Goal: Information Seeking & Learning: Learn about a topic

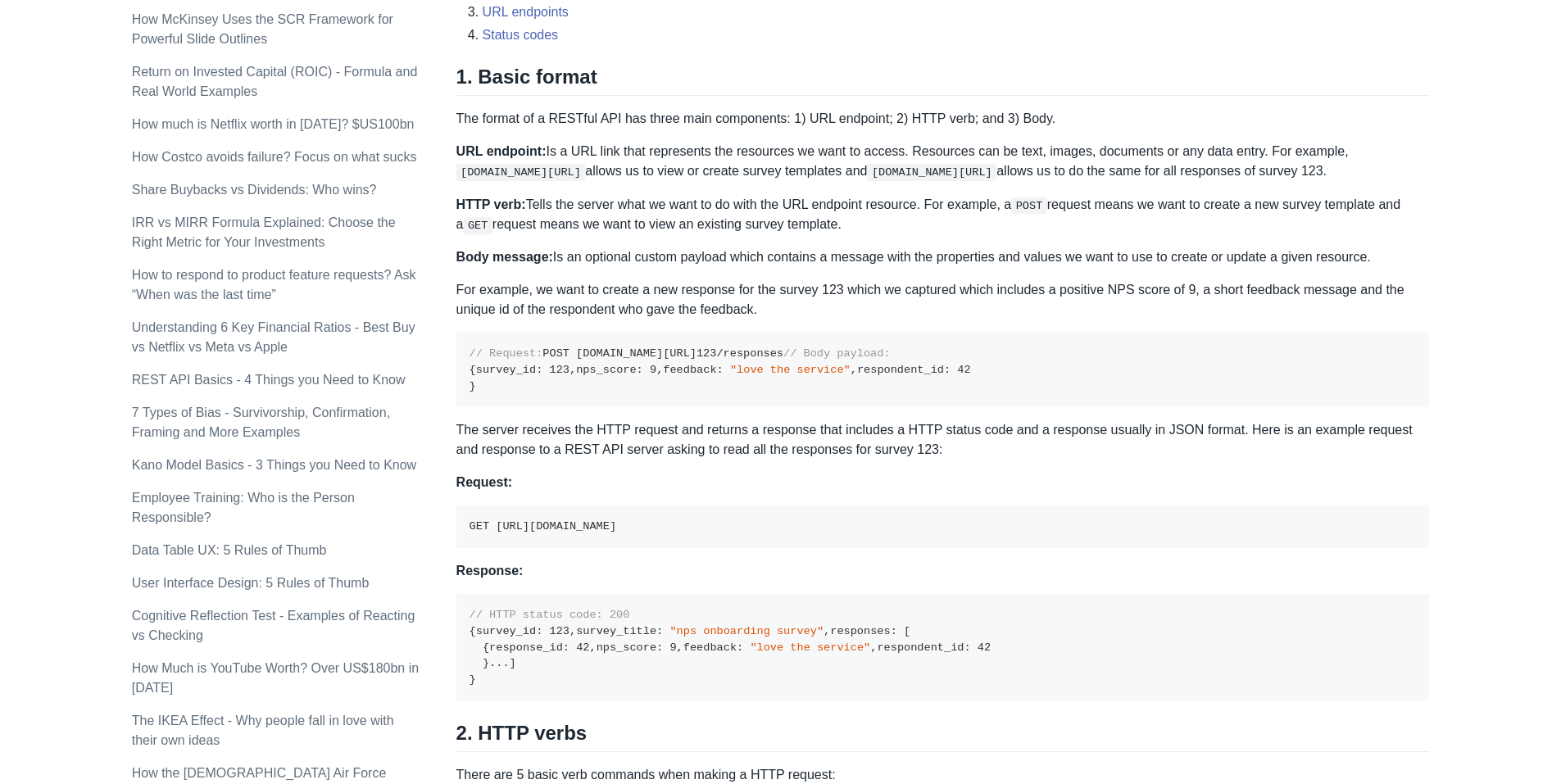
scroll to position [648, 0]
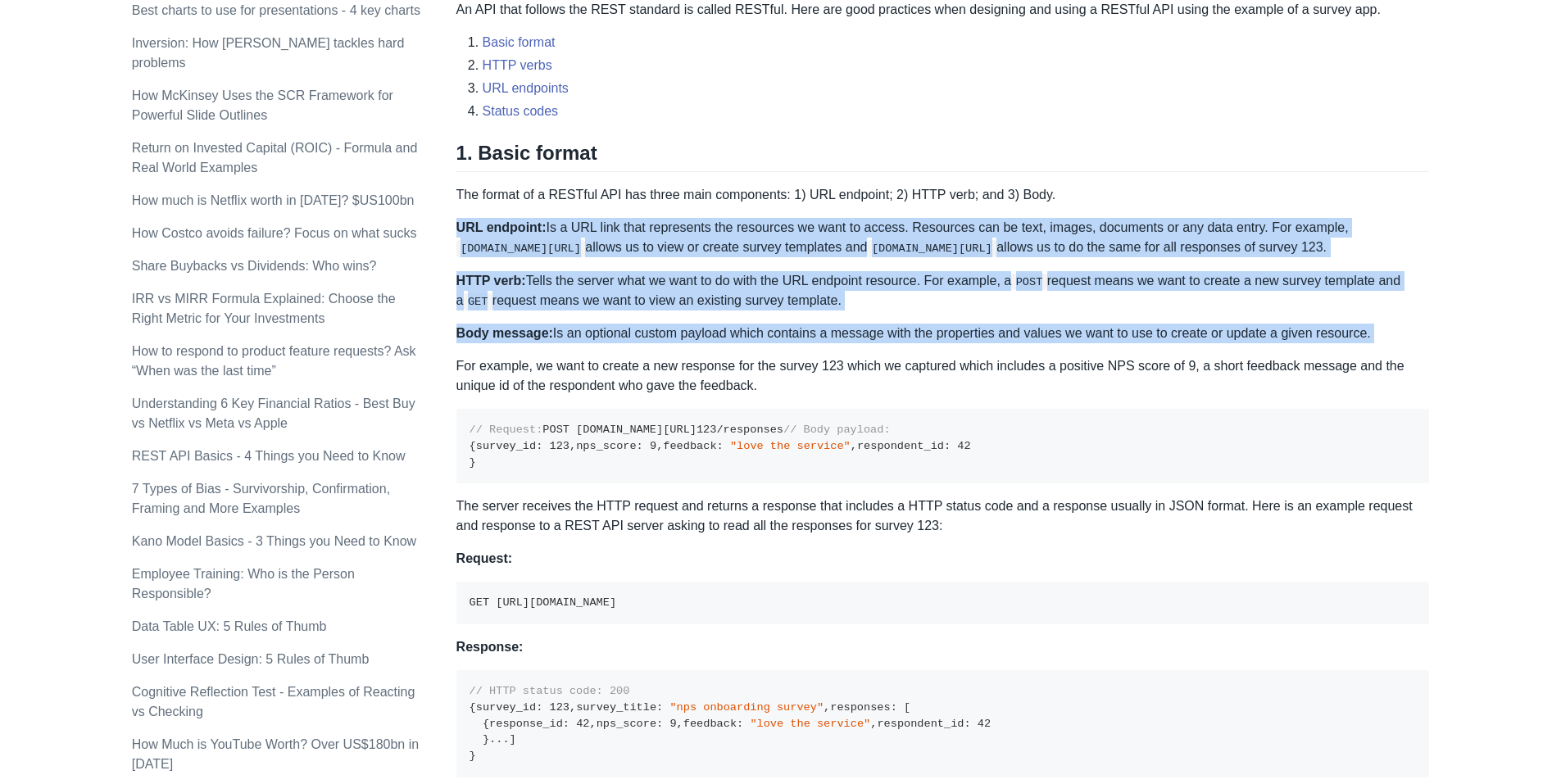
drag, startPoint x: 1157, startPoint y: 317, endPoint x: 1114, endPoint y: 207, distance: 118.1
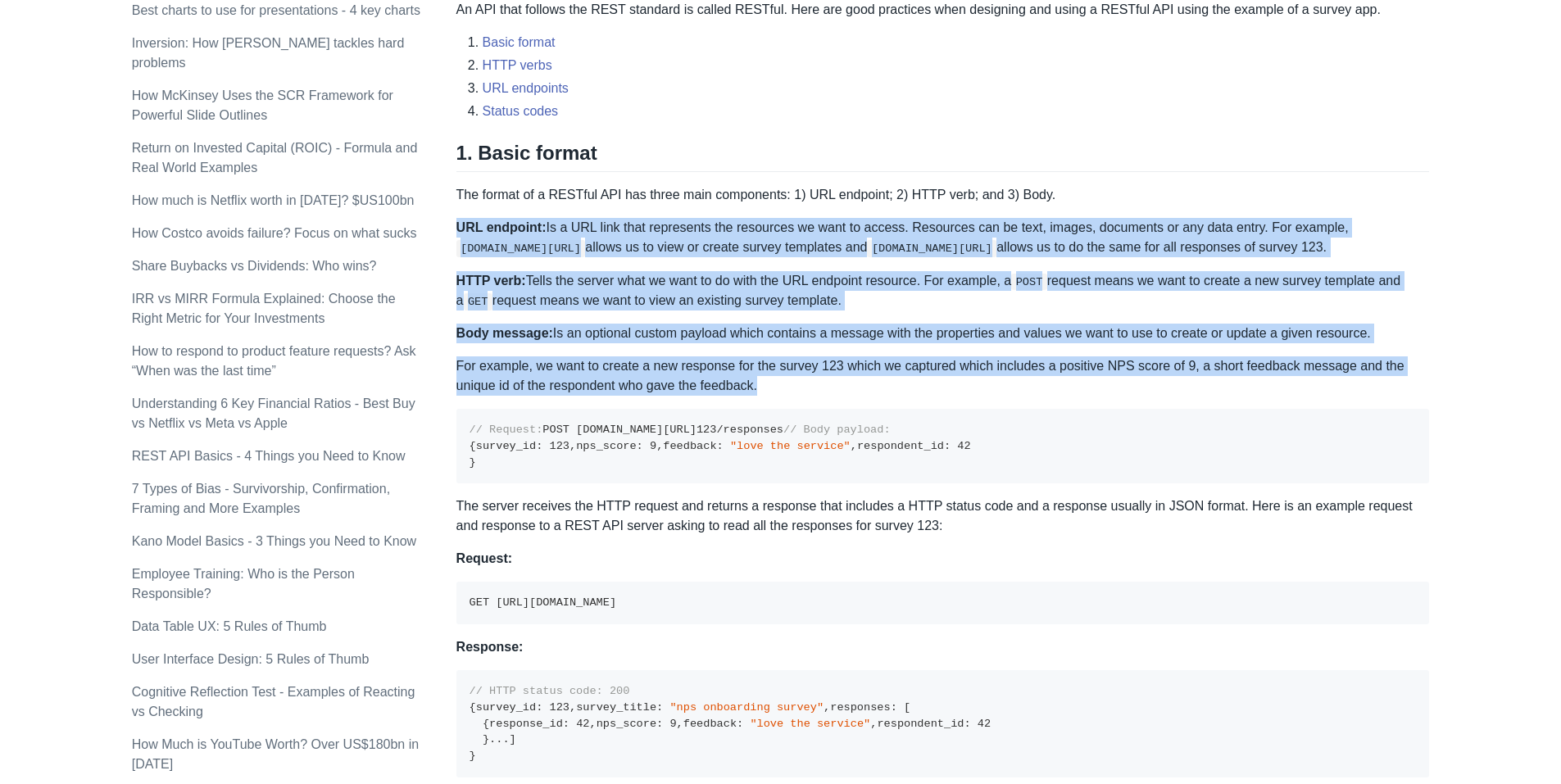
drag, startPoint x: 1114, startPoint y: 207, endPoint x: 1176, endPoint y: 392, distance: 195.1
click at [1176, 392] on p "For example, we want to create a new response for the survey 123 which we captu…" at bounding box center [943, 376] width 974 height 39
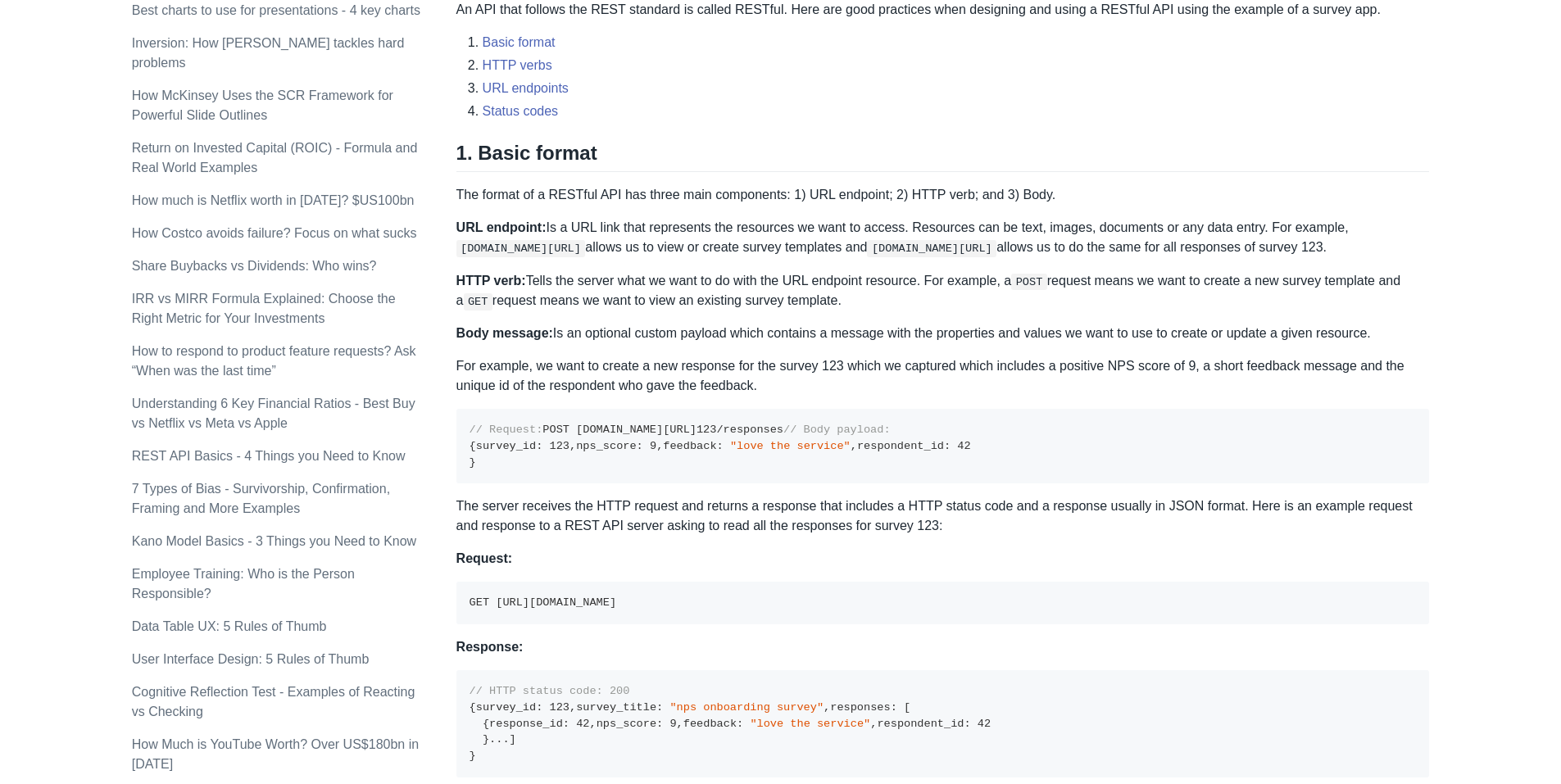
click at [1176, 392] on p "For example, we want to create a new response for the survey 123 which we captu…" at bounding box center [943, 376] width 974 height 39
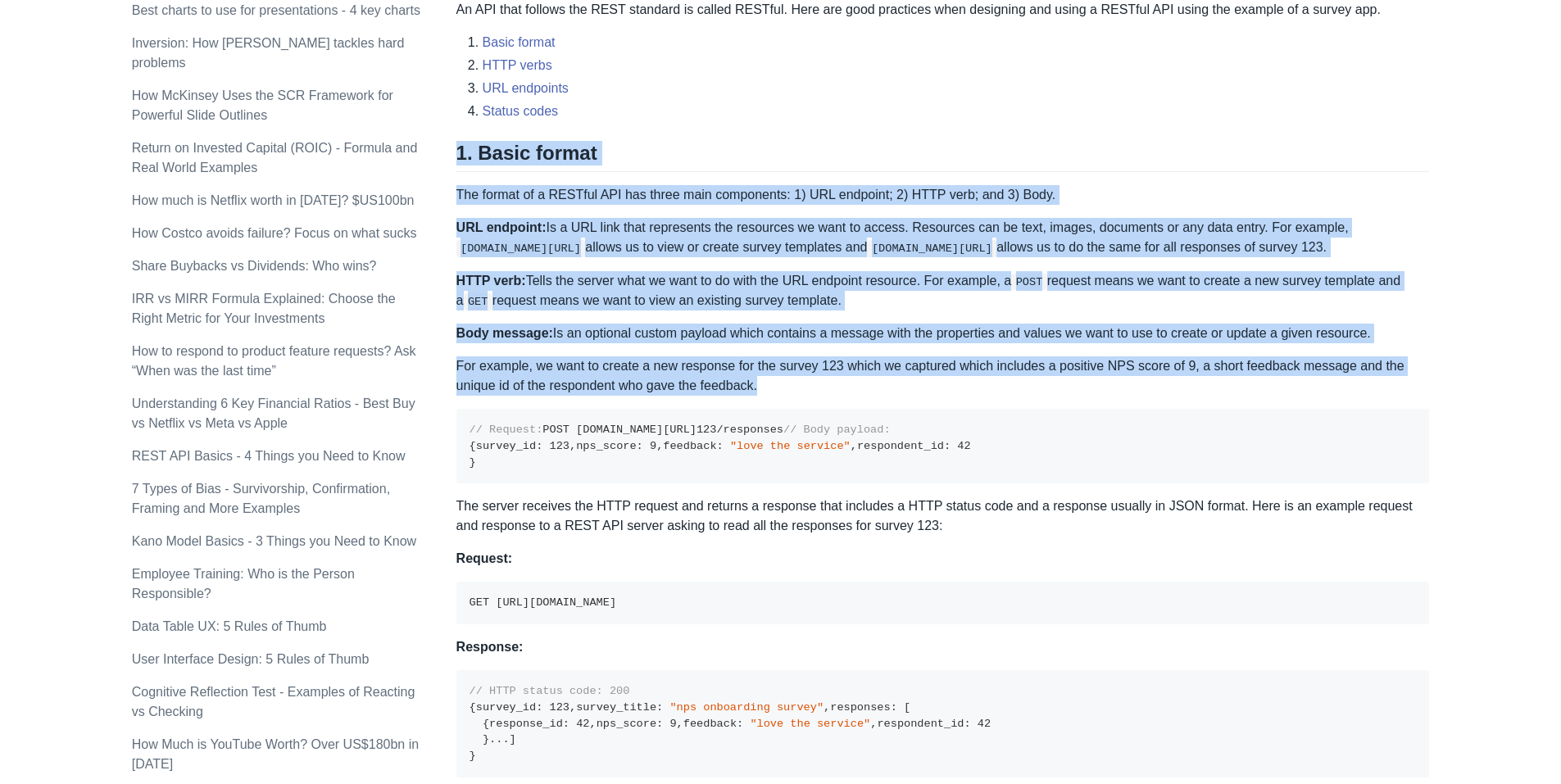
drag, startPoint x: 1176, startPoint y: 392, endPoint x: 1096, endPoint y: 147, distance: 257.7
click at [1096, 147] on h2 "1. Basic format" at bounding box center [943, 157] width 974 height 31
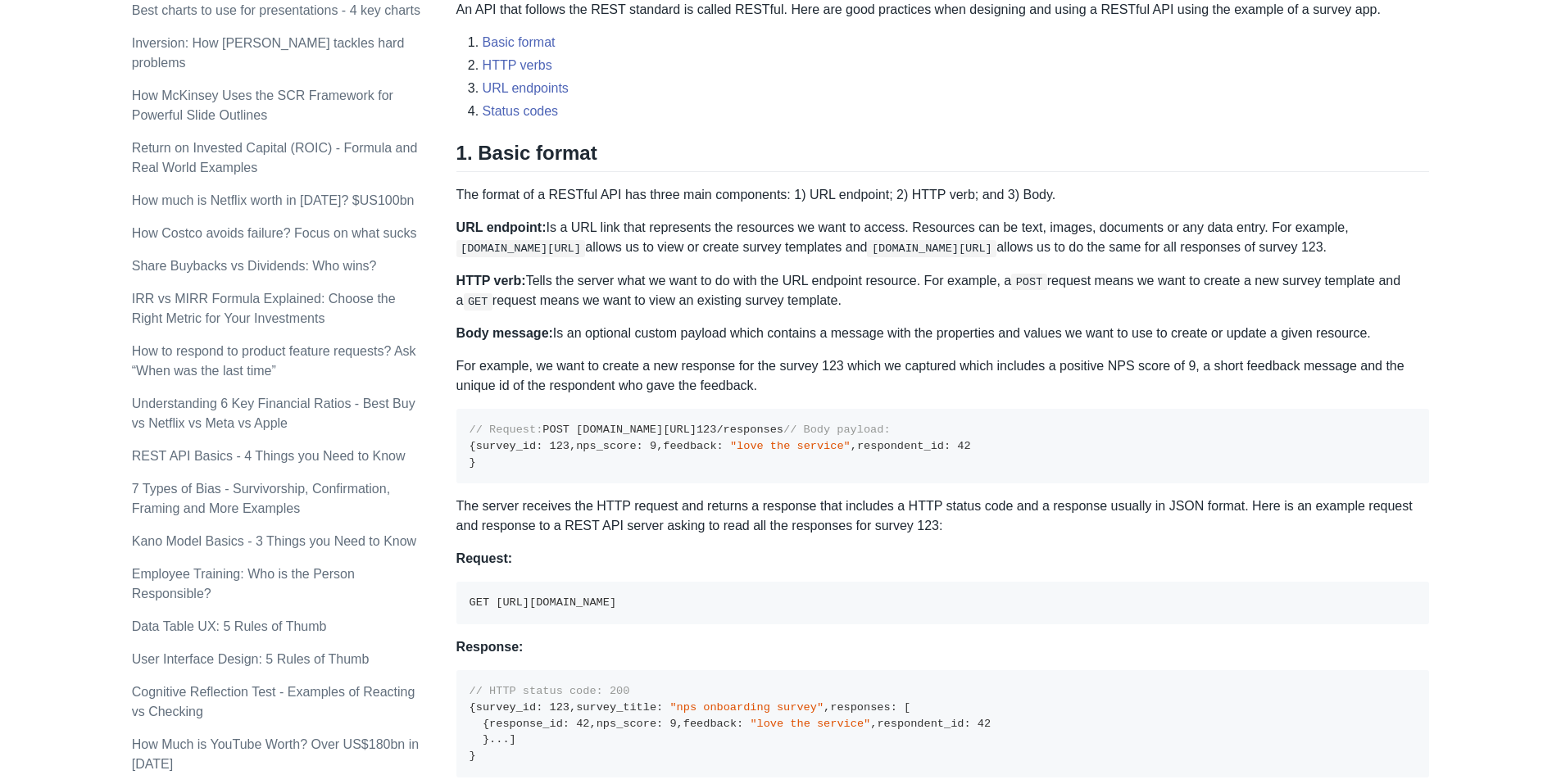
click at [1096, 147] on h2 "1. Basic format" at bounding box center [943, 157] width 974 height 31
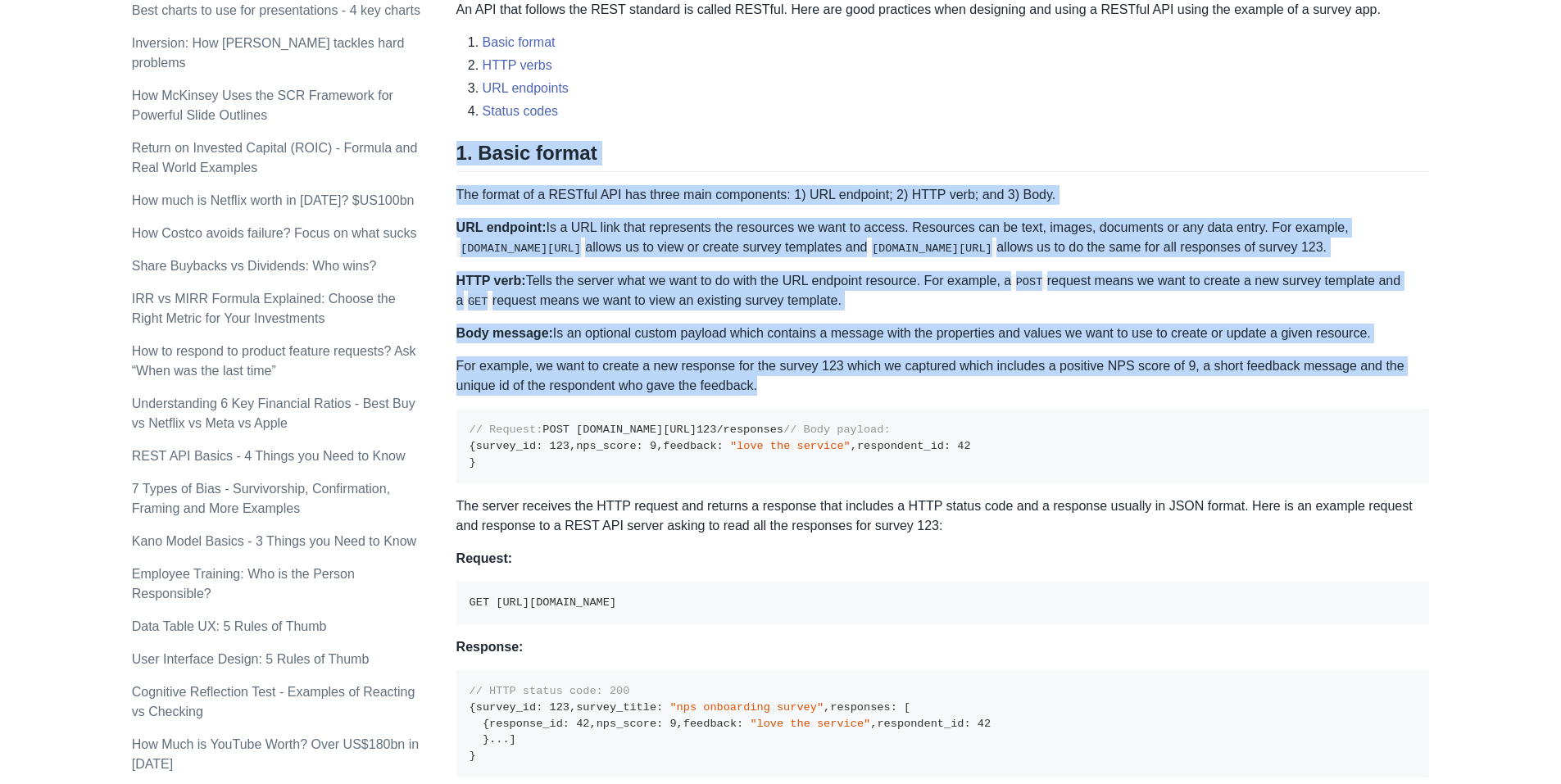
drag, startPoint x: 1096, startPoint y: 147, endPoint x: 1180, endPoint y: 363, distance: 231.8
click at [1180, 363] on p "For example, we want to create a new response for the survey 123 which we captu…" at bounding box center [943, 376] width 974 height 39
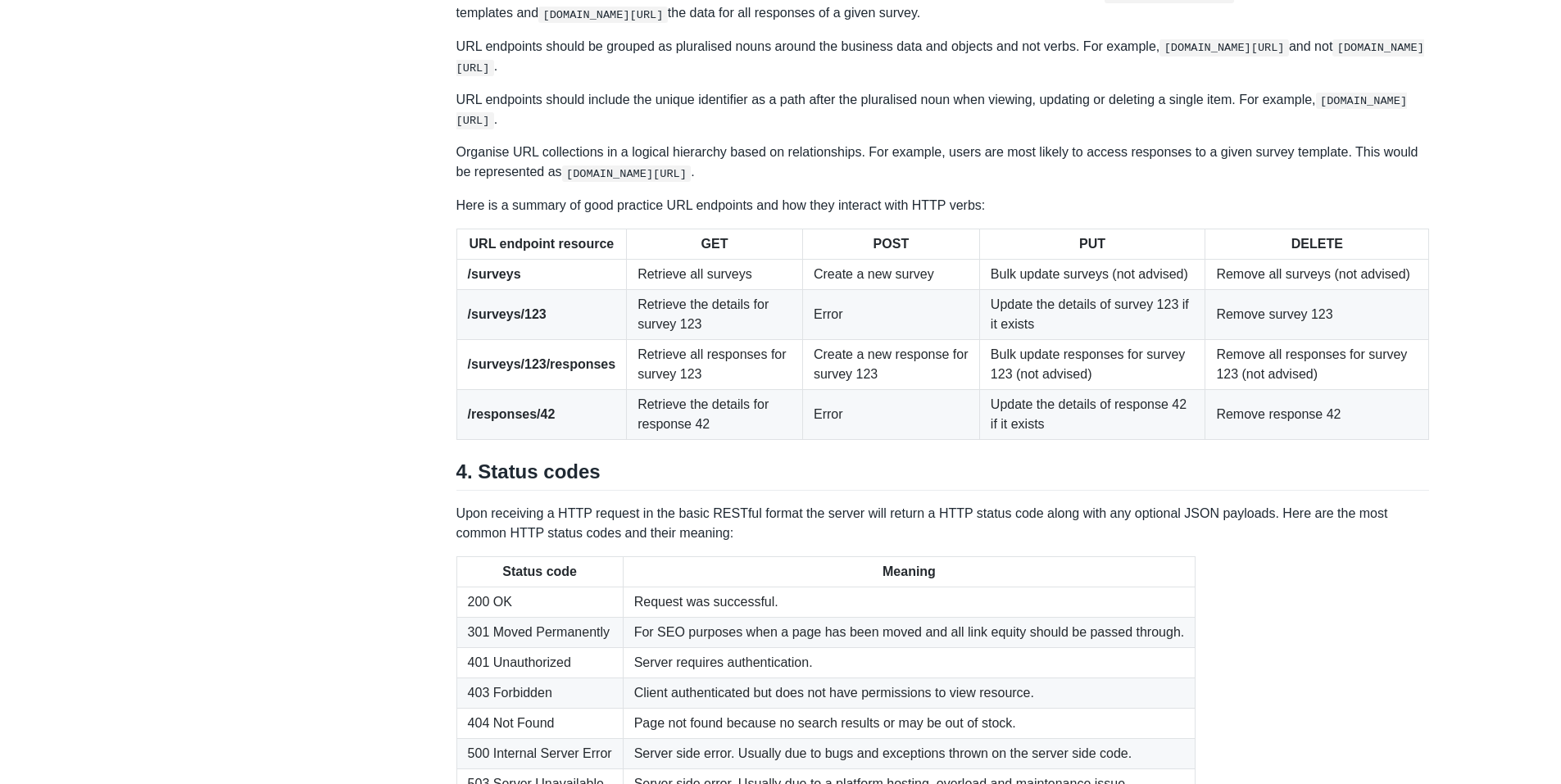
scroll to position [1912, 0]
click at [907, 25] on p "A URL endpoint in a RESTful API represents any given object, data or service th…" at bounding box center [943, 4] width 974 height 40
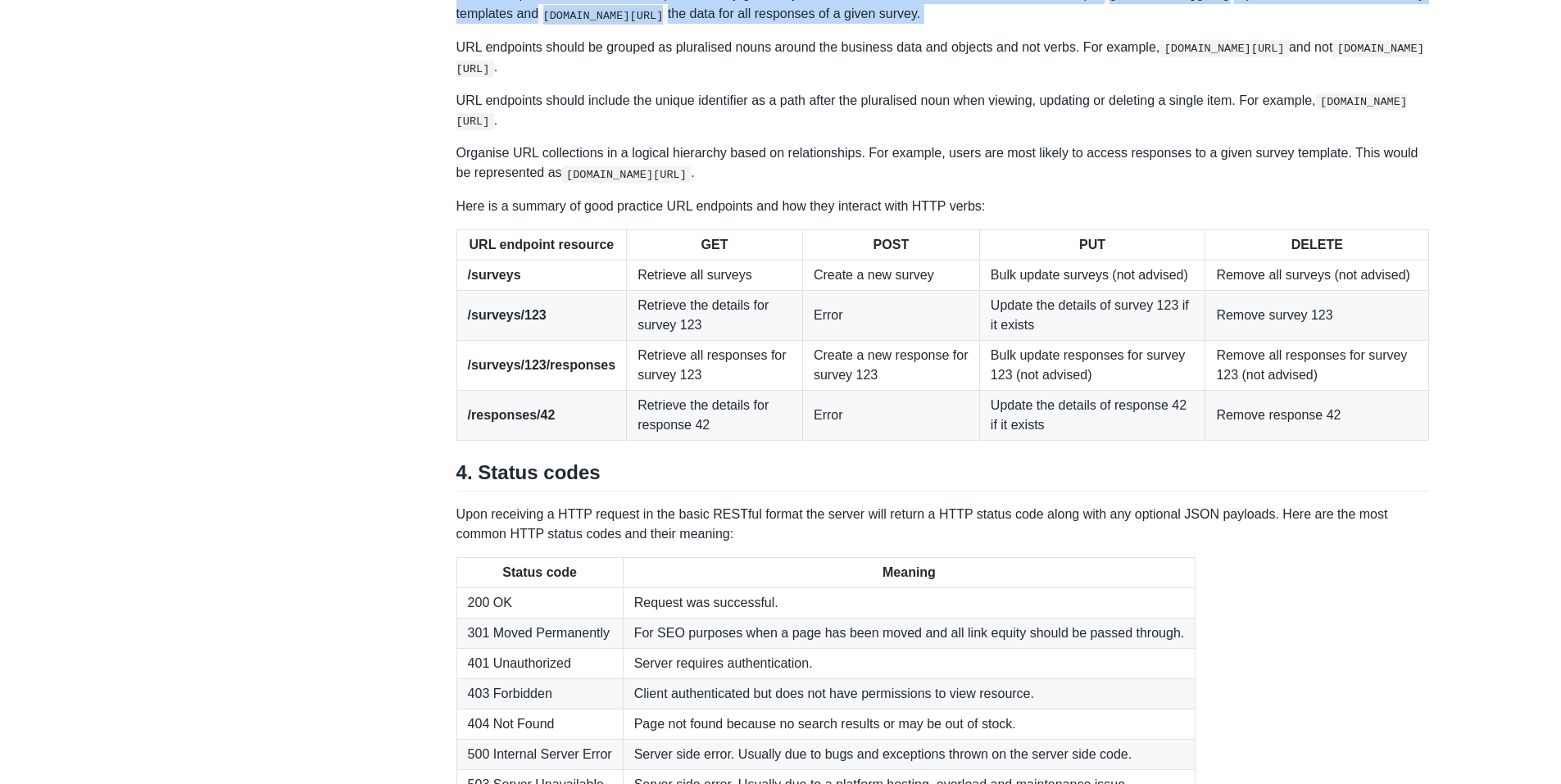
drag, startPoint x: 907, startPoint y: 260, endPoint x: 1029, endPoint y: 274, distance: 122.8
click at [1029, 25] on p "A URL endpoint in a RESTful API represents any given object, data or service th…" at bounding box center [943, 4] width 974 height 40
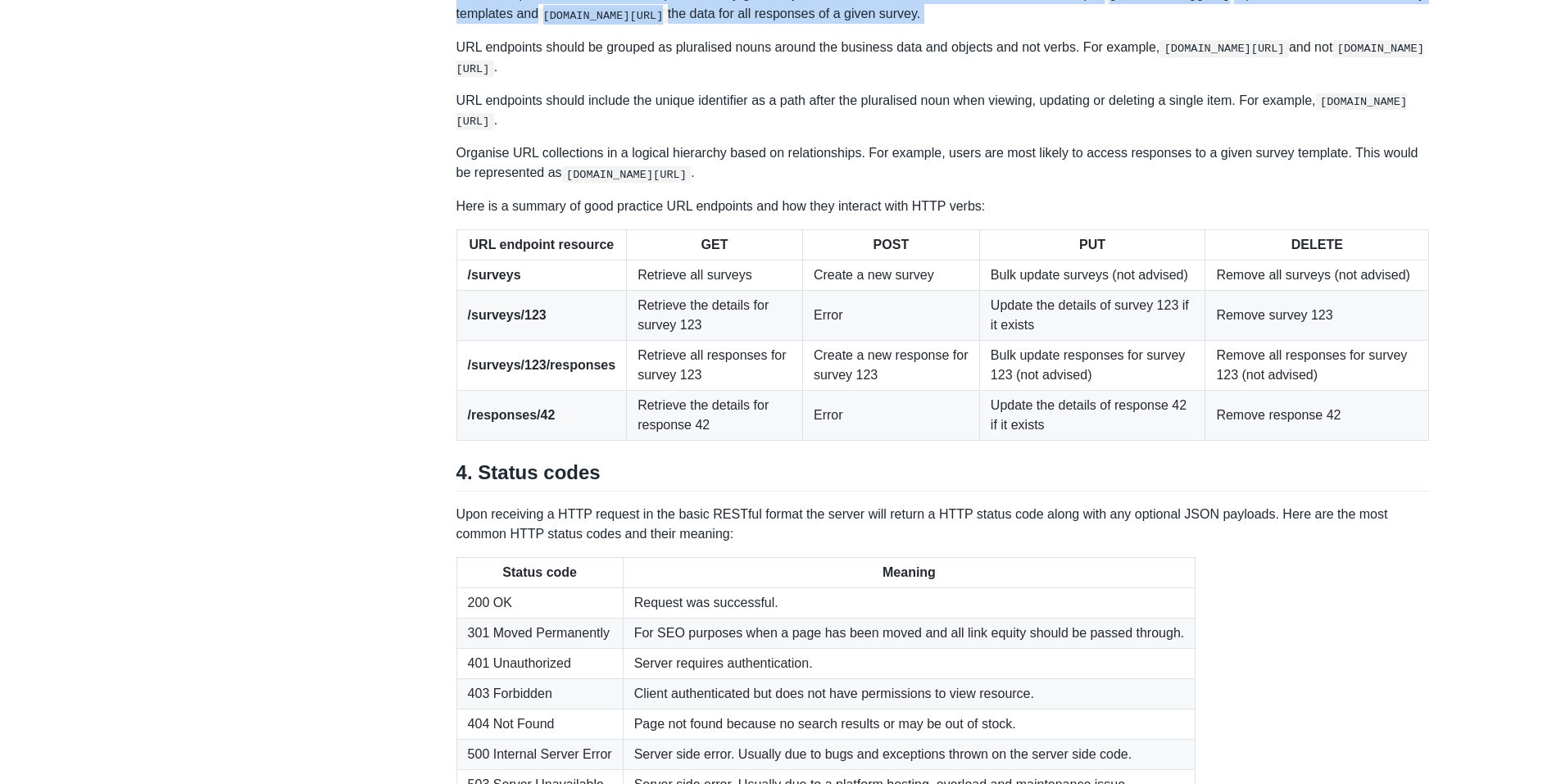
drag, startPoint x: 1095, startPoint y: 257, endPoint x: 1111, endPoint y: 267, distance: 18.9
click at [1111, 25] on p "A URL endpoint in a RESTful API represents any given object, data or service th…" at bounding box center [943, 4] width 974 height 40
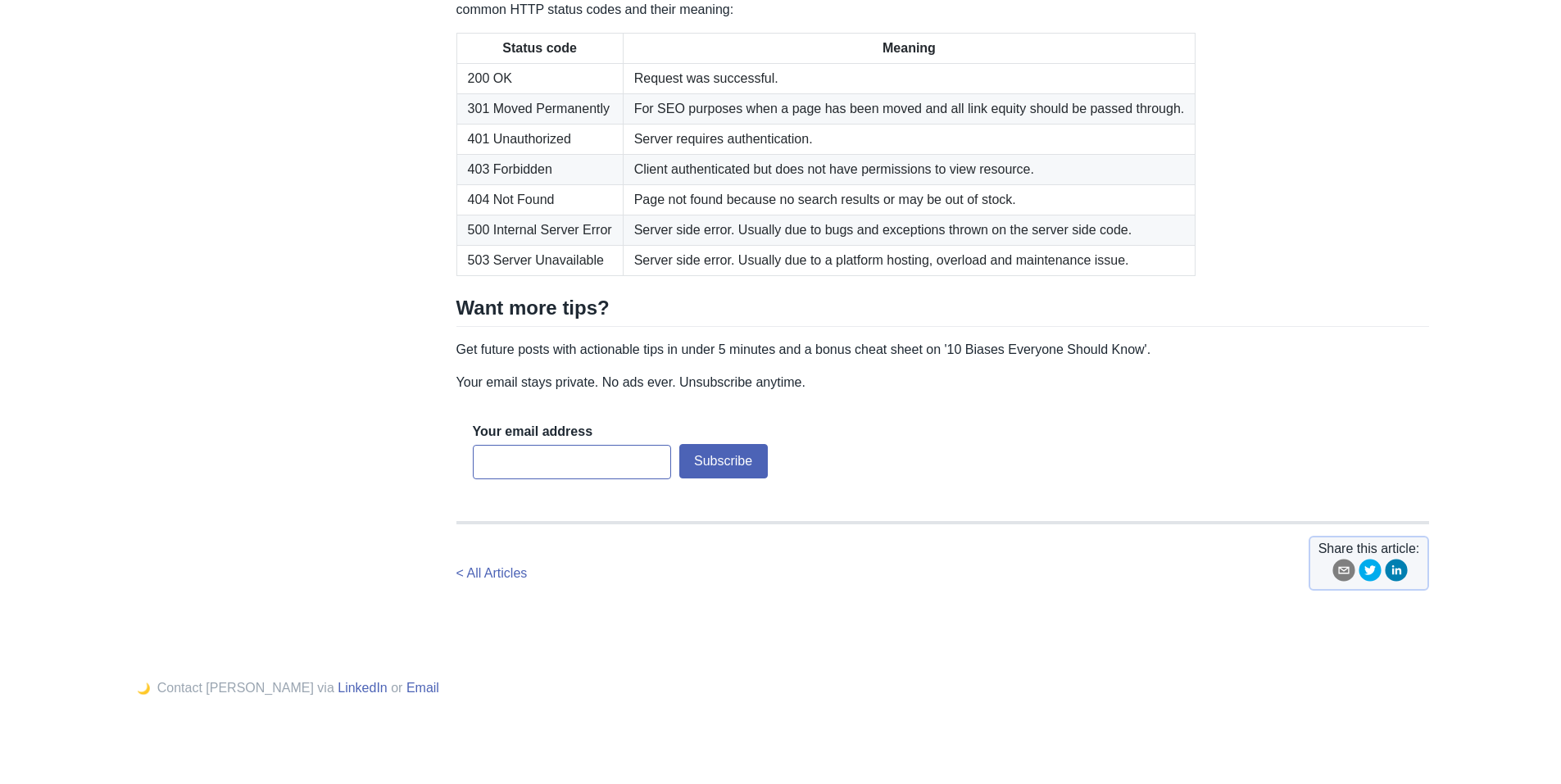
scroll to position [2468, 0]
click at [1011, 93] on td "Request was successful." at bounding box center [909, 78] width 573 height 30
drag, startPoint x: 1011, startPoint y: 286, endPoint x: 1009, endPoint y: 299, distance: 13.2
click at [1009, 93] on td "Request was successful." at bounding box center [909, 78] width 573 height 30
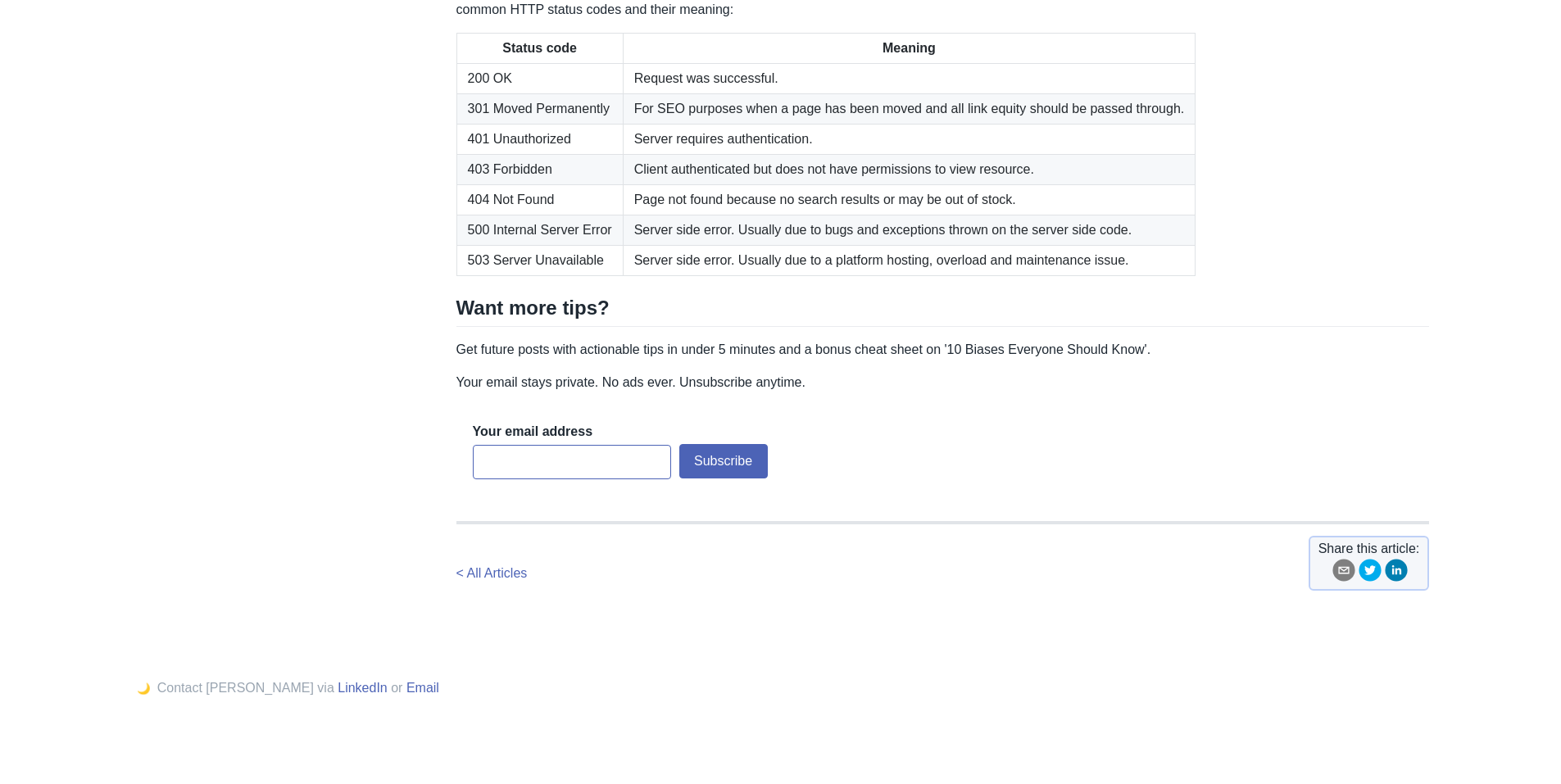
click at [1048, 124] on td "For SEO purposes when a page has been moved and all link equity should be passe…" at bounding box center [909, 108] width 573 height 30
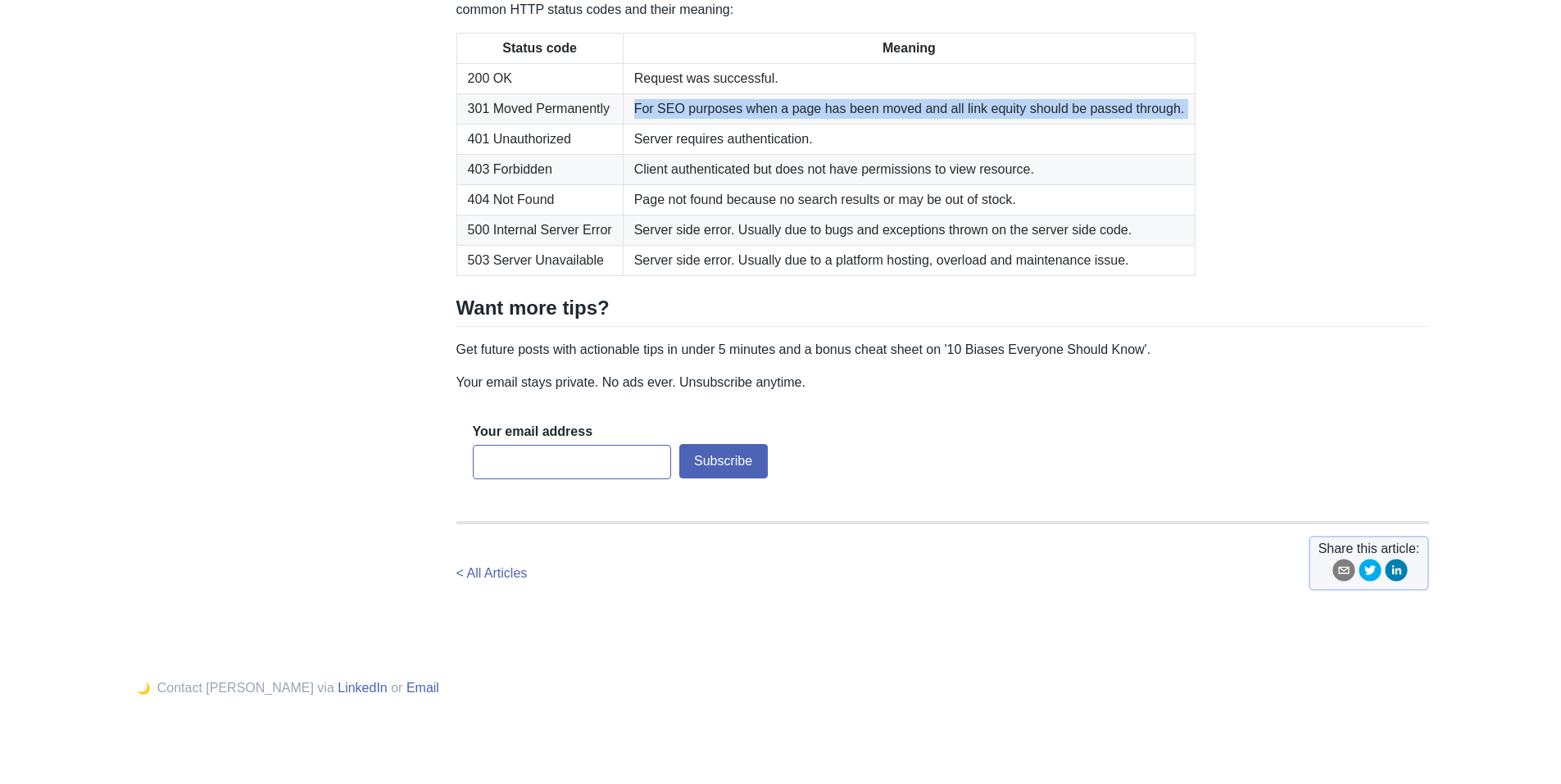
click at [1048, 124] on td "For SEO purposes when a page has been moved and all link equity should be passe…" at bounding box center [909, 108] width 573 height 30
click at [1303, 276] on table "Status code Meaning 200 OK Request was successful. 301 Moved Permanently For SE…" at bounding box center [943, 154] width 974 height 244
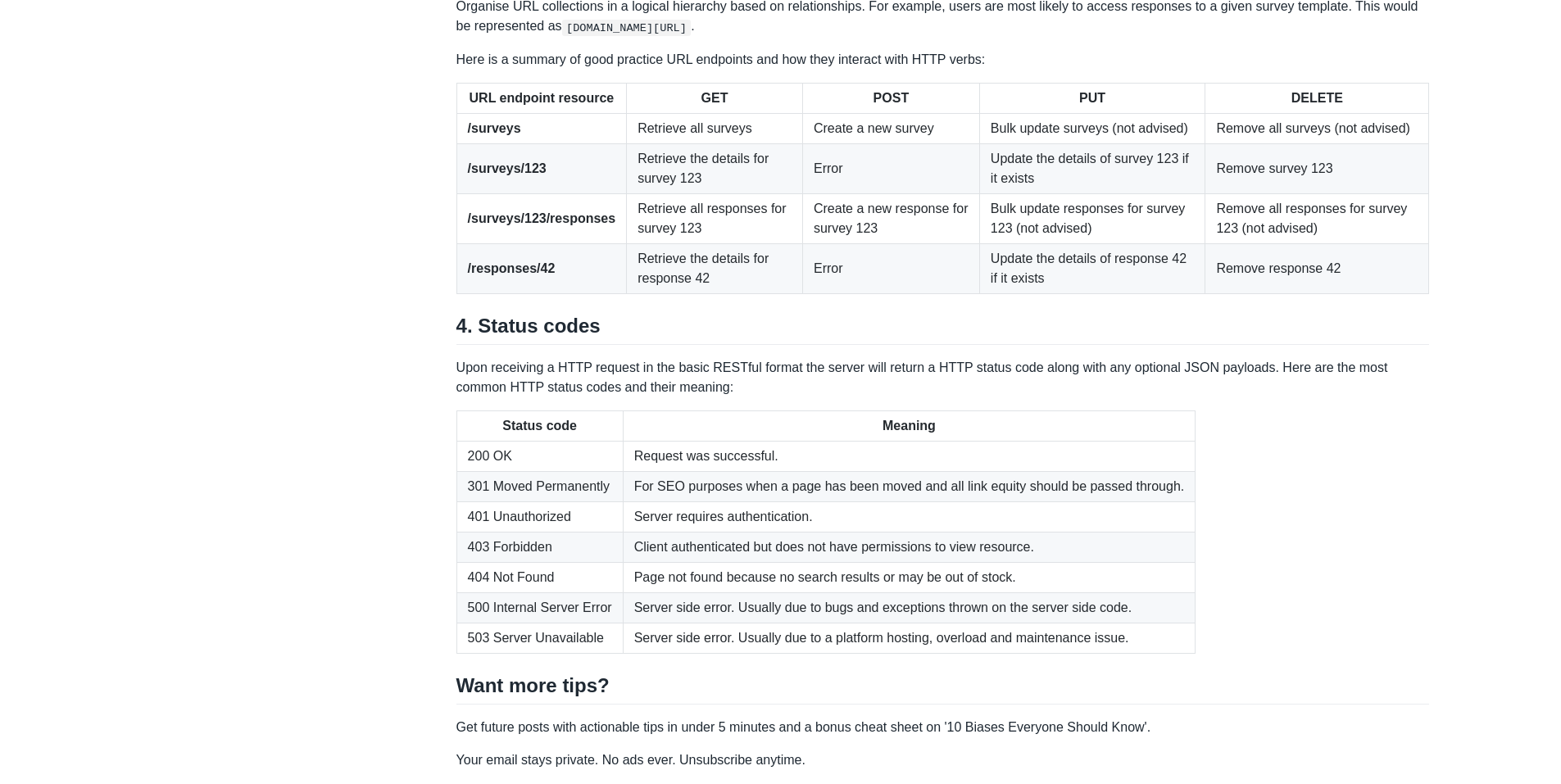
scroll to position [2058, 0]
click at [1375, 37] on p "Organise URL collections in a logical hierarchy based on relationships. For exa…" at bounding box center [943, 17] width 974 height 39
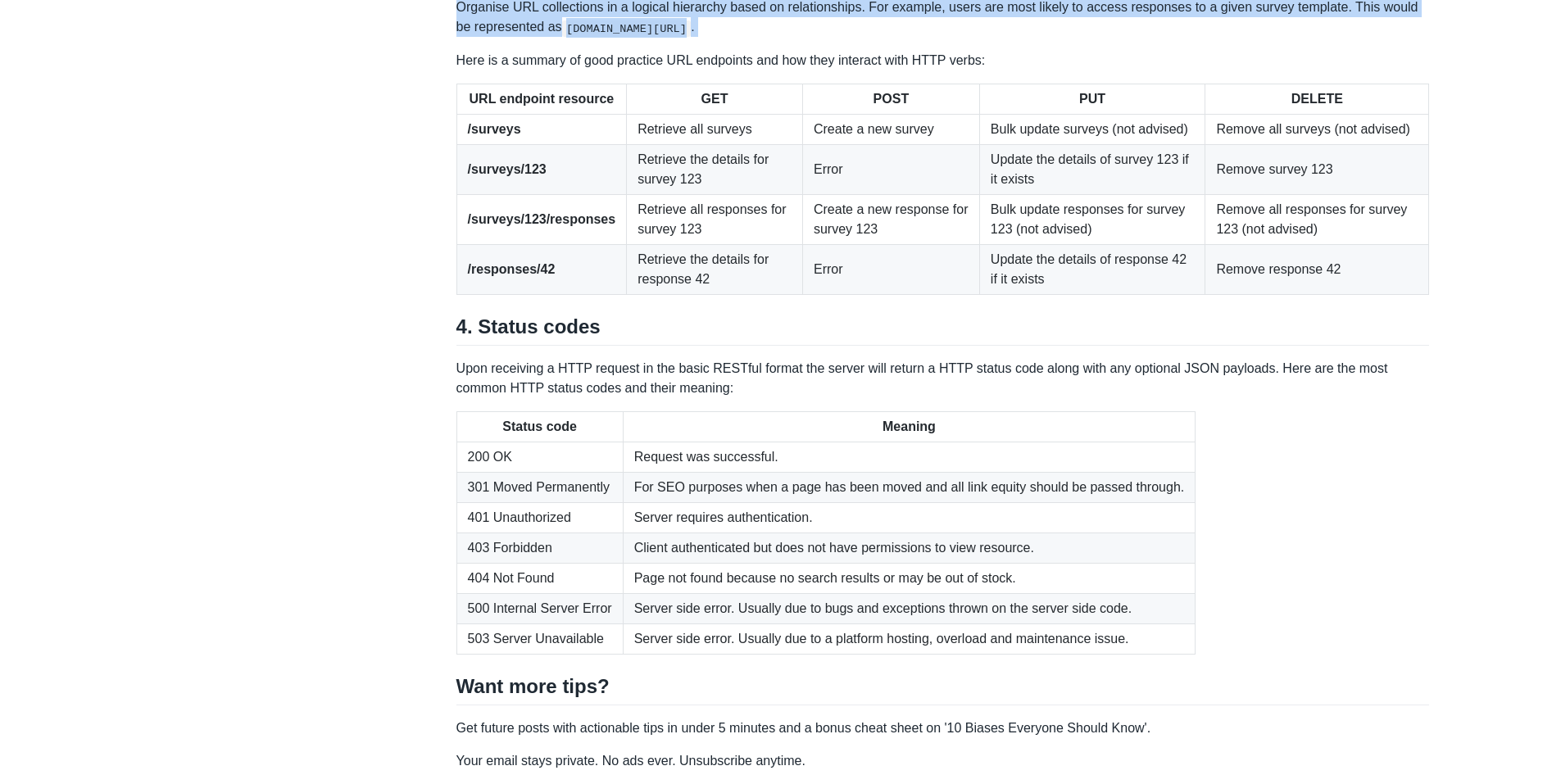
click at [1375, 37] on p "Organise URL collections in a logical hierarchy based on relationships. For exa…" at bounding box center [943, 17] width 974 height 39
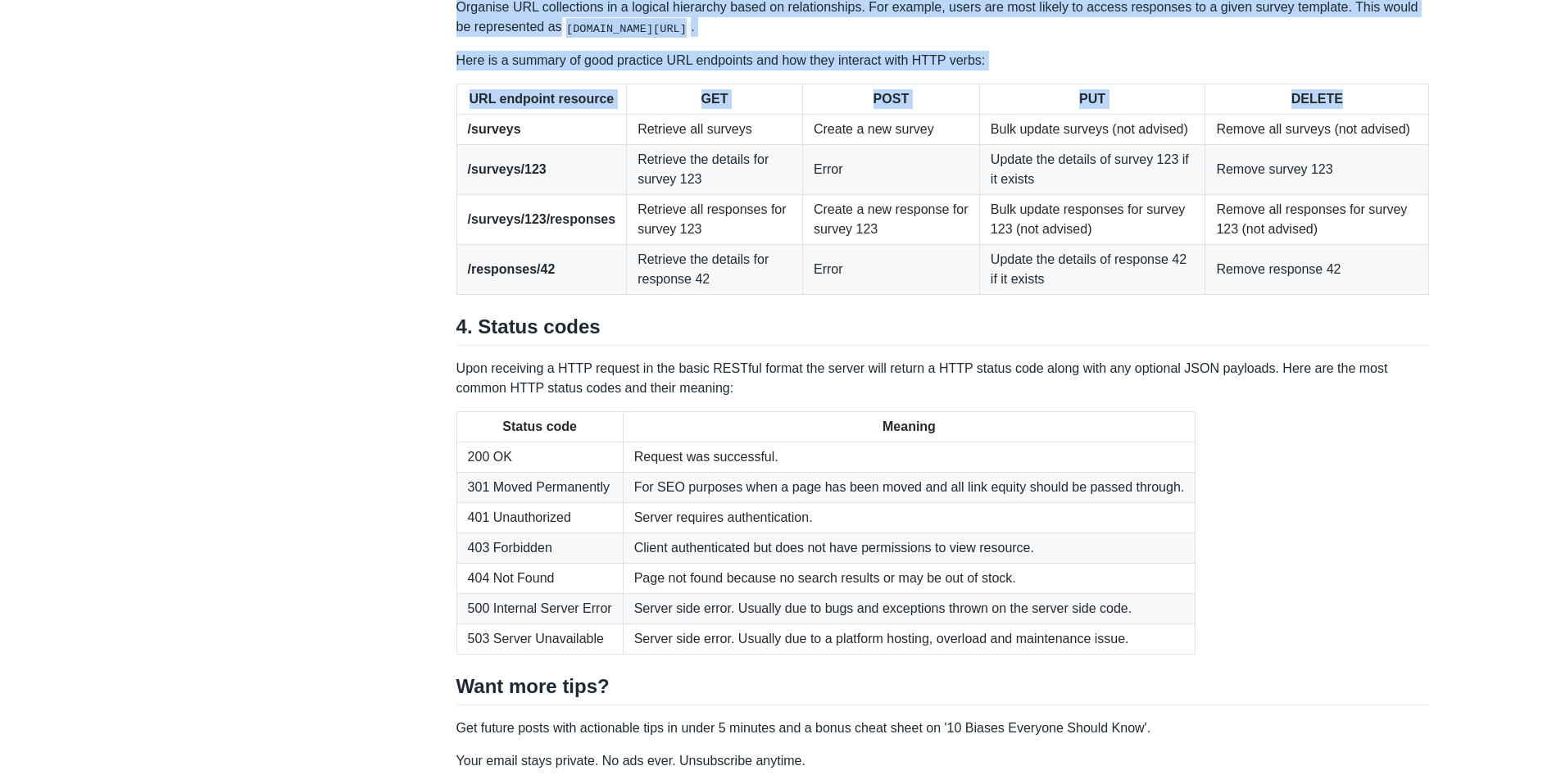
drag, startPoint x: 1375, startPoint y: 287, endPoint x: 1380, endPoint y: 329, distance: 42.3
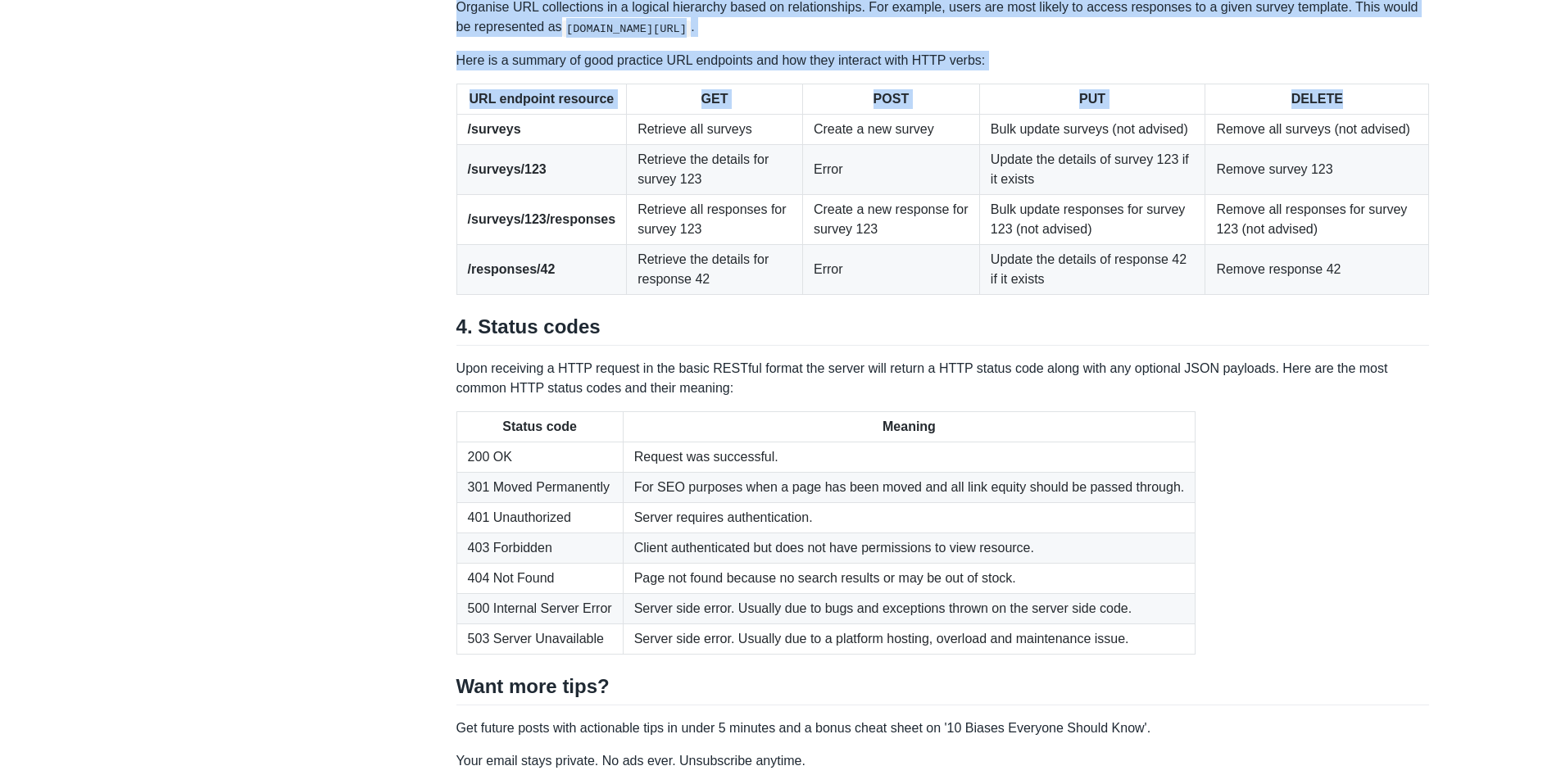
drag, startPoint x: 1380, startPoint y: 329, endPoint x: 1344, endPoint y: 263, distance: 75.2
click at [1344, 37] on p "Organise URL collections in a logical hierarchy based on relationships. For exa…" at bounding box center [943, 17] width 974 height 39
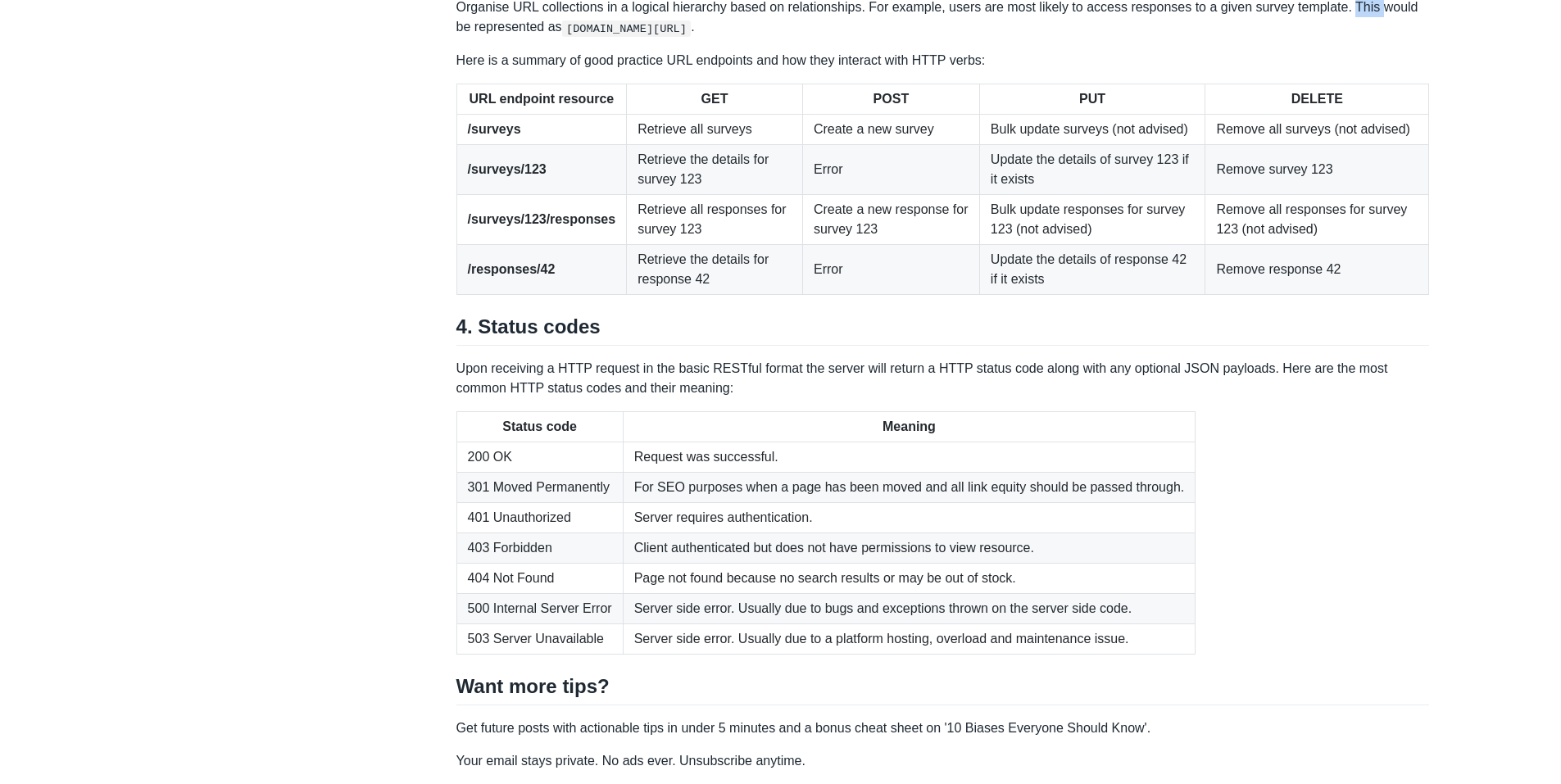
click at [1344, 37] on p "Organise URL collections in a logical hierarchy based on relationships. For exa…" at bounding box center [943, 17] width 974 height 39
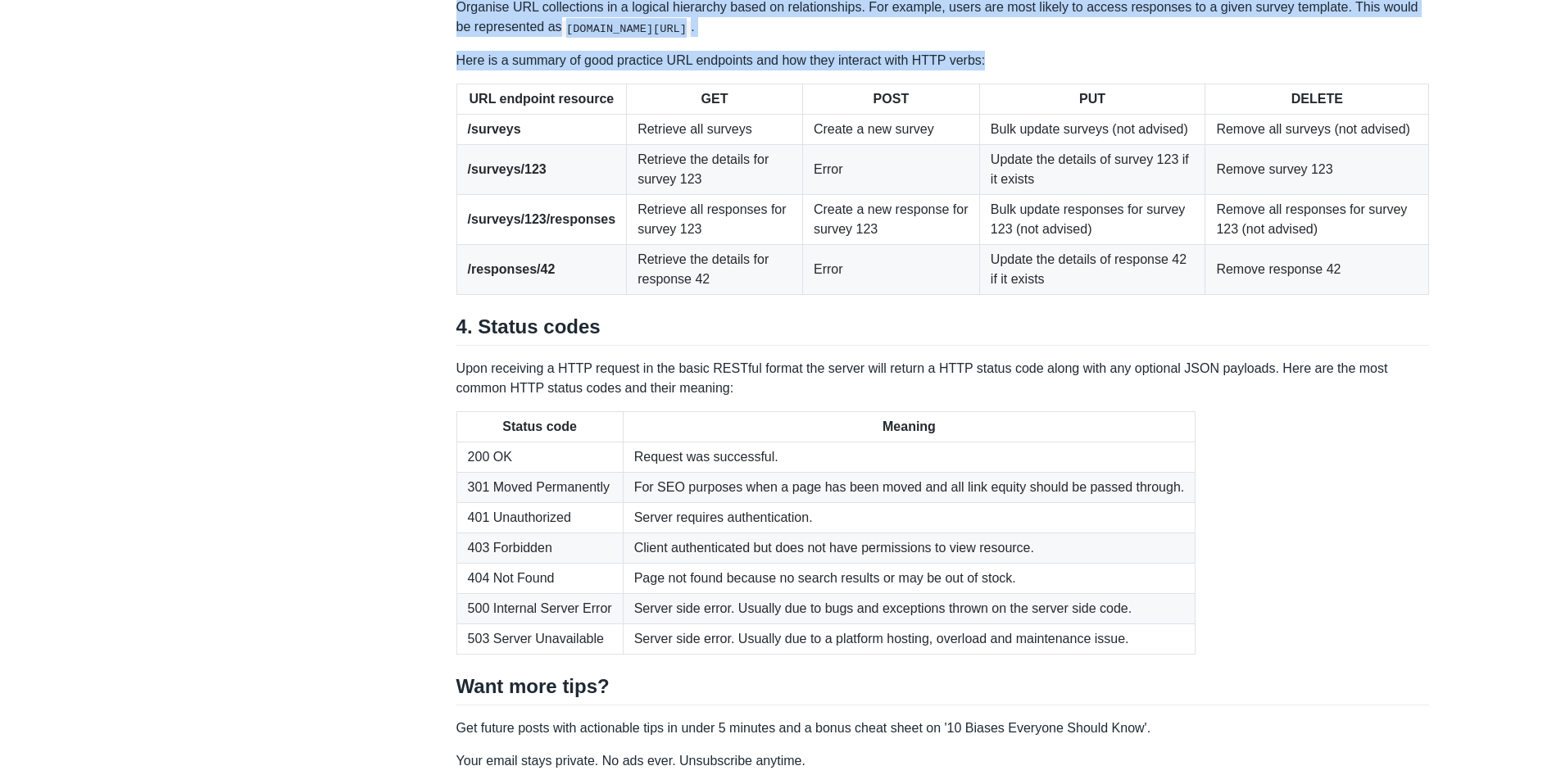
drag, startPoint x: 1344, startPoint y: 263, endPoint x: 1366, endPoint y: 306, distance: 48.3
click at [1366, 71] on p "Here is a summary of good practice URL endpoints and how they interact with HTT…" at bounding box center [943, 61] width 974 height 20
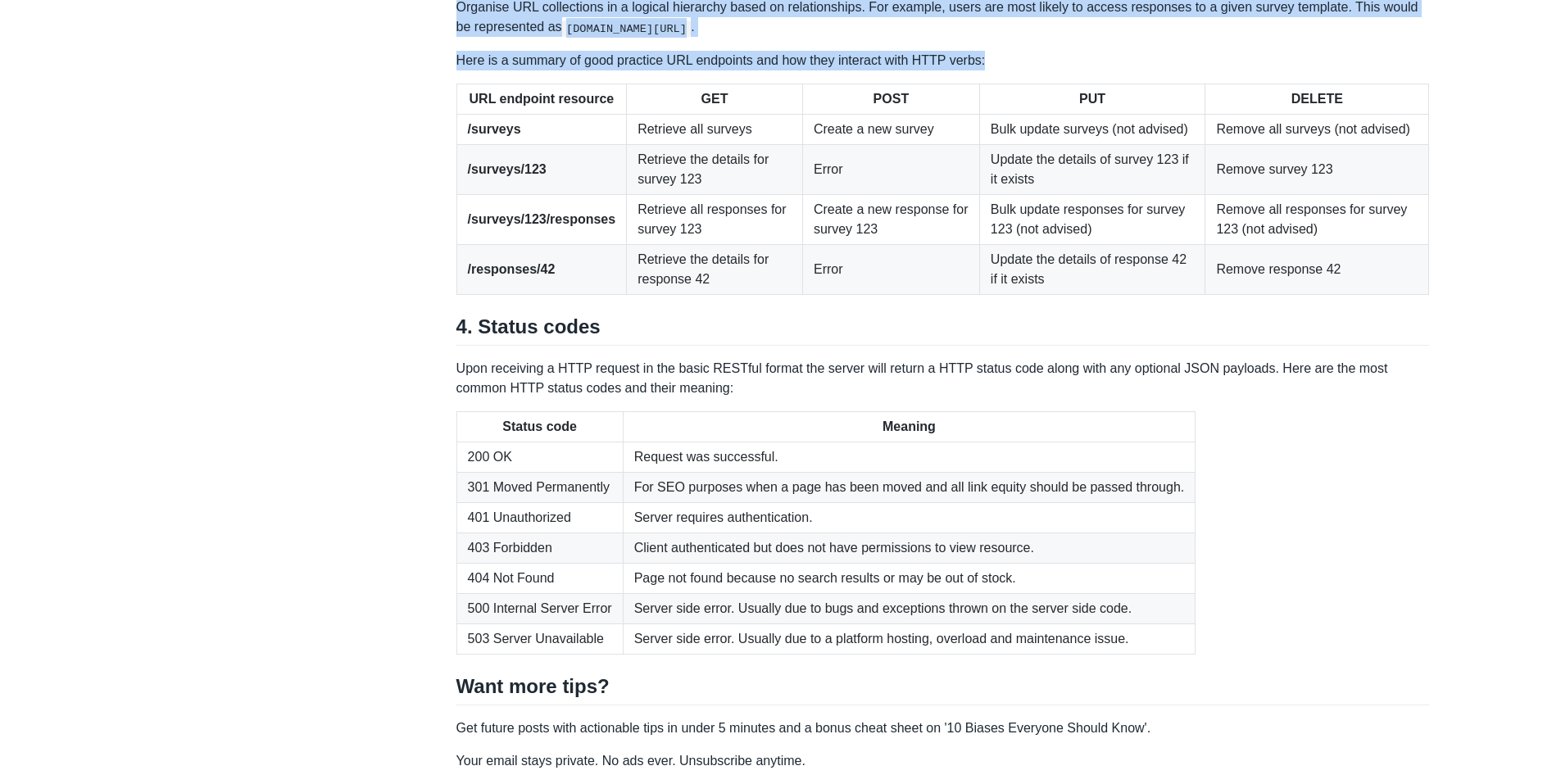
drag, startPoint x: 1274, startPoint y: 297, endPoint x: 1244, endPoint y: 247, distance: 58.3
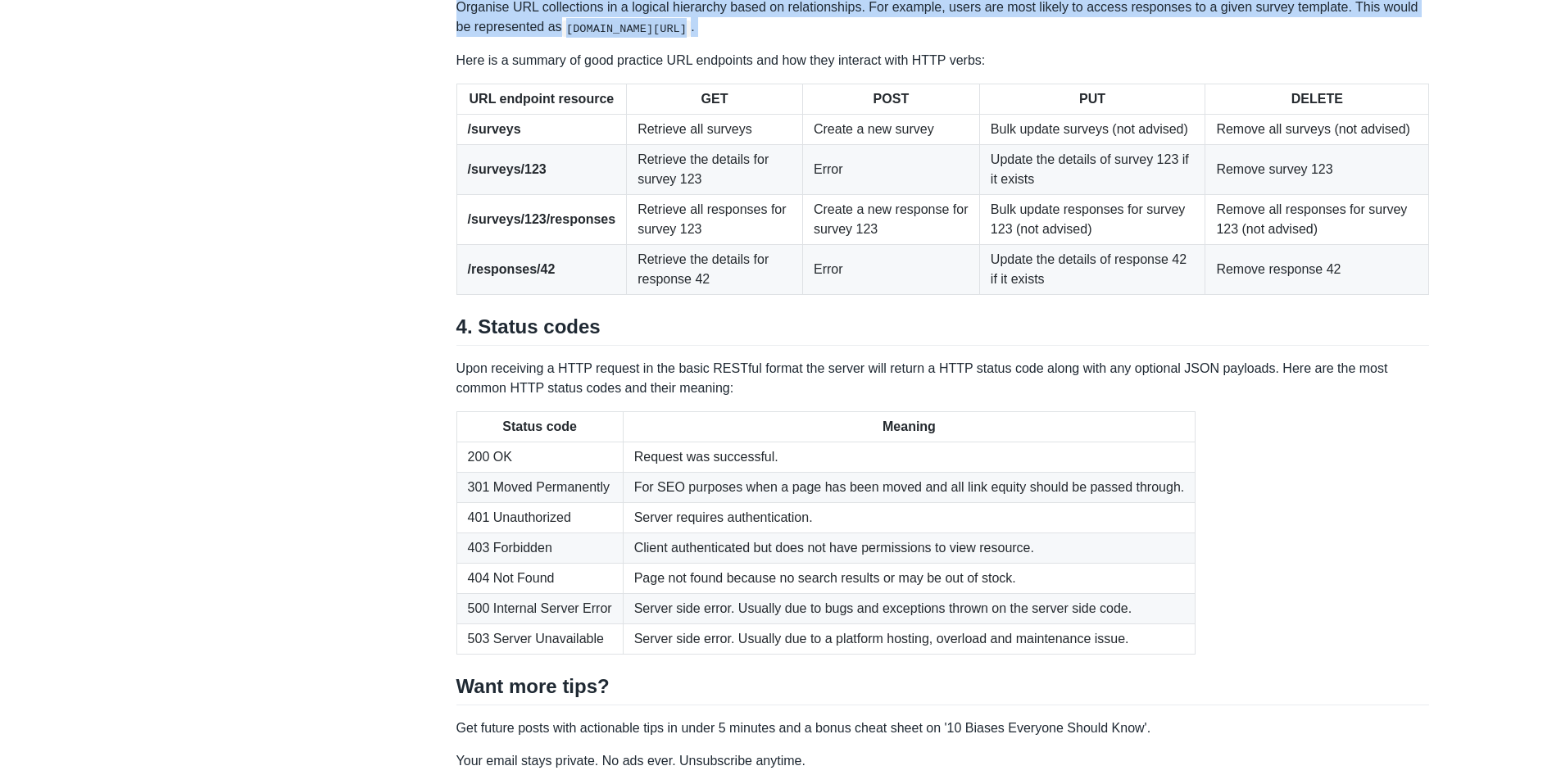
drag, startPoint x: 1244, startPoint y: 247, endPoint x: 1277, endPoint y: 274, distance: 42.6
click at [1277, 37] on p "Organise URL collections in a logical hierarchy based on relationships. For exa…" at bounding box center [943, 17] width 974 height 39
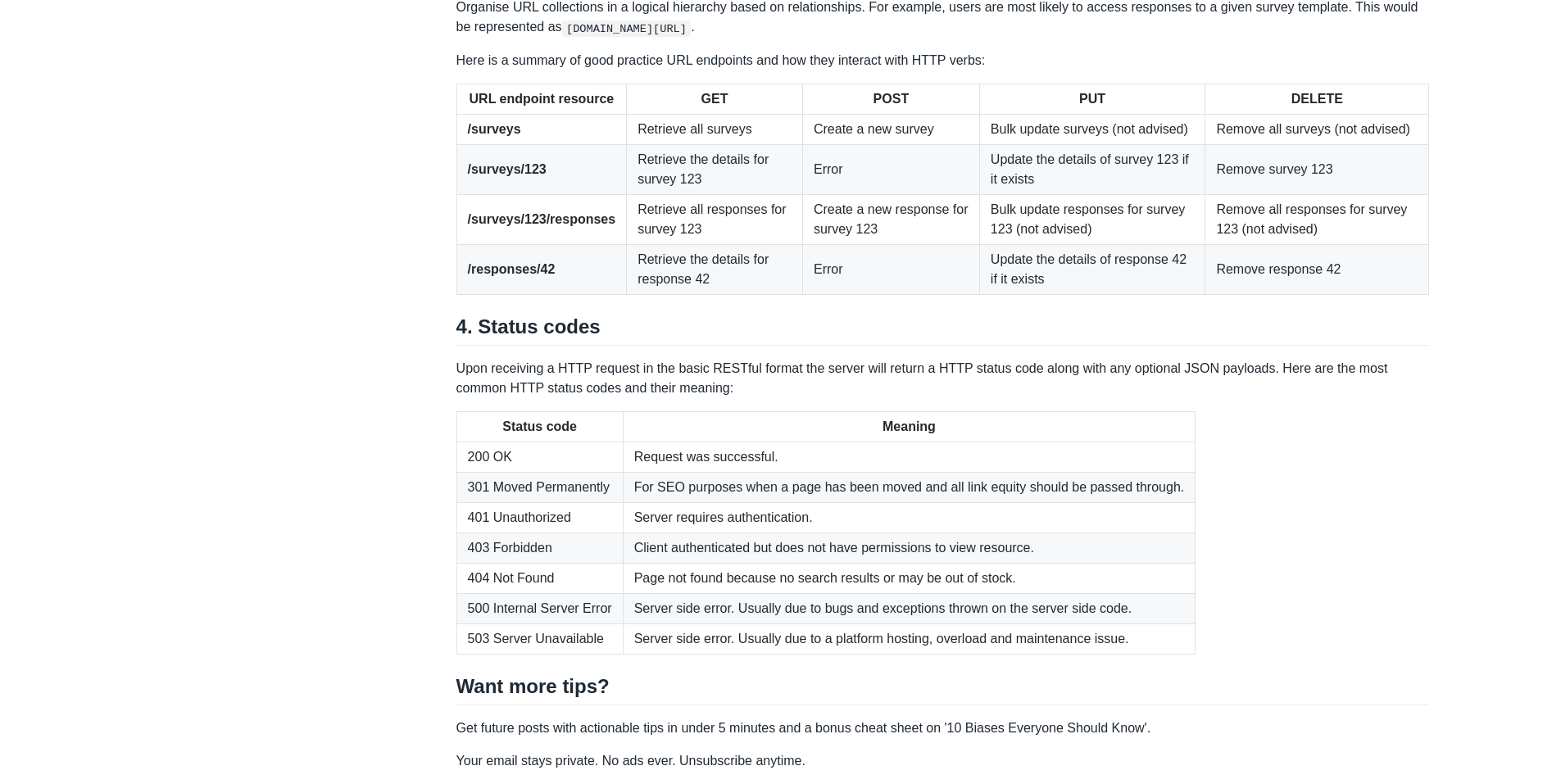
click at [1277, 37] on p "Organise URL collections in a logical hierarchy based on relationships. For exa…" at bounding box center [943, 17] width 974 height 39
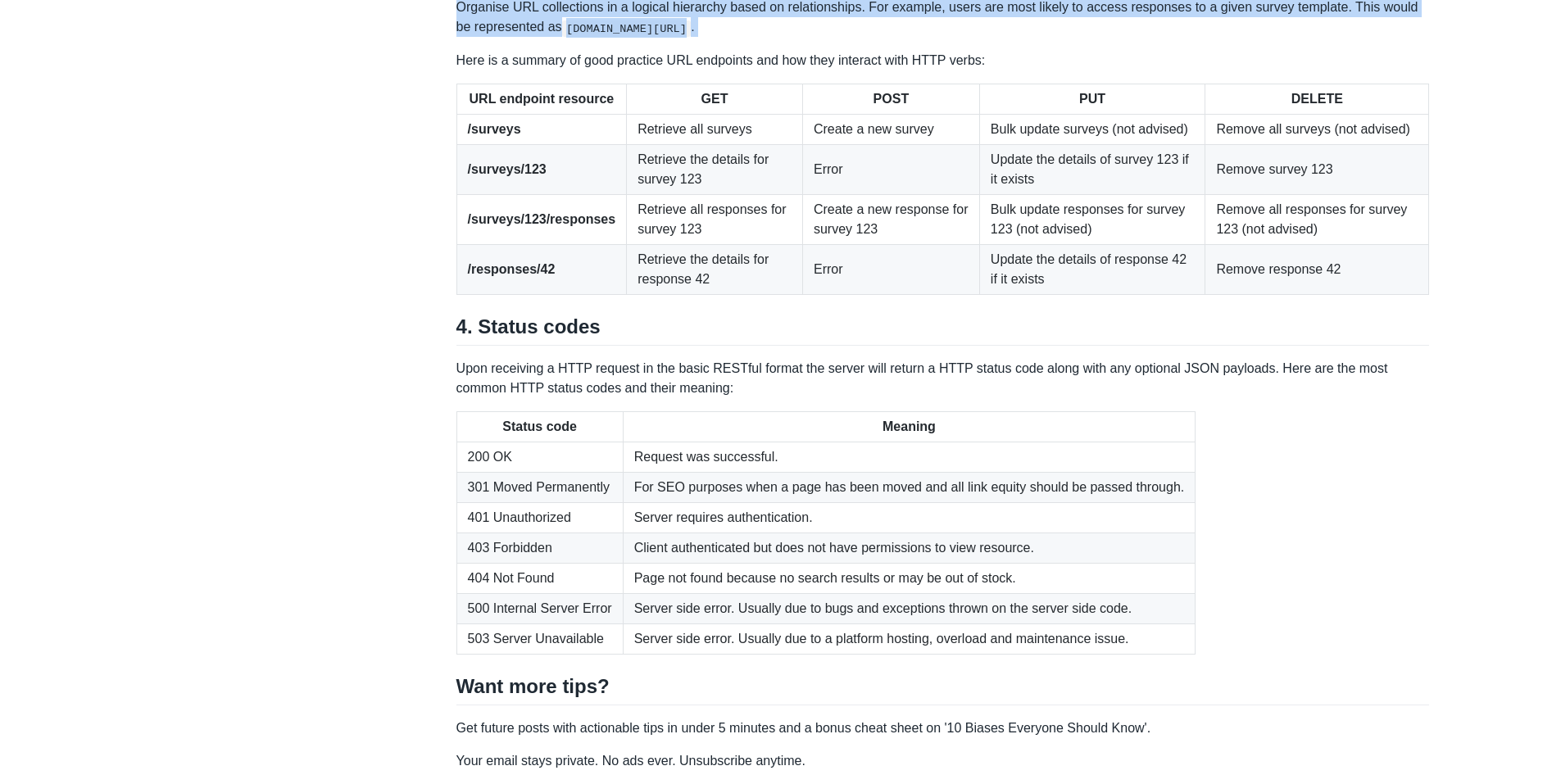
drag, startPoint x: 1277, startPoint y: 274, endPoint x: 1294, endPoint y: 280, distance: 18.0
click at [1294, 37] on p "Organise URL collections in a logical hierarchy based on relationships. For exa…" at bounding box center [943, 17] width 974 height 39
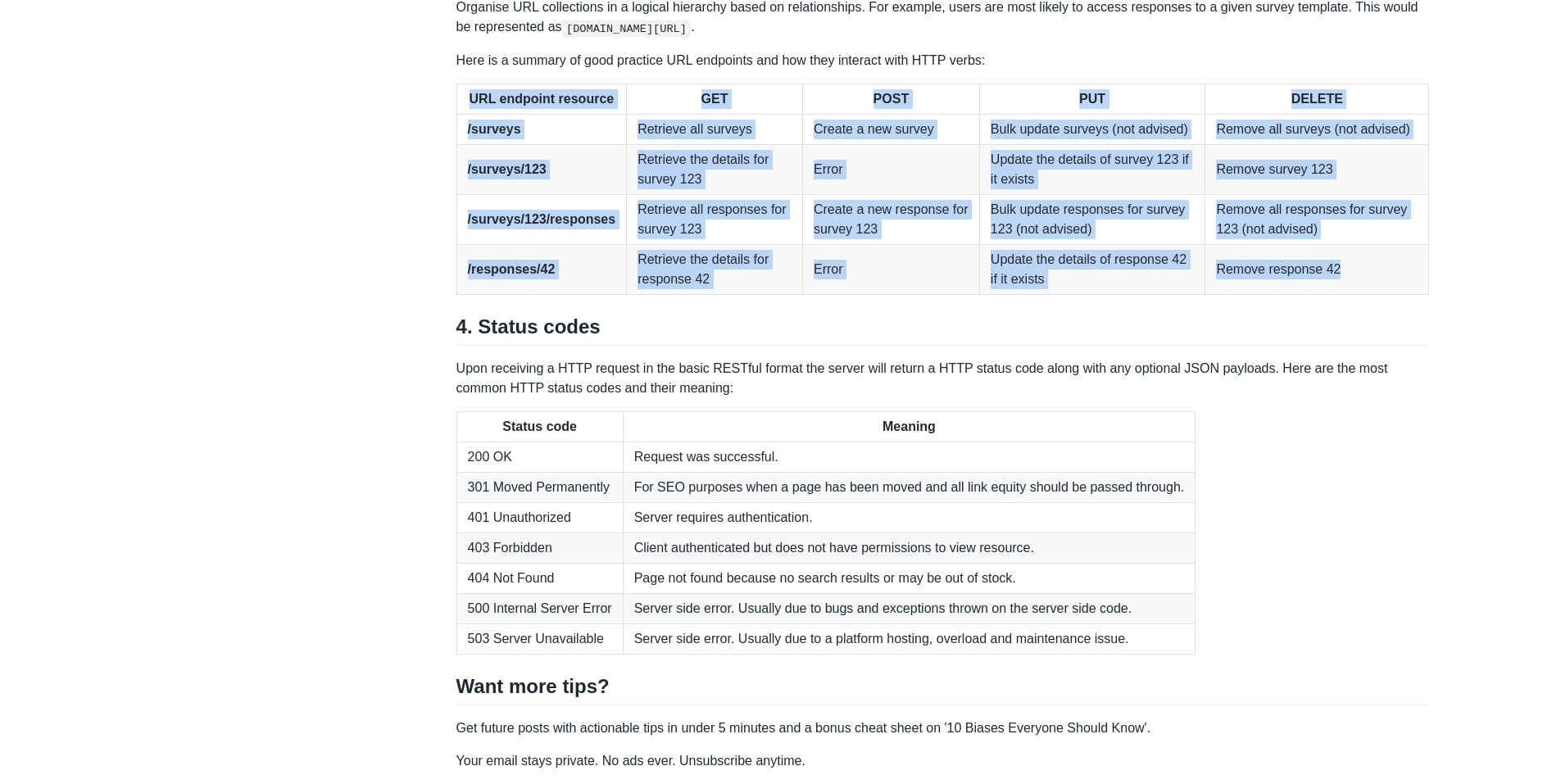
drag, startPoint x: 463, startPoint y: 353, endPoint x: 1385, endPoint y: 535, distance: 939.8
click at [1385, 295] on table "URL endpoint resource GET POST PUT DELETE /surveys Retrieve all surveys Create …" at bounding box center [943, 189] width 974 height 212
click at [1380, 294] on td "Remove response 42" at bounding box center [1317, 269] width 224 height 50
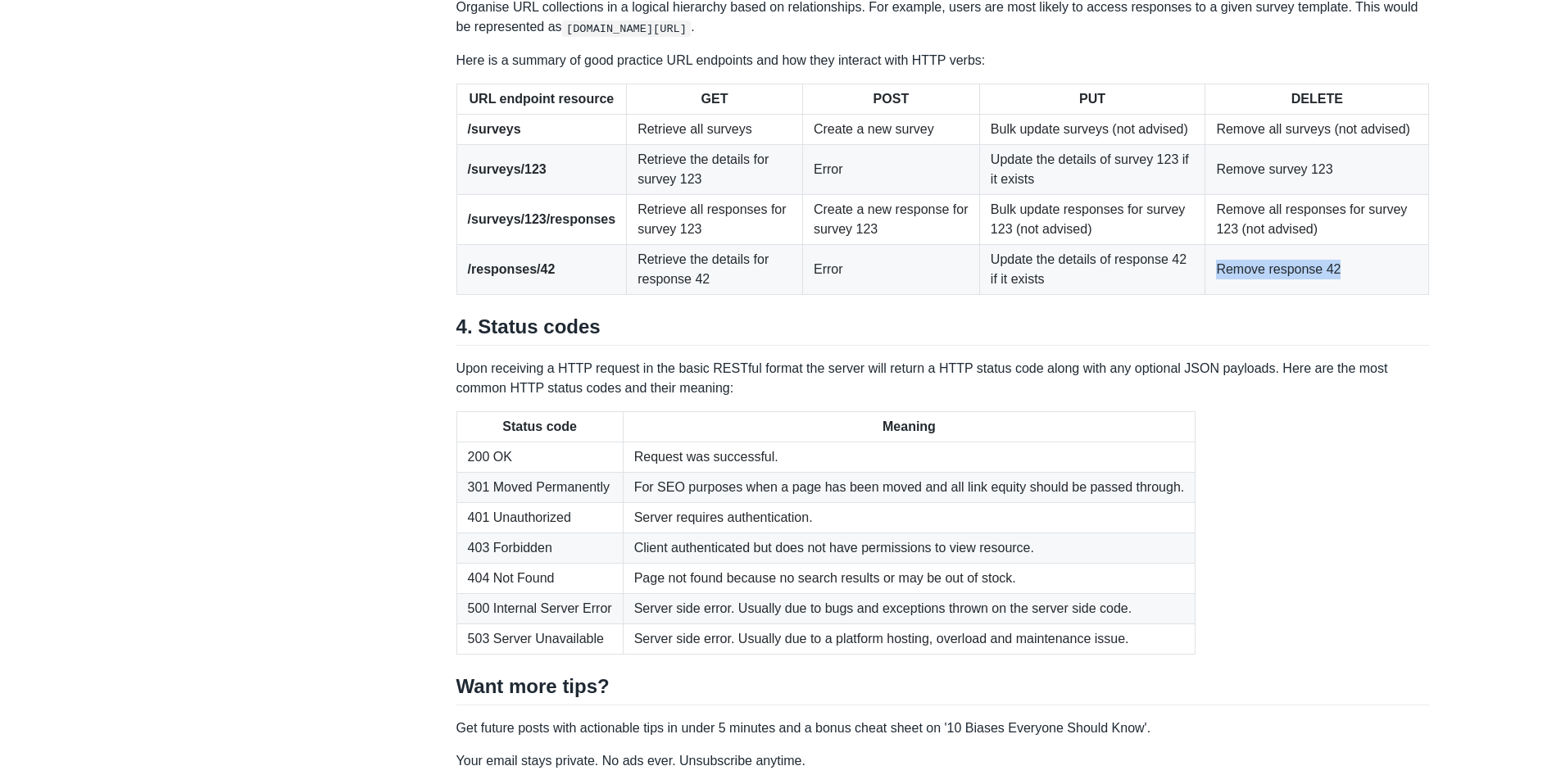
click at [1380, 294] on td "Remove response 42" at bounding box center [1317, 269] width 224 height 50
click at [1376, 294] on td "Remove response 42" at bounding box center [1317, 269] width 224 height 50
click at [1372, 294] on td "Remove response 42" at bounding box center [1317, 269] width 224 height 50
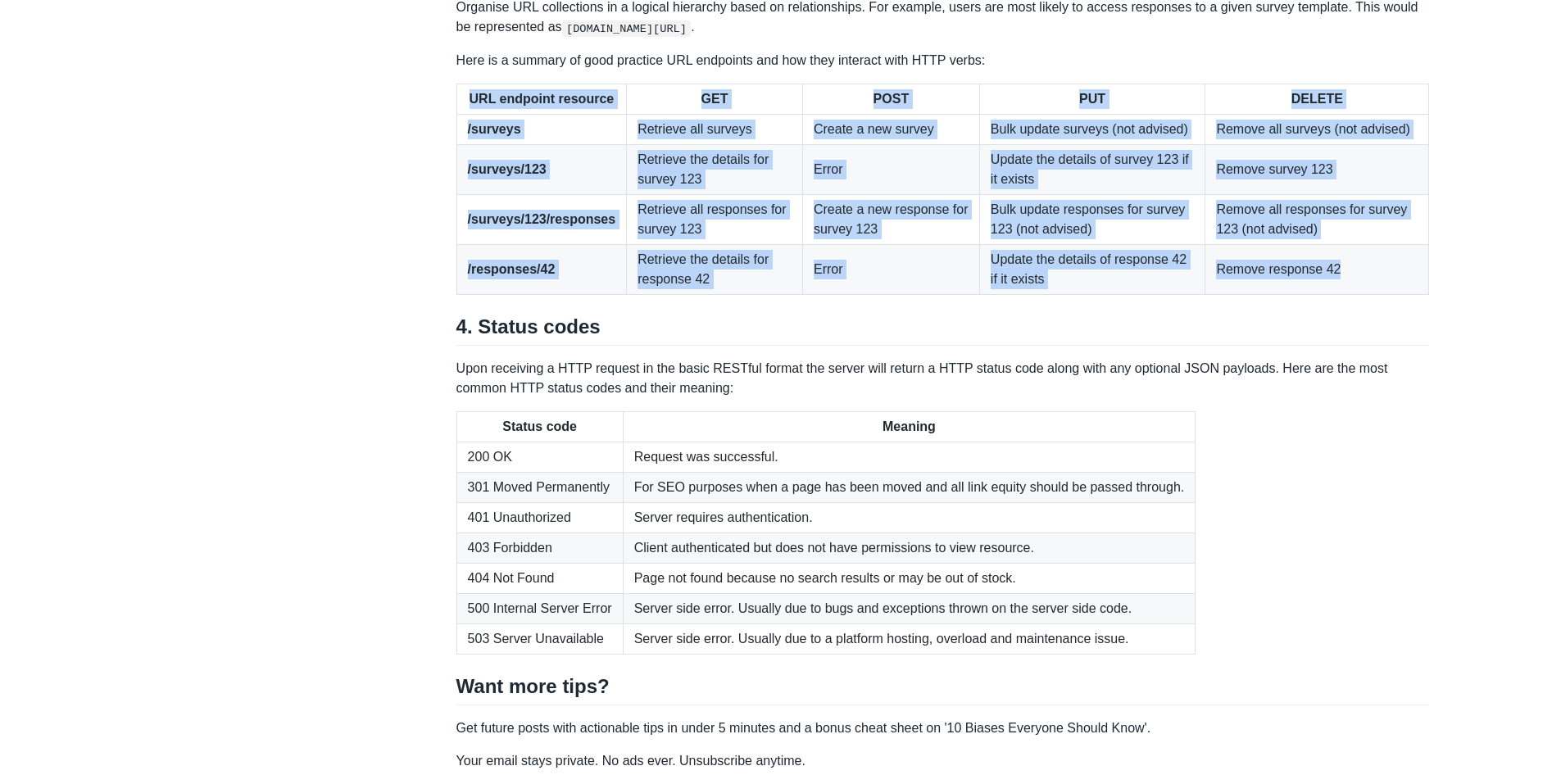
drag, startPoint x: 1372, startPoint y: 517, endPoint x: 469, endPoint y: 341, distance: 920.0
click at [469, 295] on table "URL endpoint resource GET POST PUT DELETE /surveys Retrieve all surveys Create …" at bounding box center [943, 189] width 974 height 212
drag, startPoint x: 469, startPoint y: 341, endPoint x: 474, endPoint y: 354, distance: 13.9
click at [470, 114] on th "URL endpoint resource" at bounding box center [542, 98] width 171 height 30
click at [474, 114] on th "URL endpoint resource" at bounding box center [542, 98] width 171 height 30
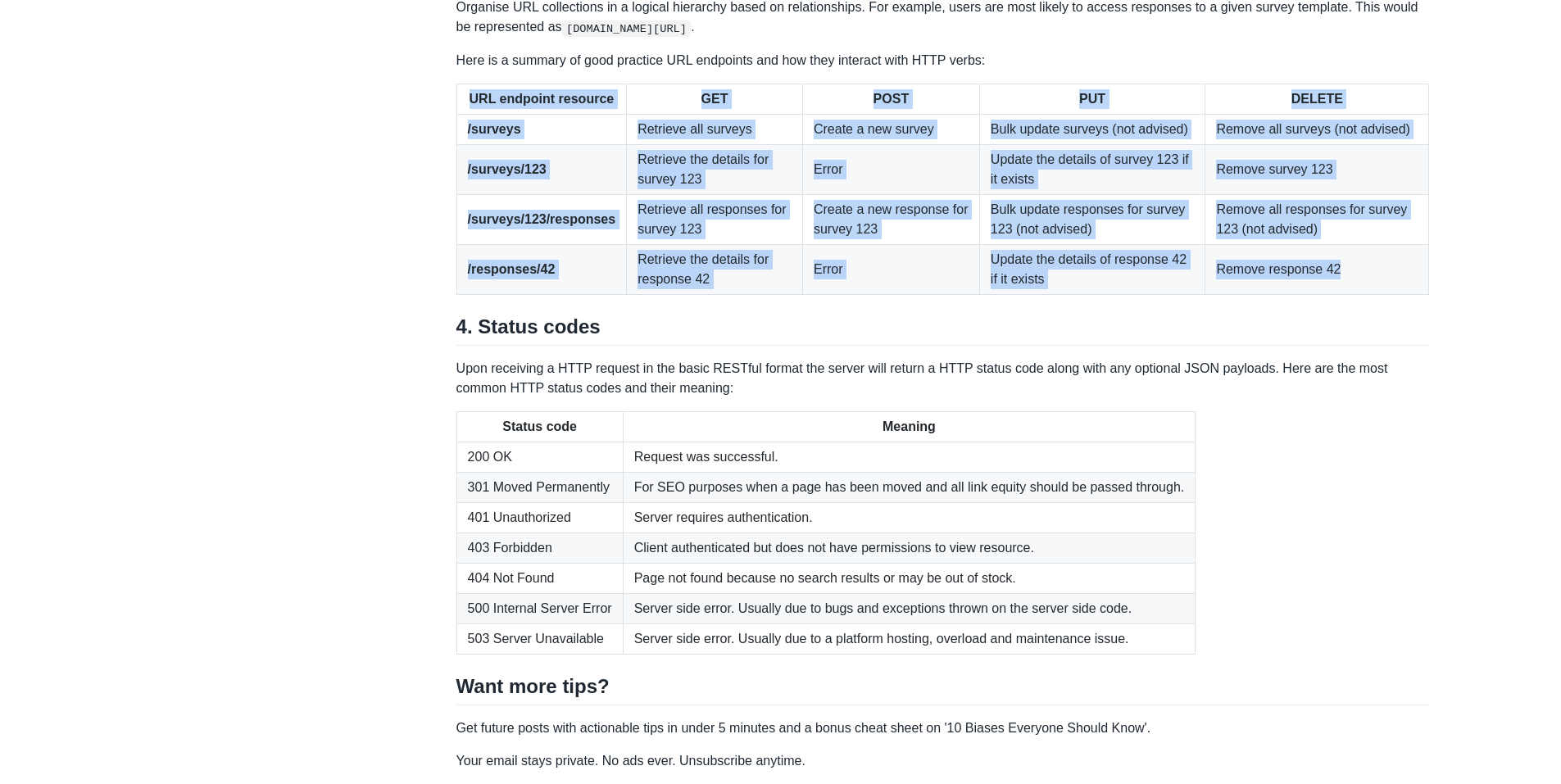
drag, startPoint x: 460, startPoint y: 349, endPoint x: 1346, endPoint y: 534, distance: 905.1
click at [1346, 295] on table "URL endpoint resource GET POST PUT DELETE /surveys Retrieve all surveys Create …" at bounding box center [943, 189] width 974 height 212
click at [1346, 294] on td "Remove response 42" at bounding box center [1317, 269] width 224 height 50
drag, startPoint x: 1362, startPoint y: 531, endPoint x: 469, endPoint y: 354, distance: 910.4
click at [469, 295] on table "URL endpoint resource GET POST PUT DELETE /surveys Retrieve all surveys Create …" at bounding box center [943, 189] width 974 height 212
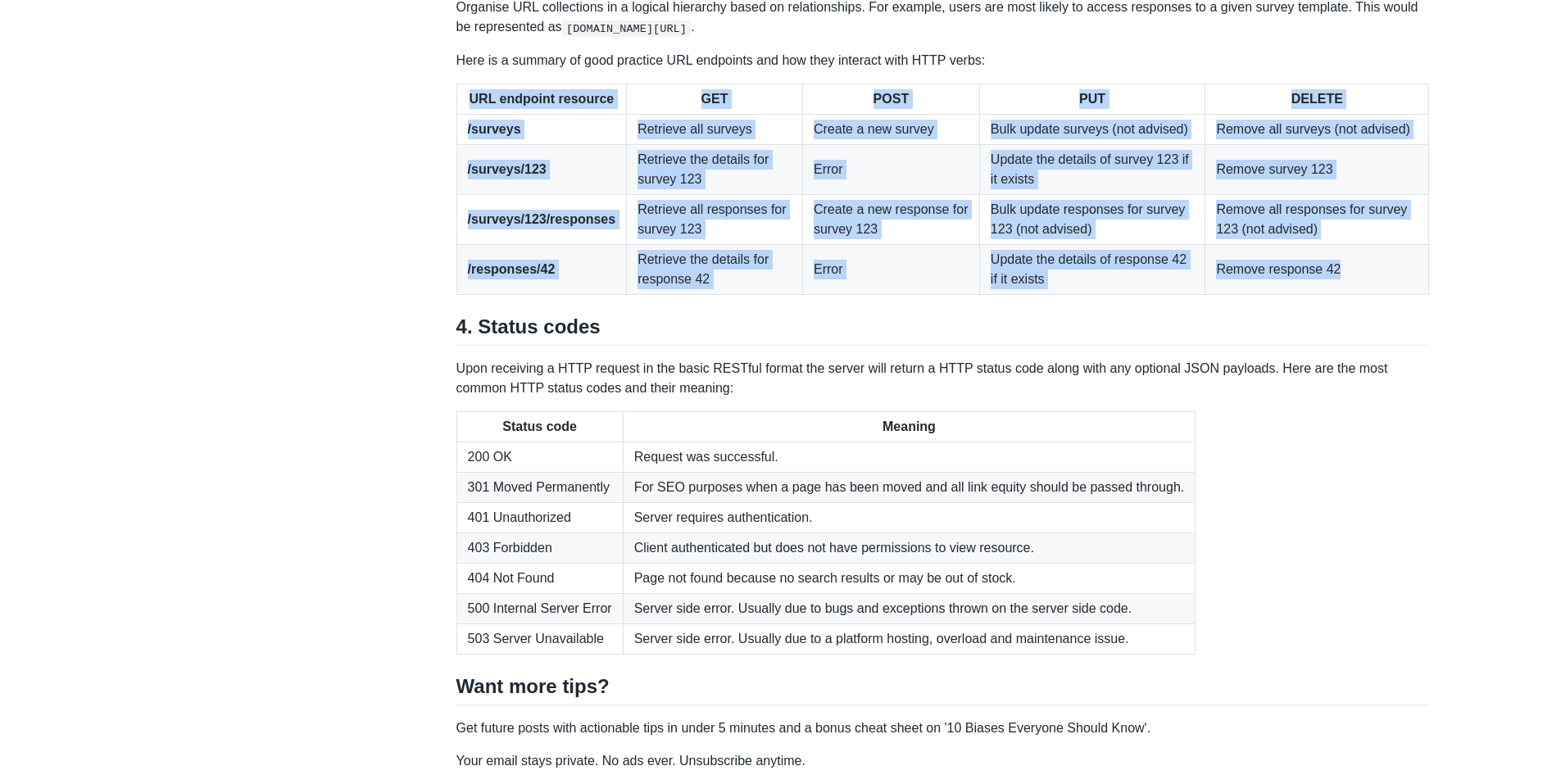
click at [469, 114] on th "URL endpoint resource" at bounding box center [542, 98] width 171 height 30
drag, startPoint x: 469, startPoint y: 354, endPoint x: 1404, endPoint y: 518, distance: 949.3
click at [1404, 295] on table "URL endpoint resource GET POST PUT DELETE /surveys Retrieve all surveys Create …" at bounding box center [943, 189] width 974 height 212
click at [1404, 294] on td "Remove response 42" at bounding box center [1317, 269] width 224 height 50
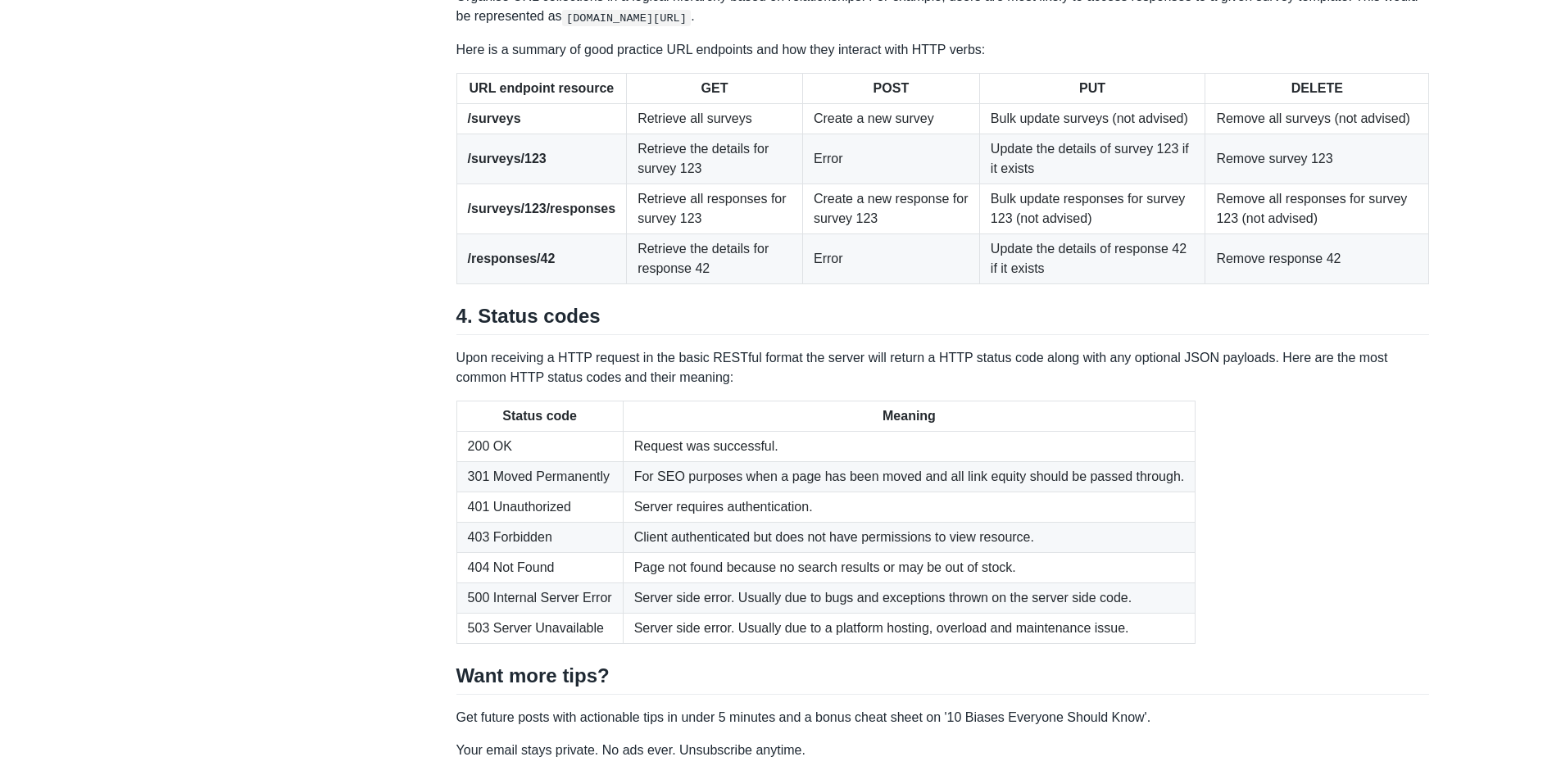
scroll to position [2061, 0]
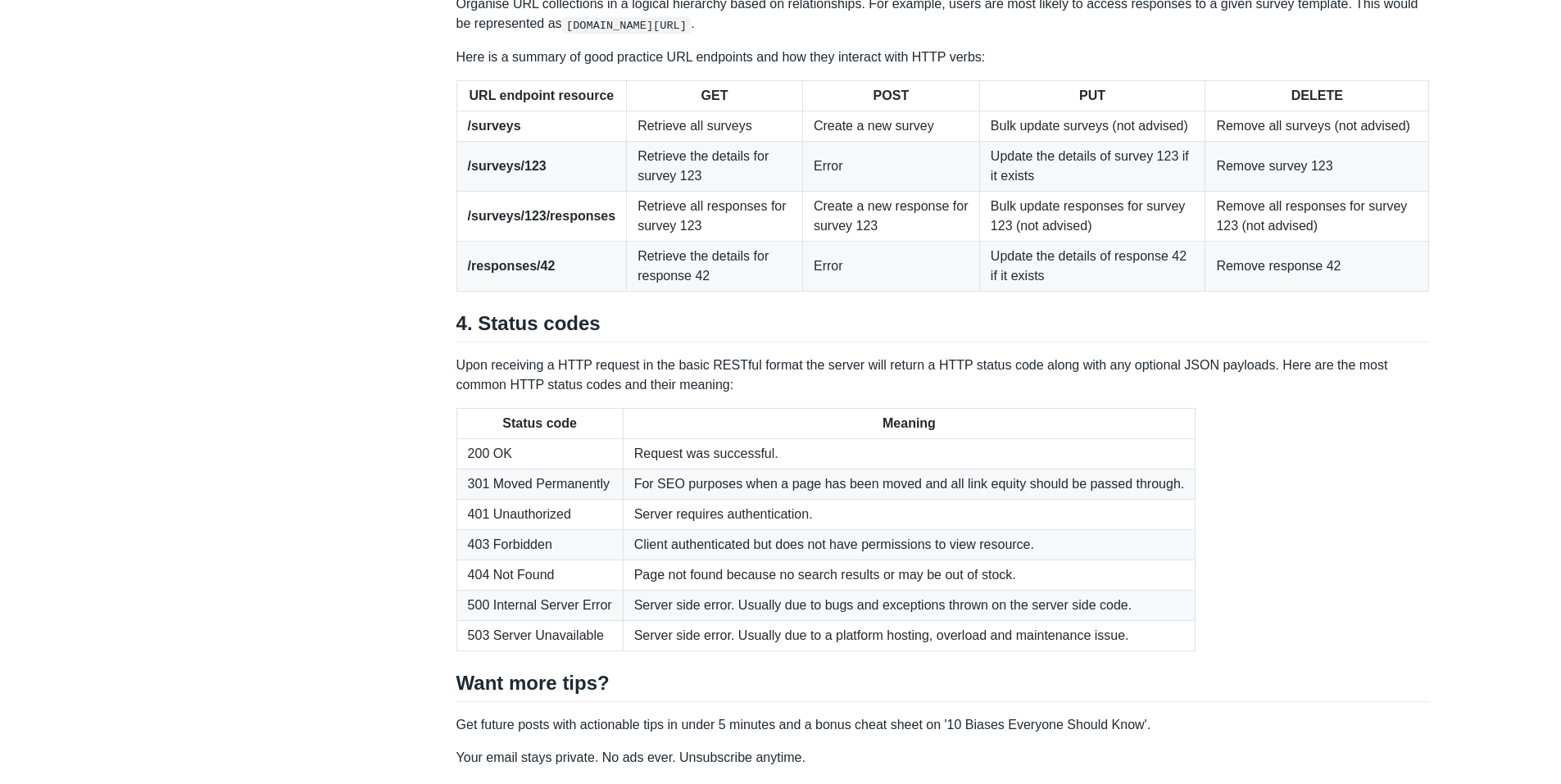
click at [471, 111] on th "URL endpoint resource" at bounding box center [542, 95] width 171 height 30
click at [739, 241] on td "Retrieve all responses for survey 123" at bounding box center [714, 216] width 176 height 50
click at [845, 291] on td "Error" at bounding box center [891, 266] width 177 height 50
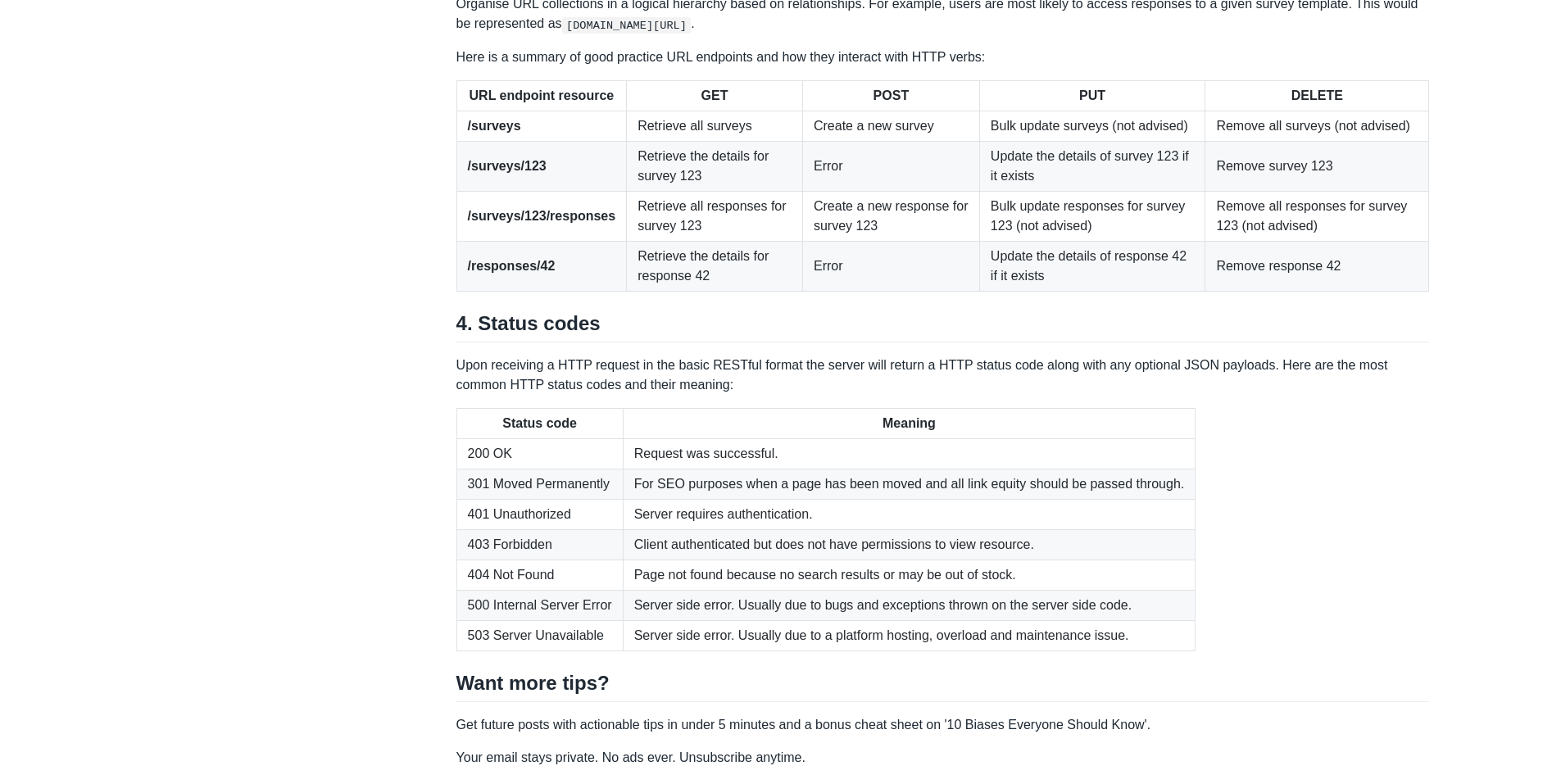
click at [845, 291] on td "Error" at bounding box center [891, 266] width 177 height 50
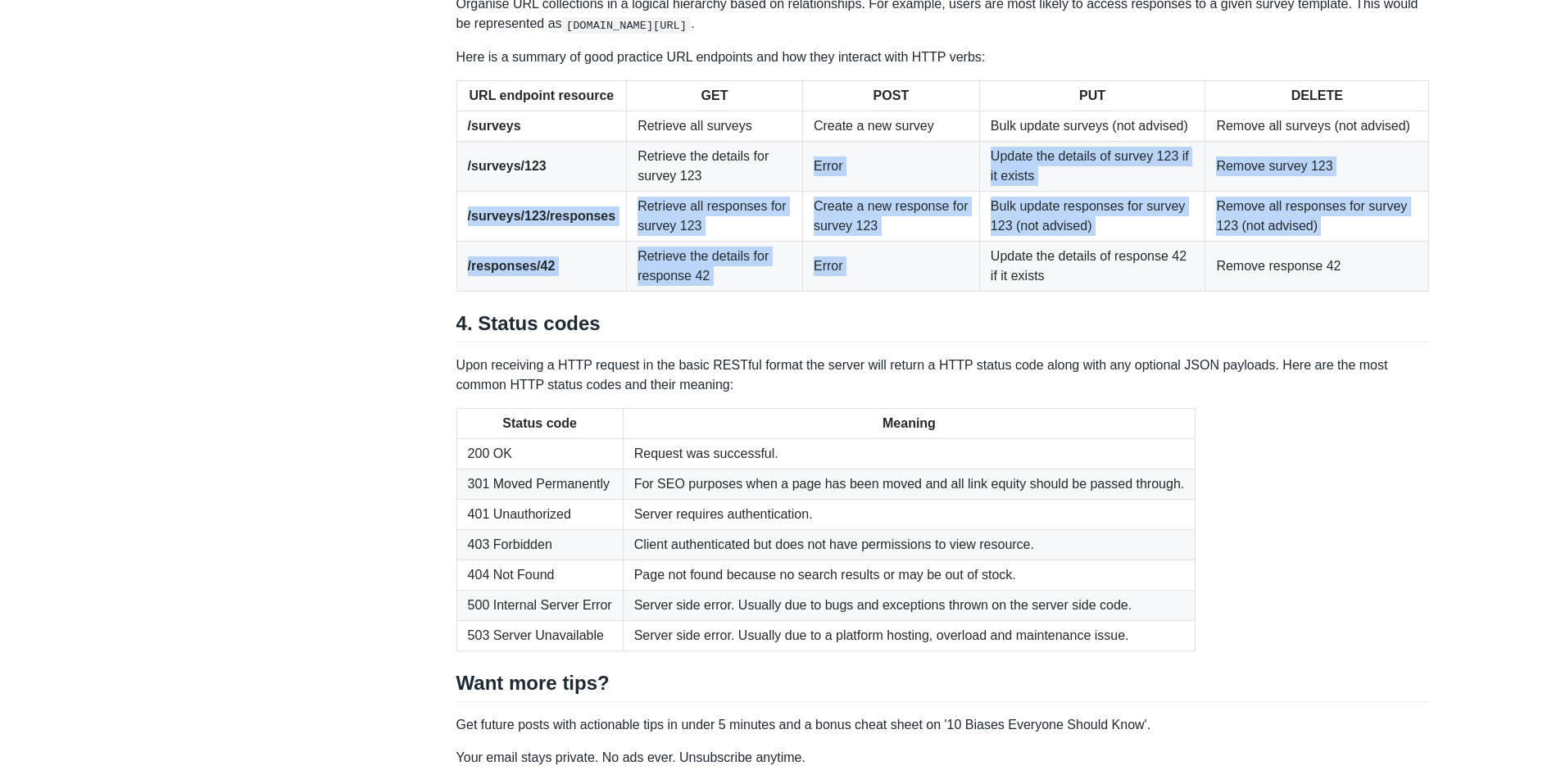
drag, startPoint x: 845, startPoint y: 497, endPoint x: 800, endPoint y: 409, distance: 98.8
click at [800, 291] on tbody "/surveys Retrieve all surveys Create a new survey Bulk update surveys (not advi…" at bounding box center [943, 201] width 973 height 180
click at [802, 191] on td "Error" at bounding box center [891, 166] width 177 height 50
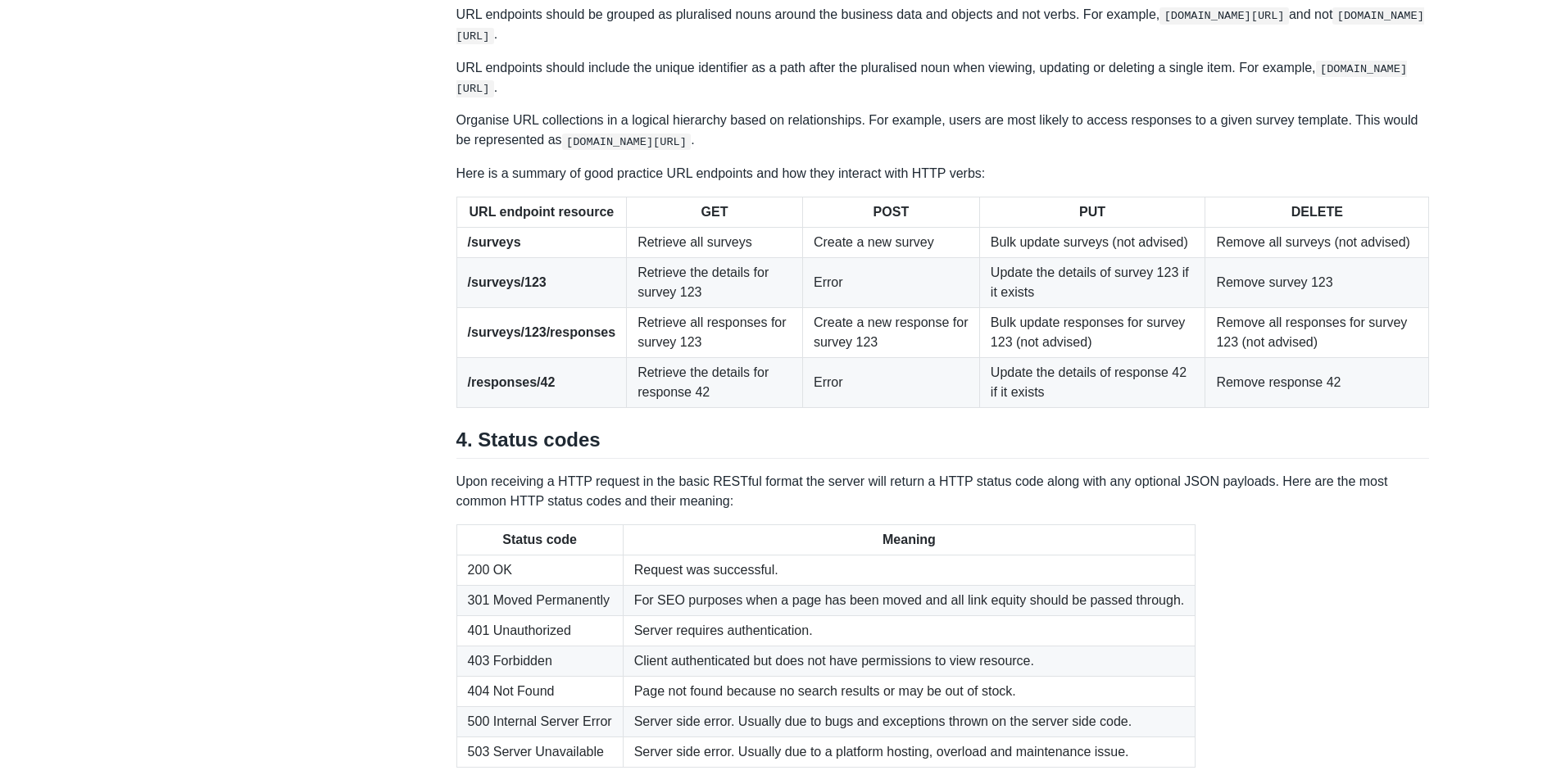
scroll to position [1944, 0]
drag, startPoint x: 1077, startPoint y: 229, endPoint x: 1203, endPoint y: 206, distance: 128.1
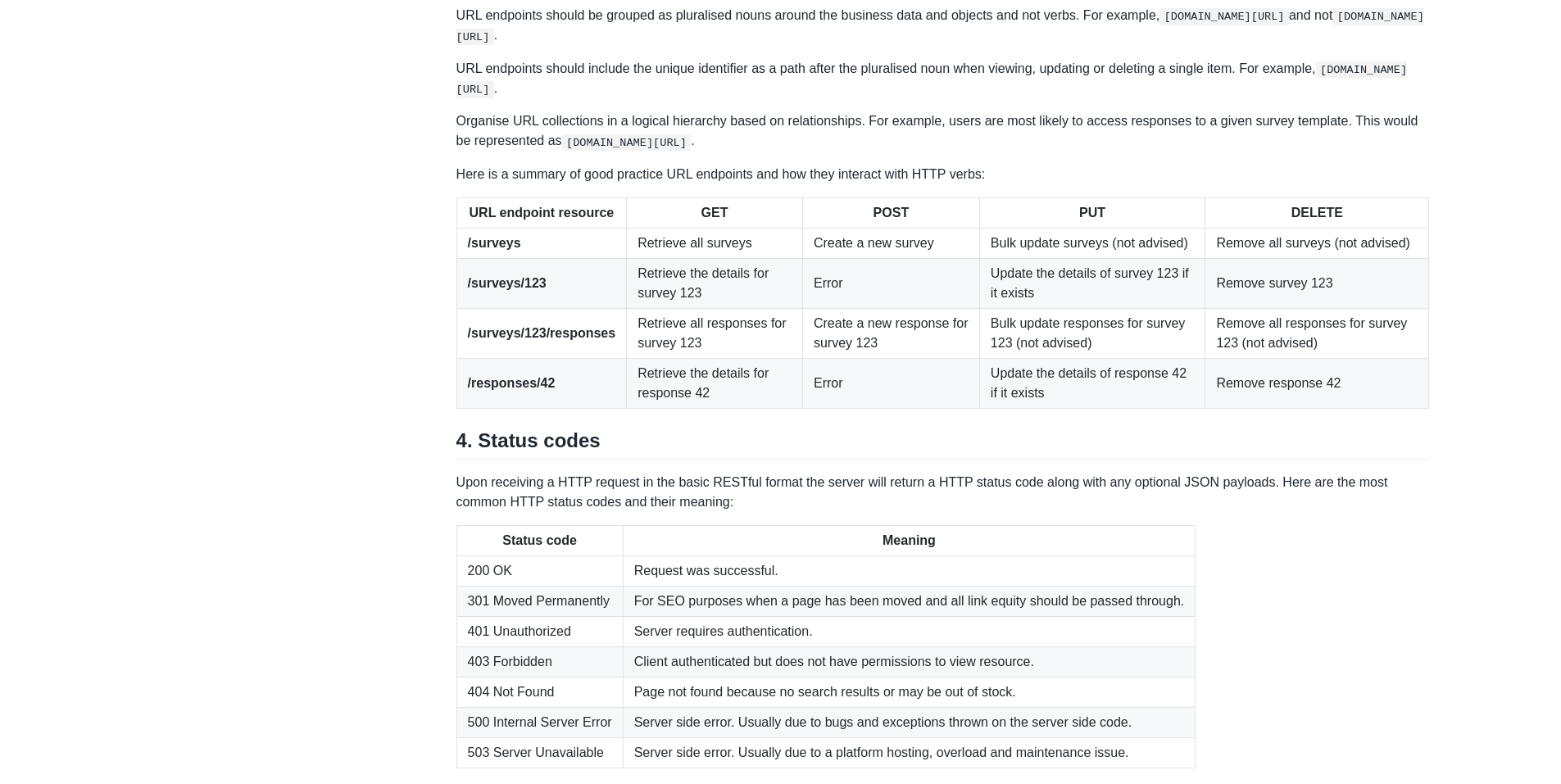
drag, startPoint x: 1203, startPoint y: 206, endPoint x: 1139, endPoint y: 239, distance: 72.0
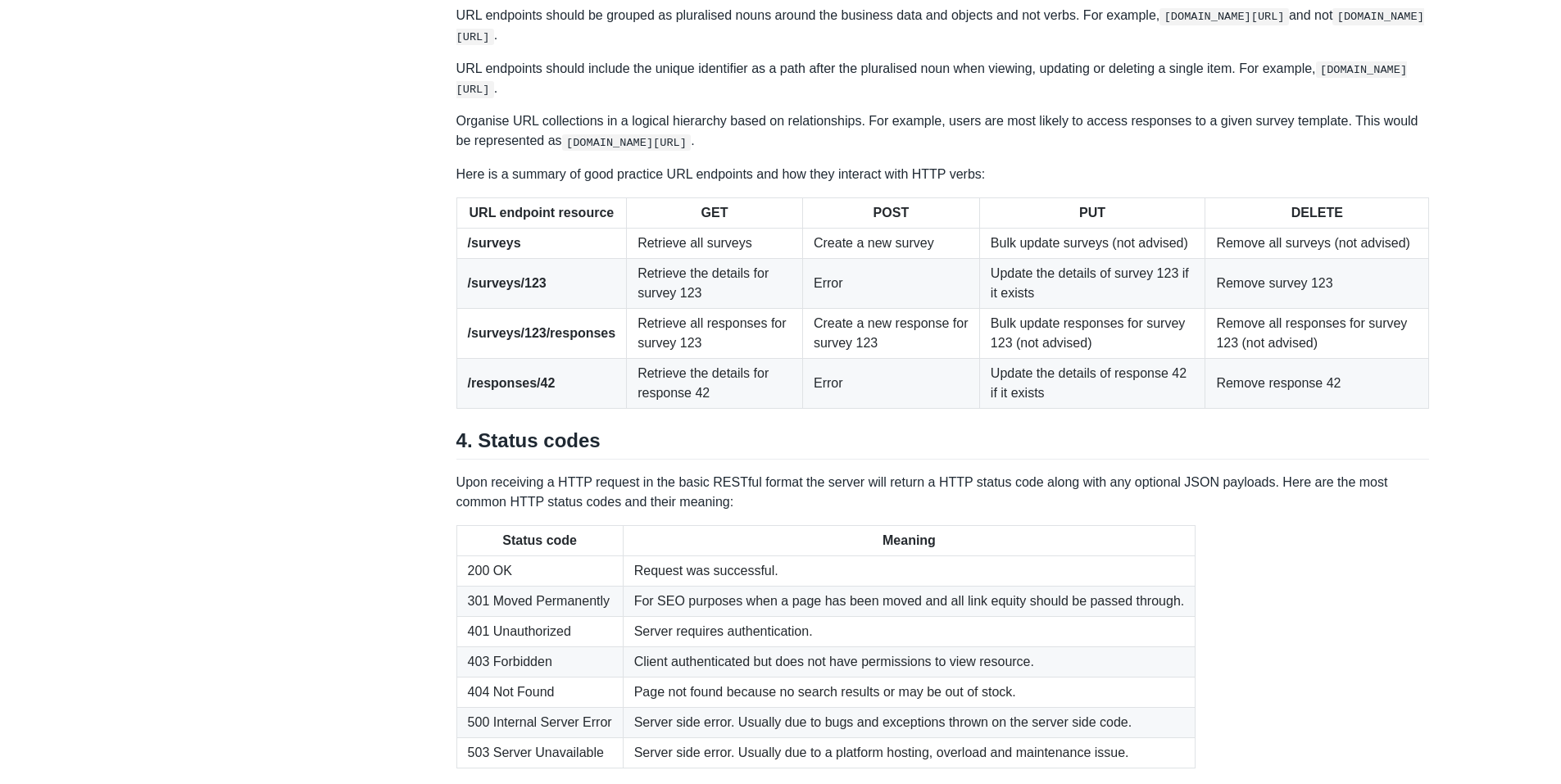
click at [1013, 46] on p "URL endpoints should be grouped as pluralised nouns around the business data an…" at bounding box center [943, 25] width 974 height 40
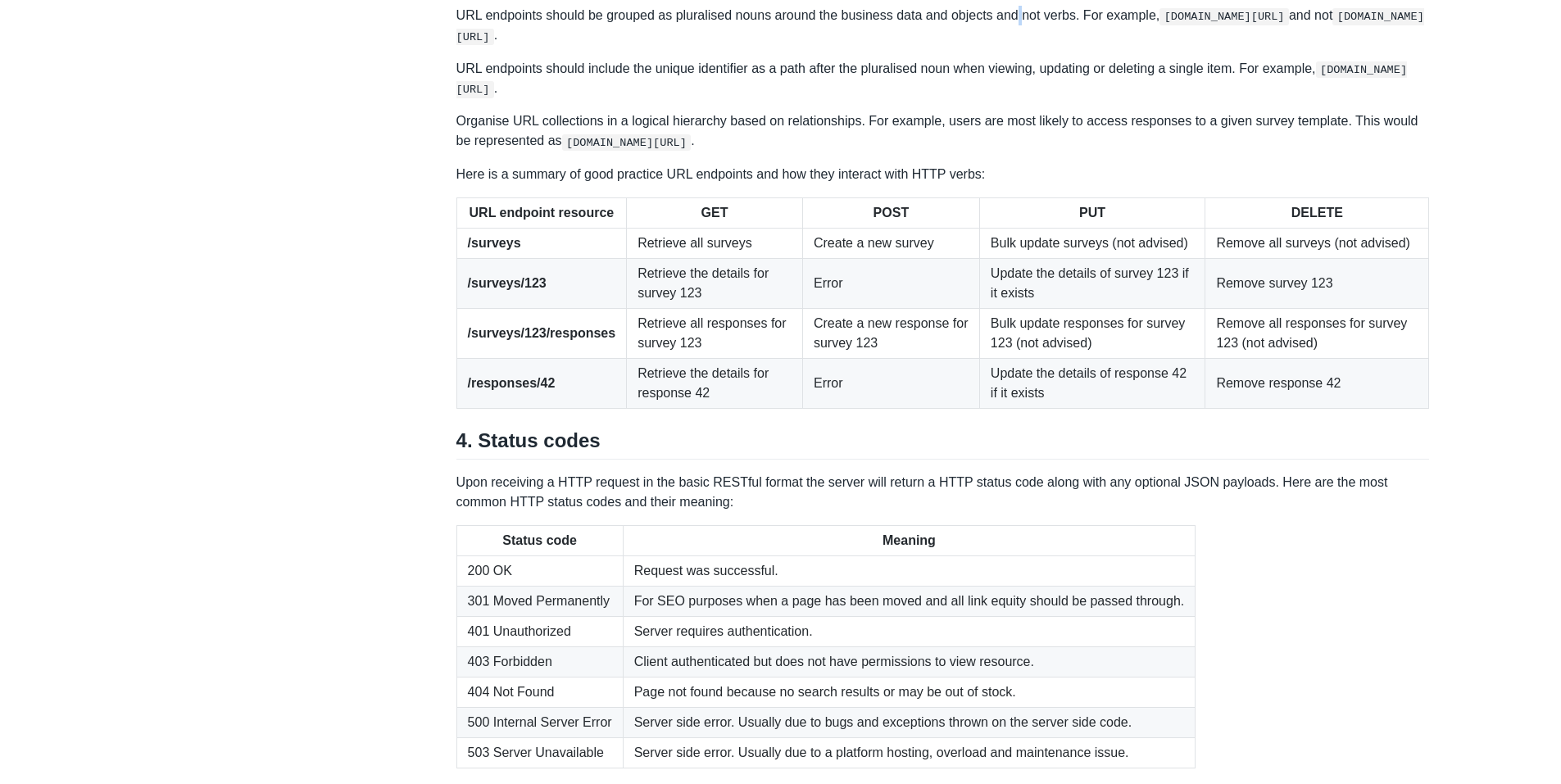
click at [1013, 46] on p "URL endpoints should be grouped as pluralised nouns around the business data an…" at bounding box center [943, 25] width 974 height 40
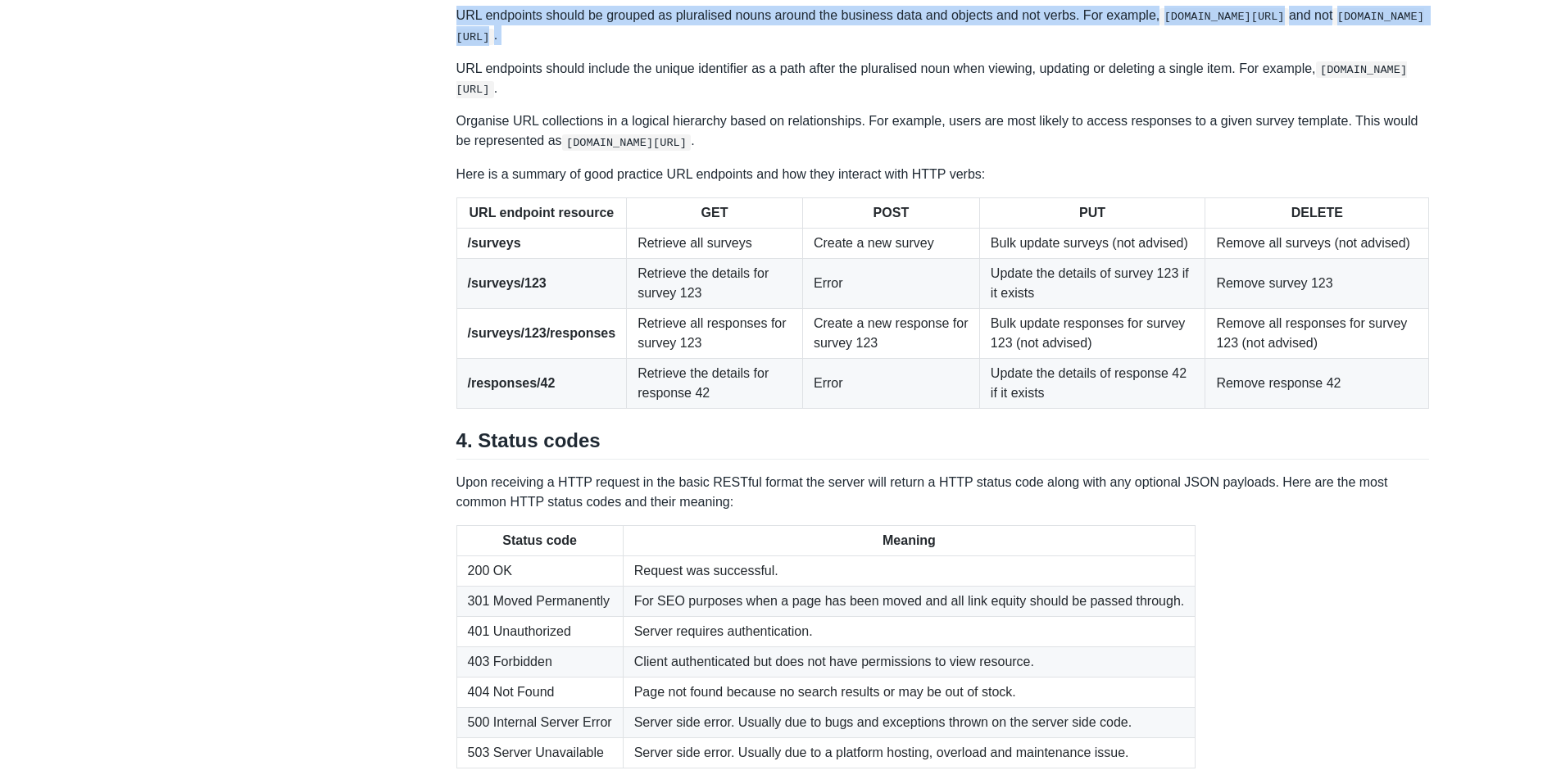
click at [1013, 46] on p "URL endpoints should be grouped as pluralised nouns around the business data an…" at bounding box center [943, 25] width 974 height 40
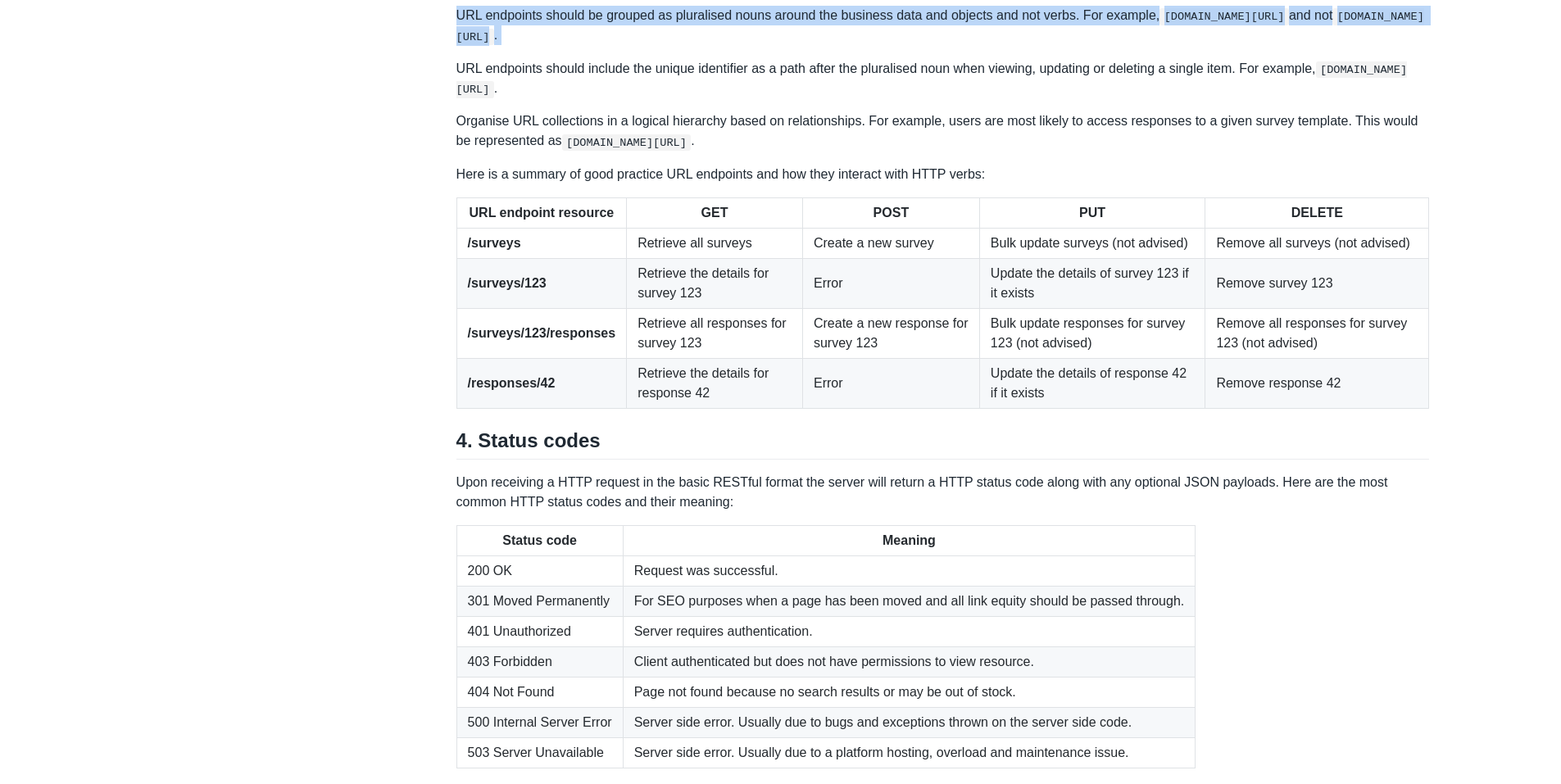
click at [1013, 46] on p "URL endpoints should be grouped as pluralised nouns around the business data an…" at bounding box center [943, 25] width 974 height 40
click at [948, 46] on p "URL endpoints should be grouped as pluralised nouns around the business data an…" at bounding box center [943, 25] width 974 height 40
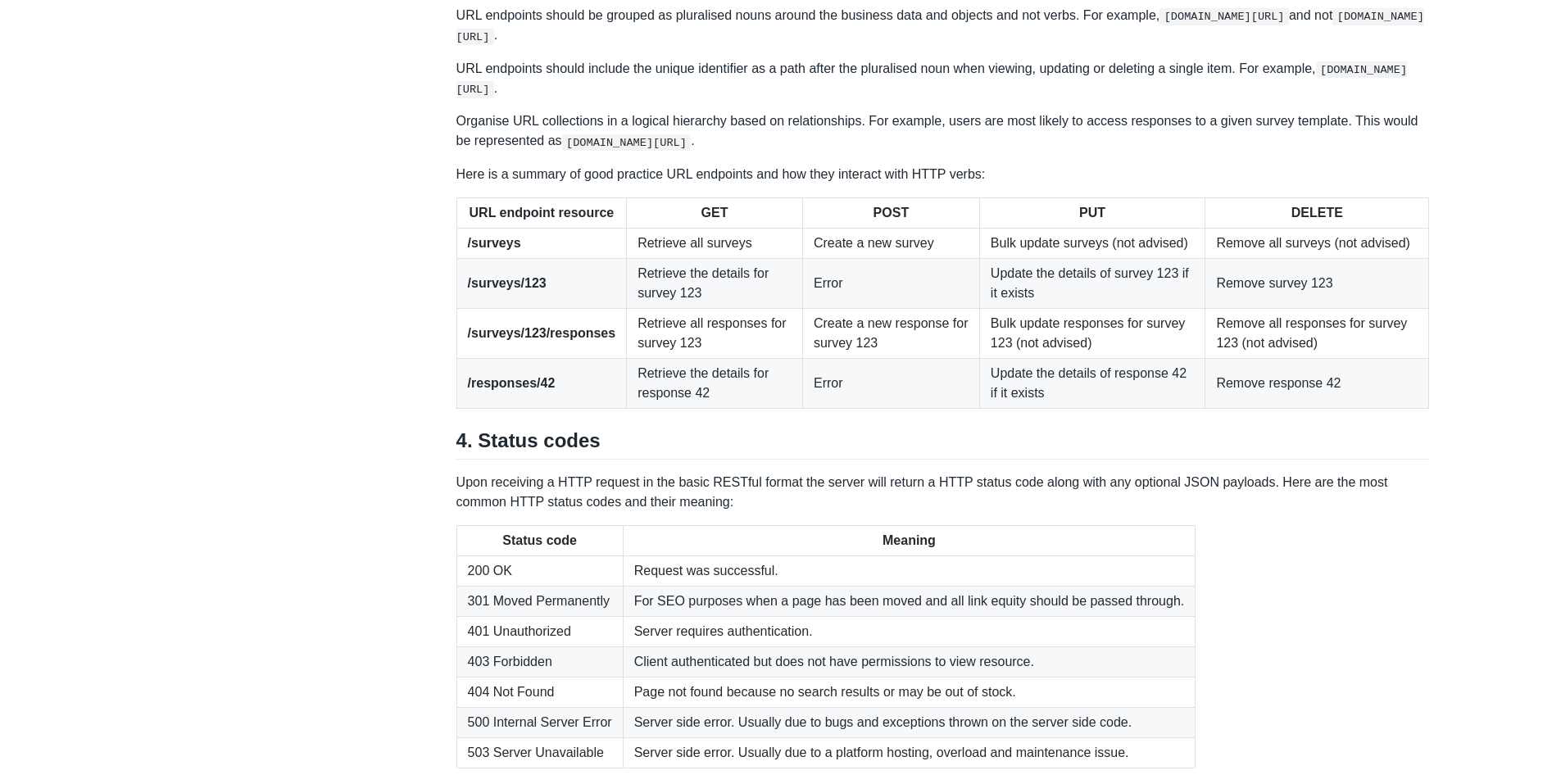
click at [696, 46] on p "URL endpoints should be grouped as pluralised nouns around the business data an…" at bounding box center [943, 25] width 974 height 40
copy p "pluralised"
click at [1092, 46] on p "URL endpoints should be grouped as pluralised nouns around the business data an…" at bounding box center [943, 25] width 974 height 40
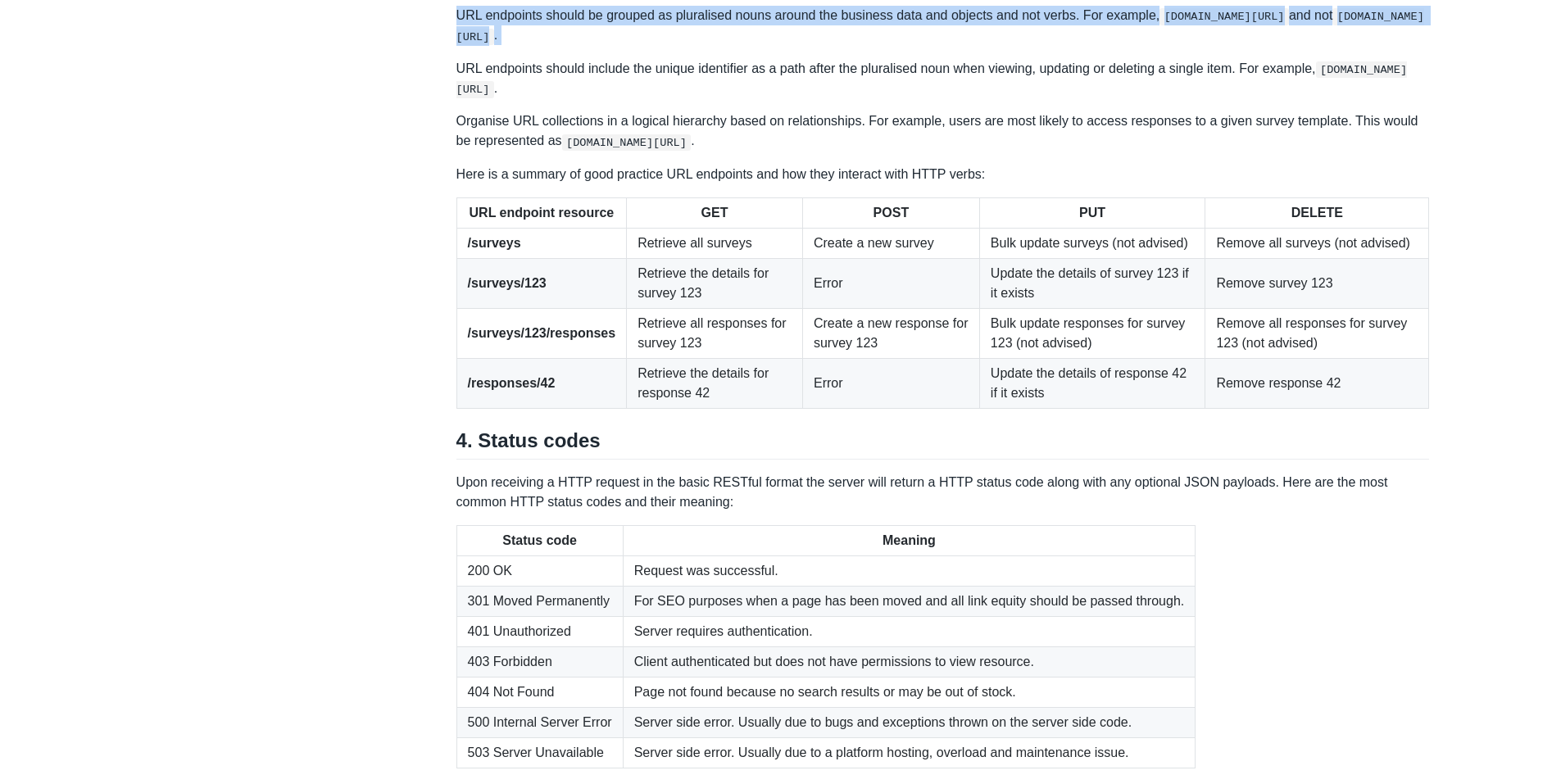
click at [1092, 46] on p "URL endpoints should be grouped as pluralised nouns around the business data an…" at bounding box center [943, 25] width 974 height 40
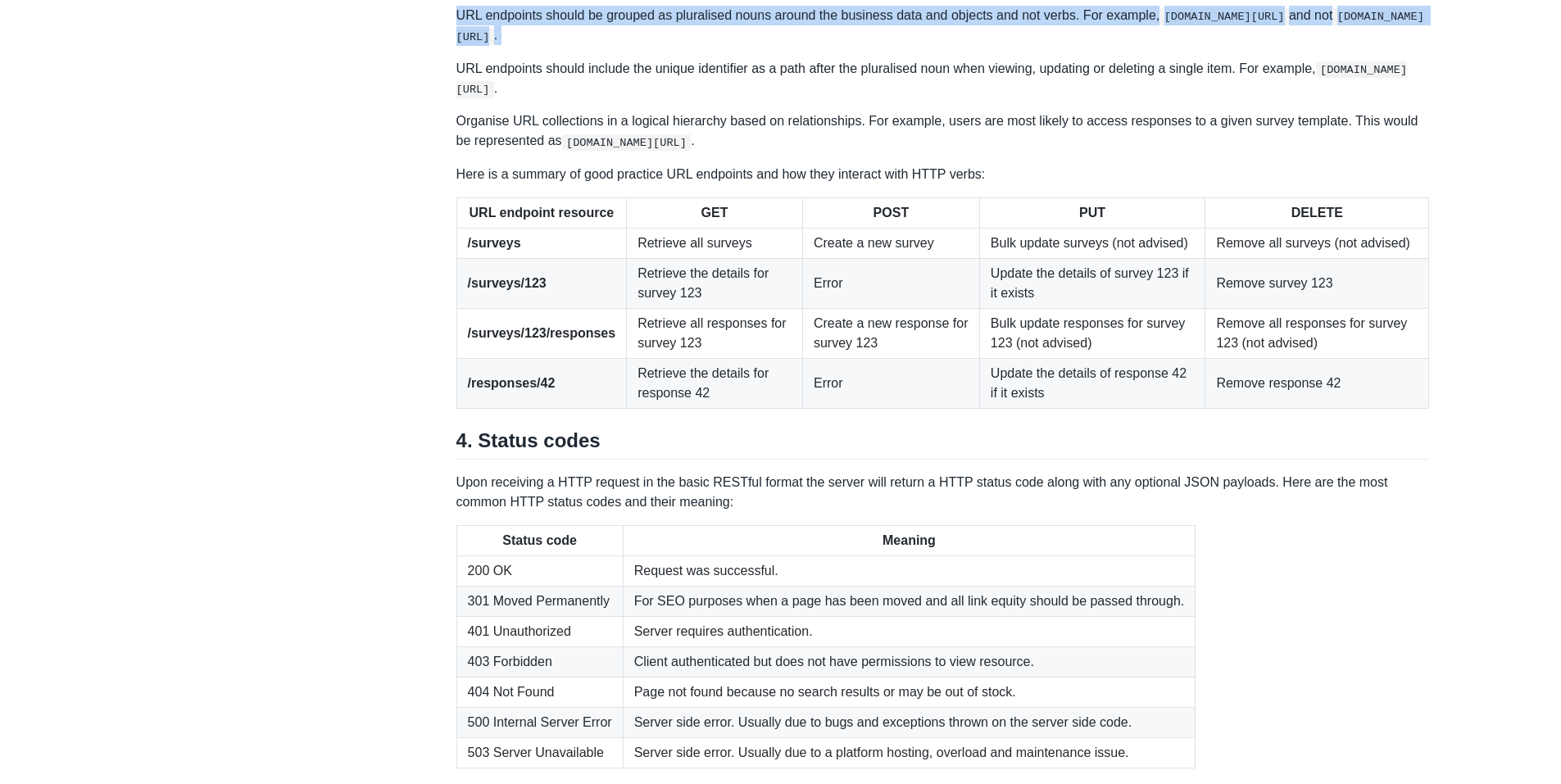
click at [1092, 46] on p "URL endpoints should be grouped as pluralised nouns around the business data an…" at bounding box center [943, 25] width 974 height 40
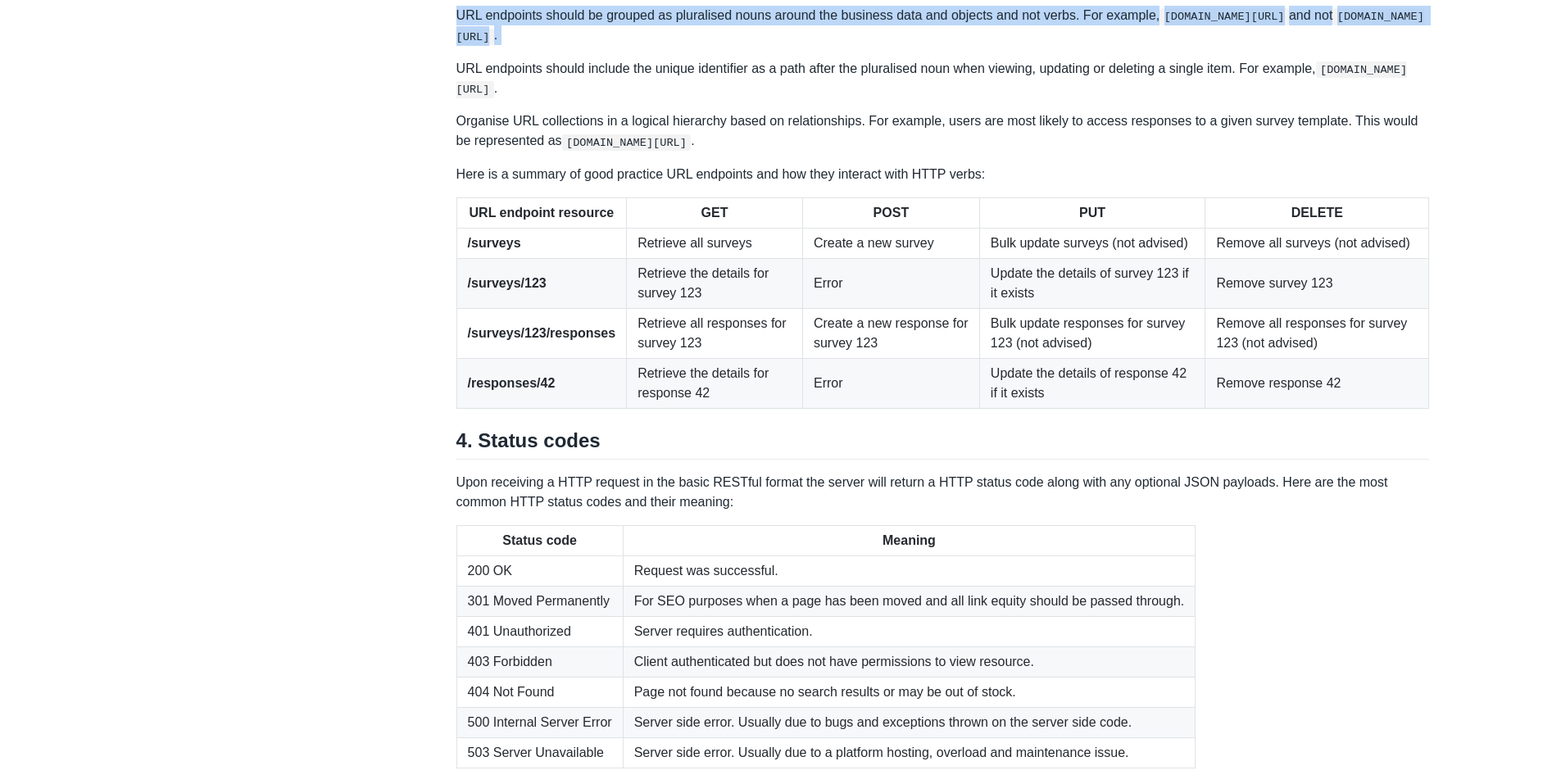
click at [1003, 46] on p "URL endpoints should be grouped as pluralised nouns around the business data an…" at bounding box center [943, 25] width 974 height 40
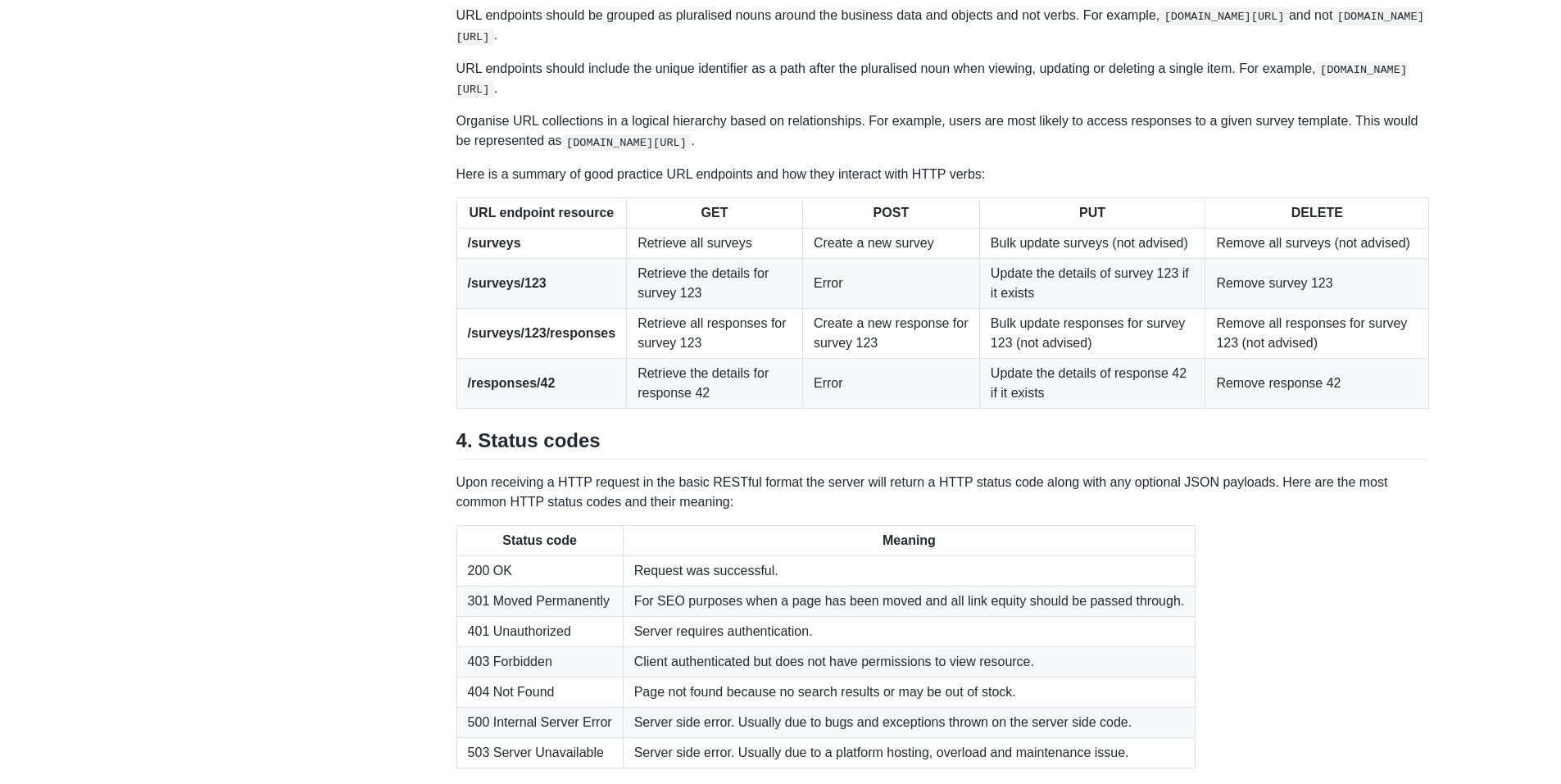
click at [567, 99] on p "URL endpoints should include the unique identifier as a path after the pluralis…" at bounding box center [943, 79] width 974 height 40
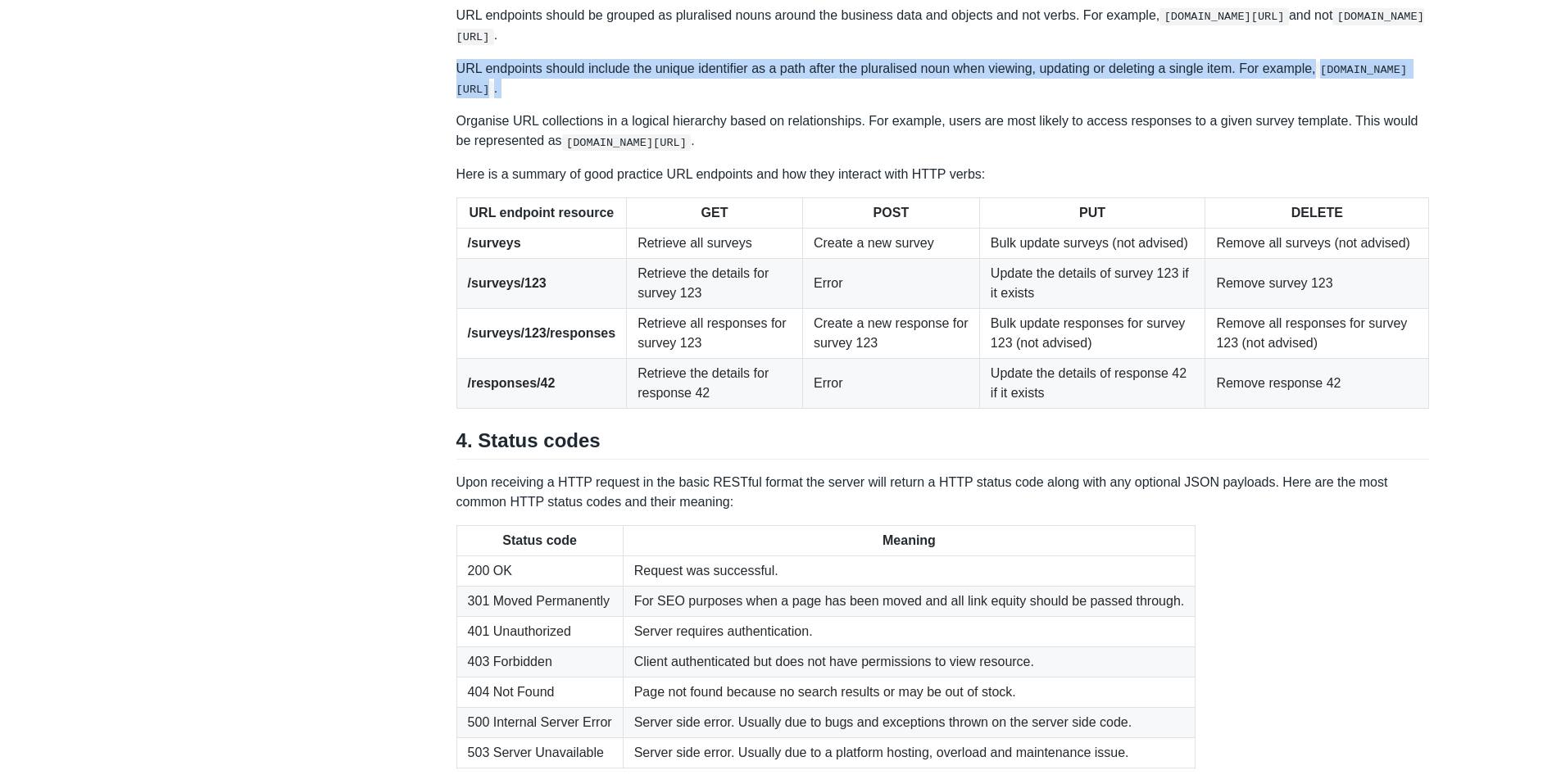
drag, startPoint x: 567, startPoint y: 331, endPoint x: 623, endPoint y: 349, distance: 58.8
click at [623, 99] on p "URL endpoints should include the unique identifier as a path after the pluralis…" at bounding box center [943, 79] width 974 height 40
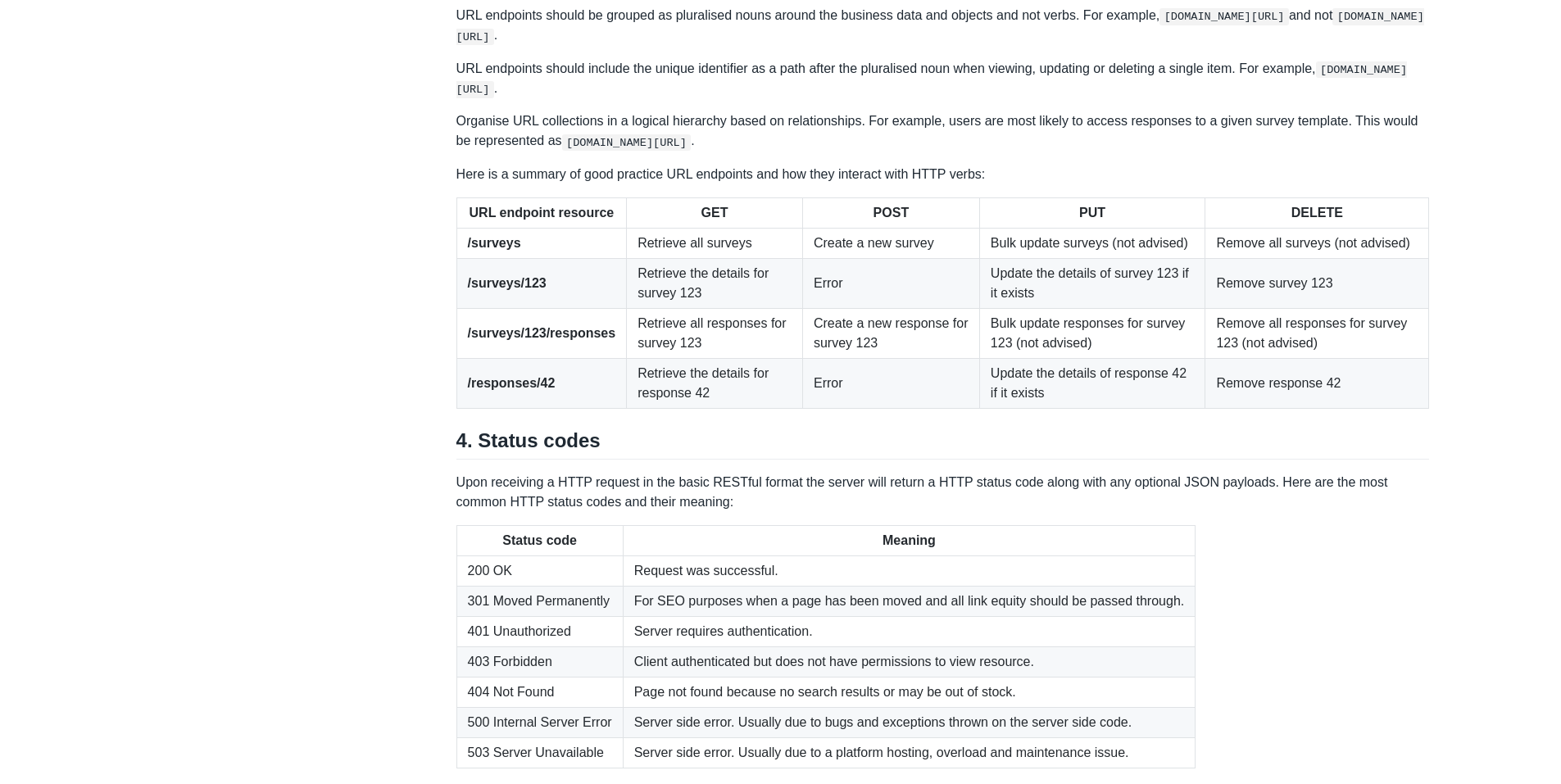
click at [623, 99] on p "URL endpoints should include the unique identifier as a path after the pluralis…" at bounding box center [943, 79] width 974 height 40
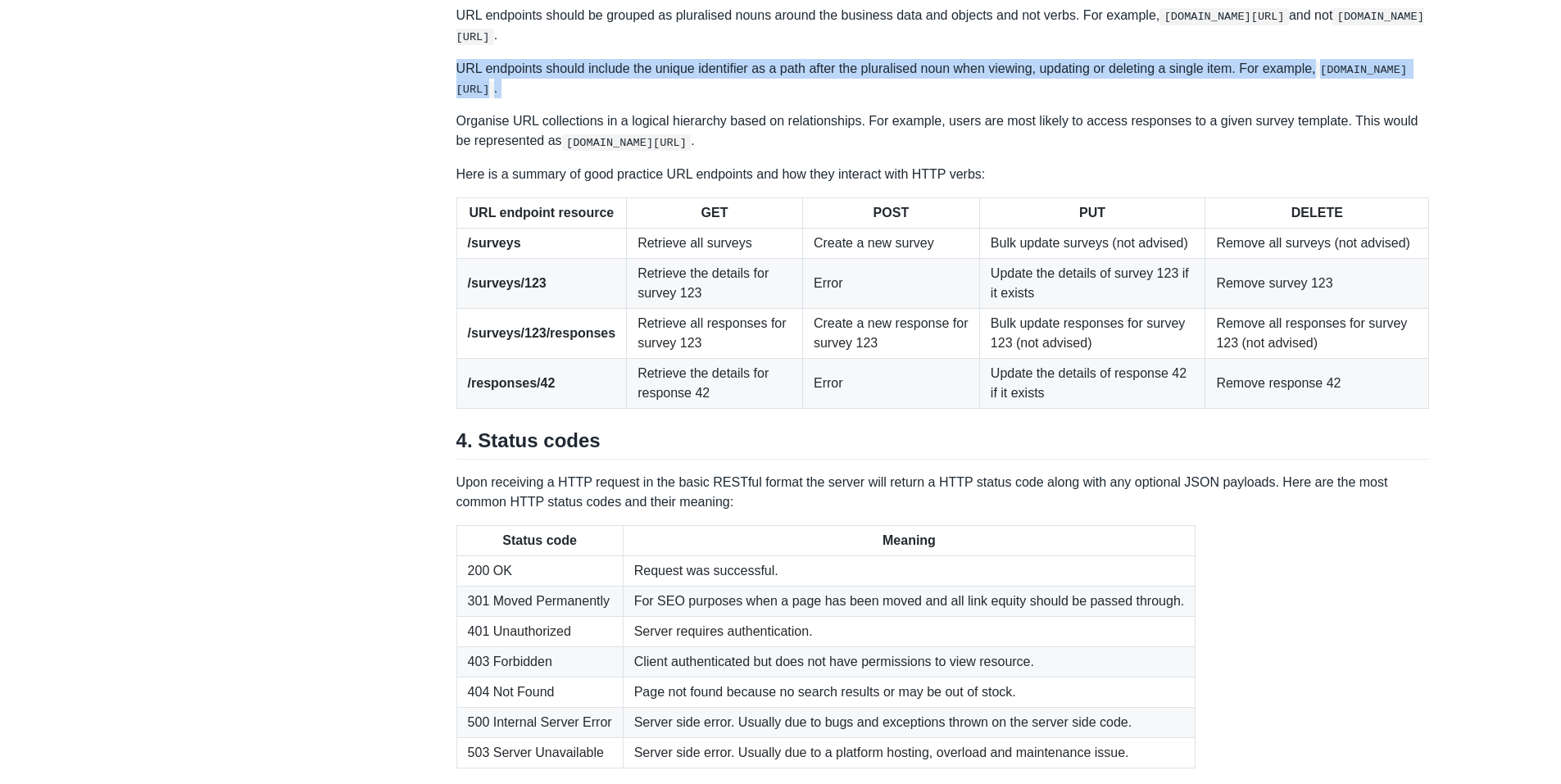
click at [623, 99] on p "URL endpoints should include the unique identifier as a path after the pluralis…" at bounding box center [943, 79] width 974 height 40
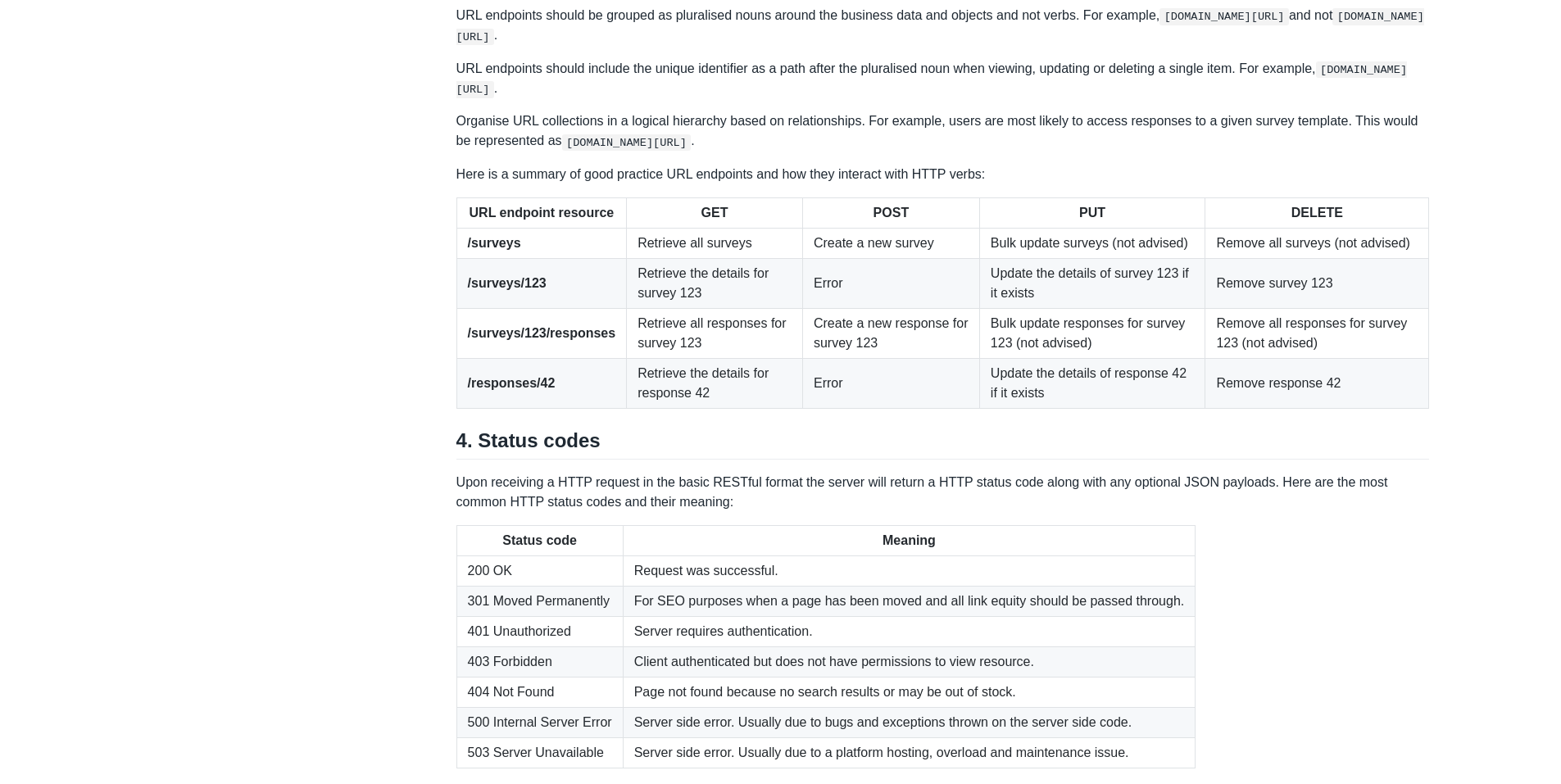
click at [792, 151] on p "Organise URL collections in a logical hierarchy based on relationships. For exa…" at bounding box center [943, 131] width 974 height 39
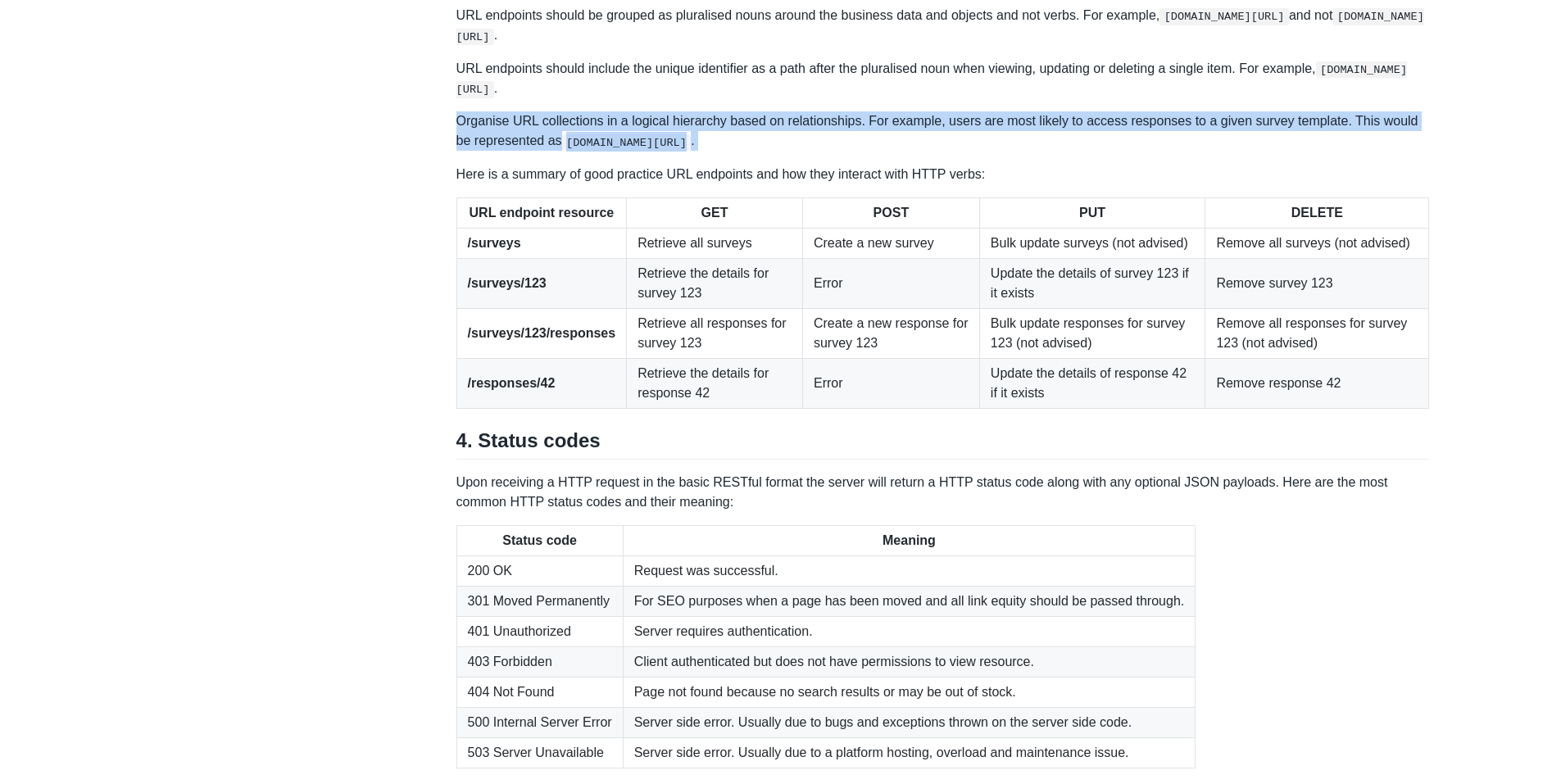
click at [792, 151] on p "Organise URL collections in a logical hierarchy based on relationships. For exa…" at bounding box center [943, 131] width 974 height 39
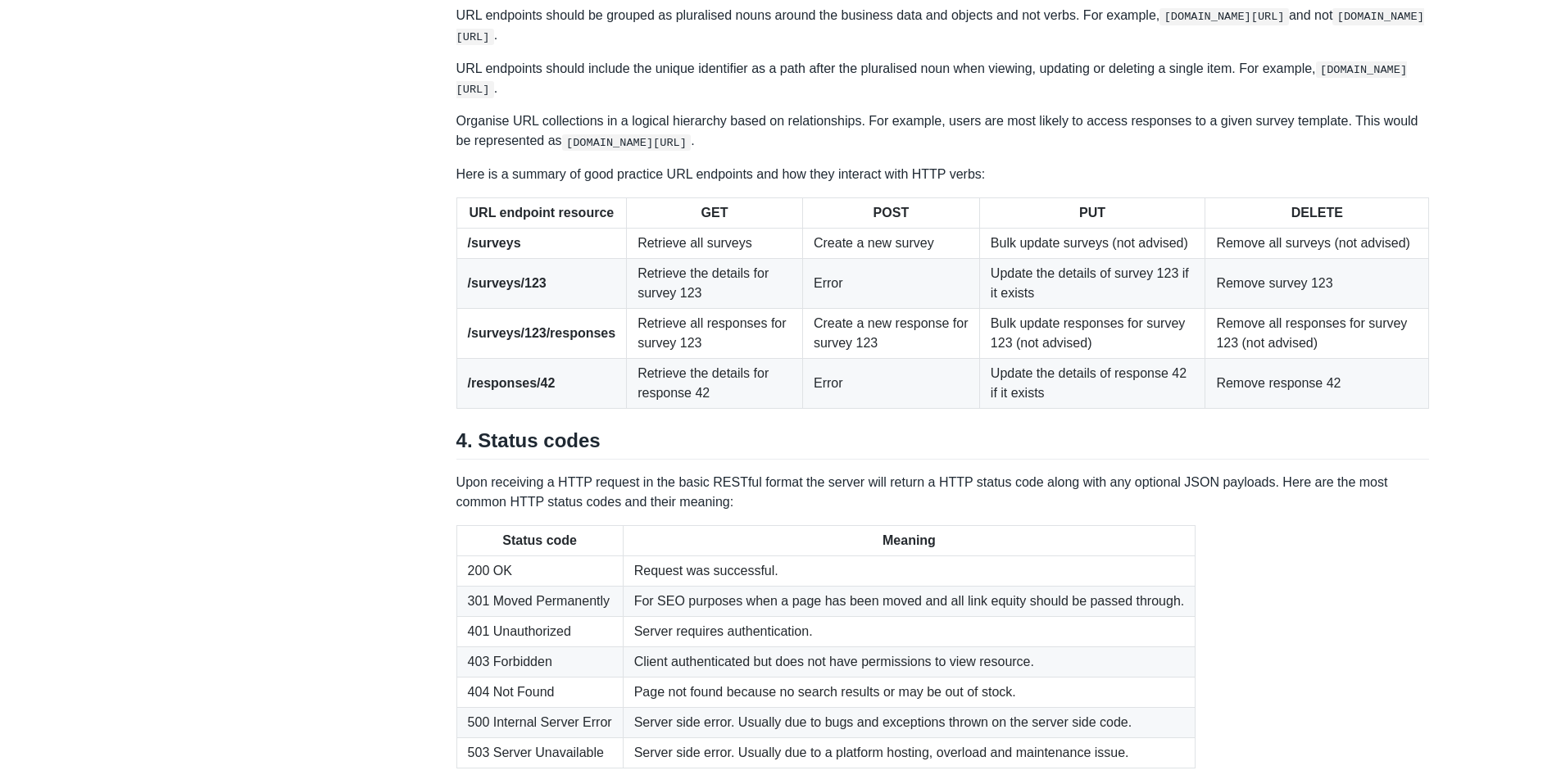
click at [791, 151] on p "Organise URL collections in a logical hierarchy based on relationships. For exa…" at bounding box center [943, 131] width 974 height 39
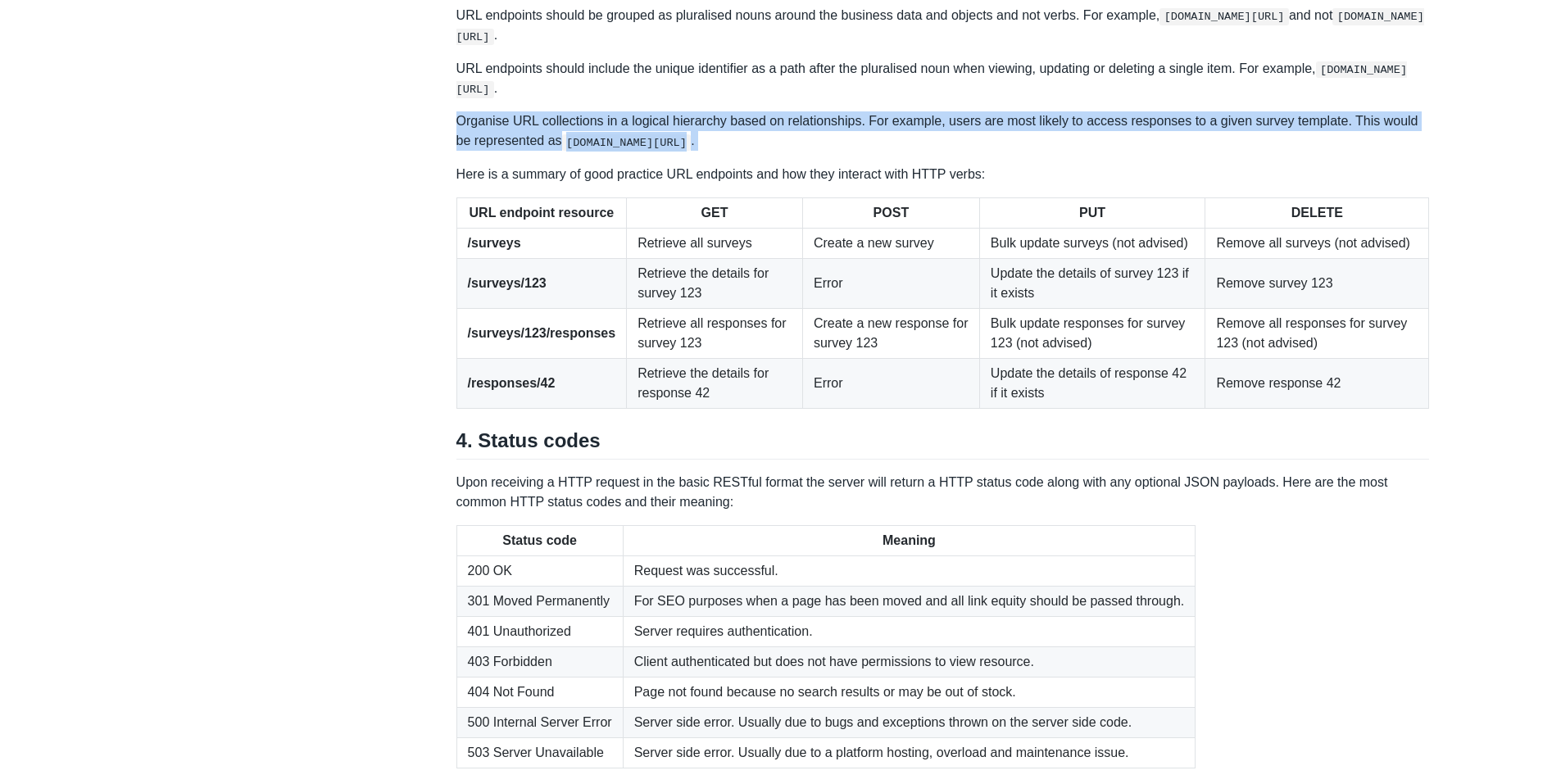
click at [791, 151] on p "Organise URL collections in a logical hierarchy based on relationships. For exa…" at bounding box center [943, 131] width 974 height 39
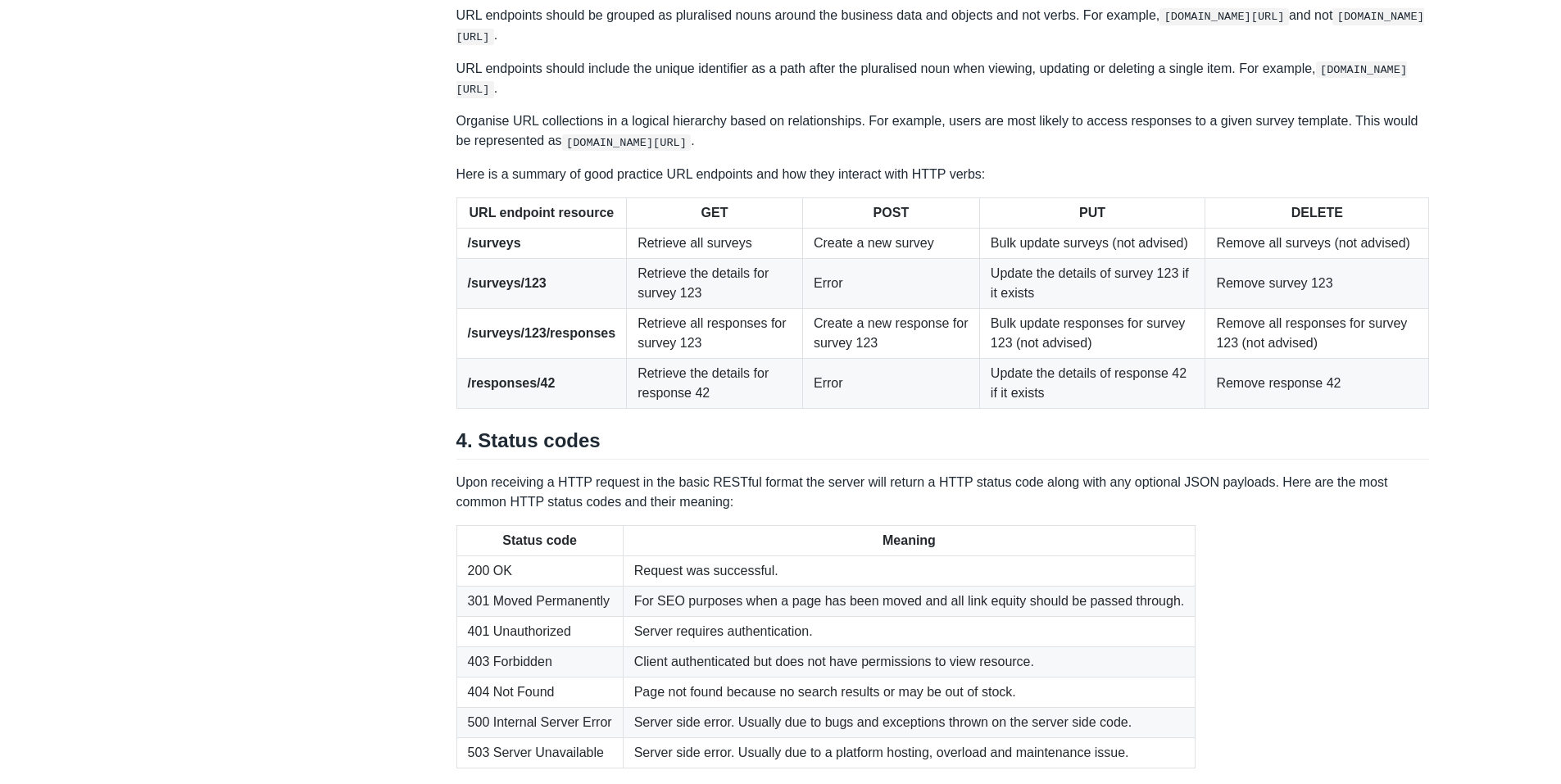
click at [1108, 151] on p "Organise URL collections in a logical hierarchy based on relationships. For exa…" at bounding box center [943, 131] width 974 height 39
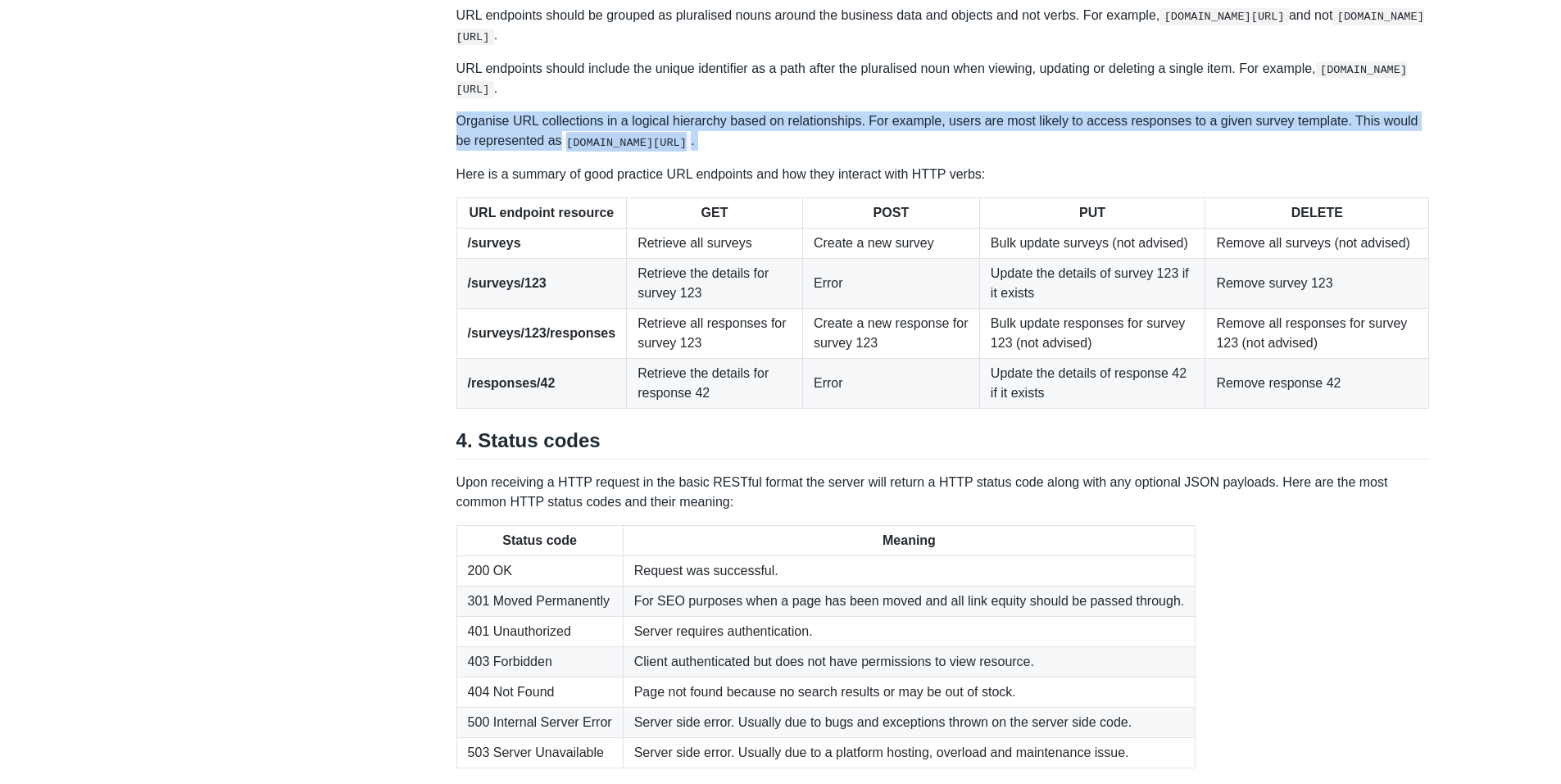
click at [1108, 151] on p "Organise URL collections in a logical hierarchy based on relationships. For exa…" at bounding box center [943, 131] width 974 height 39
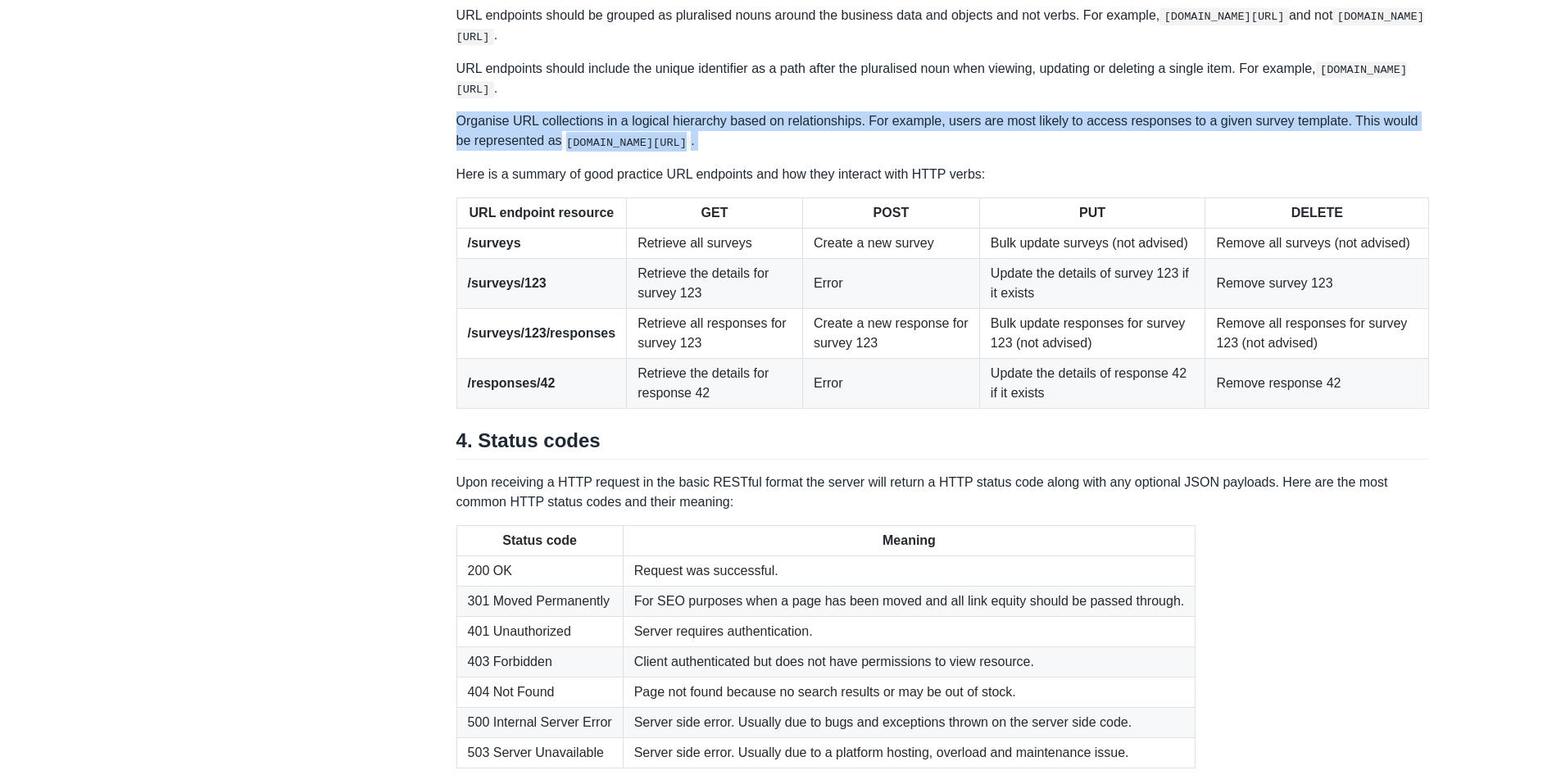
click at [1108, 151] on p "Organise URL collections in a logical hierarchy based on relationships. For exa…" at bounding box center [943, 131] width 974 height 39
drag, startPoint x: 1108, startPoint y: 390, endPoint x: 1064, endPoint y: 371, distance: 47.9
click at [1064, 151] on p "Organise URL collections in a logical hierarchy based on relationships. For exa…" at bounding box center [943, 131] width 974 height 39
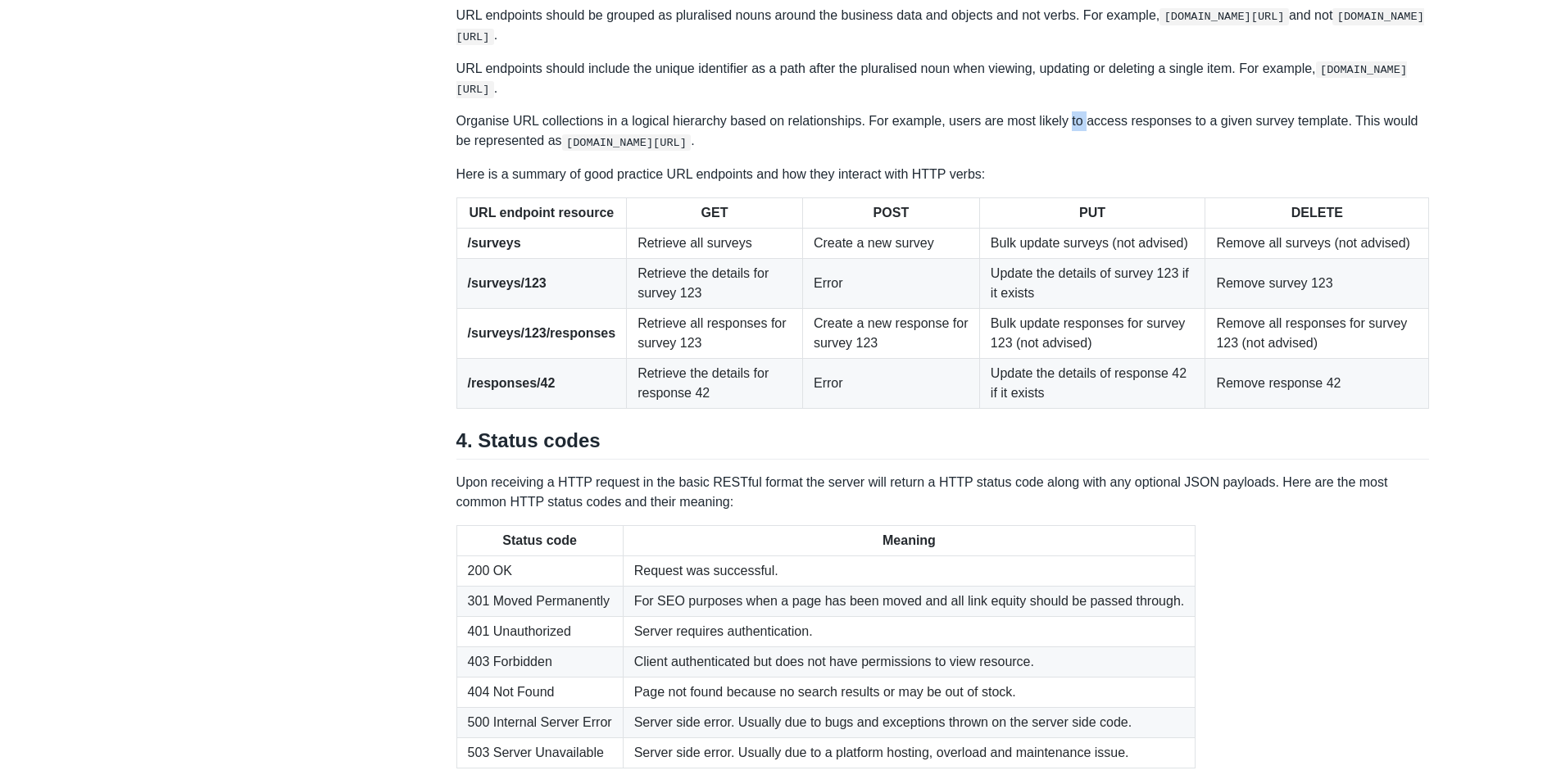
click at [1064, 151] on p "Organise URL collections in a logical hierarchy based on relationships. For exa…" at bounding box center [943, 131] width 974 height 39
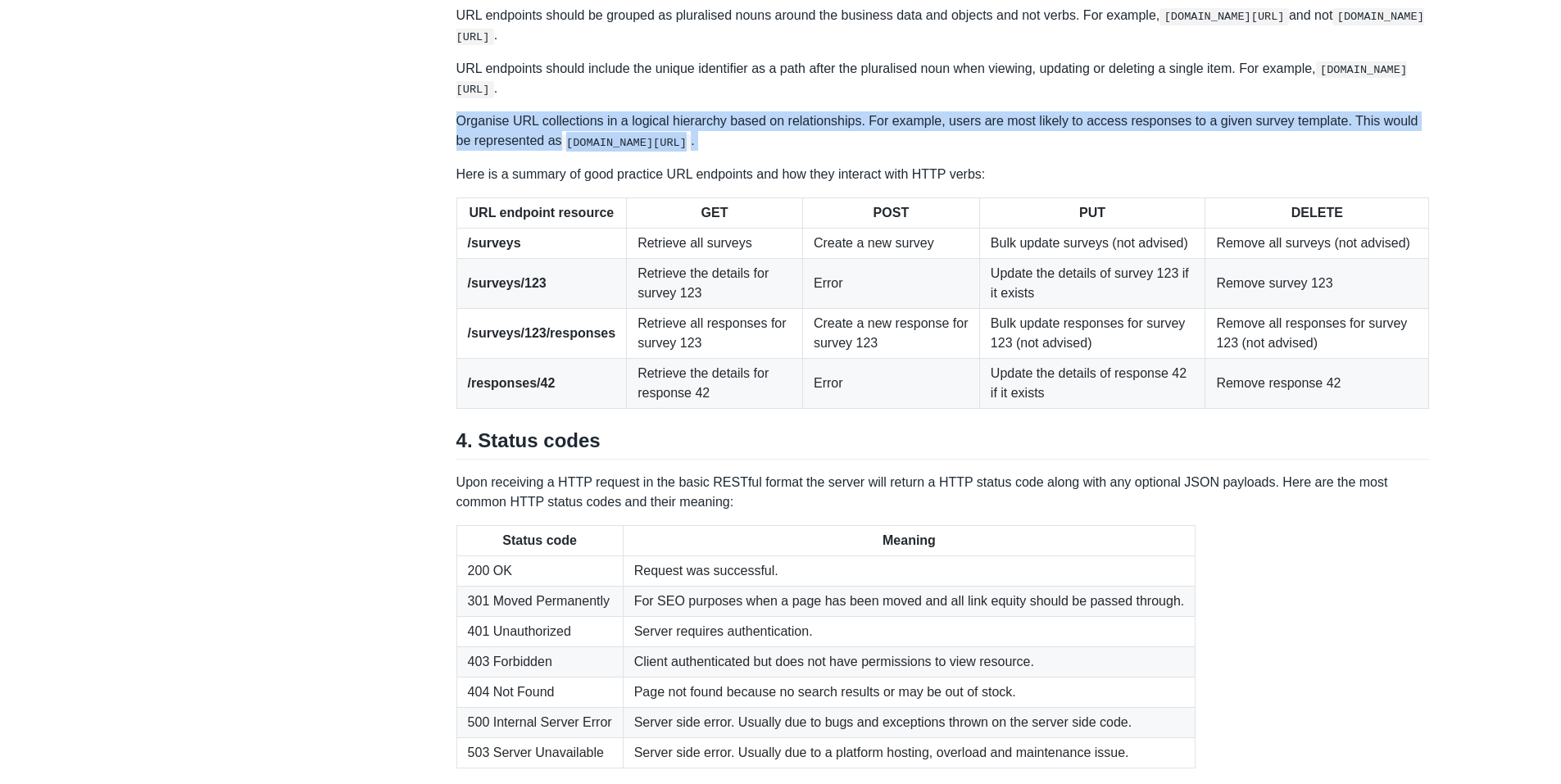
drag, startPoint x: 1064, startPoint y: 371, endPoint x: 1152, endPoint y: 394, distance: 91.0
click at [1152, 151] on p "Organise URL collections in a logical hierarchy based on relationships. For exa…" at bounding box center [943, 131] width 974 height 39
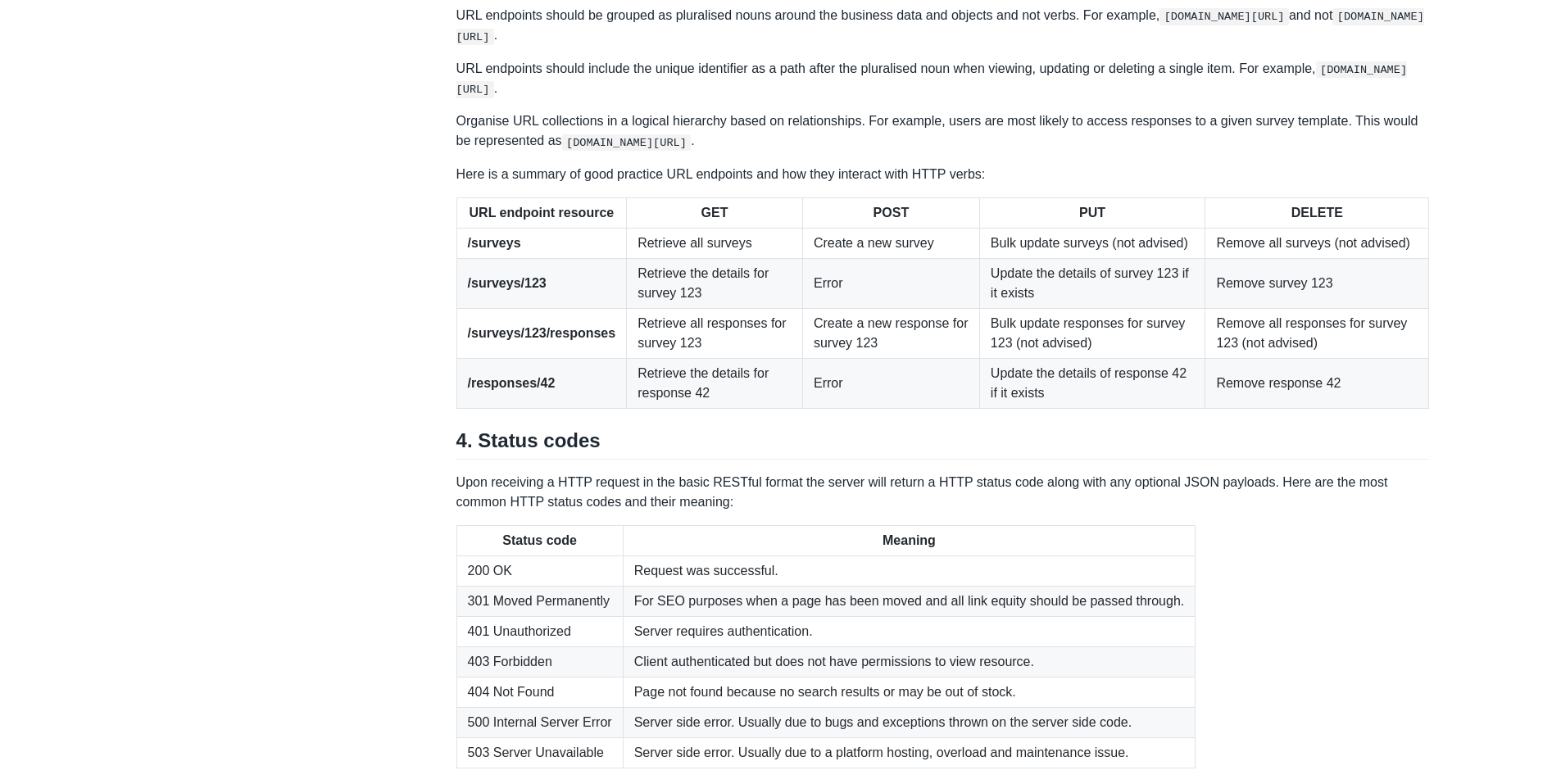
click at [1152, 151] on p "Organise URL collections in a logical hierarchy based on relationships. For exa…" at bounding box center [943, 131] width 974 height 39
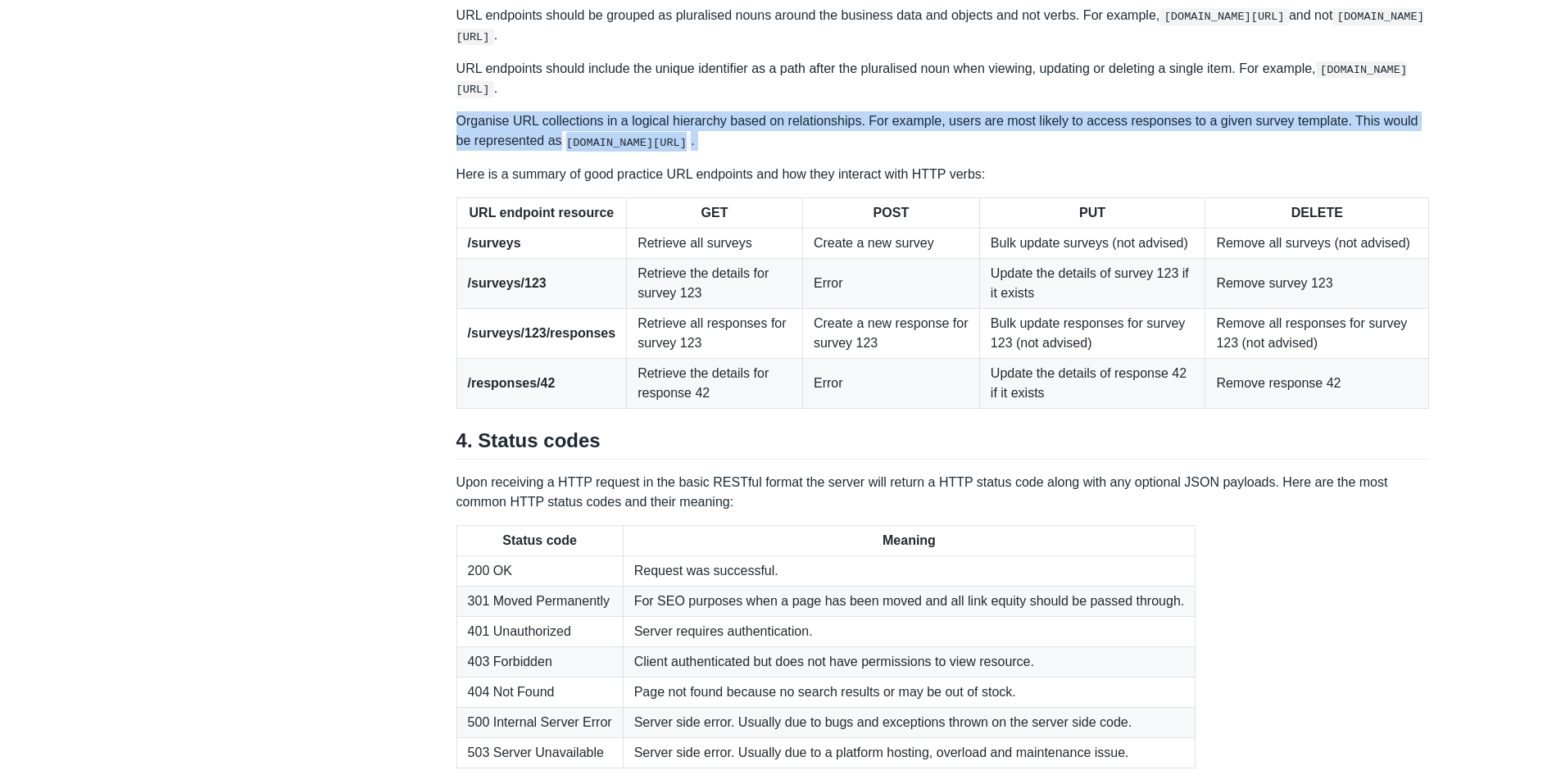
click at [1152, 151] on p "Organise URL collections in a logical hierarchy based on relationships. For exa…" at bounding box center [943, 131] width 974 height 39
click at [1120, 151] on p "Organise URL collections in a logical hierarchy based on relationships. For exa…" at bounding box center [943, 131] width 974 height 39
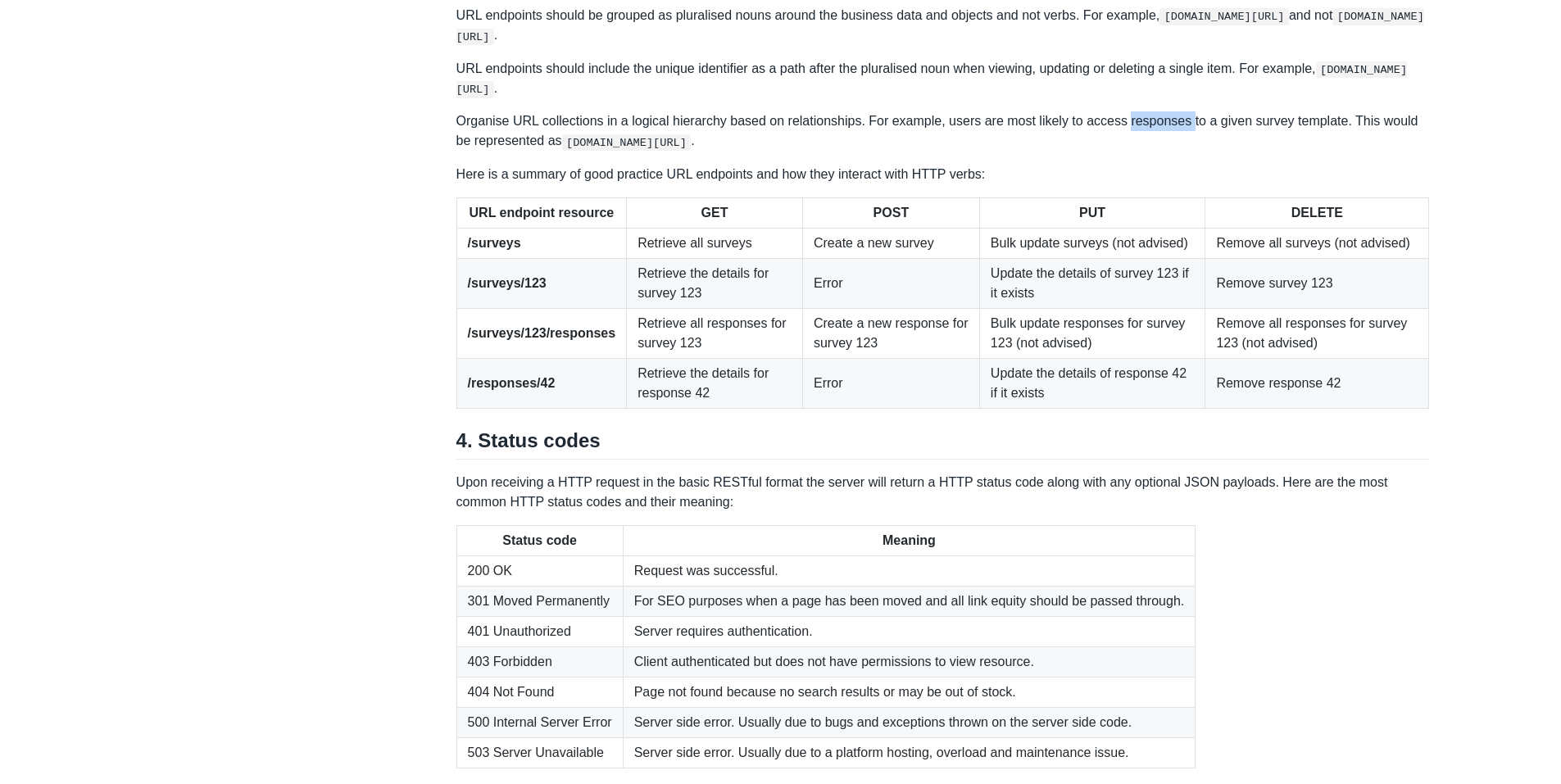
click at [1120, 151] on p "Organise URL collections in a logical hierarchy based on relationships. For exa…" at bounding box center [943, 131] width 974 height 39
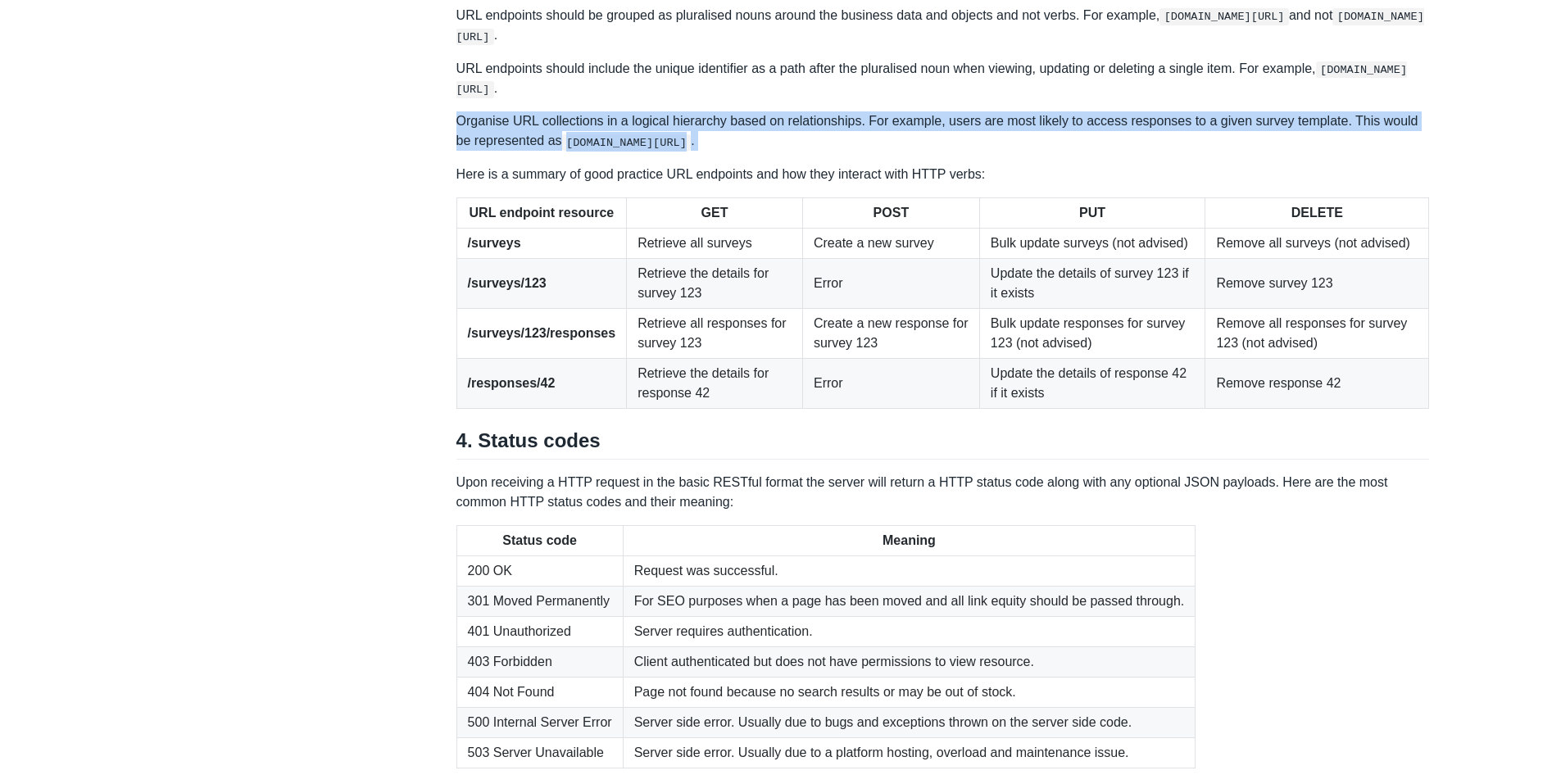
drag, startPoint x: 1120, startPoint y: 371, endPoint x: 1212, endPoint y: 385, distance: 93.1
click at [1212, 151] on p "Organise URL collections in a logical hierarchy based on relationships. For exa…" at bounding box center [943, 131] width 974 height 39
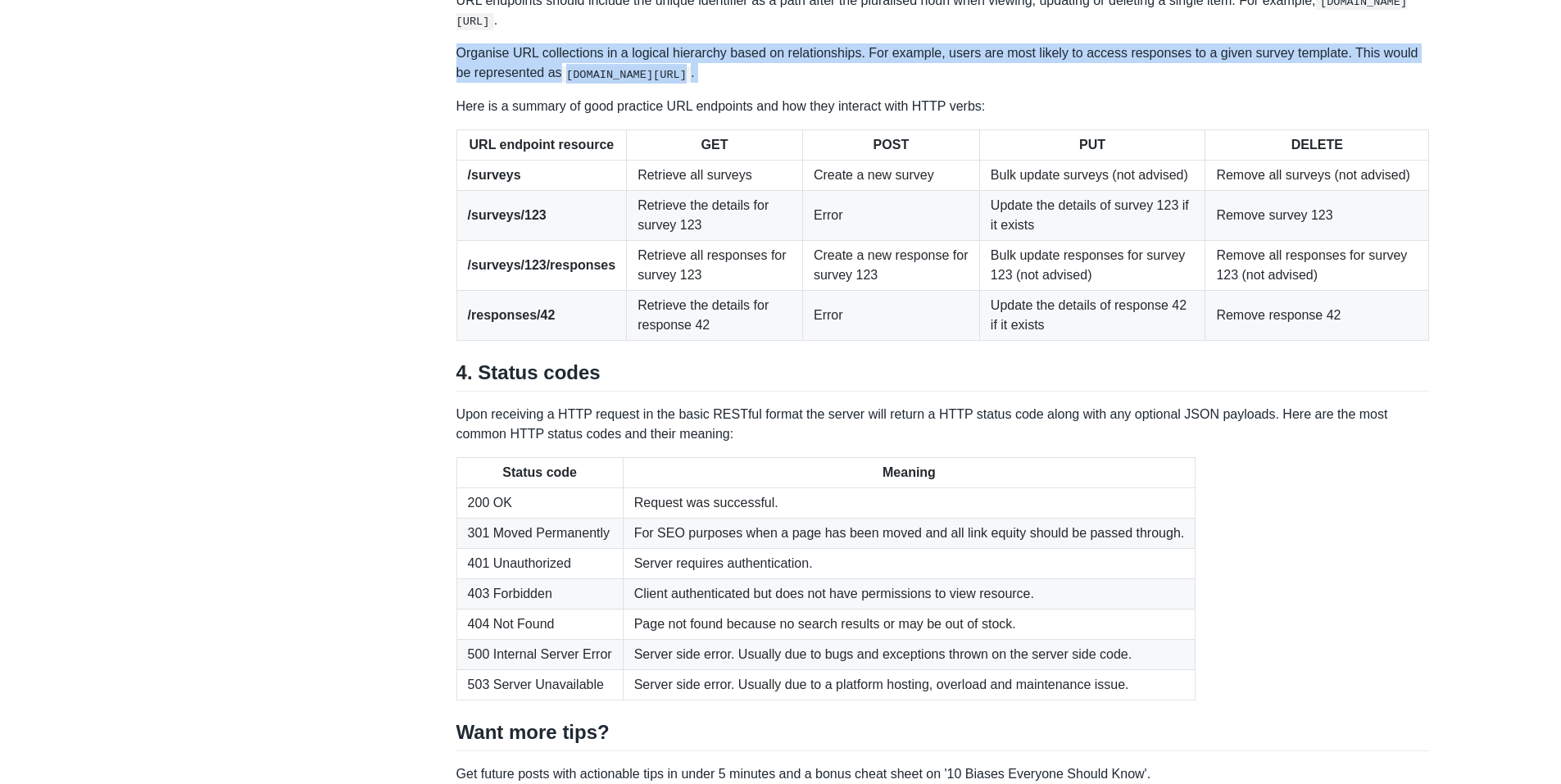
scroll to position [2012, 0]
click at [1397, 82] on p "Organise URL collections in a logical hierarchy based on relationships. For exa…" at bounding box center [943, 62] width 974 height 39
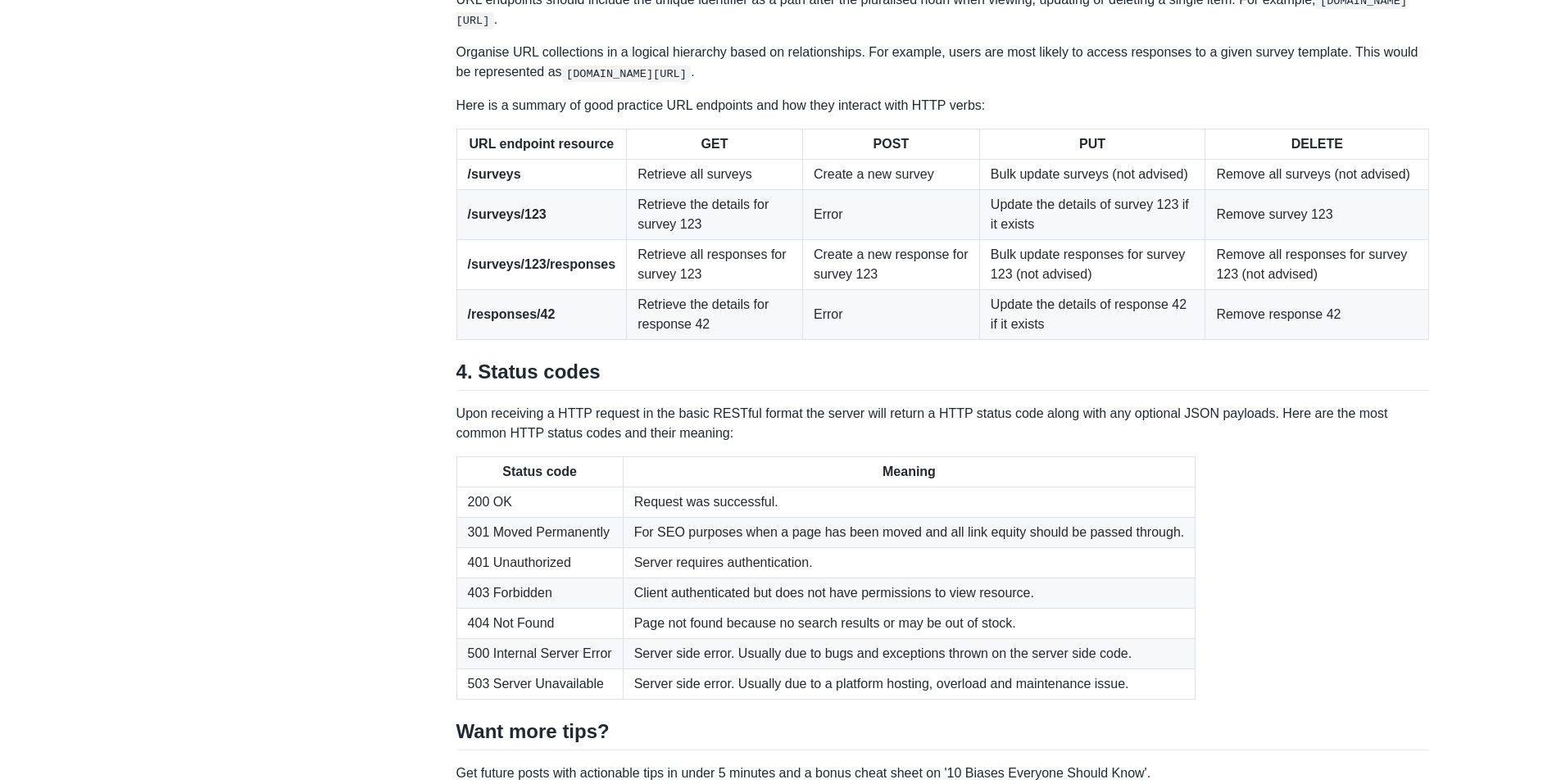
click at [1397, 82] on p "Organise URL collections in a logical hierarchy based on relationships. For exa…" at bounding box center [943, 62] width 974 height 39
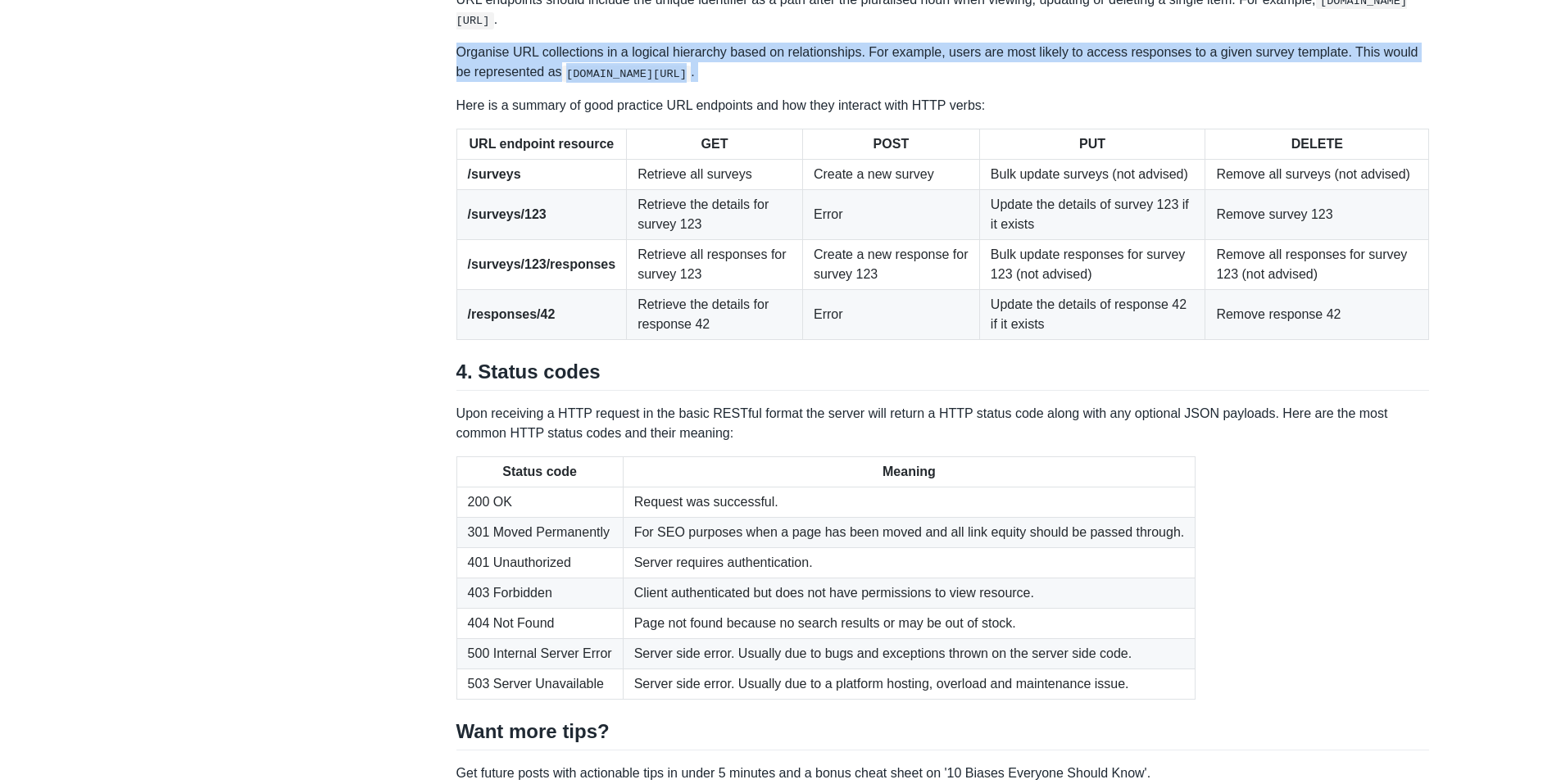
click at [1397, 82] on p "Organise URL collections in a logical hierarchy based on relationships. For exa…" at bounding box center [943, 62] width 974 height 39
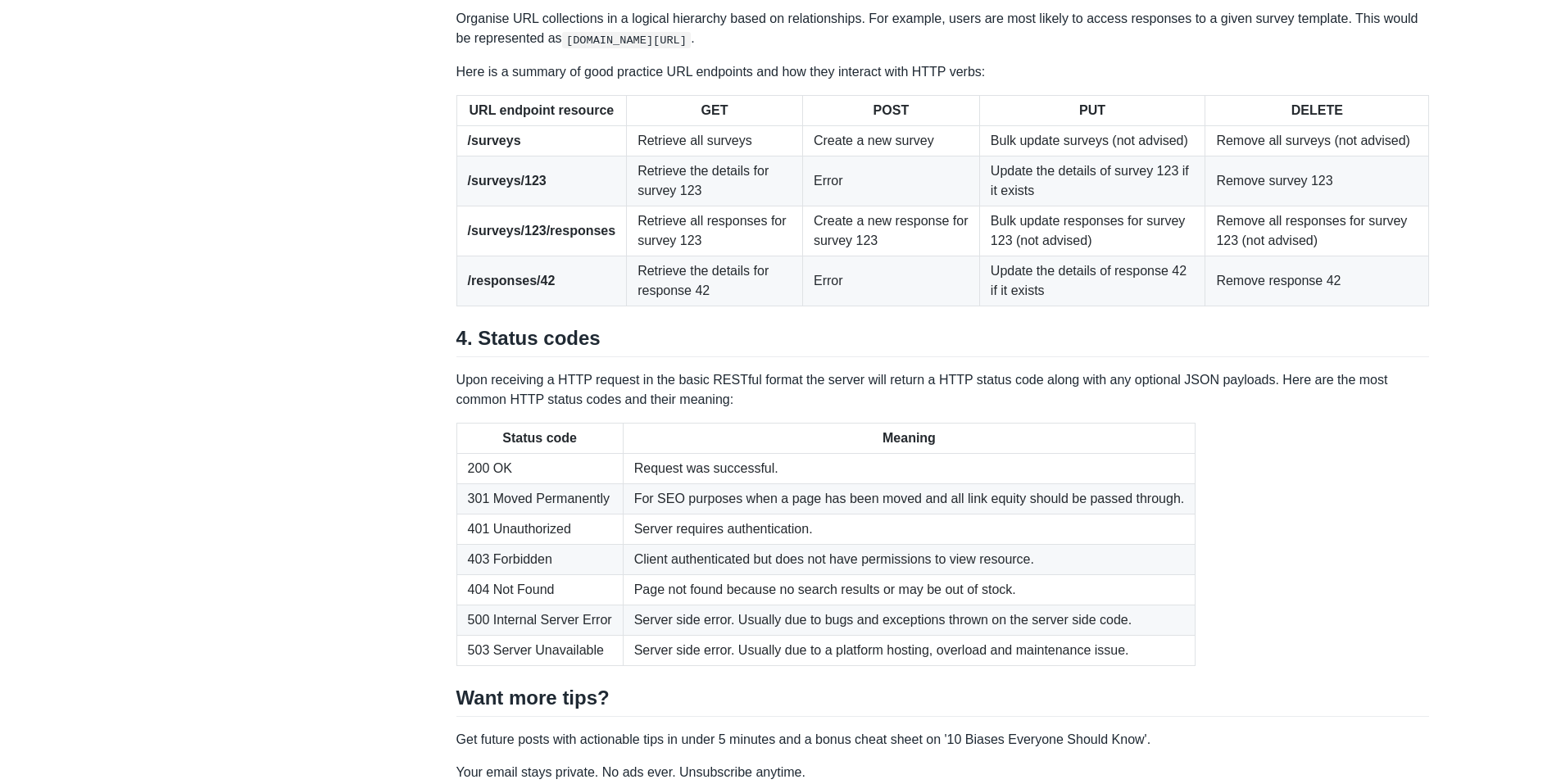
scroll to position [2040, 0]
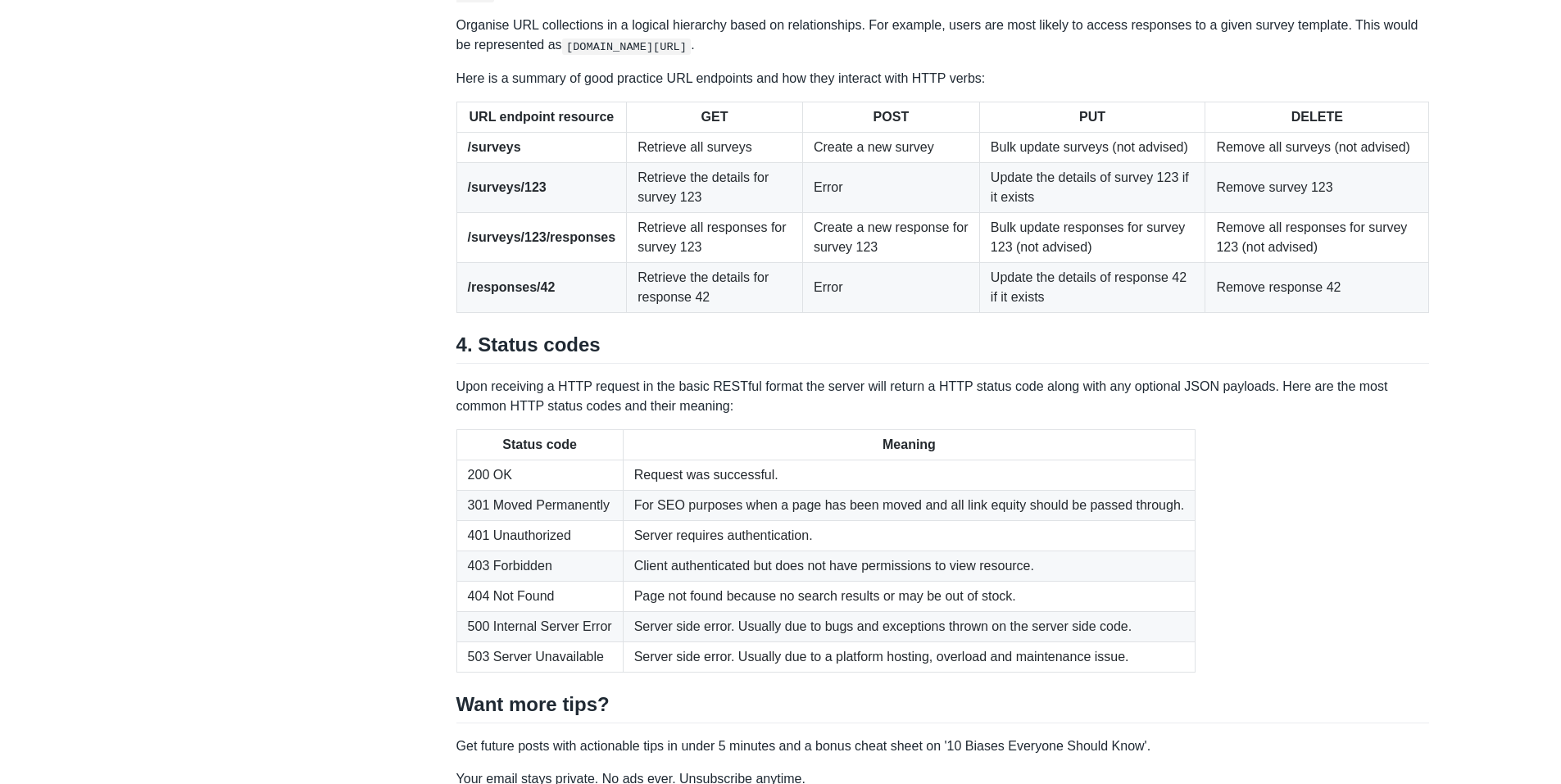
click at [1043, 89] on p "Here is a summary of good practice URL endpoints and how they interact with HTT…" at bounding box center [943, 79] width 974 height 20
click at [1024, 55] on p "Organise URL collections in a logical hierarchy based on relationships. For exa…" at bounding box center [943, 35] width 974 height 39
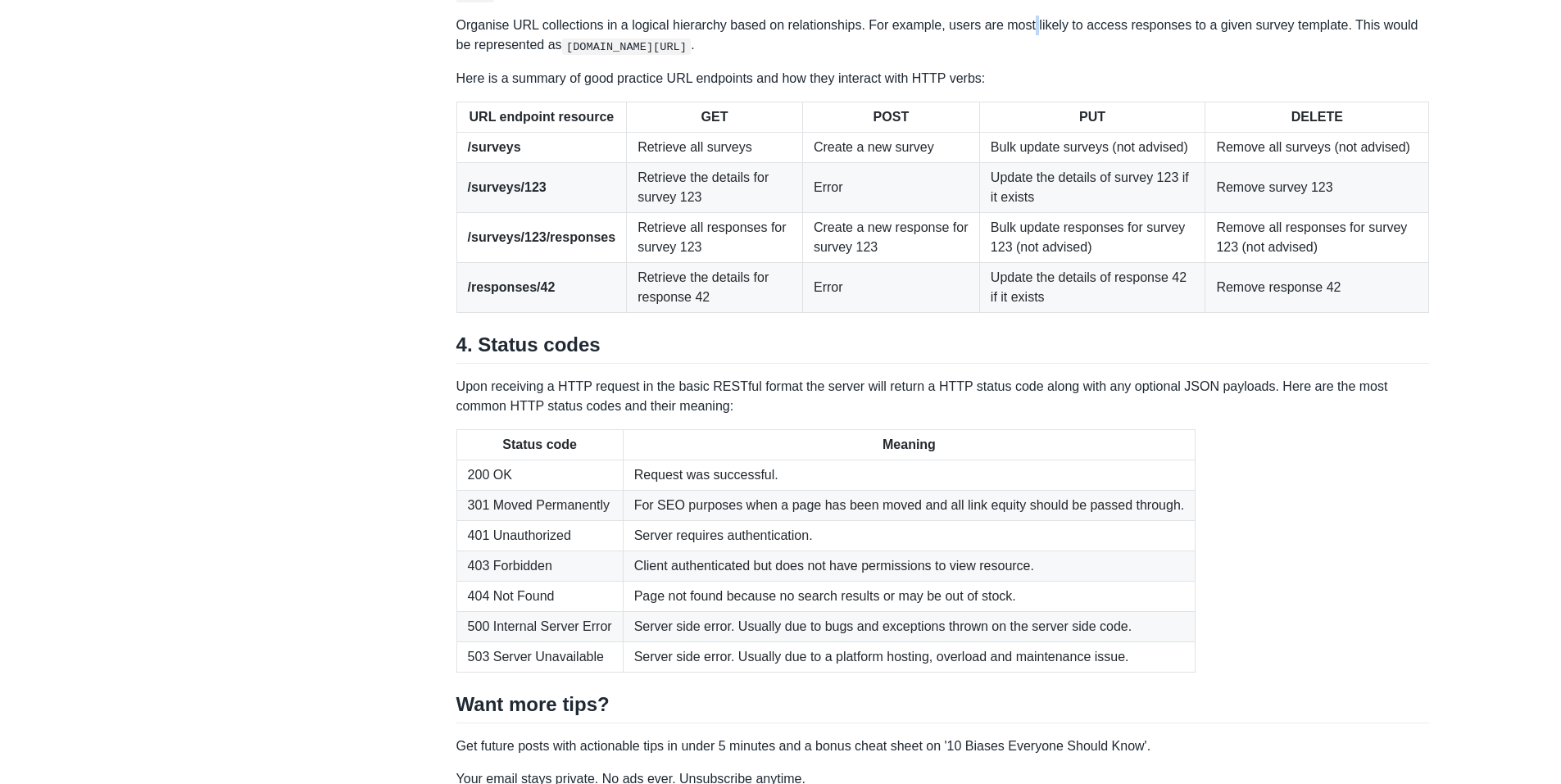
click at [1024, 55] on p "Organise URL collections in a logical hierarchy based on relationships. For exa…" at bounding box center [943, 35] width 974 height 39
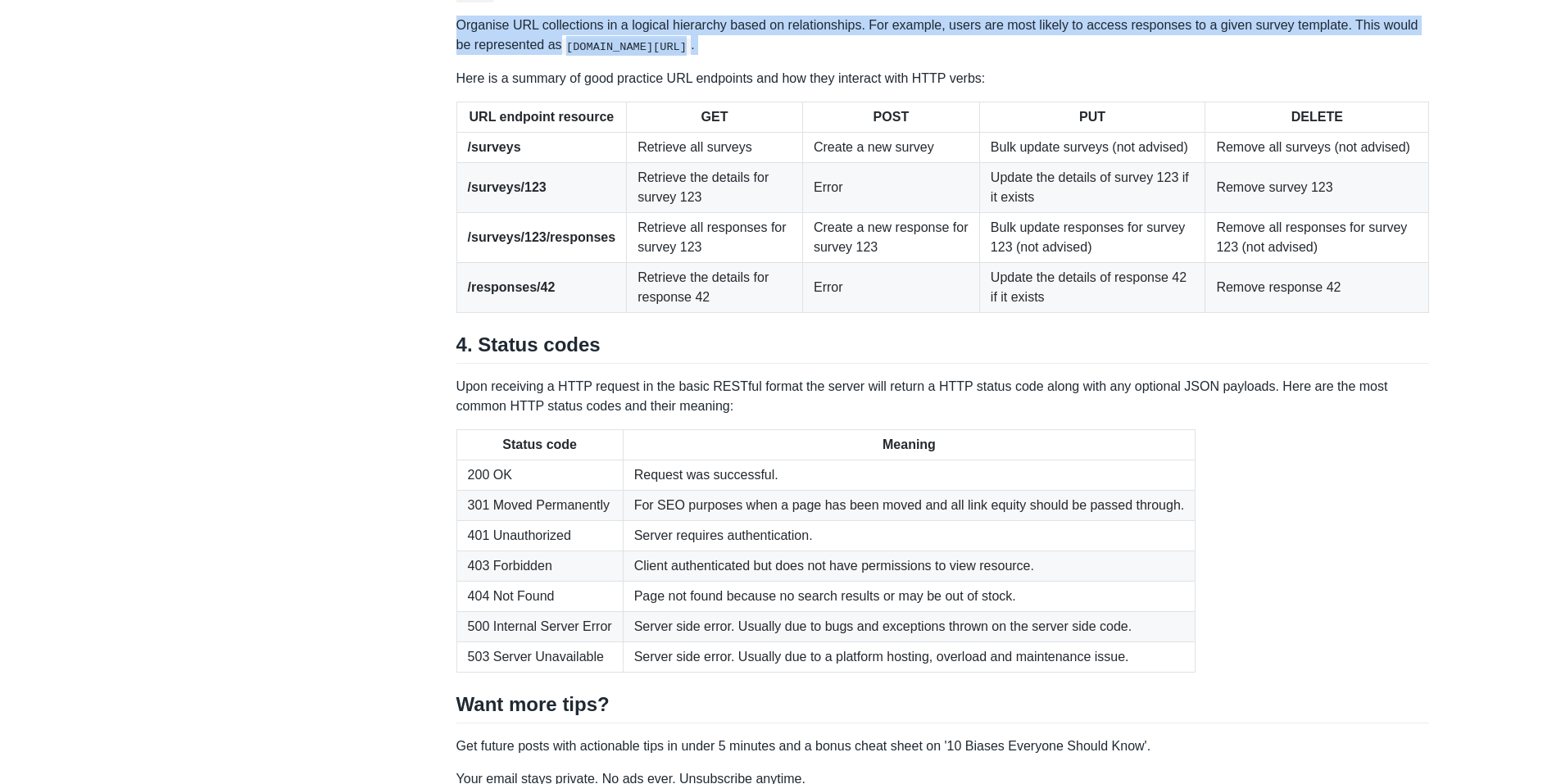
click at [1024, 55] on p "Organise URL collections in a logical hierarchy based on relationships. For exa…" at bounding box center [943, 35] width 974 height 39
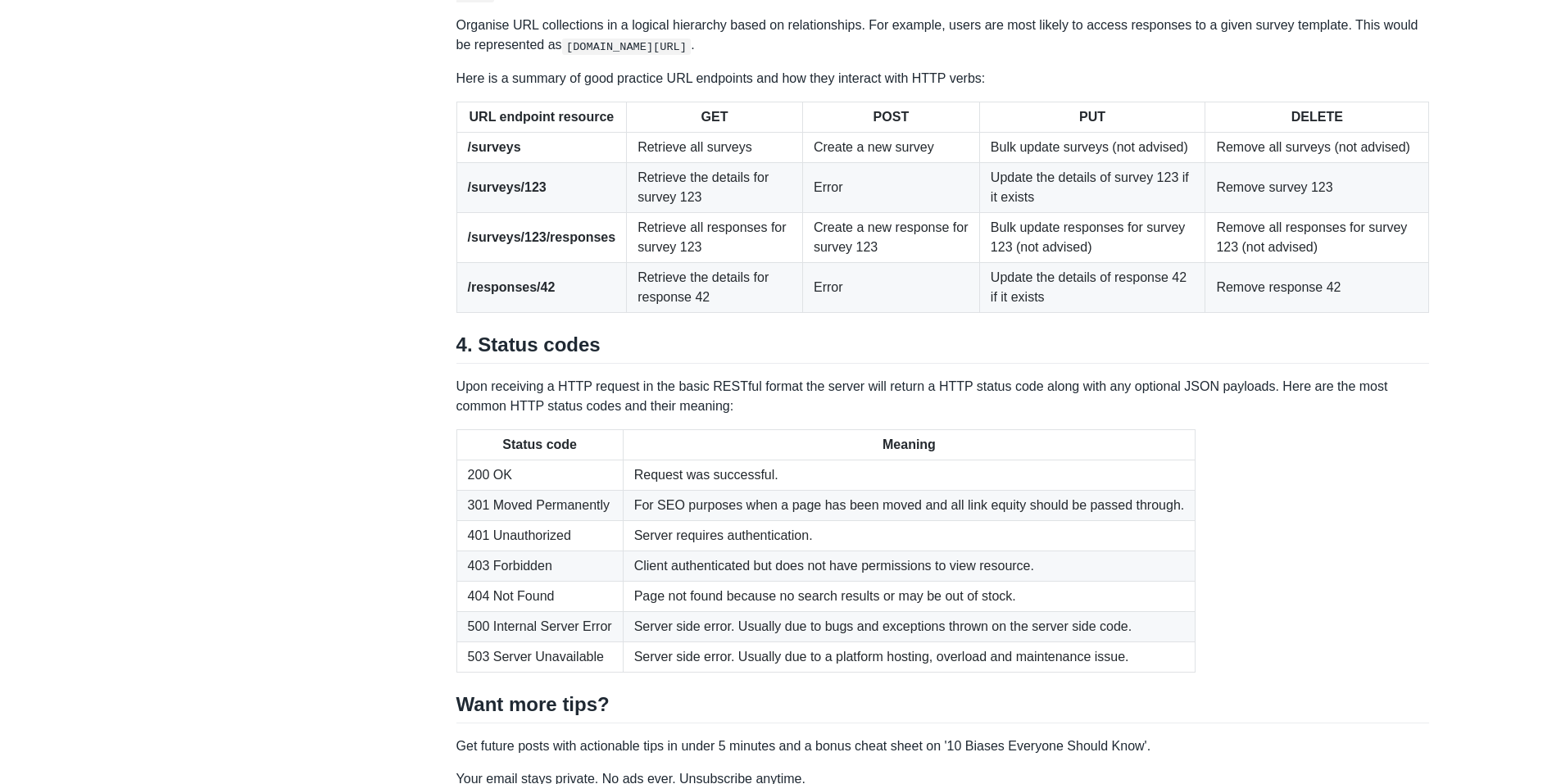
click at [1062, 89] on p "Here is a summary of good practice URL endpoints and how they interact with HTT…" at bounding box center [943, 79] width 974 height 20
drag, startPoint x: 611, startPoint y: 92, endPoint x: 488, endPoint y: 89, distance: 123.0
copy div "URL endpoints"
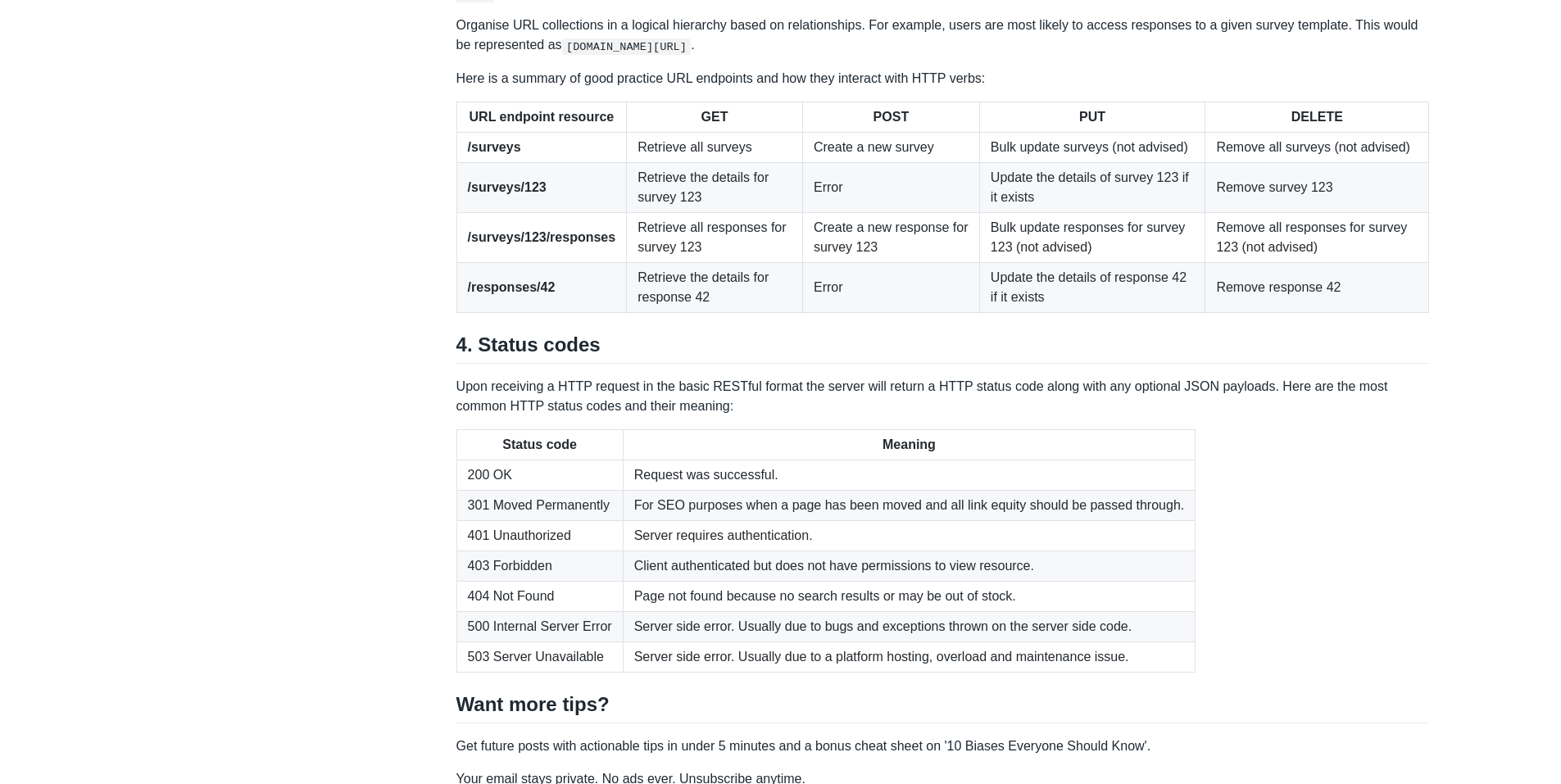
click at [911, 55] on p "Organise URL collections in a logical hierarchy based on relationships. For exa…" at bounding box center [943, 35] width 974 height 39
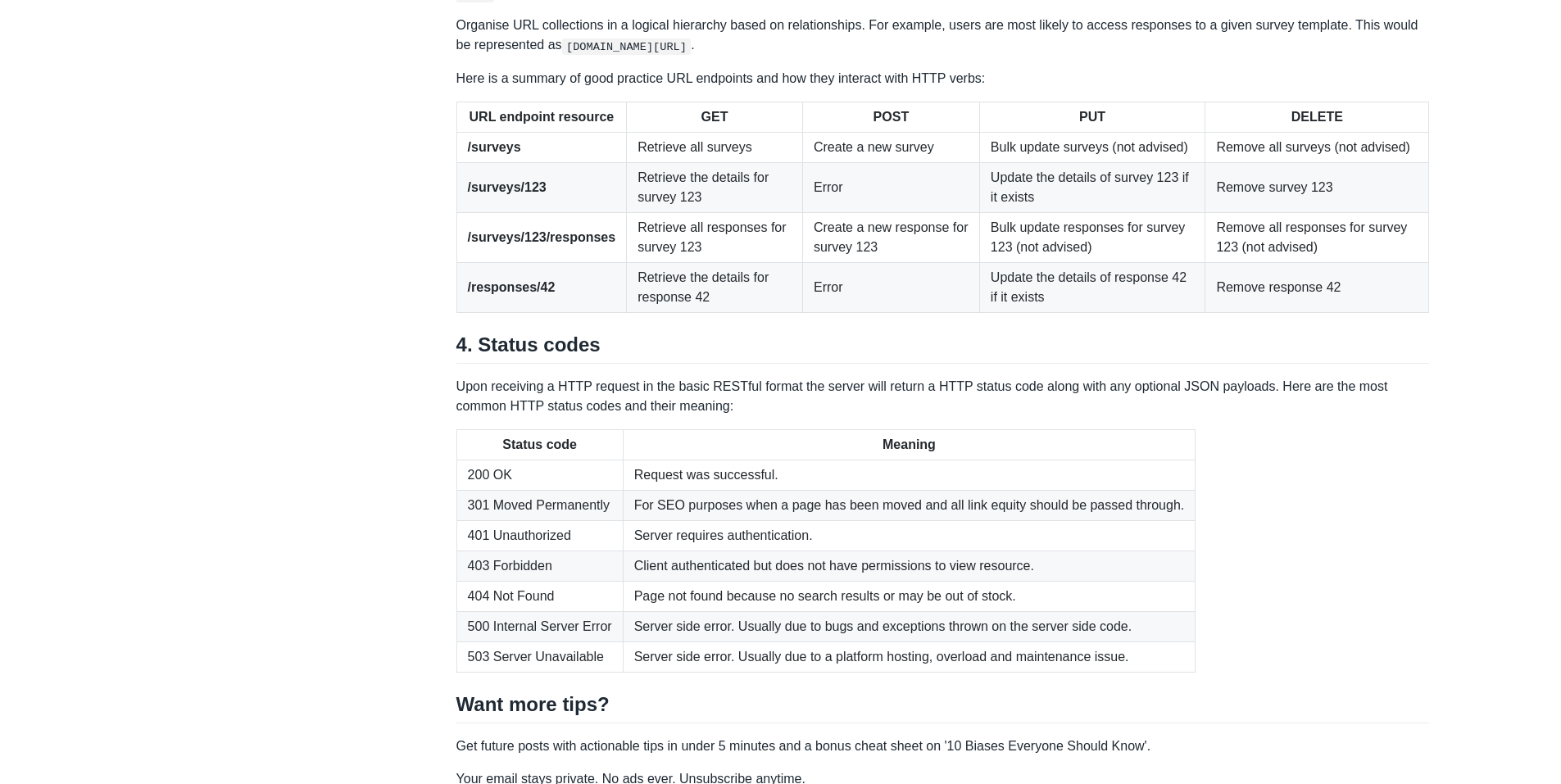
click at [987, 262] on td "Bulk update responses for survey 123 (not advised)" at bounding box center [1093, 237] width 226 height 50
drag, startPoint x: 987, startPoint y: 496, endPoint x: 1201, endPoint y: 494, distance: 214.0
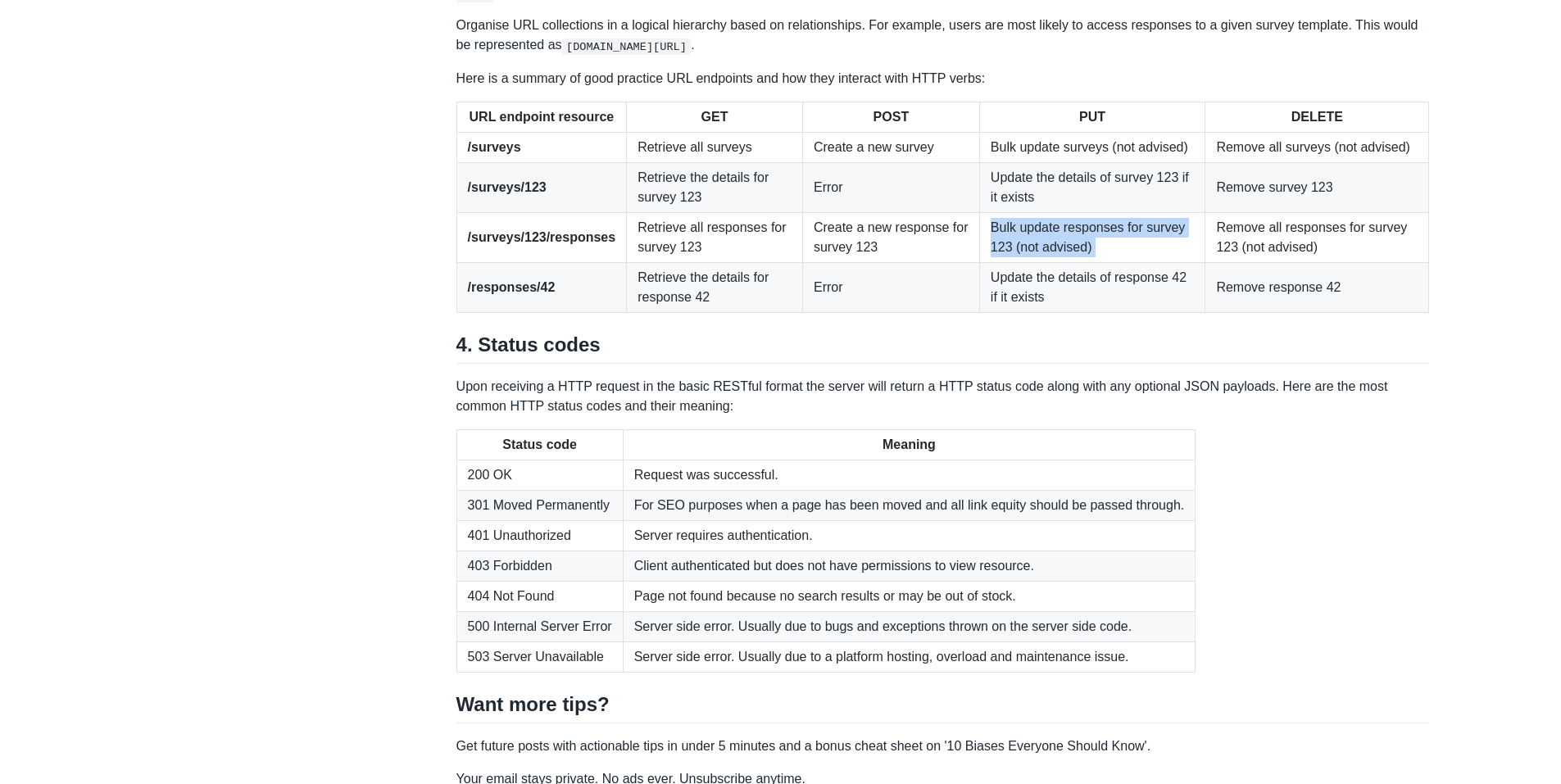
click at [1201, 262] on td "Bulk update responses for survey 123 (not advised)" at bounding box center [1093, 237] width 226 height 50
click at [1259, 262] on td "Remove all responses for survey 123 (not advised)" at bounding box center [1317, 237] width 224 height 50
drag, startPoint x: 1259, startPoint y: 506, endPoint x: 1246, endPoint y: 499, distance: 14.8
click at [1246, 262] on td "Remove all responses for survey 123 (not advised)" at bounding box center [1317, 237] width 224 height 50
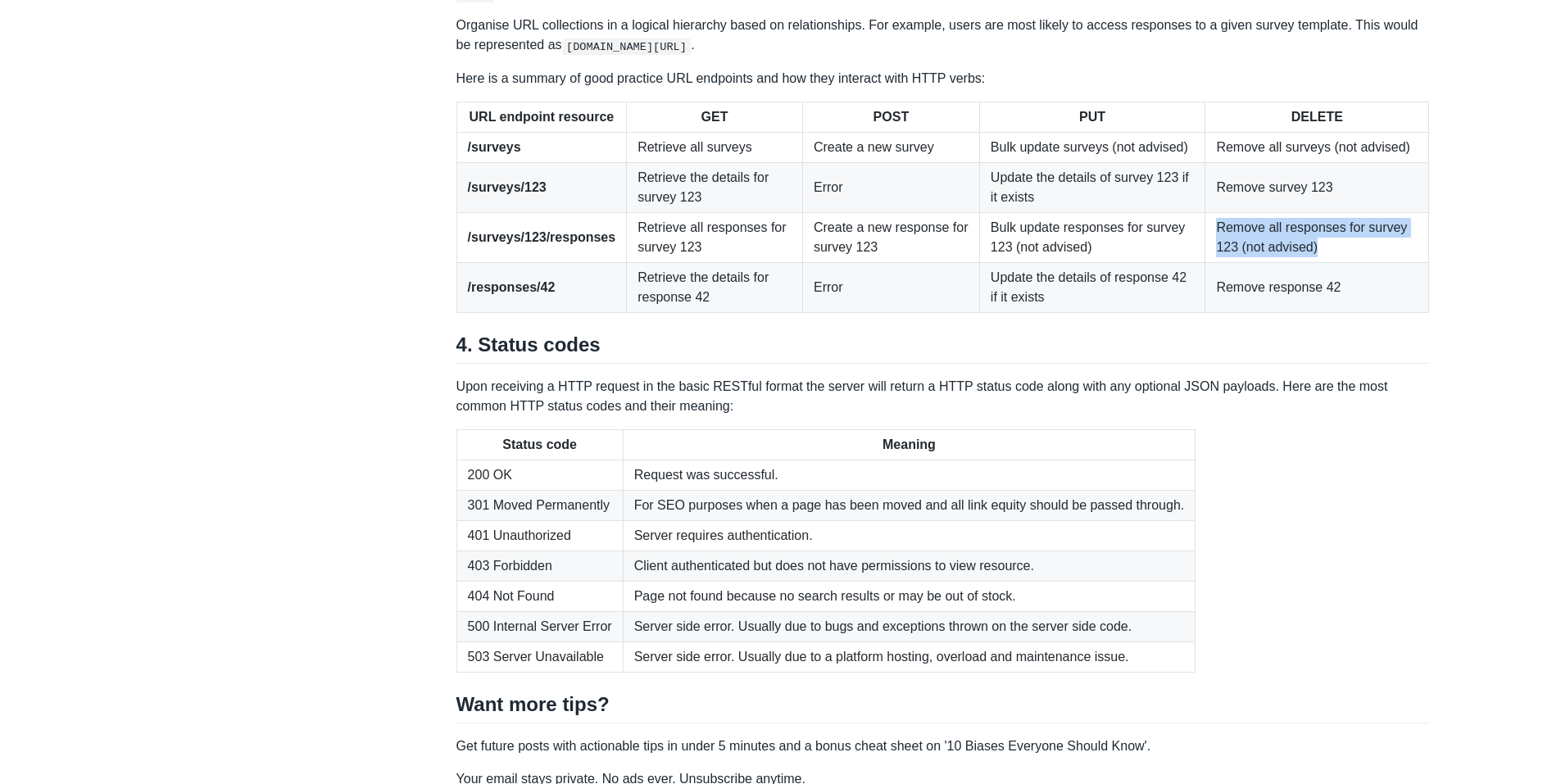
click at [1427, 262] on td "Remove all responses for survey 123 (not advised)" at bounding box center [1317, 237] width 224 height 50
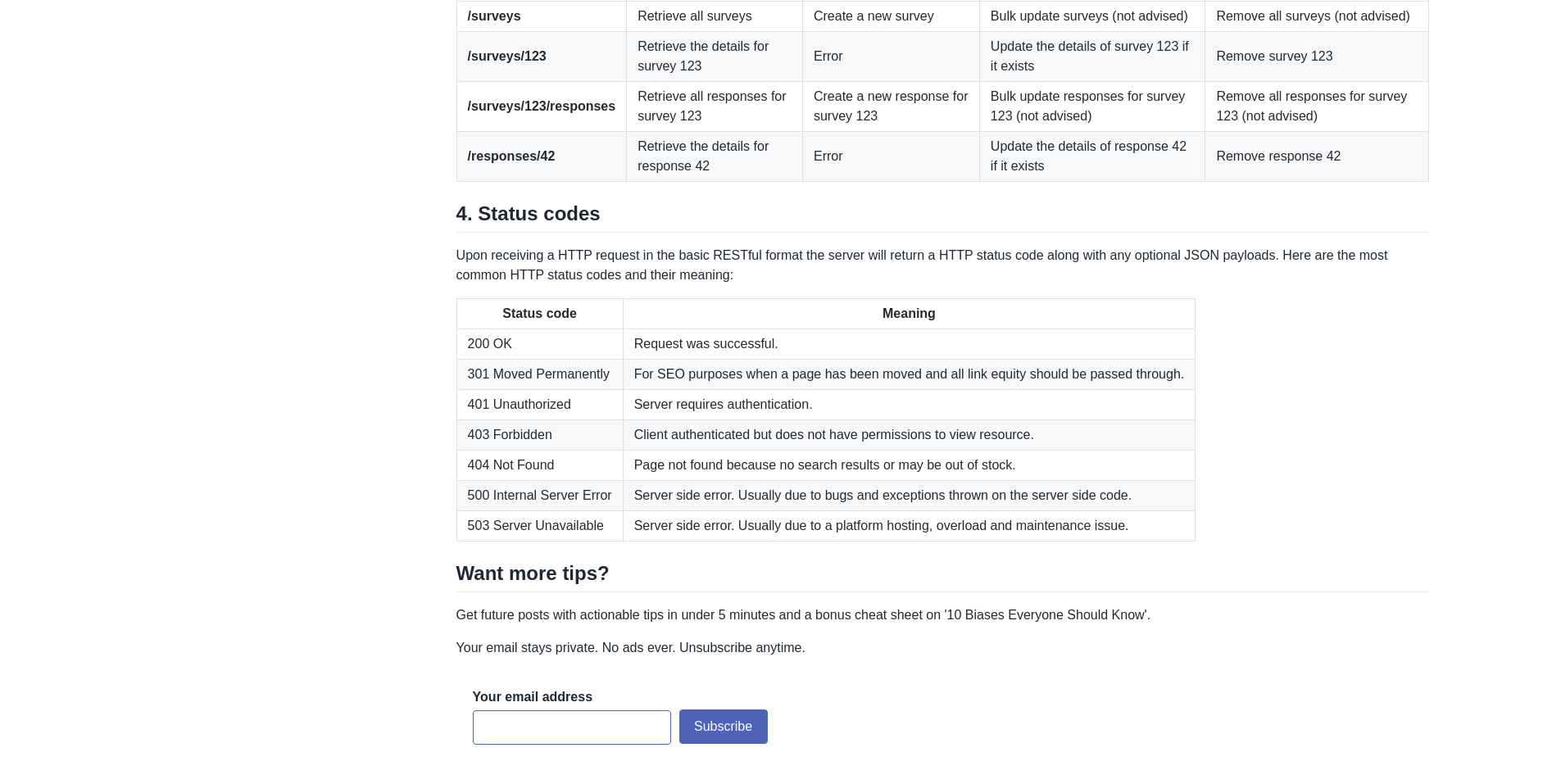
scroll to position [2172, 0]
click at [1291, 180] on td "Remove response 42" at bounding box center [1317, 155] width 224 height 50
drag, startPoint x: 1291, startPoint y: 413, endPoint x: 1079, endPoint y: 411, distance: 212.0
click at [1079, 180] on tr "/responses/42 Retrieve the details for response 42 Error Update the details of …" at bounding box center [943, 155] width 973 height 50
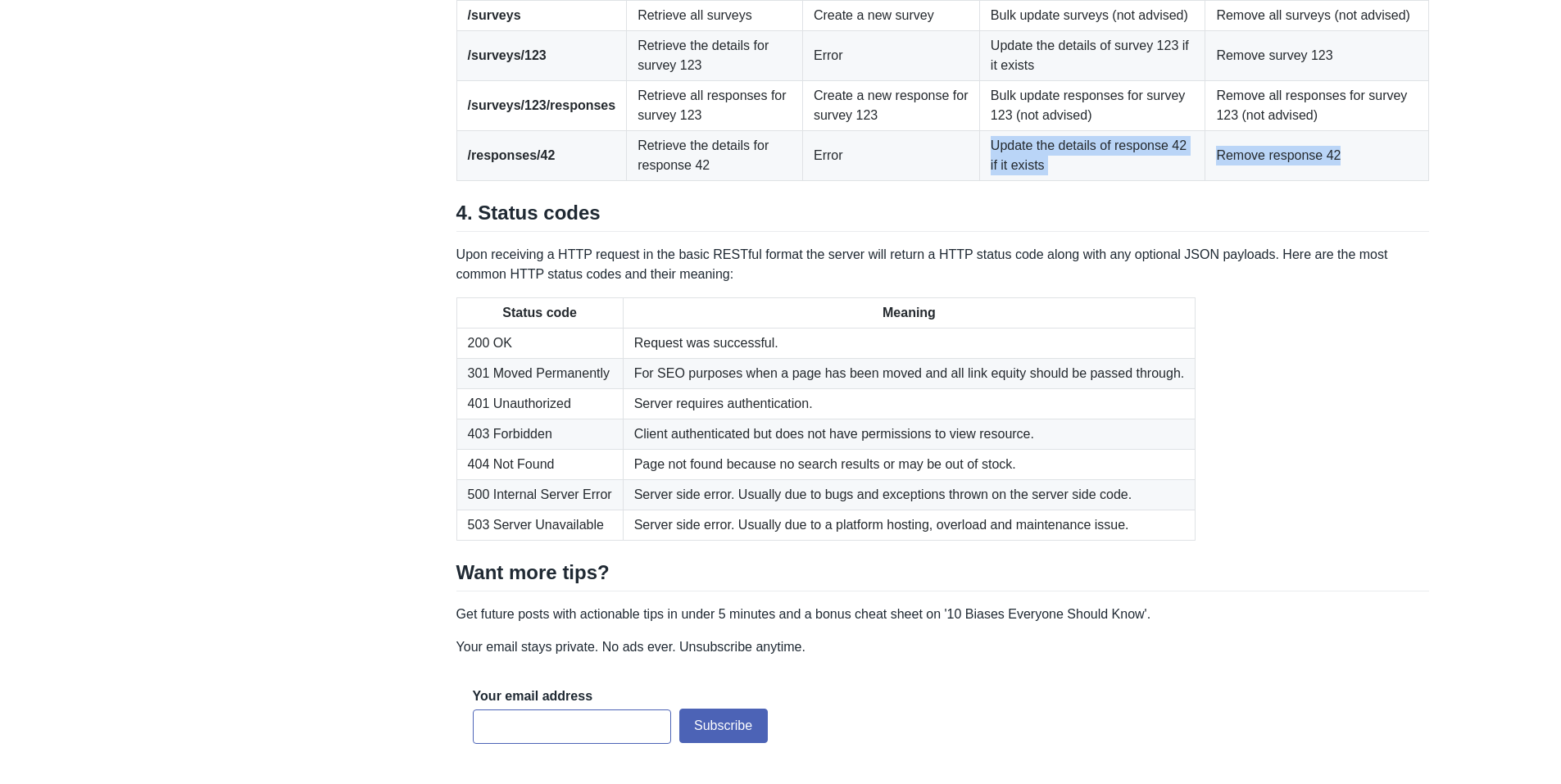
click at [1079, 180] on td "Update the details of response 42 if it exists" at bounding box center [1093, 155] width 226 height 50
drag, startPoint x: 1079, startPoint y: 411, endPoint x: 1005, endPoint y: 402, distance: 74.5
click at [1005, 180] on td "Update the details of response 42 if it exists" at bounding box center [1093, 155] width 226 height 50
click at [874, 180] on td "Error" at bounding box center [891, 155] width 177 height 50
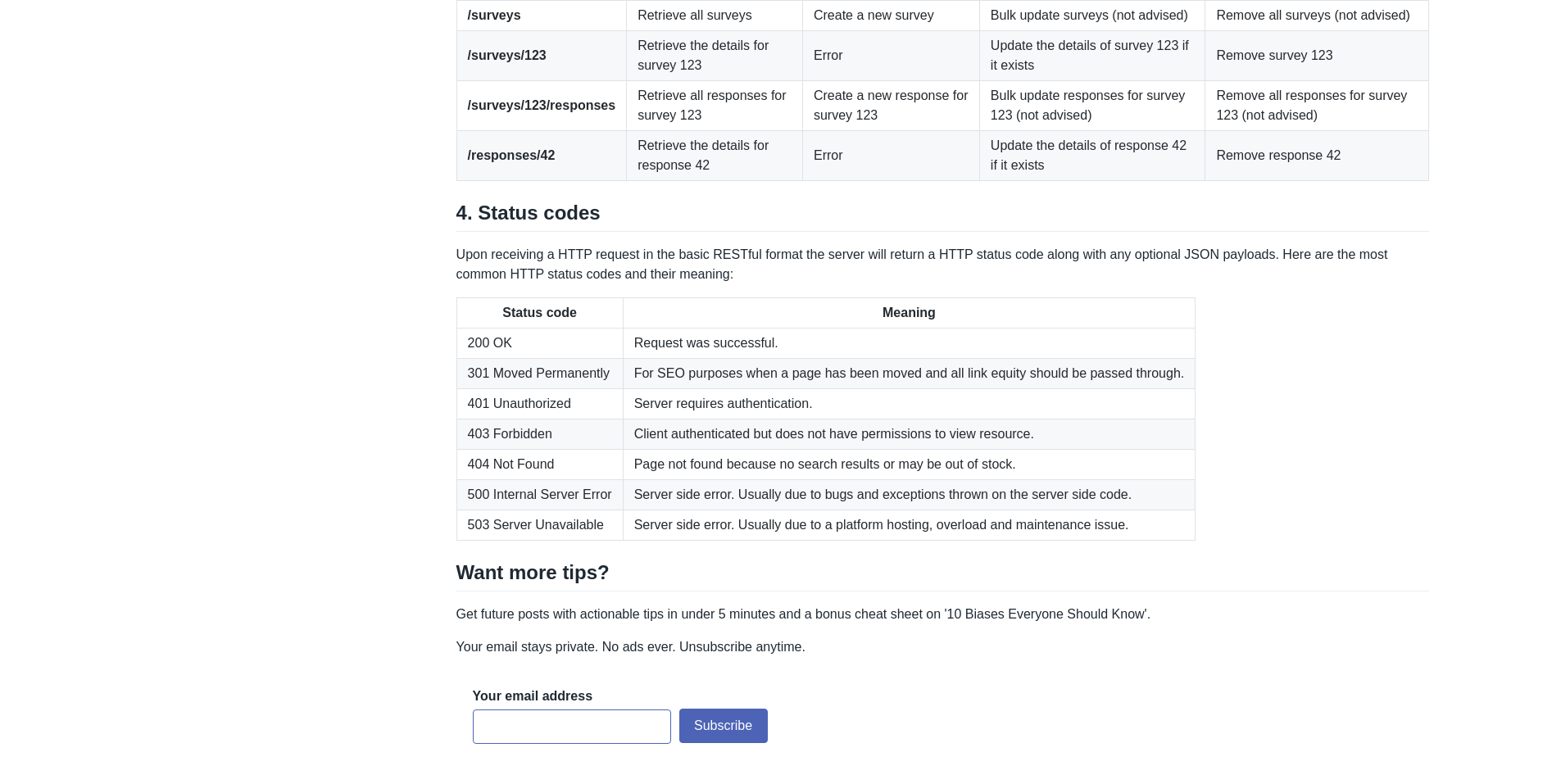
click at [874, 180] on td "Error" at bounding box center [891, 155] width 177 height 50
drag, startPoint x: 874, startPoint y: 394, endPoint x: 679, endPoint y: 400, distance: 195.1
click at [679, 180] on tr "/responses/42 Retrieve the details for response 42 Error Update the details of …" at bounding box center [943, 155] width 973 height 50
click at [679, 180] on td "Retrieve the details for response 42" at bounding box center [714, 155] width 176 height 50
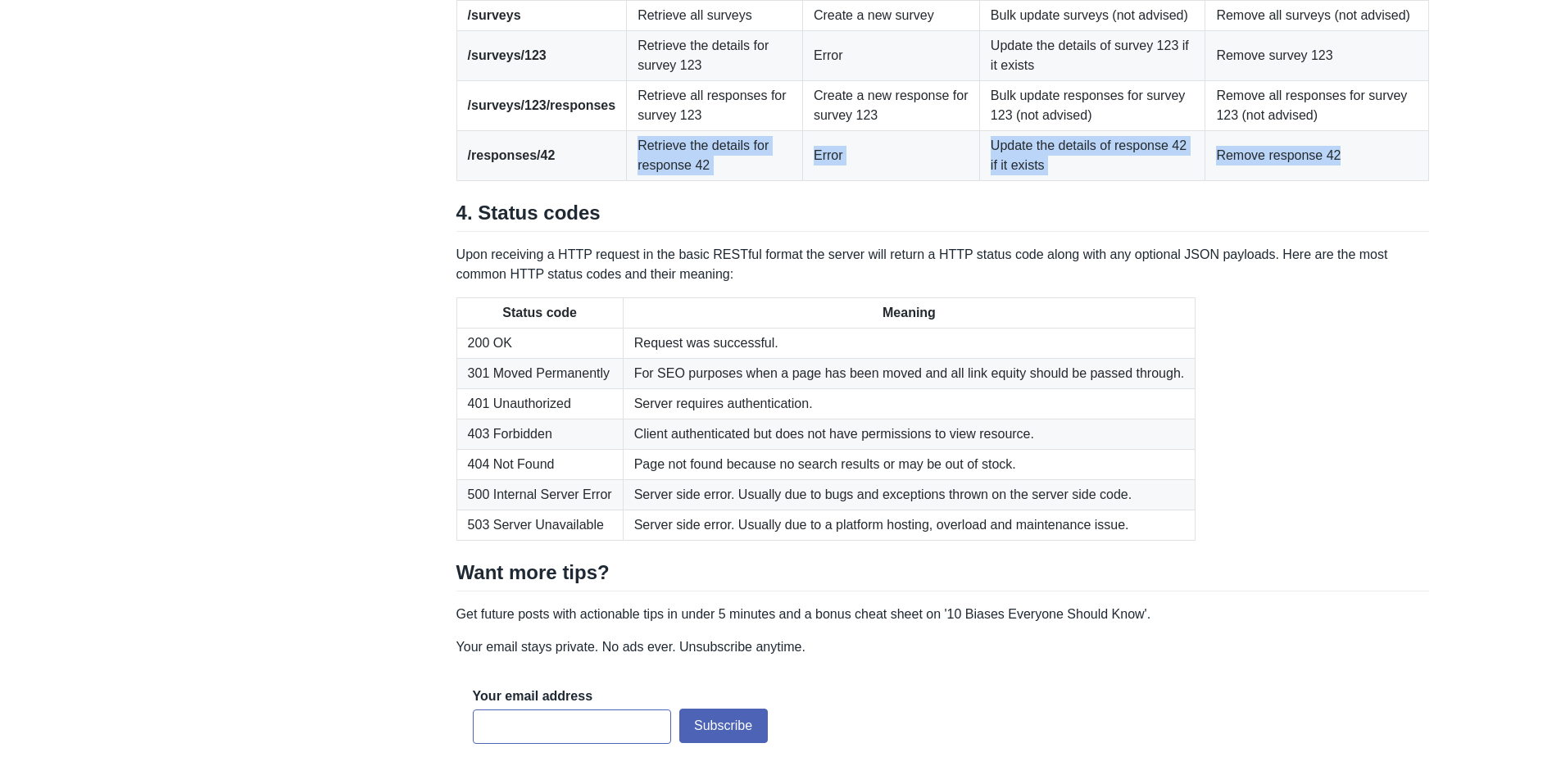
drag, startPoint x: 679, startPoint y: 400, endPoint x: 1237, endPoint y: 427, distance: 558.7
click at [1237, 180] on tr "/responses/42 Retrieve the details for response 42 Error Update the details of …" at bounding box center [943, 155] width 973 height 50
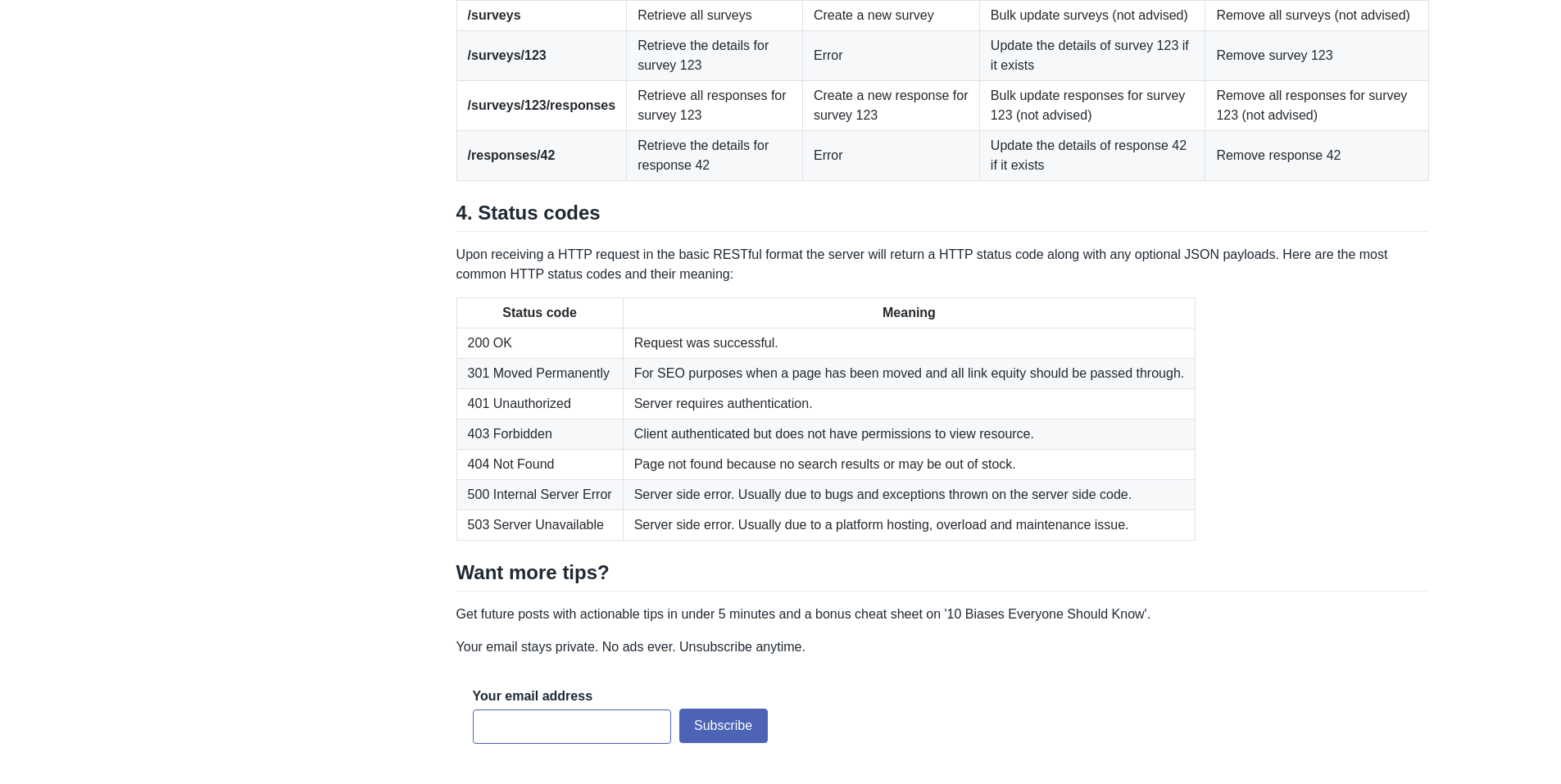
drag, startPoint x: 450, startPoint y: 421, endPoint x: 892, endPoint y: 431, distance: 442.1
click at [1262, 180] on td "Remove response 42" at bounding box center [1317, 155] width 224 height 50
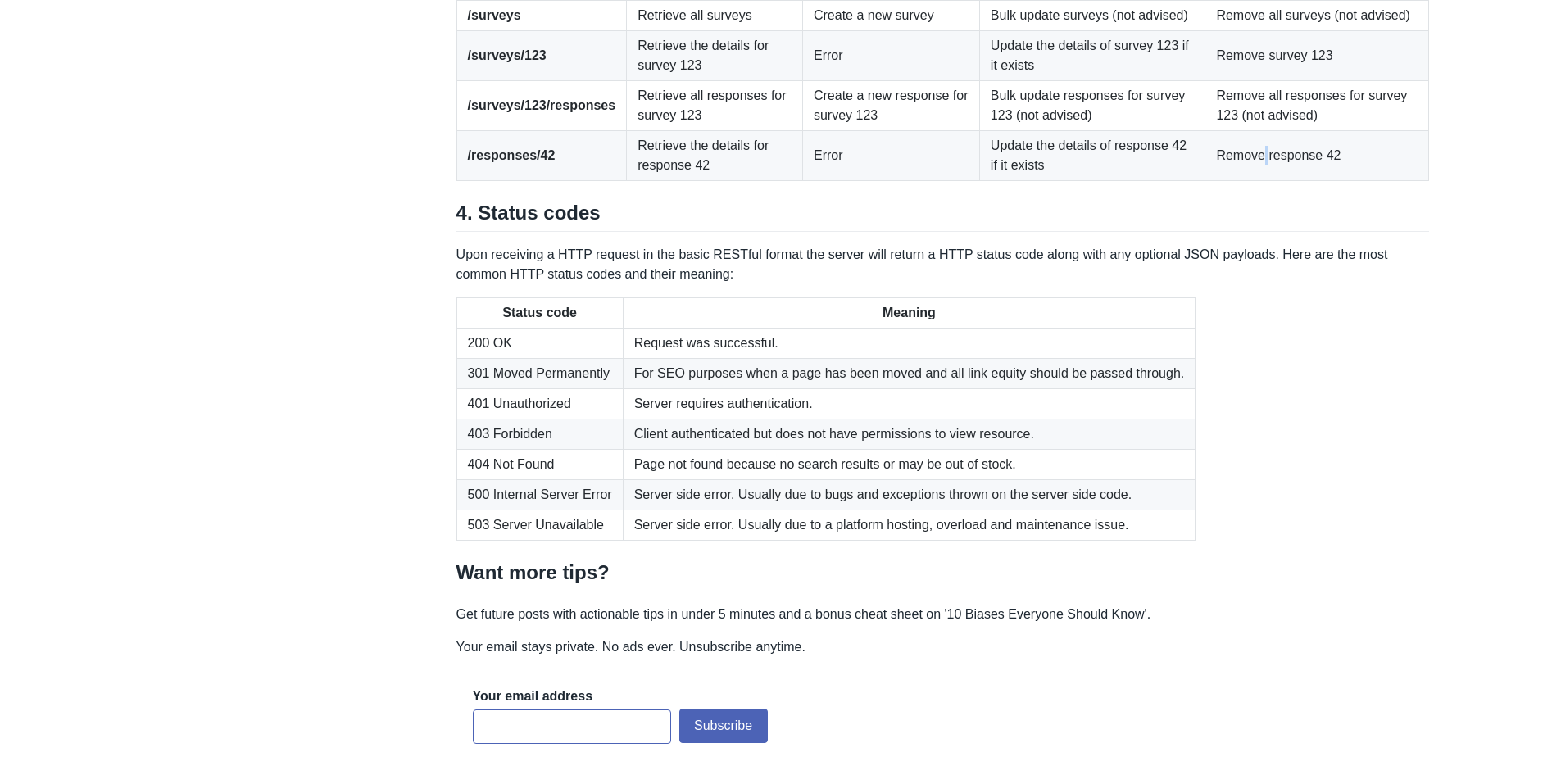
click at [1262, 180] on td "Remove response 42" at bounding box center [1317, 155] width 224 height 50
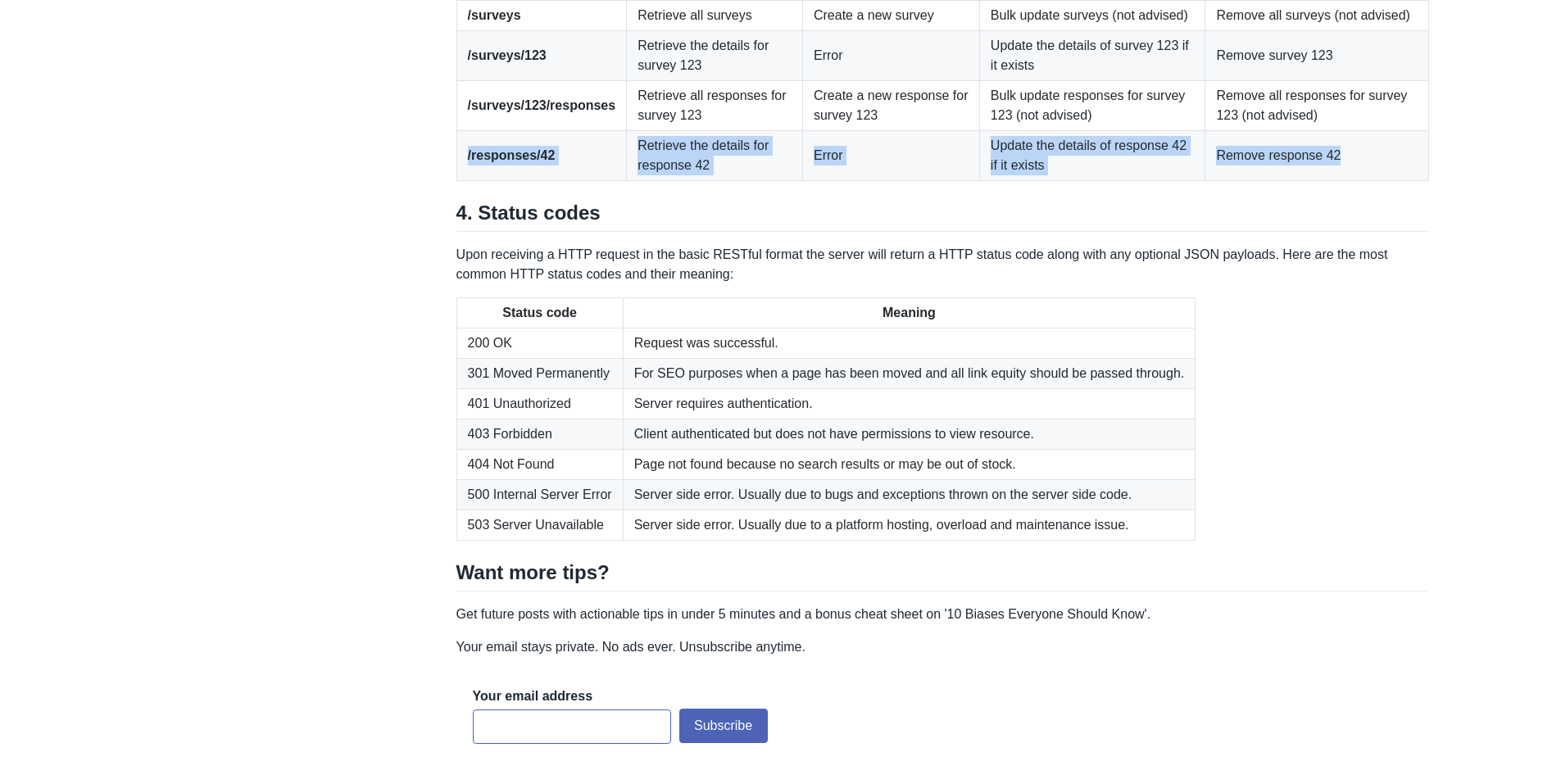
drag, startPoint x: 1262, startPoint y: 400, endPoint x: 543, endPoint y: 424, distance: 719.4
click at [543, 180] on tr "/responses/42 Retrieve the details for response 42 Error Update the details of …" at bounding box center [943, 155] width 973 height 50
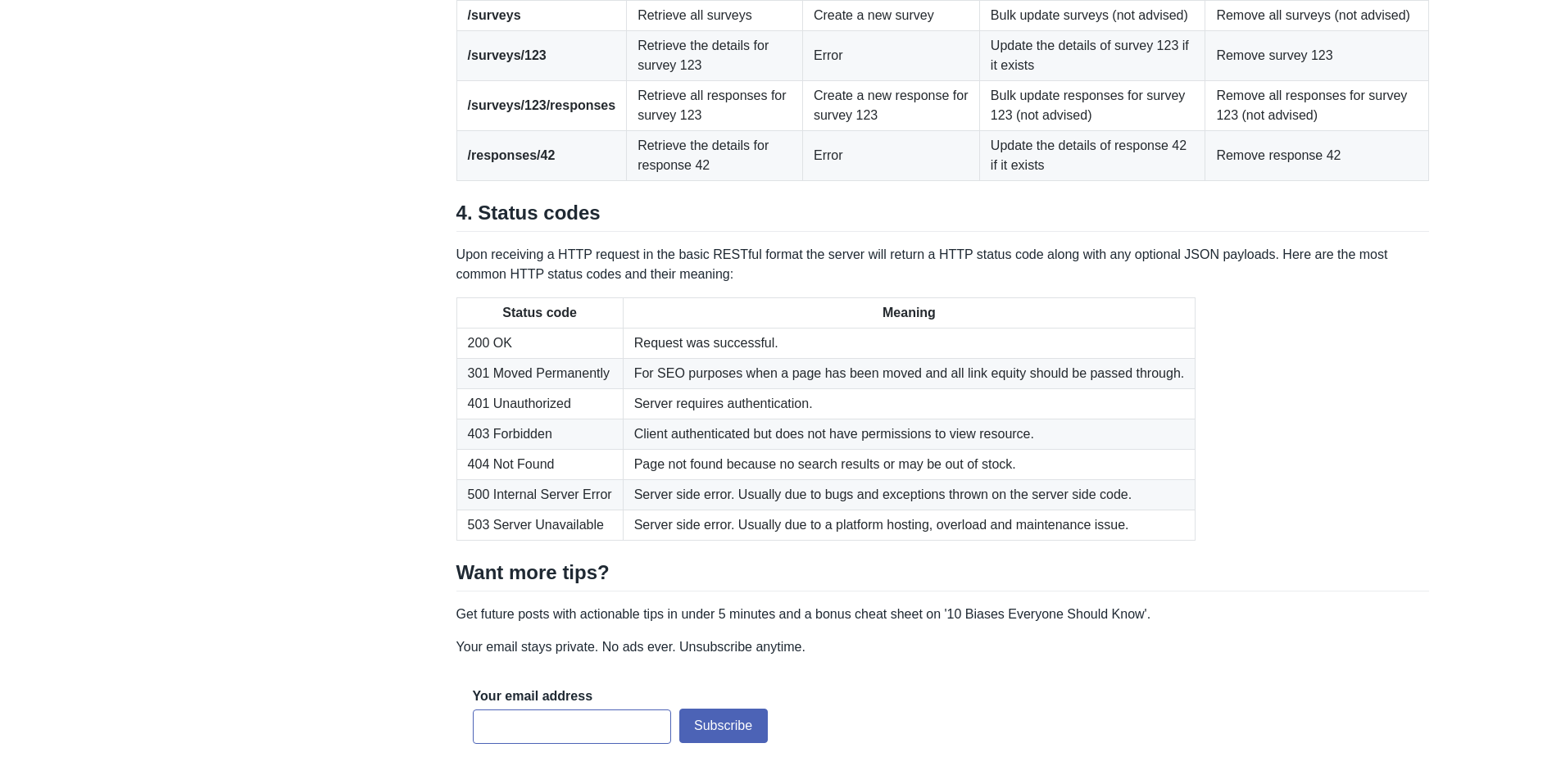
click at [1121, 130] on td "Bulk update responses for survey 123 (not advised)" at bounding box center [1093, 105] width 226 height 50
click at [1314, 180] on td "Remove response 42" at bounding box center [1317, 155] width 224 height 50
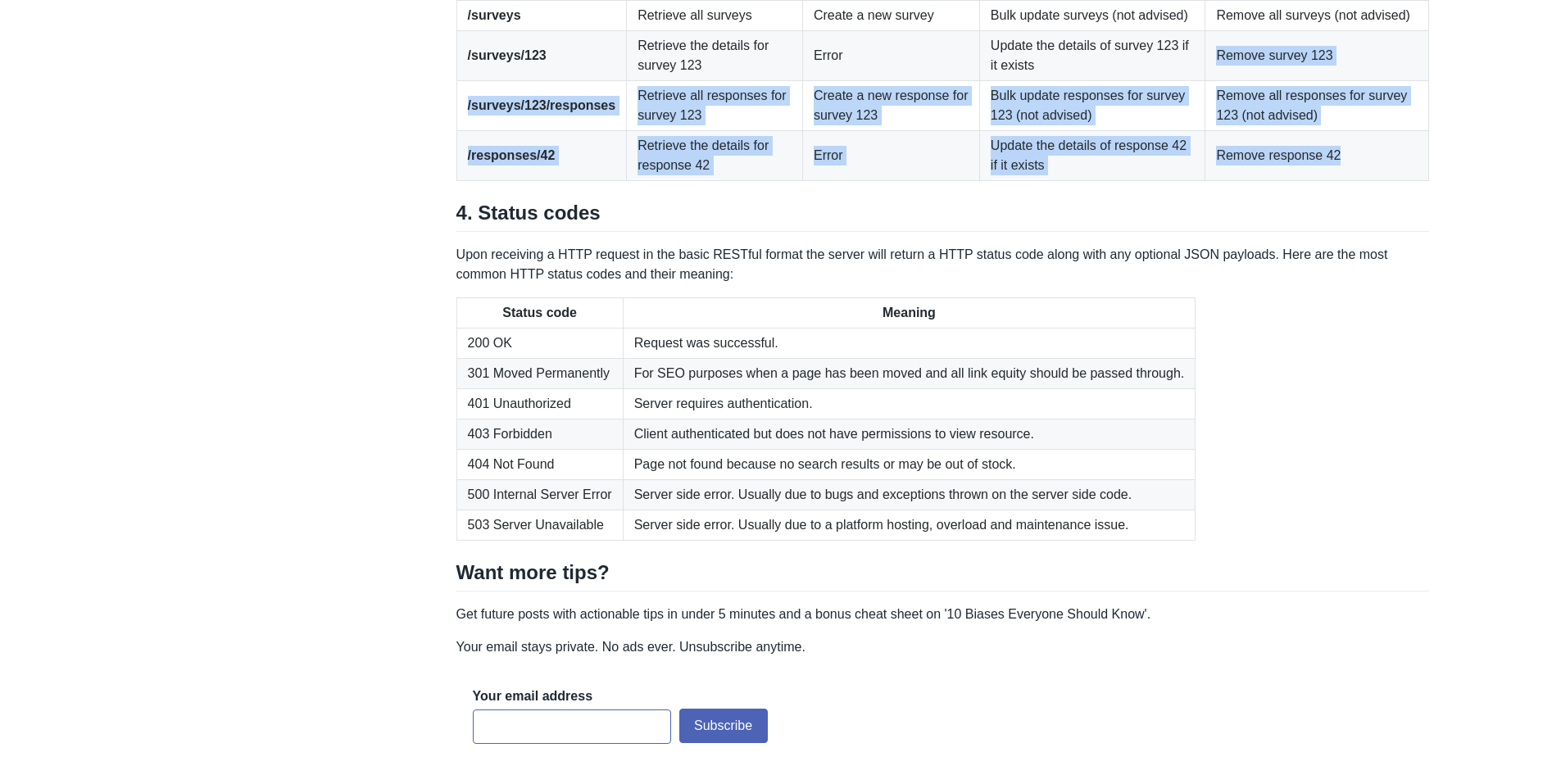
drag, startPoint x: 1314, startPoint y: 401, endPoint x: 1272, endPoint y: 310, distance: 100.2
click at [1272, 180] on tbody "/surveys Retrieve all surveys Create a new survey Bulk update surveys (not advi…" at bounding box center [943, 90] width 973 height 180
click at [1272, 80] on td "Remove survey 123" at bounding box center [1317, 55] width 224 height 50
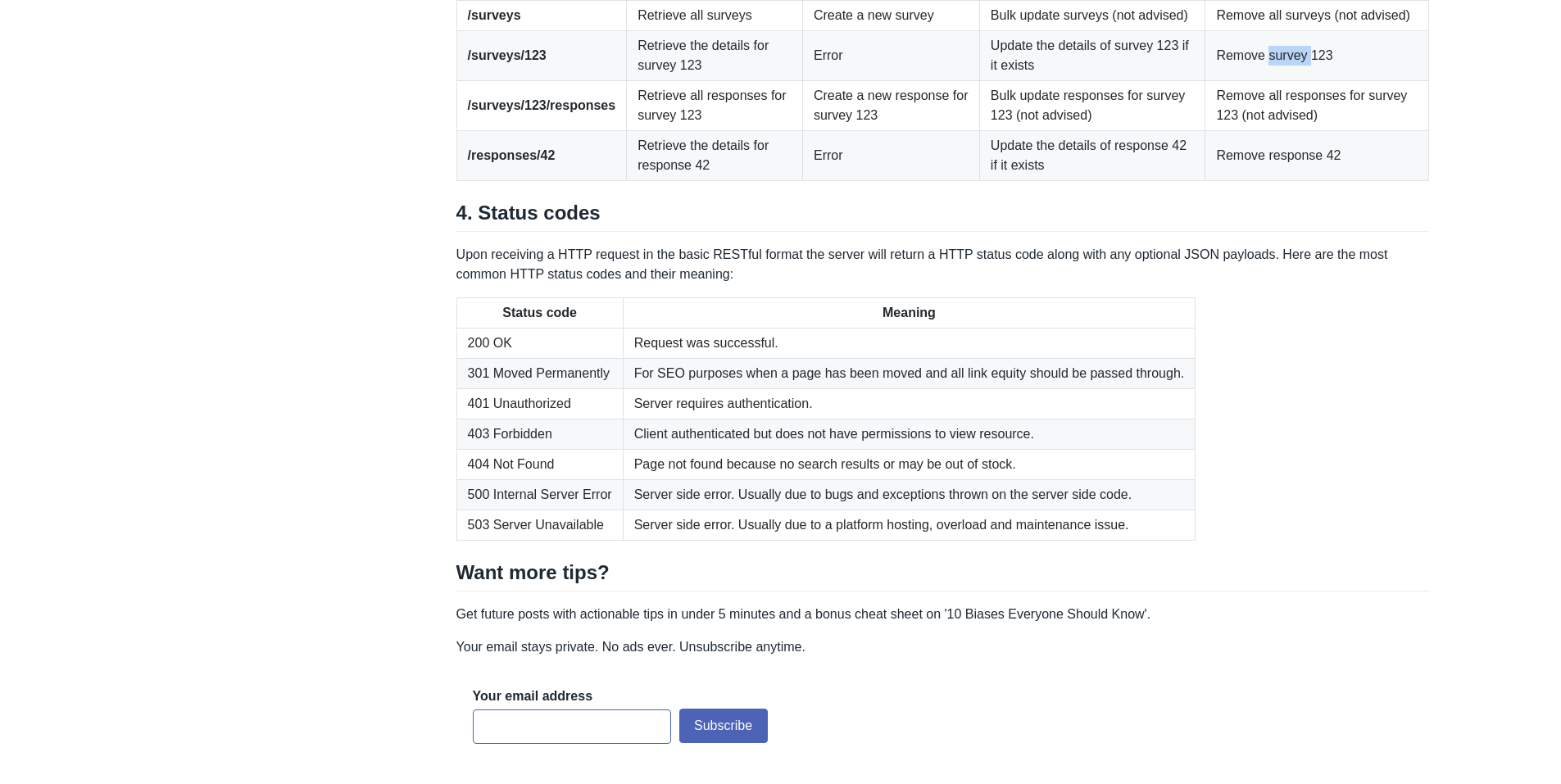
click at [1272, 80] on td "Remove survey 123" at bounding box center [1317, 55] width 224 height 50
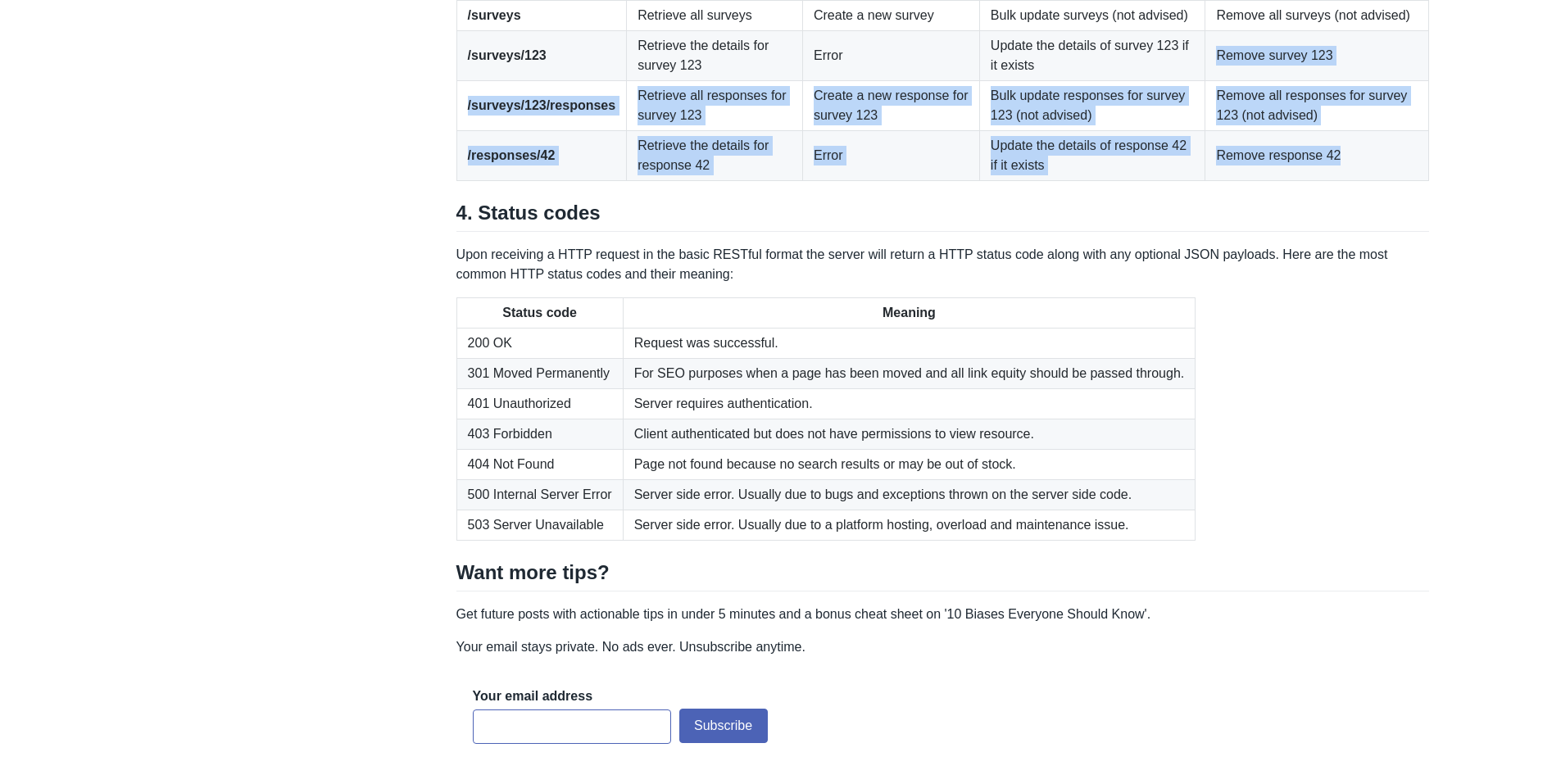
drag, startPoint x: 1272, startPoint y: 310, endPoint x: 1353, endPoint y: 411, distance: 129.5
click at [1353, 180] on tbody "/surveys Retrieve all surveys Create a new survey Bulk update surveys (not advi…" at bounding box center [943, 90] width 973 height 180
click at [1353, 180] on td "Remove response 42" at bounding box center [1317, 155] width 224 height 50
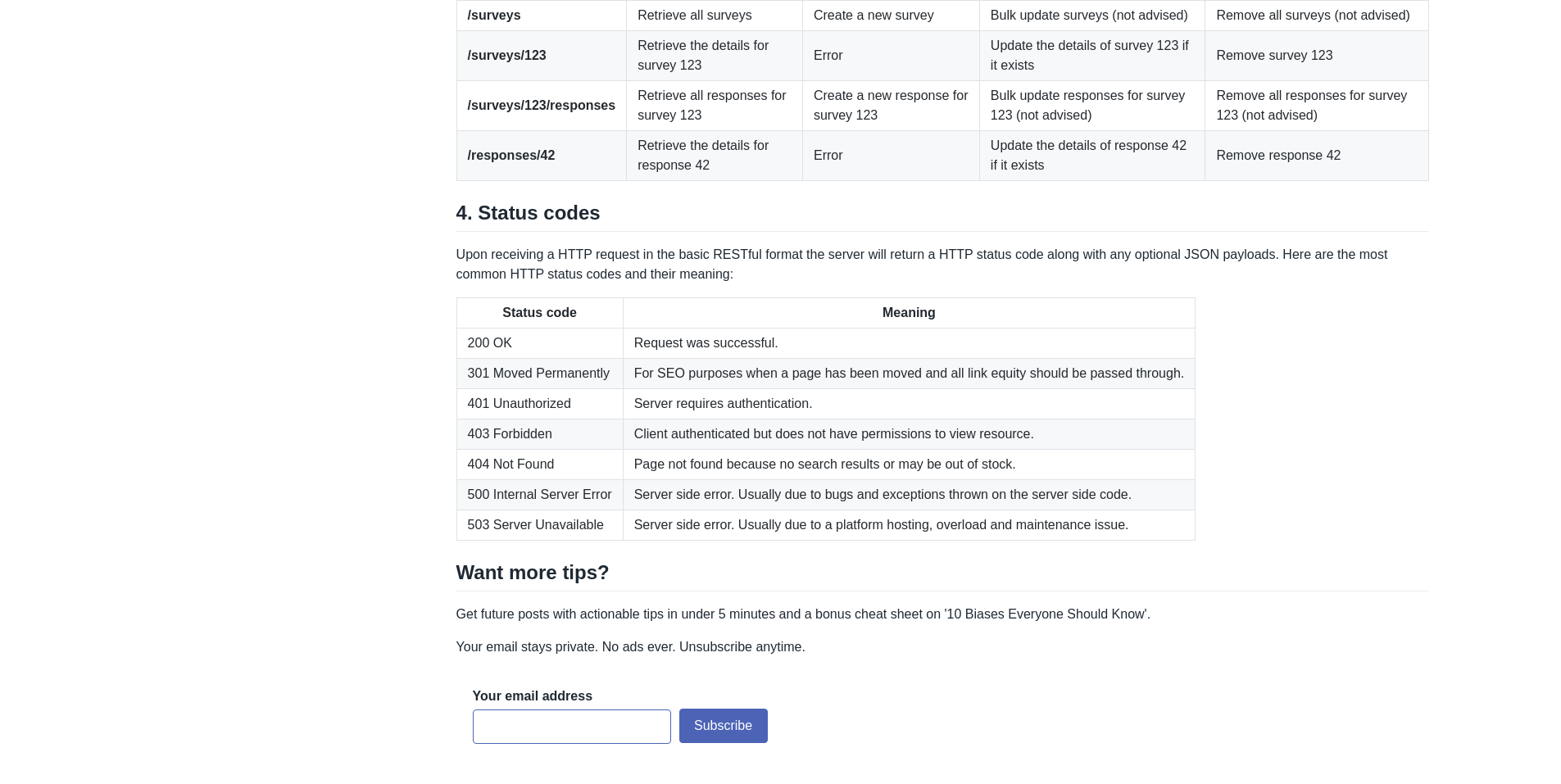
click at [1353, 180] on td "Remove response 42" at bounding box center [1317, 155] width 224 height 50
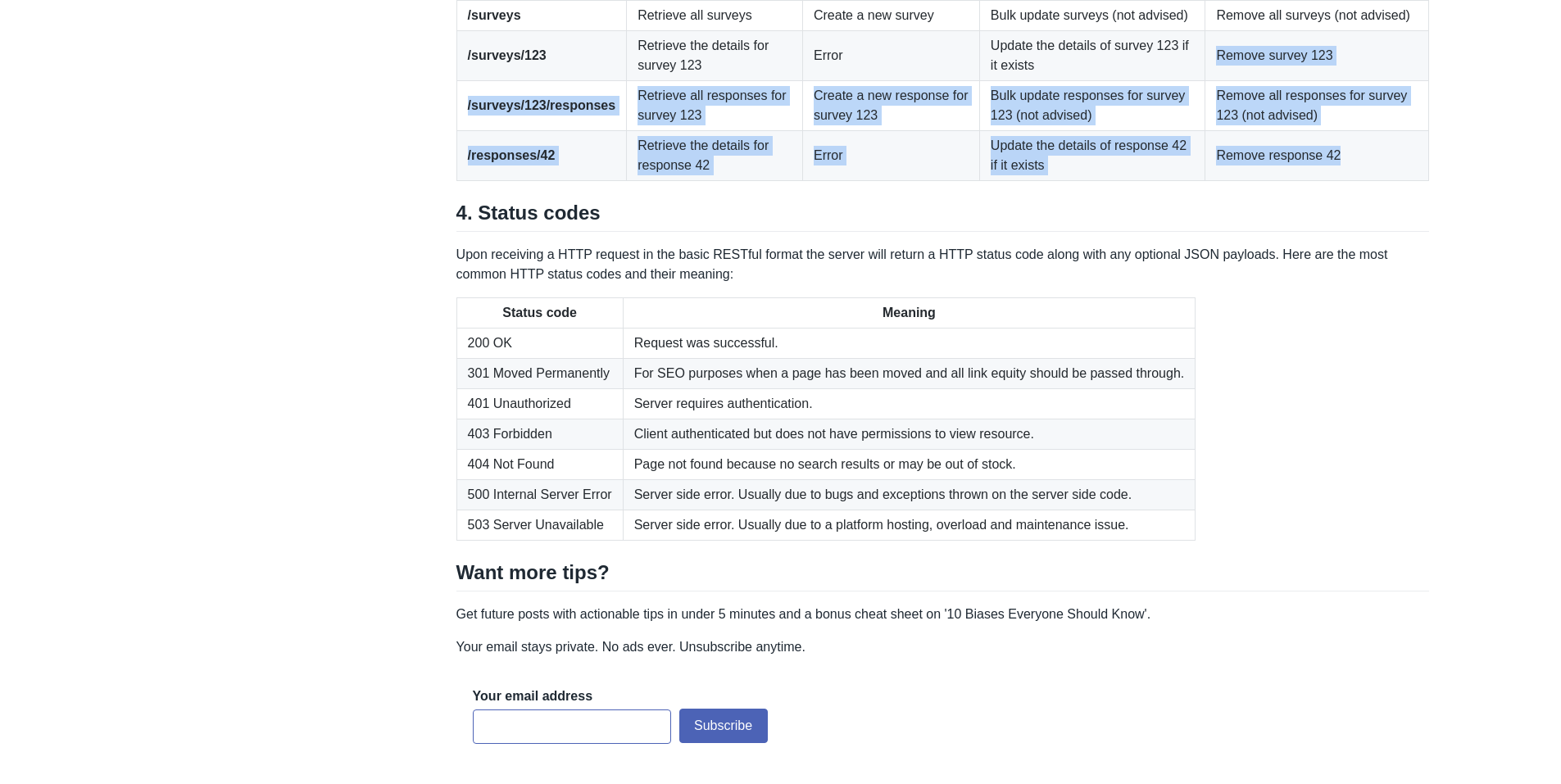
drag, startPoint x: 1353, startPoint y: 411, endPoint x: 1321, endPoint y: 306, distance: 109.8
click at [1321, 180] on tbody "/surveys Retrieve all surveys Create a new survey Bulk update surveys (not advi…" at bounding box center [943, 90] width 973 height 180
click at [1321, 80] on td "Remove survey 123" at bounding box center [1317, 55] width 224 height 50
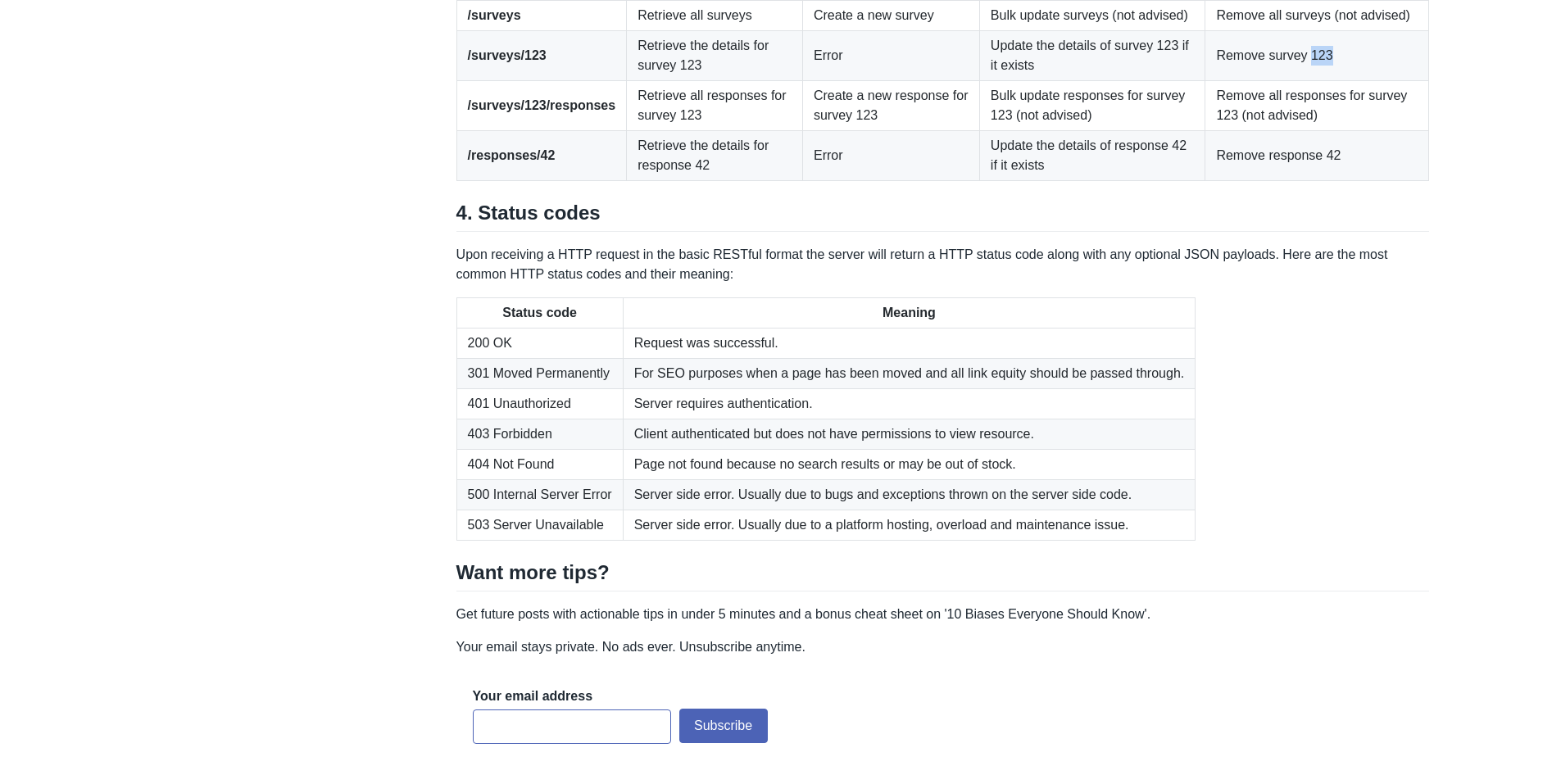
click at [1321, 80] on td "Remove survey 123" at bounding box center [1317, 55] width 224 height 50
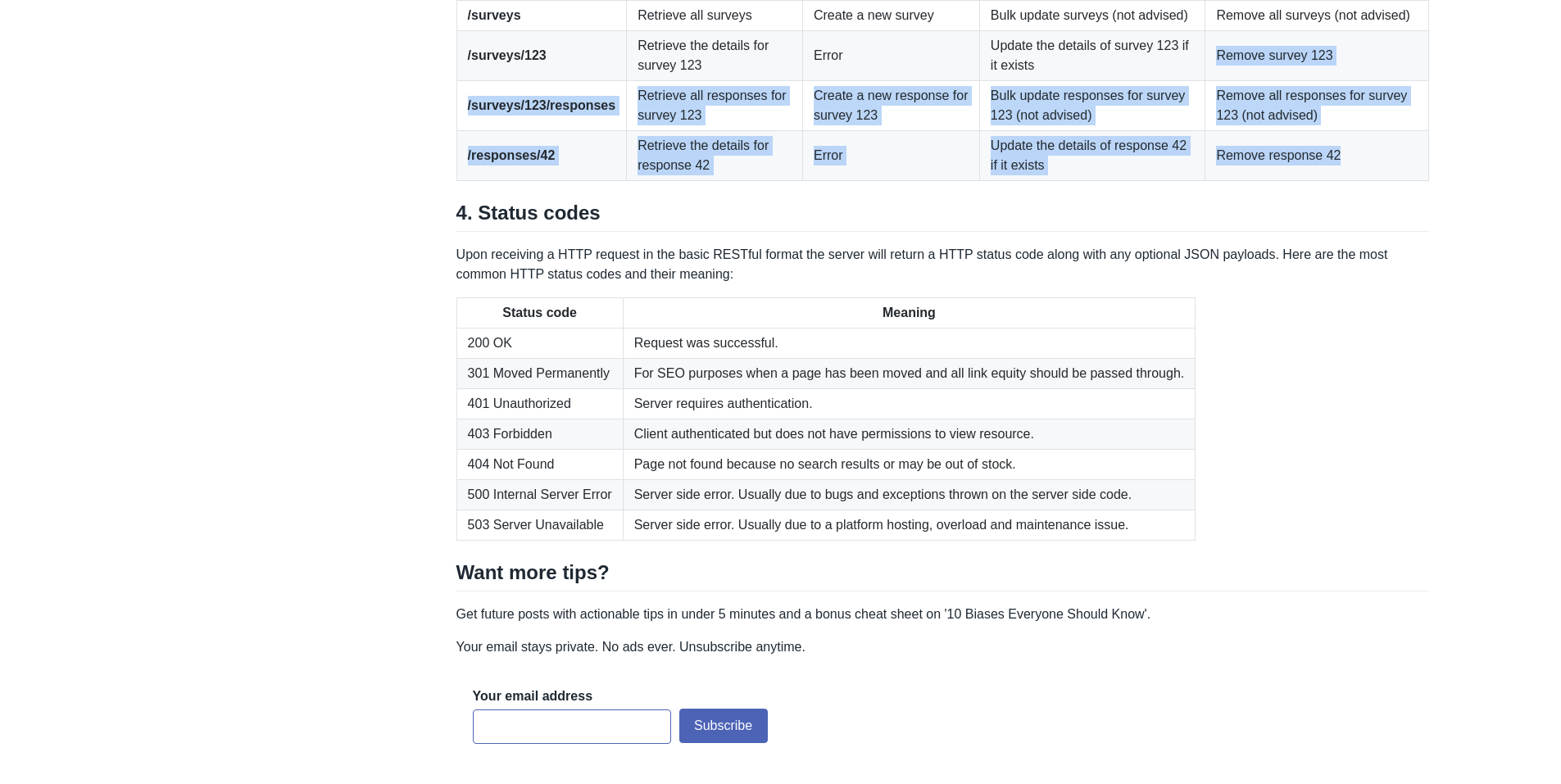
drag, startPoint x: 1321, startPoint y: 306, endPoint x: 1376, endPoint y: 408, distance: 115.9
click at [1376, 180] on tbody "/surveys Retrieve all surveys Create a new survey Bulk update surveys (not advi…" at bounding box center [943, 90] width 973 height 180
click at [1376, 180] on td "Remove response 42" at bounding box center [1317, 155] width 224 height 50
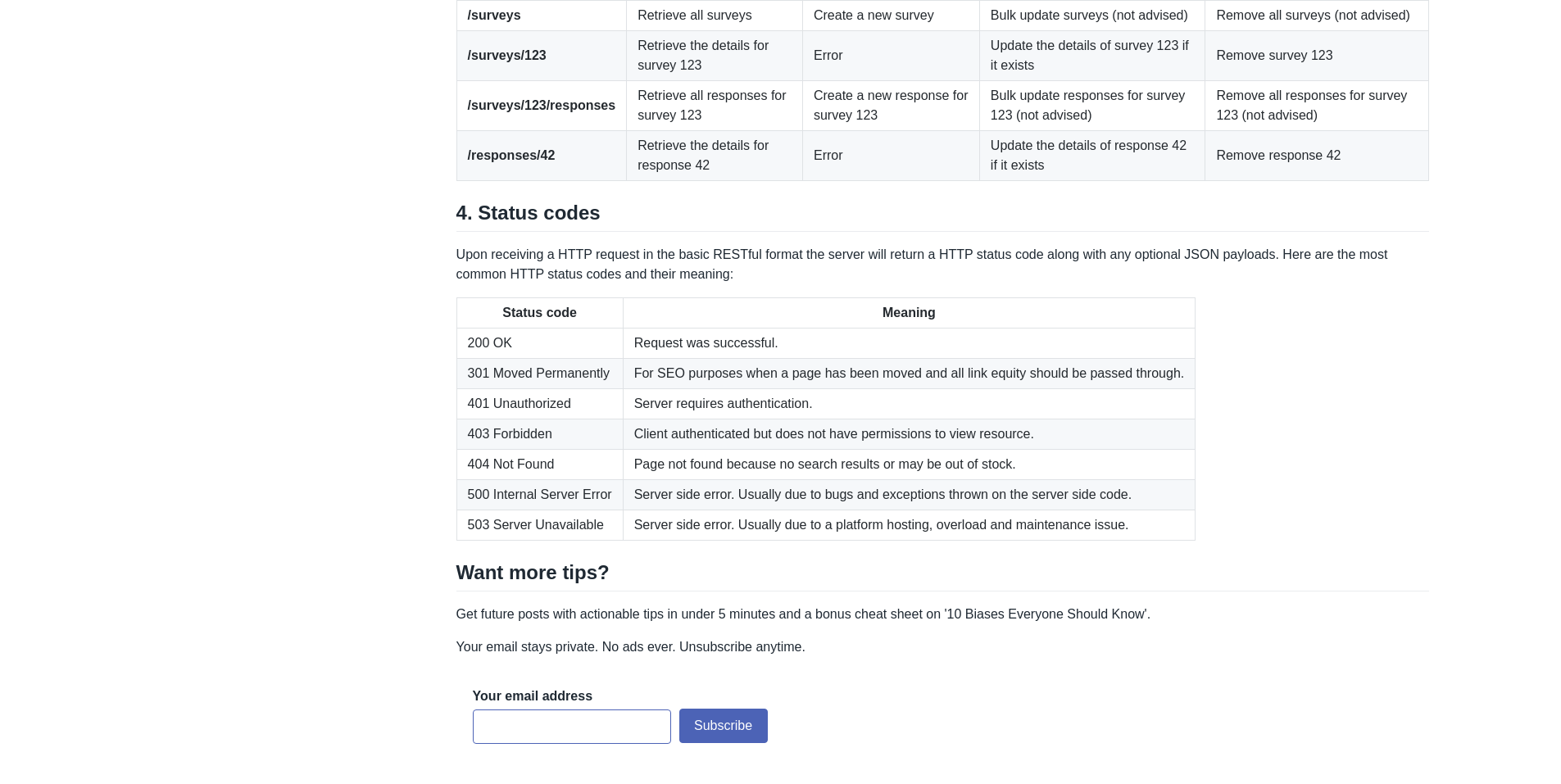
click at [1071, 130] on td "Bulk update responses for survey 123 (not advised)" at bounding box center [1093, 105] width 226 height 50
click at [1175, 130] on td "Bulk update responses for survey 123 (not advised)" at bounding box center [1093, 105] width 226 height 50
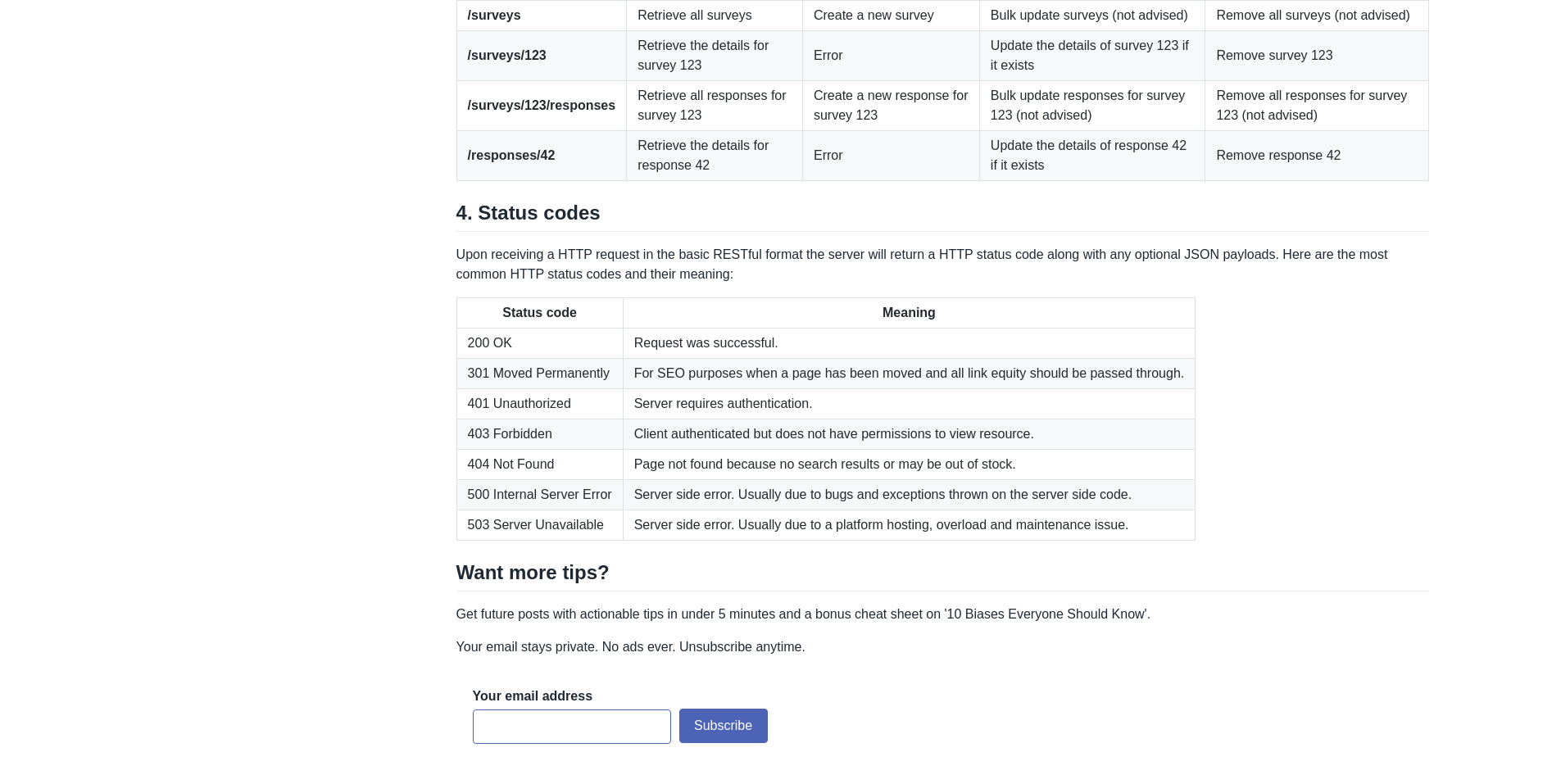
click at [1337, 130] on td "Remove all responses for survey 123 (not advised)" at bounding box center [1317, 105] width 224 height 50
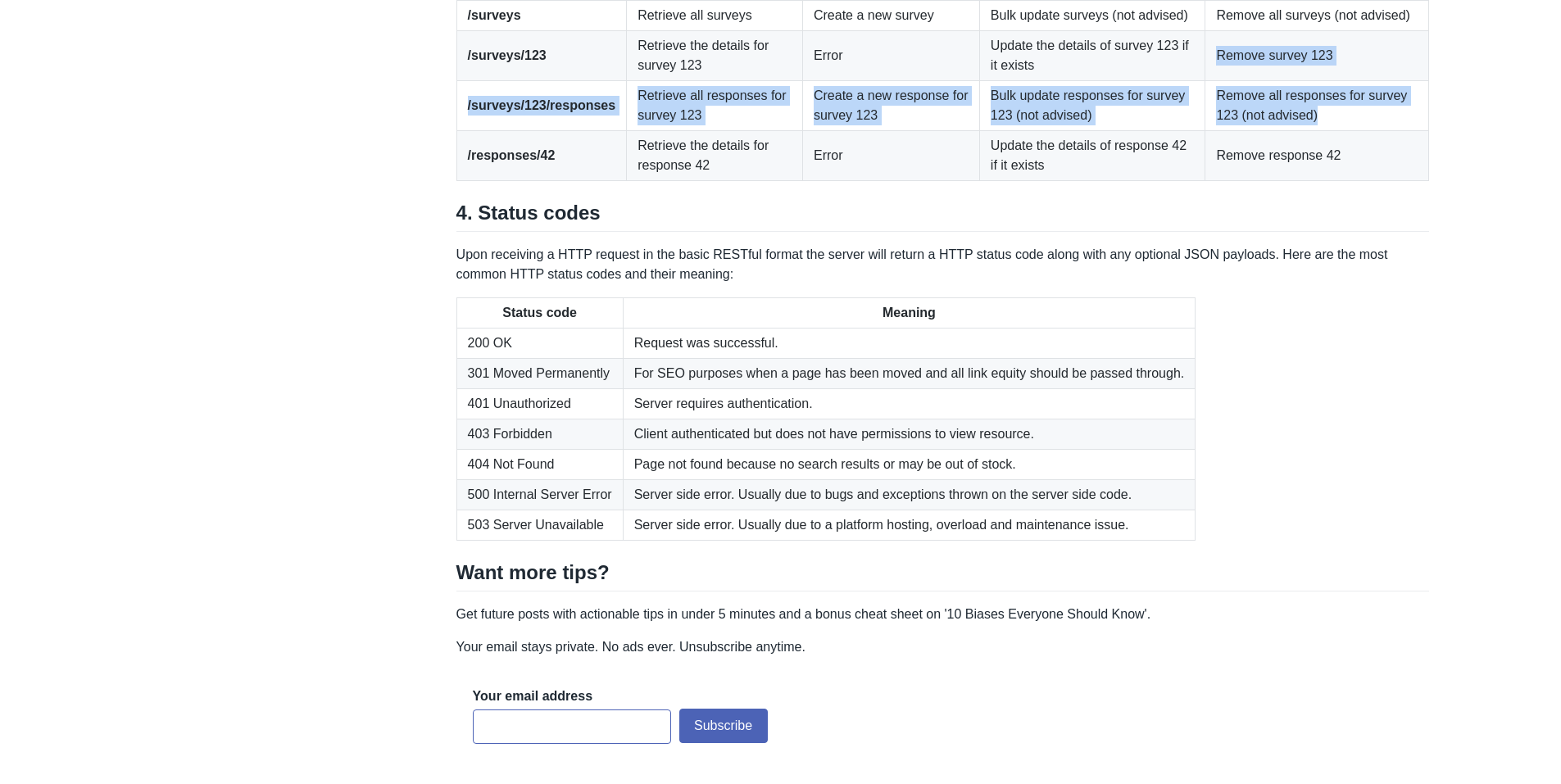
drag, startPoint x: 1337, startPoint y: 368, endPoint x: 1326, endPoint y: 311, distance: 58.1
click at [1326, 180] on tbody "/surveys Retrieve all surveys Create a new survey Bulk update surveys (not advi…" at bounding box center [943, 90] width 973 height 180
click at [1326, 80] on td "Remove survey 123" at bounding box center [1317, 55] width 224 height 50
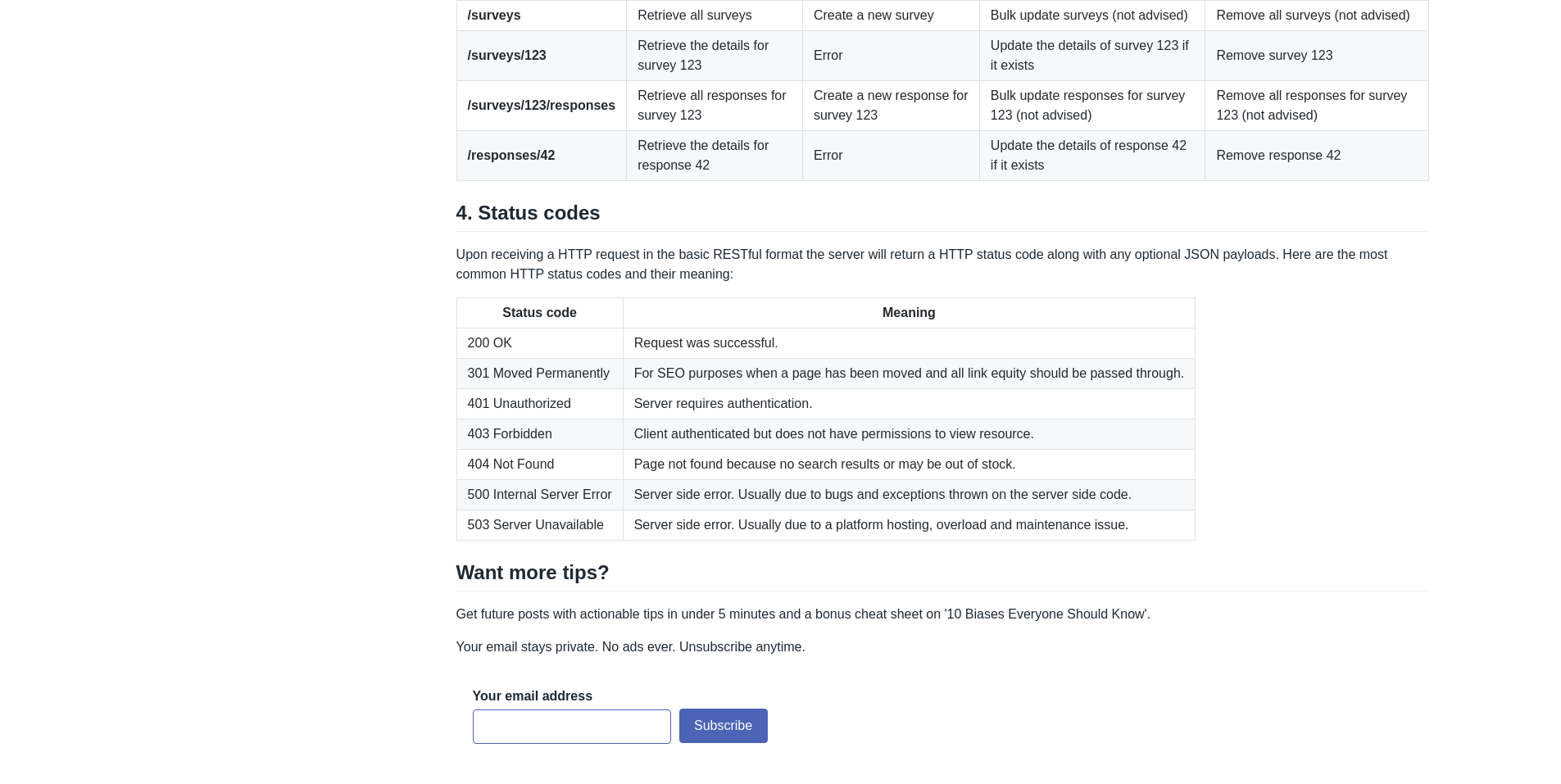
click at [1326, 80] on td "Remove survey 123" at bounding box center [1317, 55] width 224 height 50
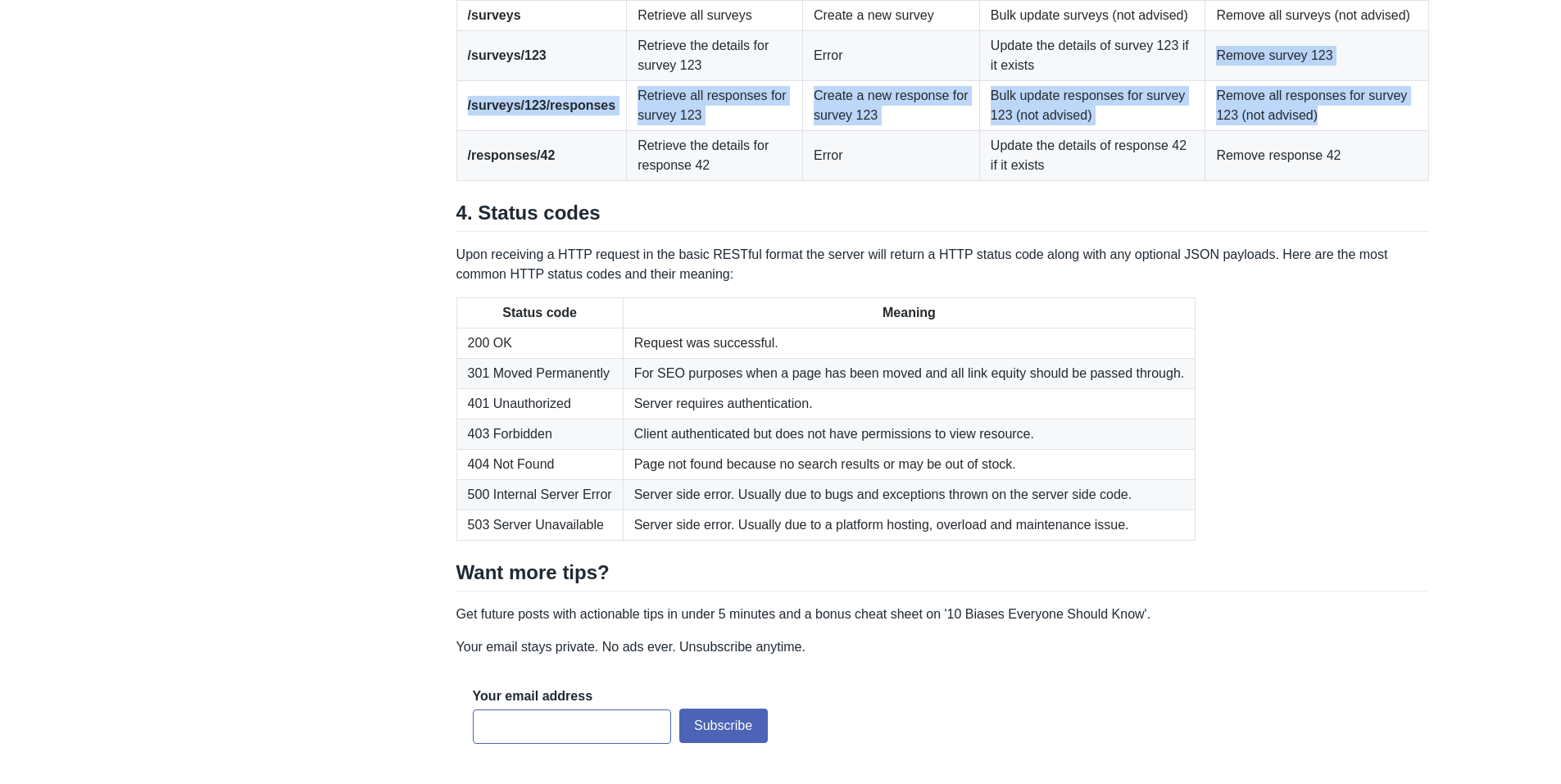
drag, startPoint x: 1326, startPoint y: 311, endPoint x: 1340, endPoint y: 365, distance: 55.8
click at [1340, 180] on tbody "/surveys Retrieve all surveys Create a new survey Bulk update surveys (not advi…" at bounding box center [943, 90] width 973 height 180
click at [1340, 130] on td "Remove all responses for survey 123 (not advised)" at bounding box center [1317, 105] width 224 height 50
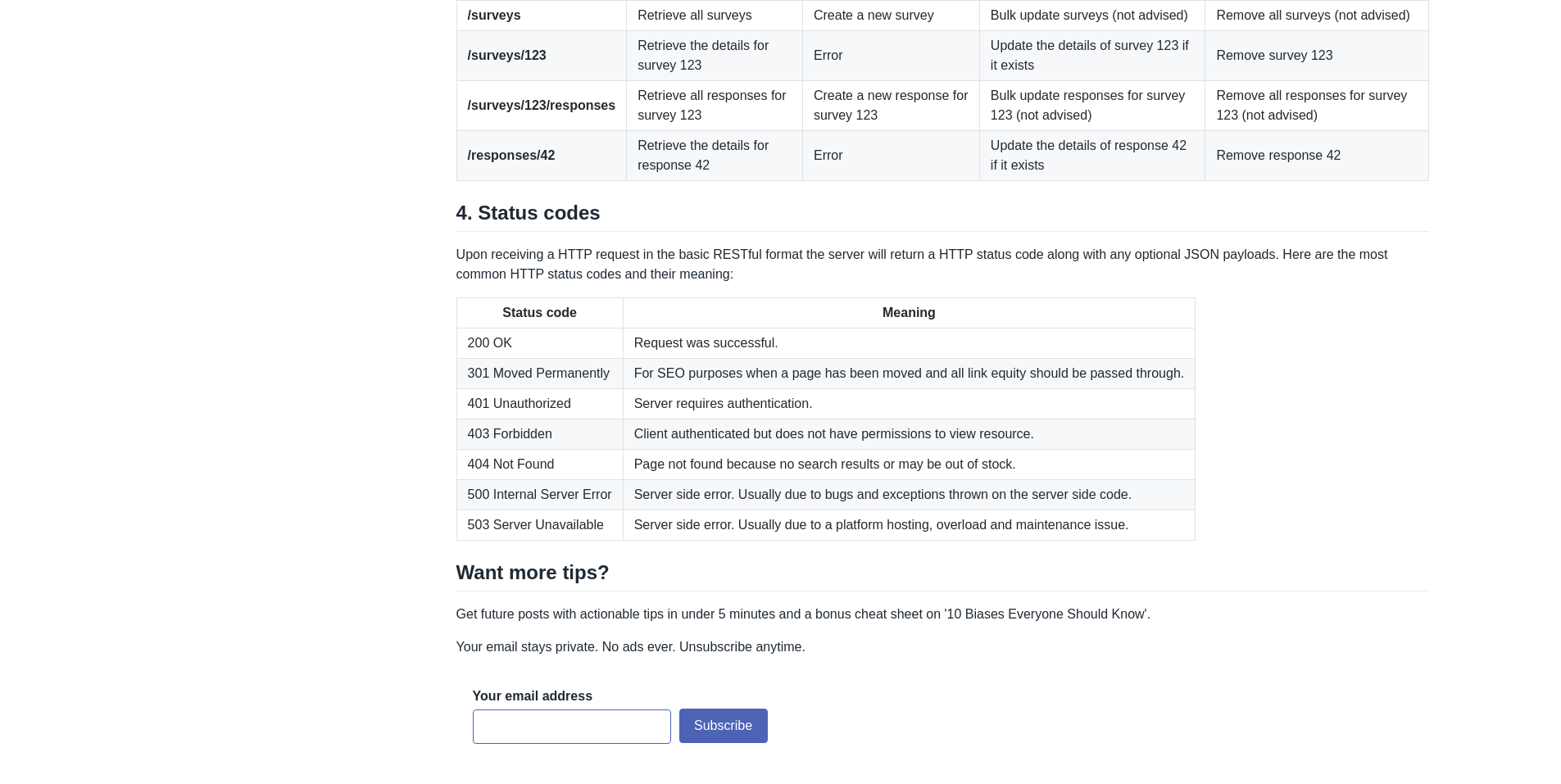
click at [1340, 130] on td "Remove all responses for survey 123 (not advised)" at bounding box center [1317, 105] width 224 height 50
click at [1344, 180] on td "Remove response 42" at bounding box center [1317, 155] width 224 height 50
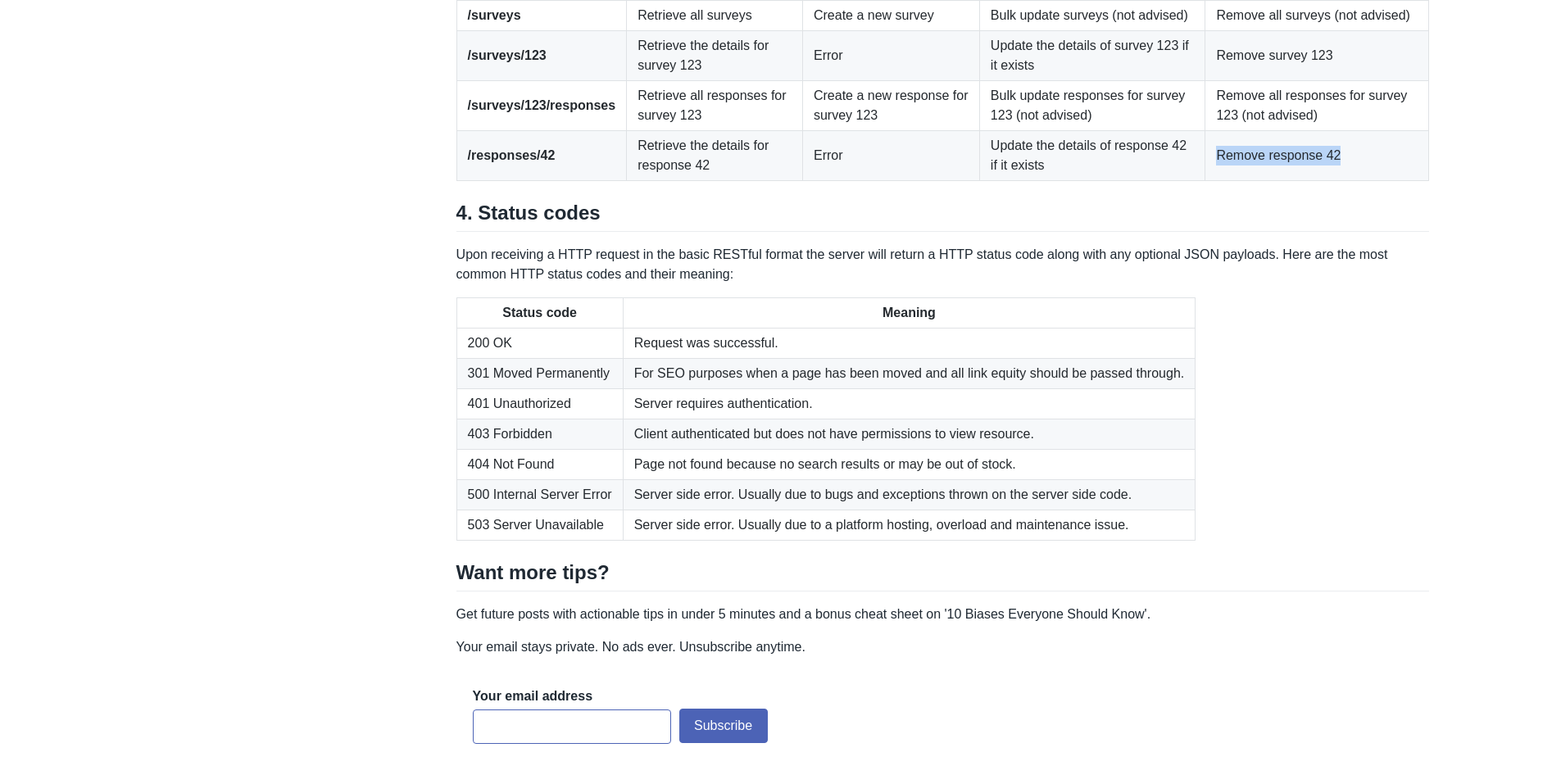
click at [1344, 180] on td "Remove response 42" at bounding box center [1317, 155] width 224 height 50
click at [1385, 180] on td "Remove response 42" at bounding box center [1317, 155] width 224 height 50
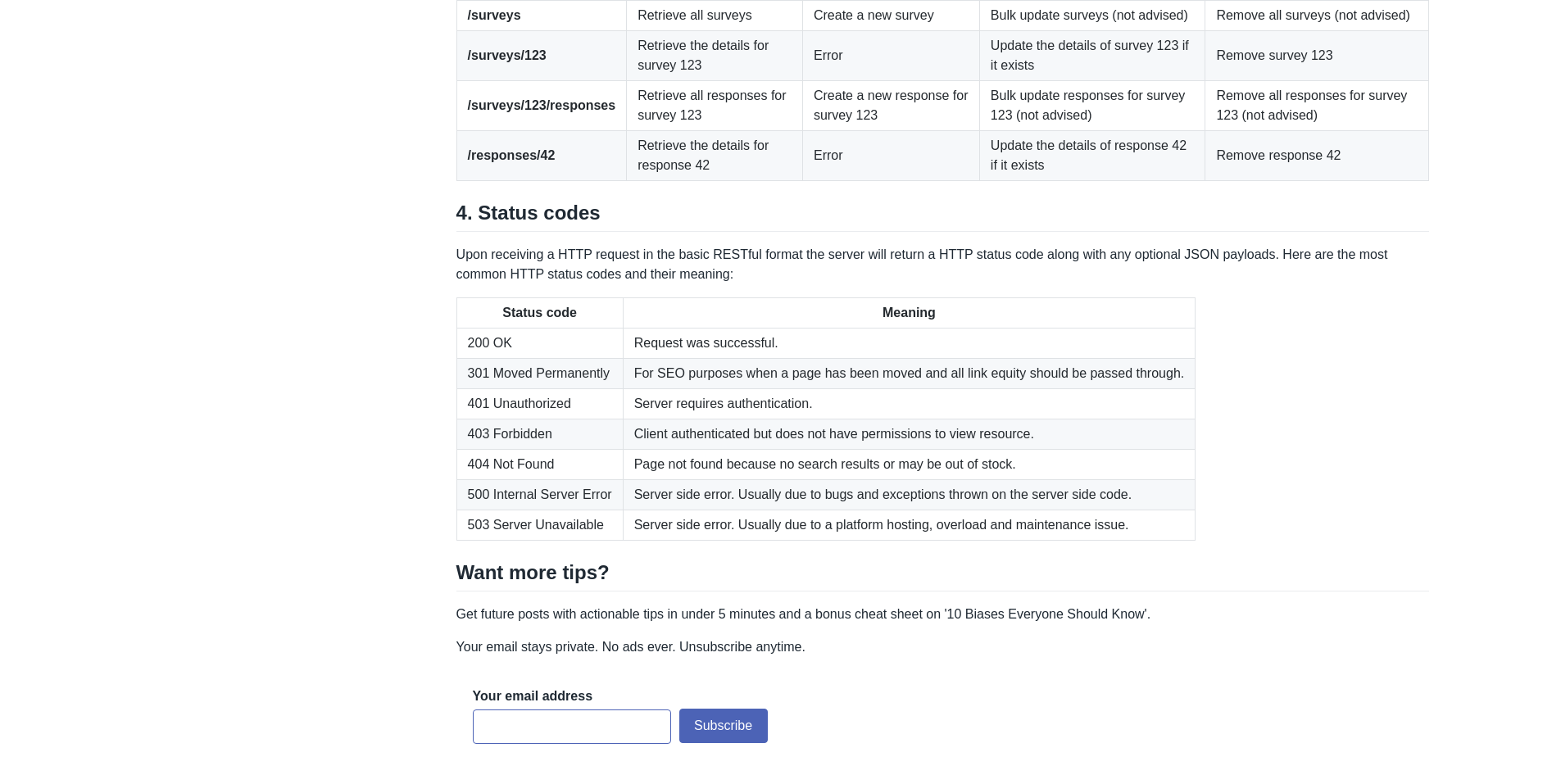
click at [1358, 130] on td "Remove all responses for survey 123 (not advised)" at bounding box center [1317, 105] width 224 height 50
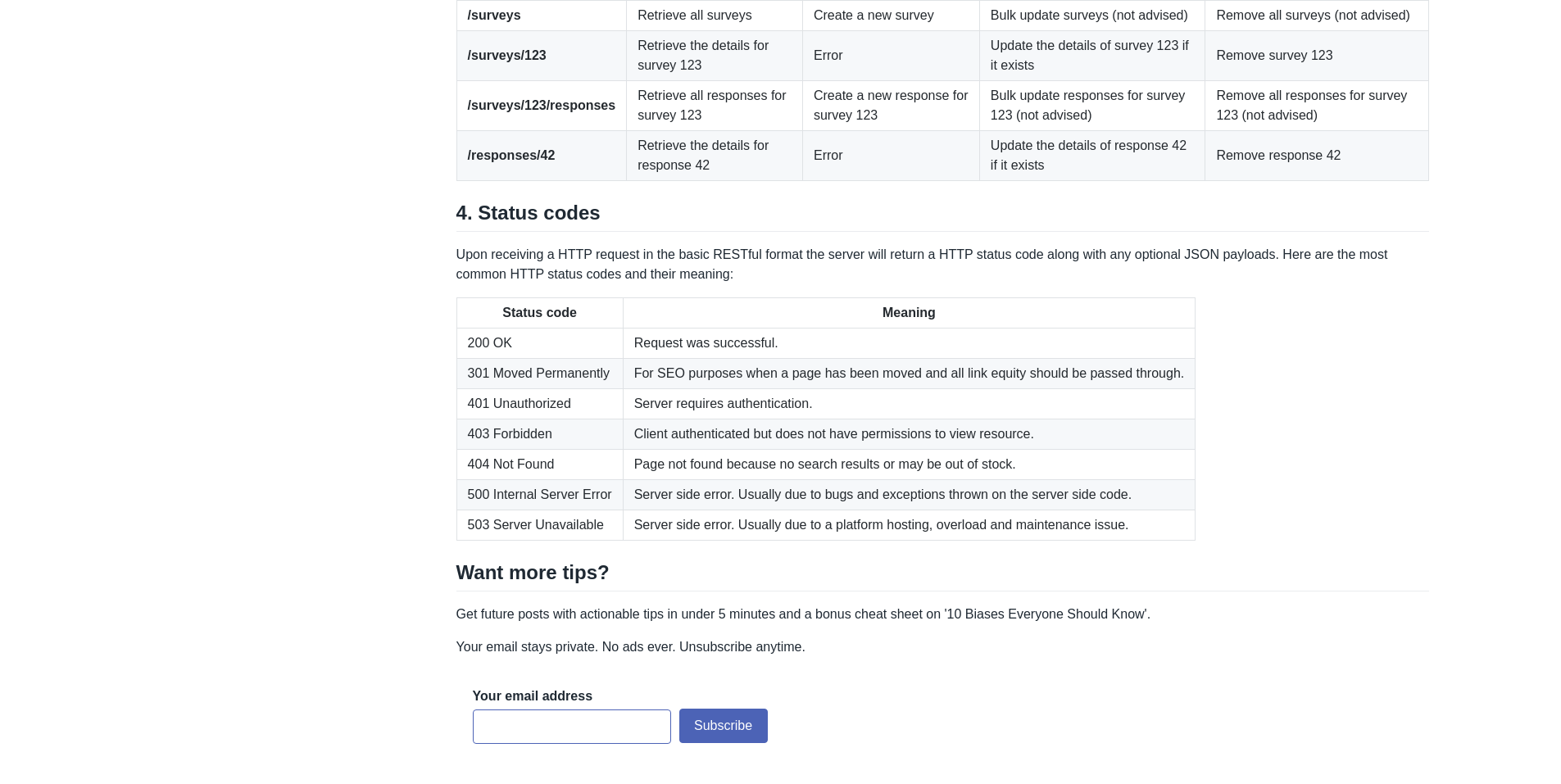
click at [1358, 130] on td "Remove all responses for survey 123 (not advised)" at bounding box center [1317, 105] width 224 height 50
click at [1335, 180] on td "Remove response 42" at bounding box center [1317, 155] width 224 height 50
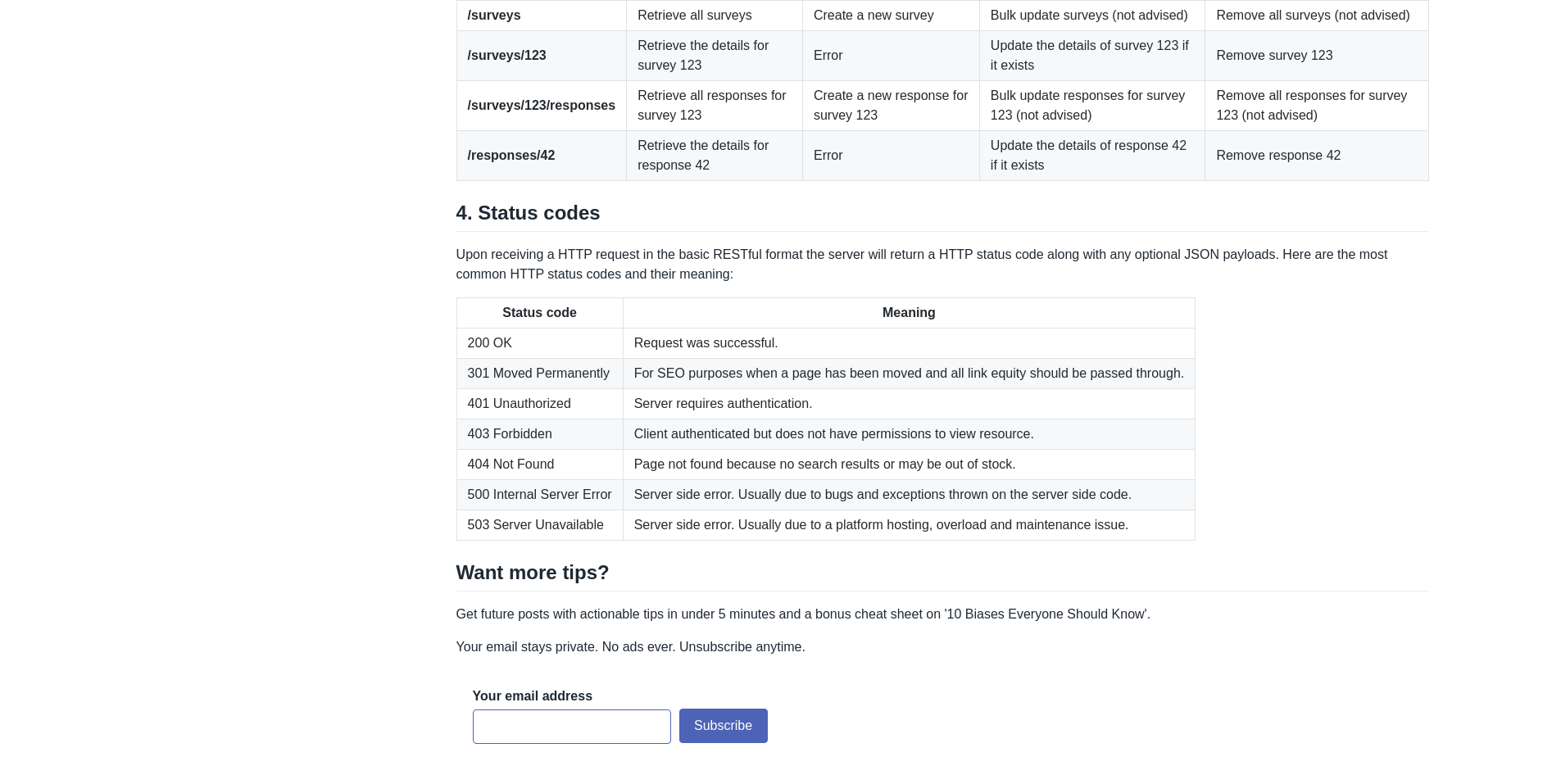
click at [1335, 180] on td "Remove response 42" at bounding box center [1317, 155] width 224 height 50
click at [1023, 180] on td "Update the details of response 42 if it exists" at bounding box center [1093, 155] width 226 height 50
click at [885, 180] on td "Error" at bounding box center [891, 155] width 177 height 50
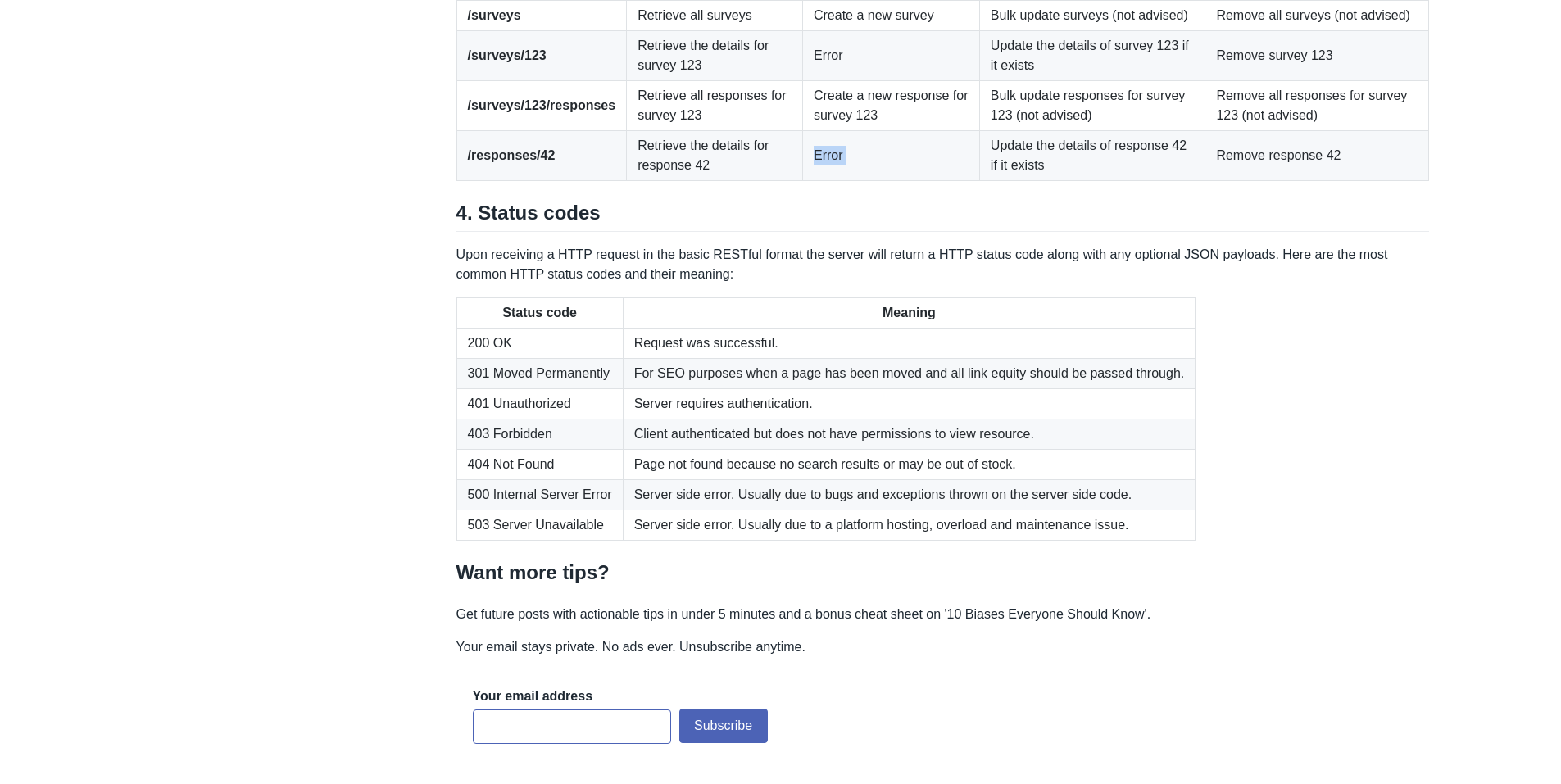
click at [885, 180] on td "Error" at bounding box center [891, 155] width 177 height 50
drag, startPoint x: 885, startPoint y: 424, endPoint x: 927, endPoint y: 417, distance: 42.6
click at [927, 180] on td "Error" at bounding box center [891, 155] width 177 height 50
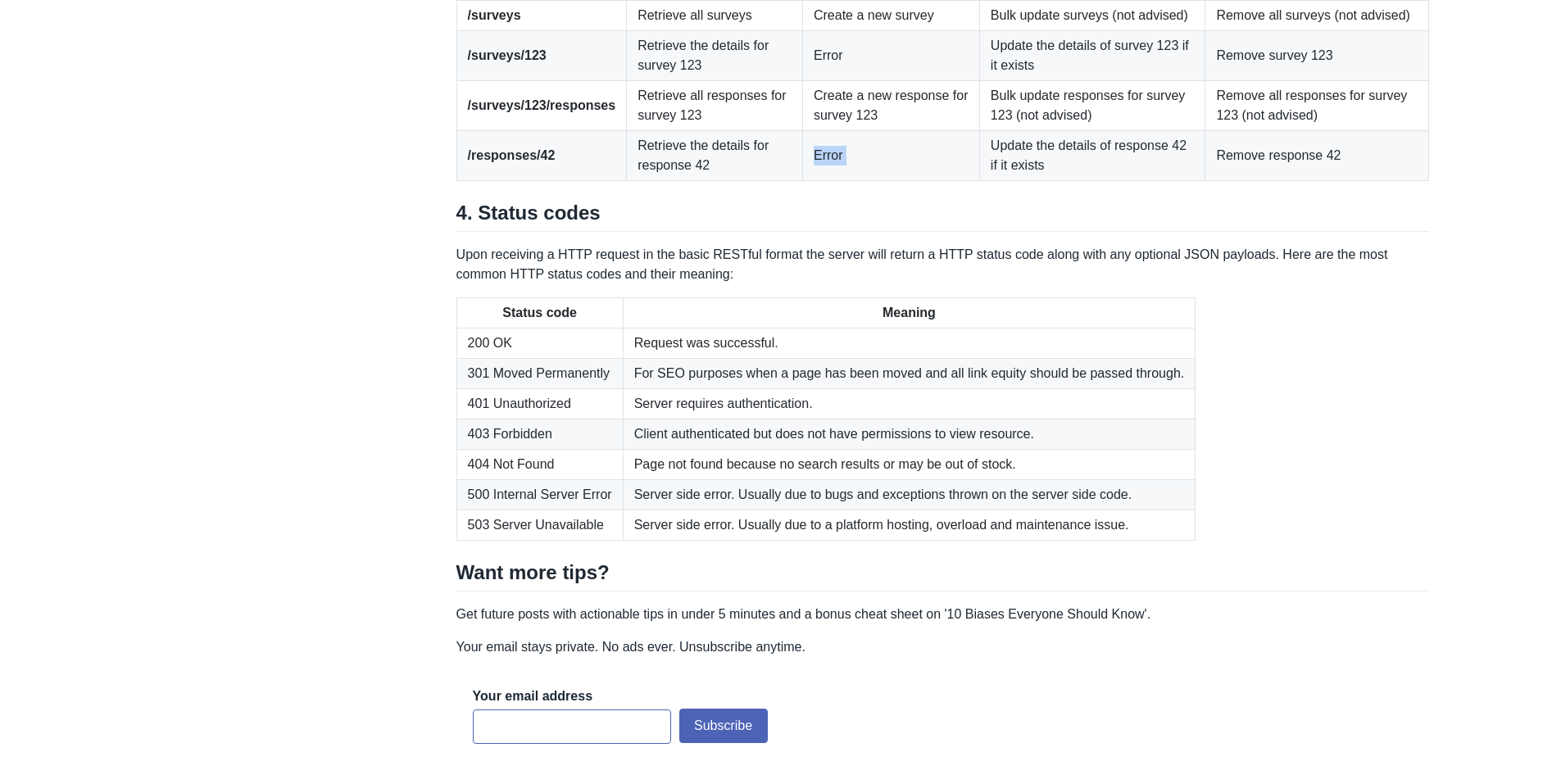
click at [927, 180] on td "Error" at bounding box center [891, 155] width 177 height 50
click at [890, 130] on td "Create a new response for survey 123" at bounding box center [891, 105] width 177 height 50
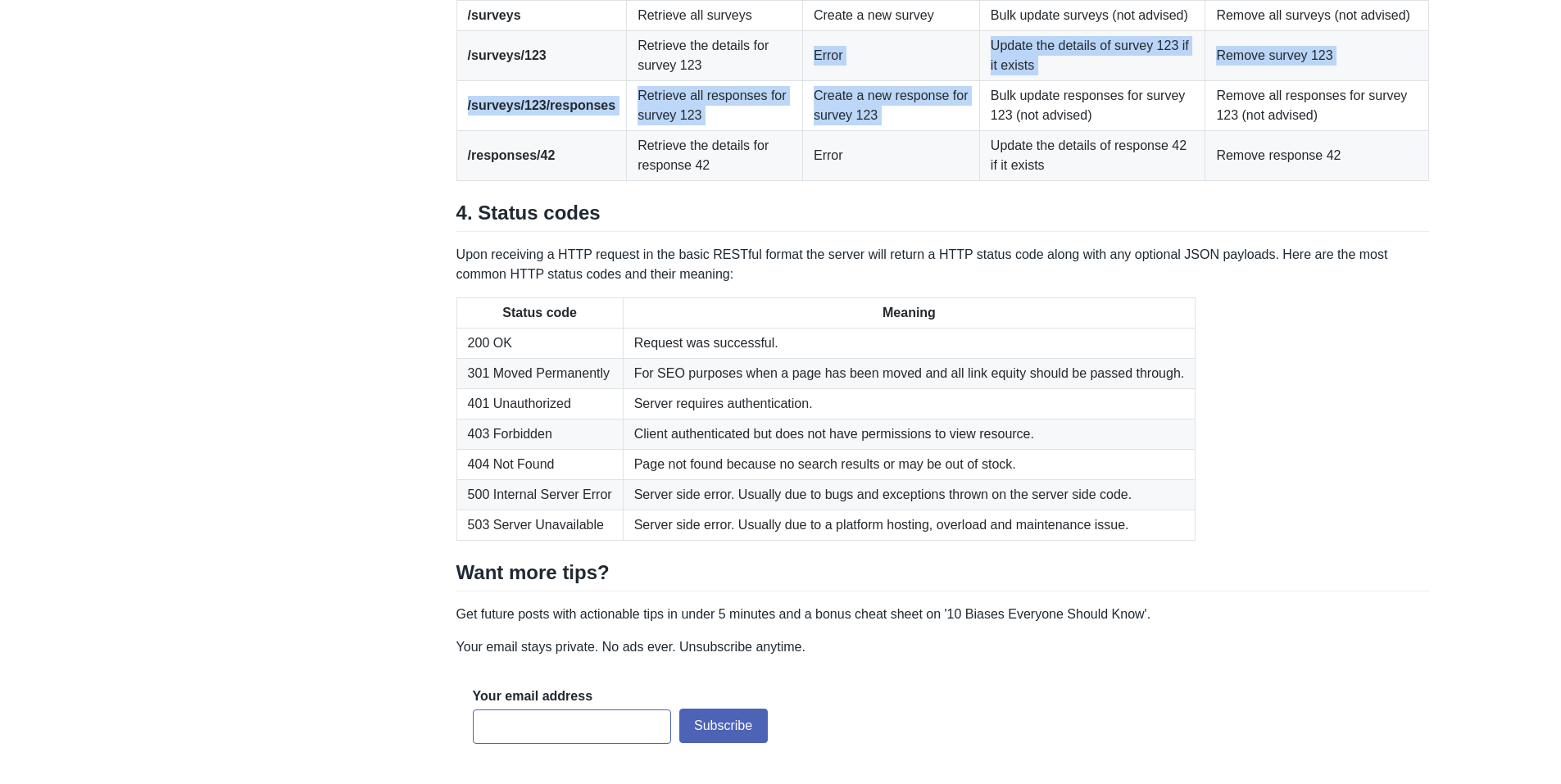
drag, startPoint x: 890, startPoint y: 366, endPoint x: 883, endPoint y: 329, distance: 37.7
click at [883, 180] on tbody "/surveys Retrieve all surveys Create a new survey Bulk update surveys (not advi…" at bounding box center [943, 90] width 973 height 180
click at [883, 80] on td "Error" at bounding box center [891, 55] width 177 height 50
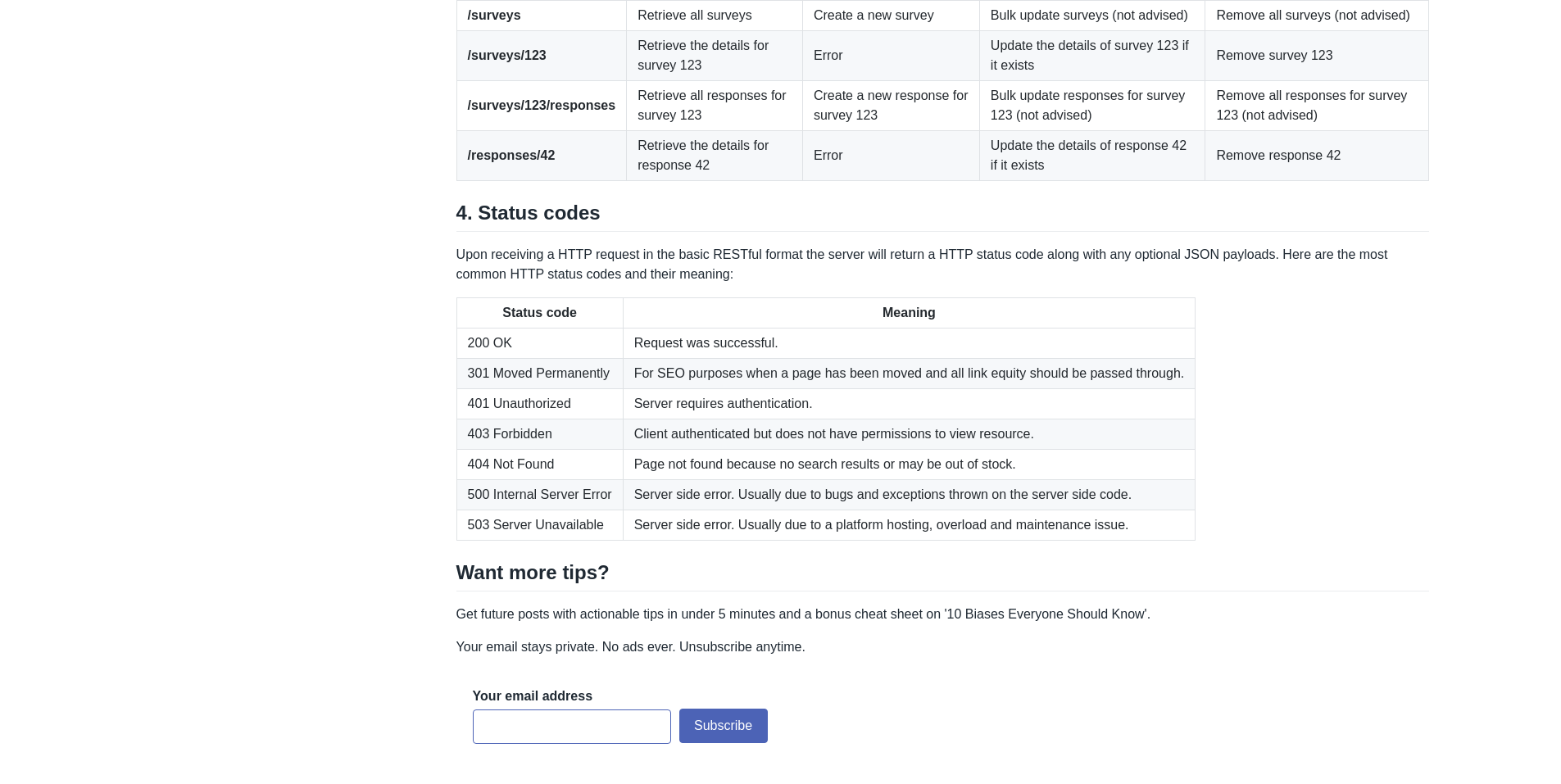
click at [883, 80] on td "Error" at bounding box center [891, 55] width 177 height 50
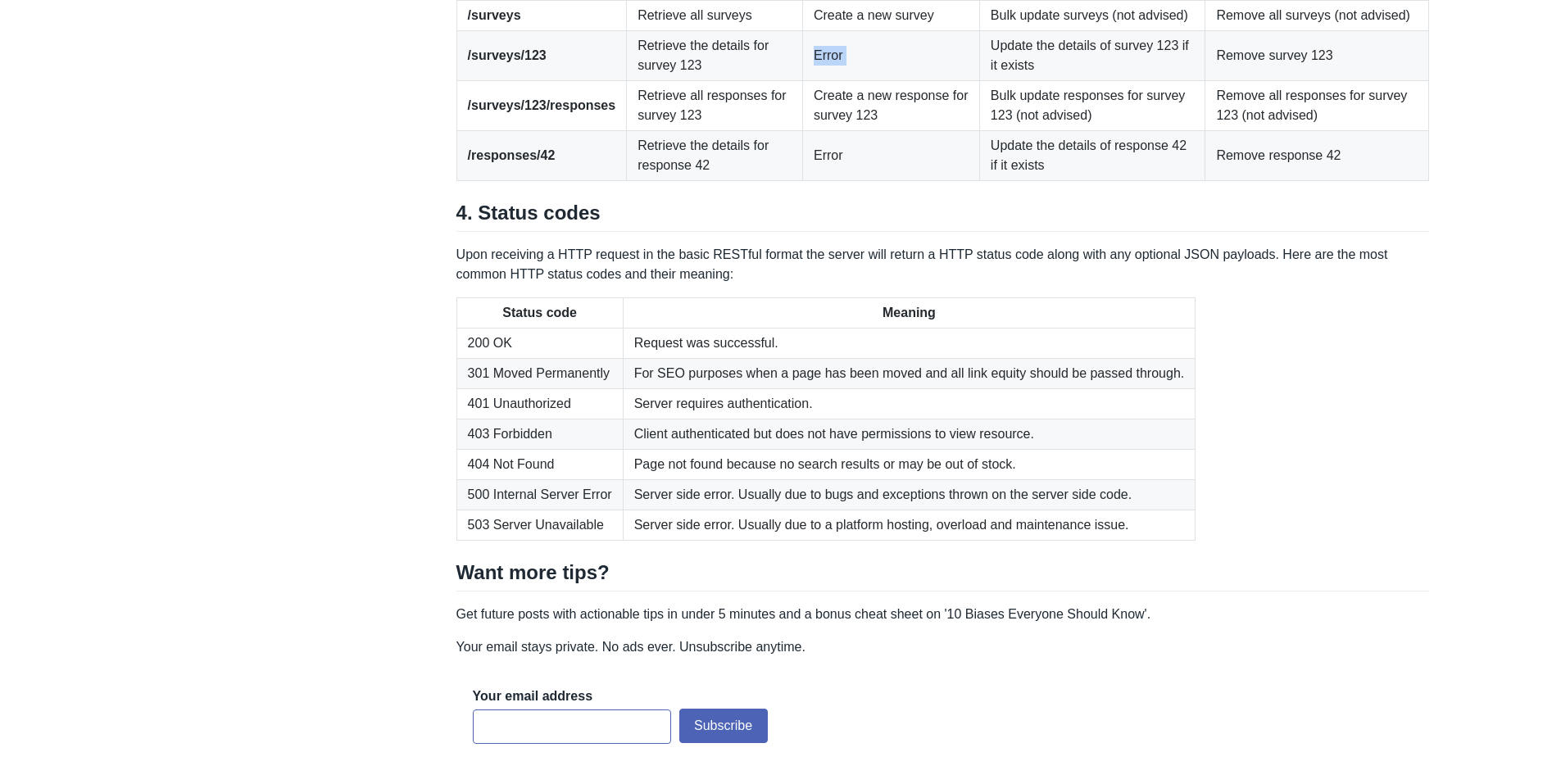
click at [883, 80] on td "Error" at bounding box center [891, 55] width 177 height 50
click at [908, 80] on td "Error" at bounding box center [891, 55] width 177 height 50
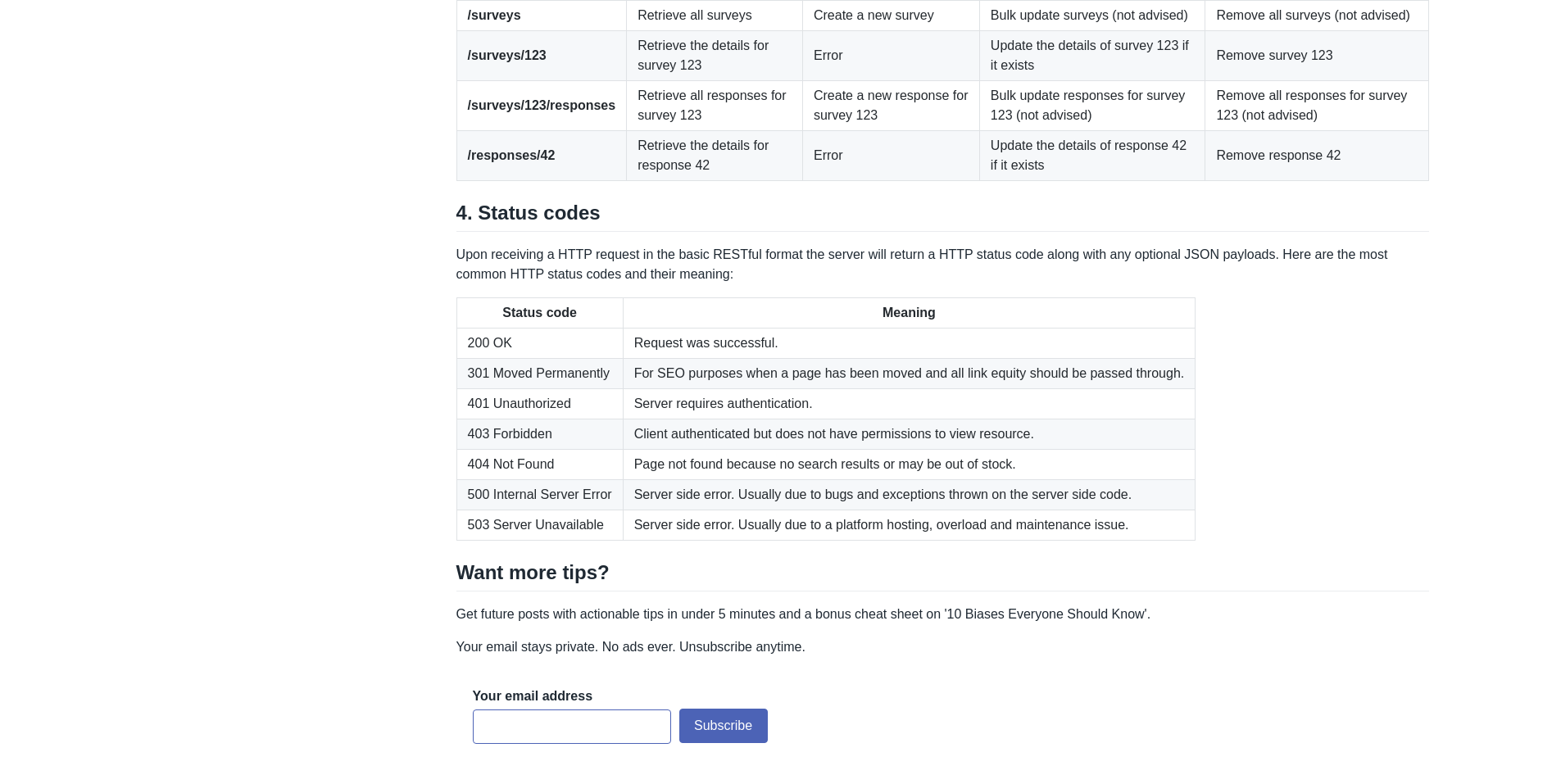
click at [892, 180] on td "Error" at bounding box center [891, 155] width 177 height 50
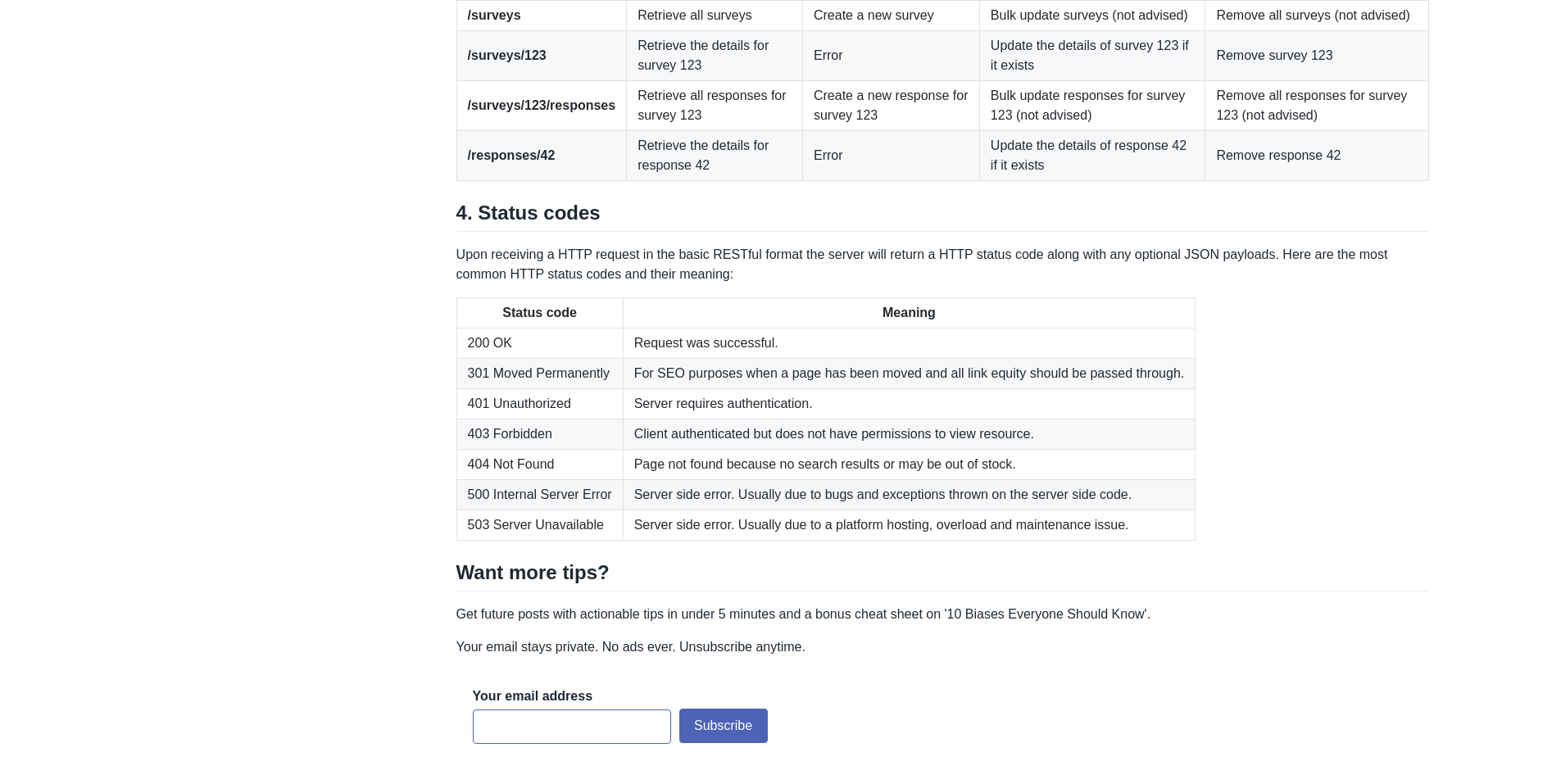
click at [881, 130] on td "Create a new response for survey 123" at bounding box center [891, 105] width 177 height 50
drag, startPoint x: 881, startPoint y: 369, endPoint x: 883, endPoint y: 340, distance: 29.1
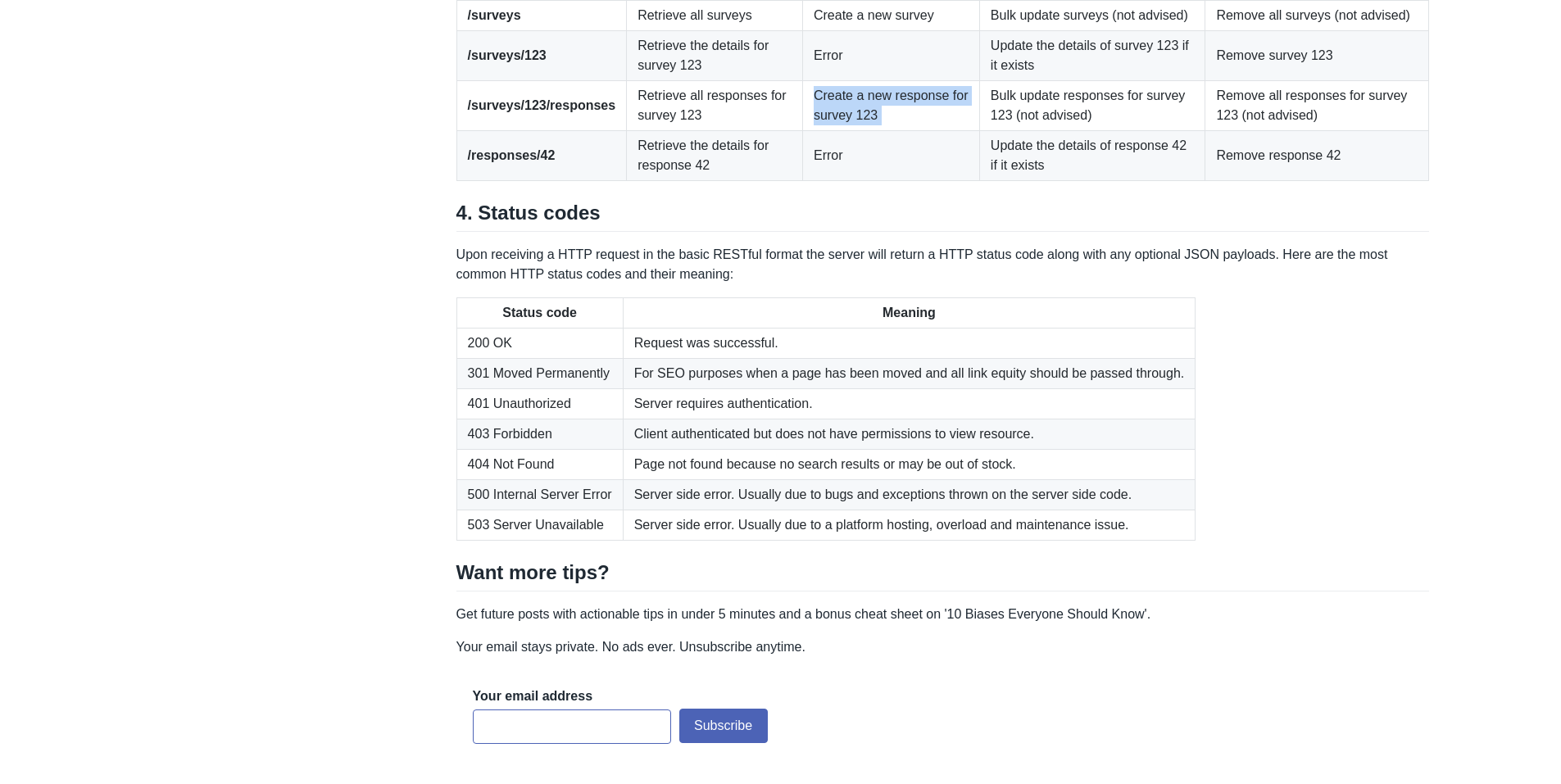
click at [883, 130] on td "Create a new response for survey 123" at bounding box center [891, 105] width 177 height 50
click at [892, 130] on td "Create a new response for survey 123" at bounding box center [891, 105] width 177 height 50
drag, startPoint x: 892, startPoint y: 356, endPoint x: 905, endPoint y: 362, distance: 14.3
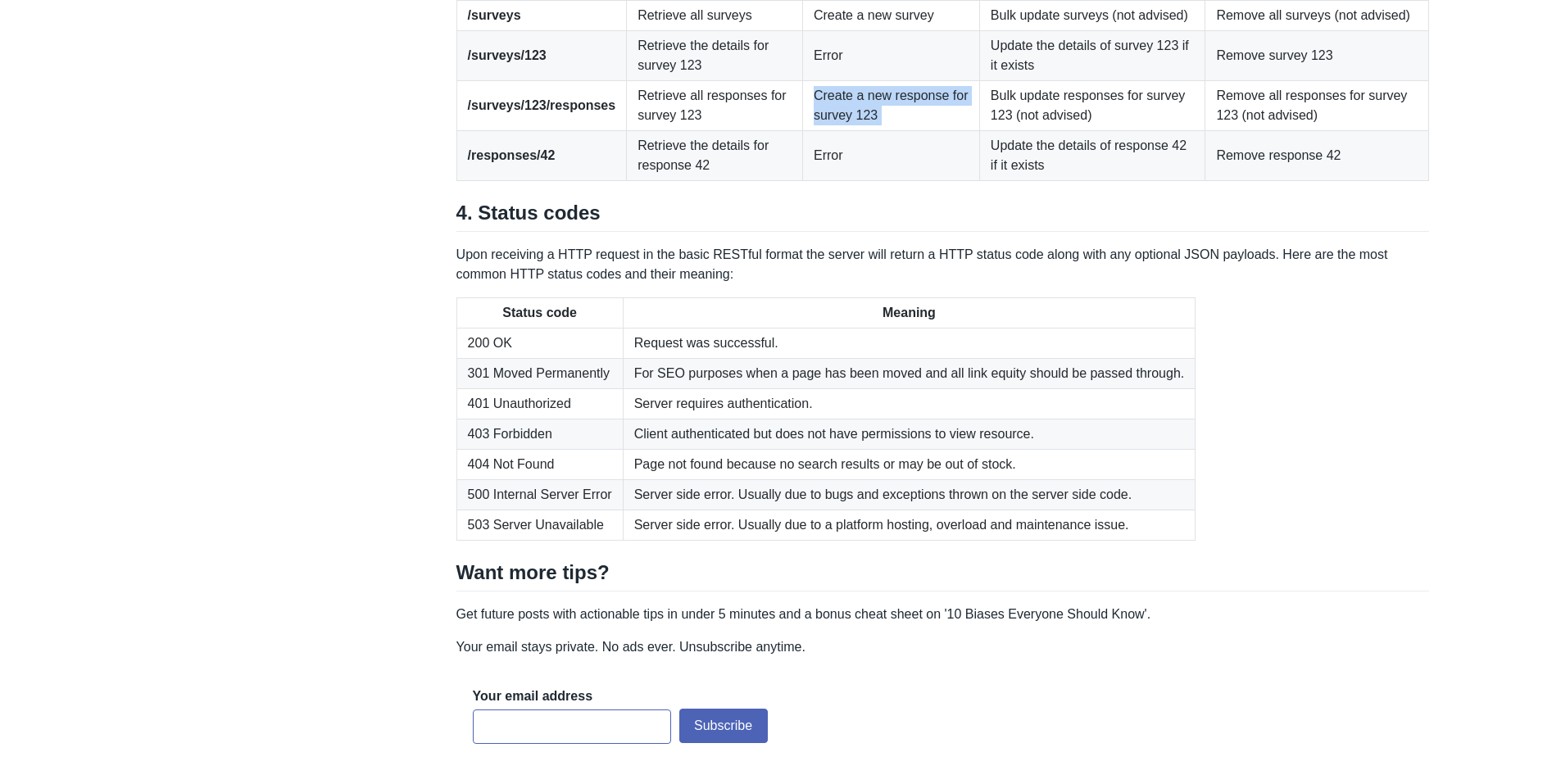
click at [905, 130] on td "Create a new response for survey 123" at bounding box center [891, 105] width 177 height 50
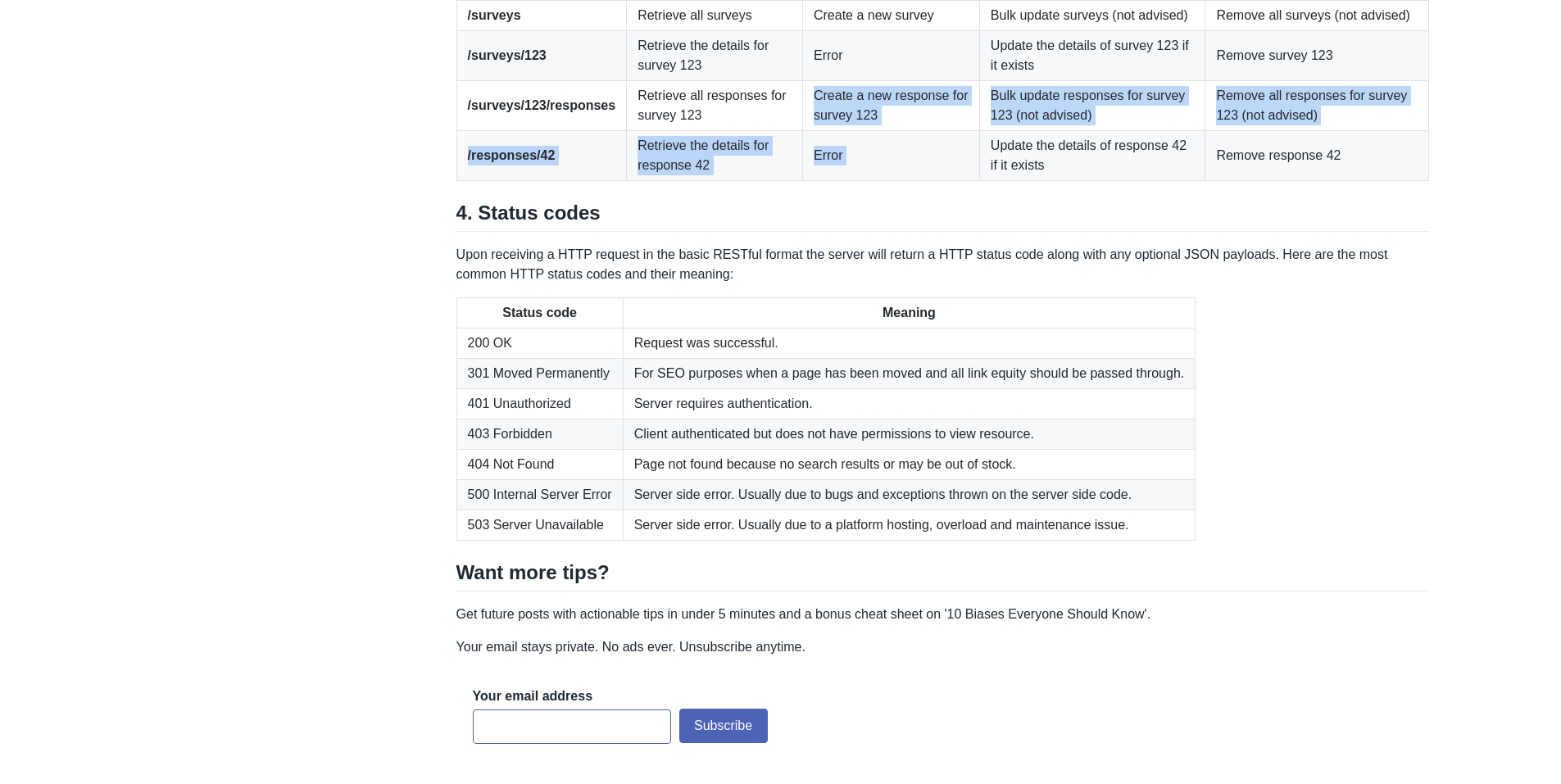
drag, startPoint x: 905, startPoint y: 362, endPoint x: 918, endPoint y: 410, distance: 49.7
click at [918, 180] on tbody "/surveys Retrieve all surveys Create a new survey Bulk update surveys (not advi…" at bounding box center [943, 90] width 973 height 180
click at [918, 180] on td "Error" at bounding box center [891, 155] width 177 height 50
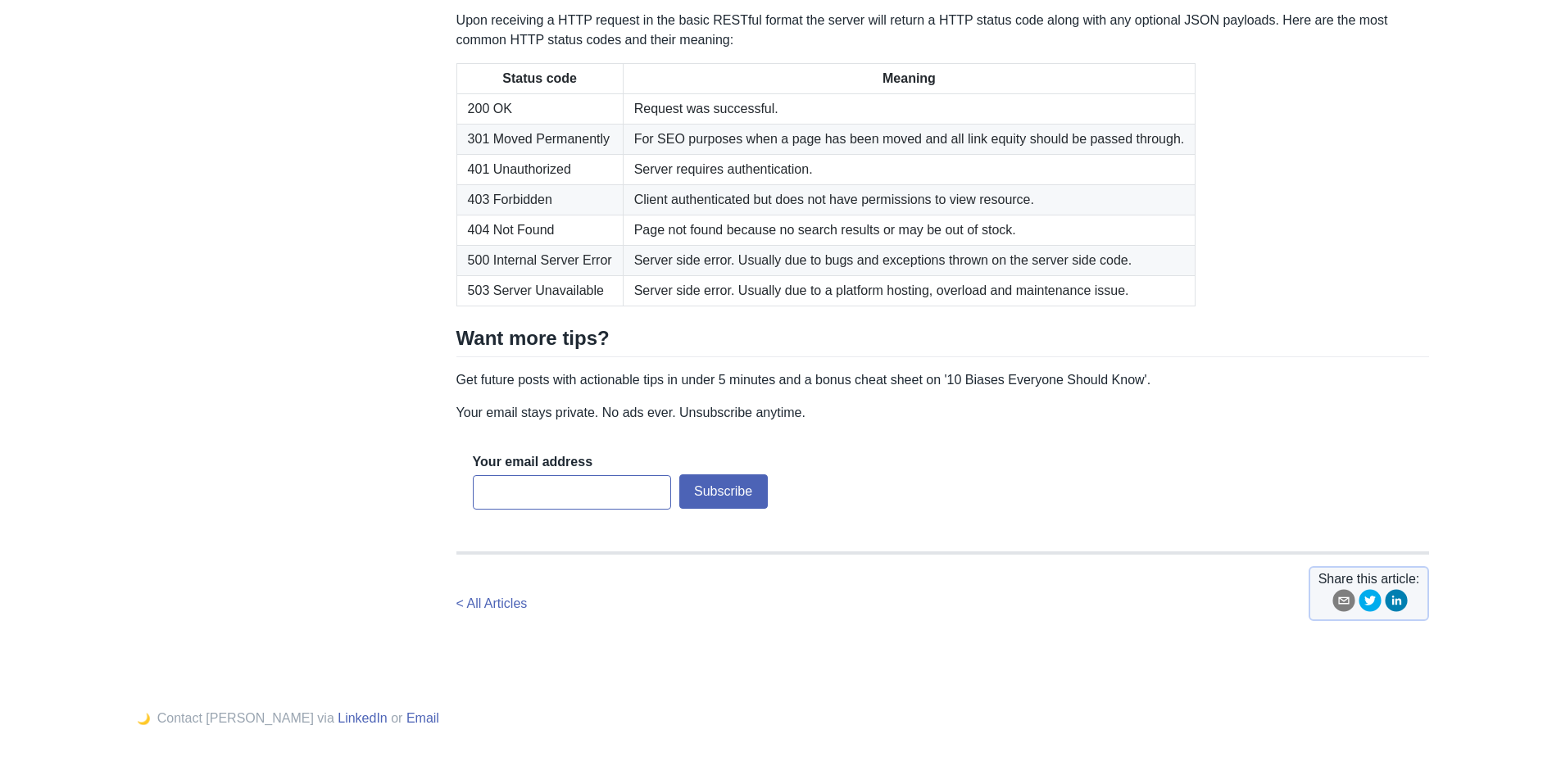
scroll to position [2407, 0]
click at [710, 153] on td "For SEO purposes when a page has been moved and all link equity should be passe…" at bounding box center [909, 138] width 573 height 30
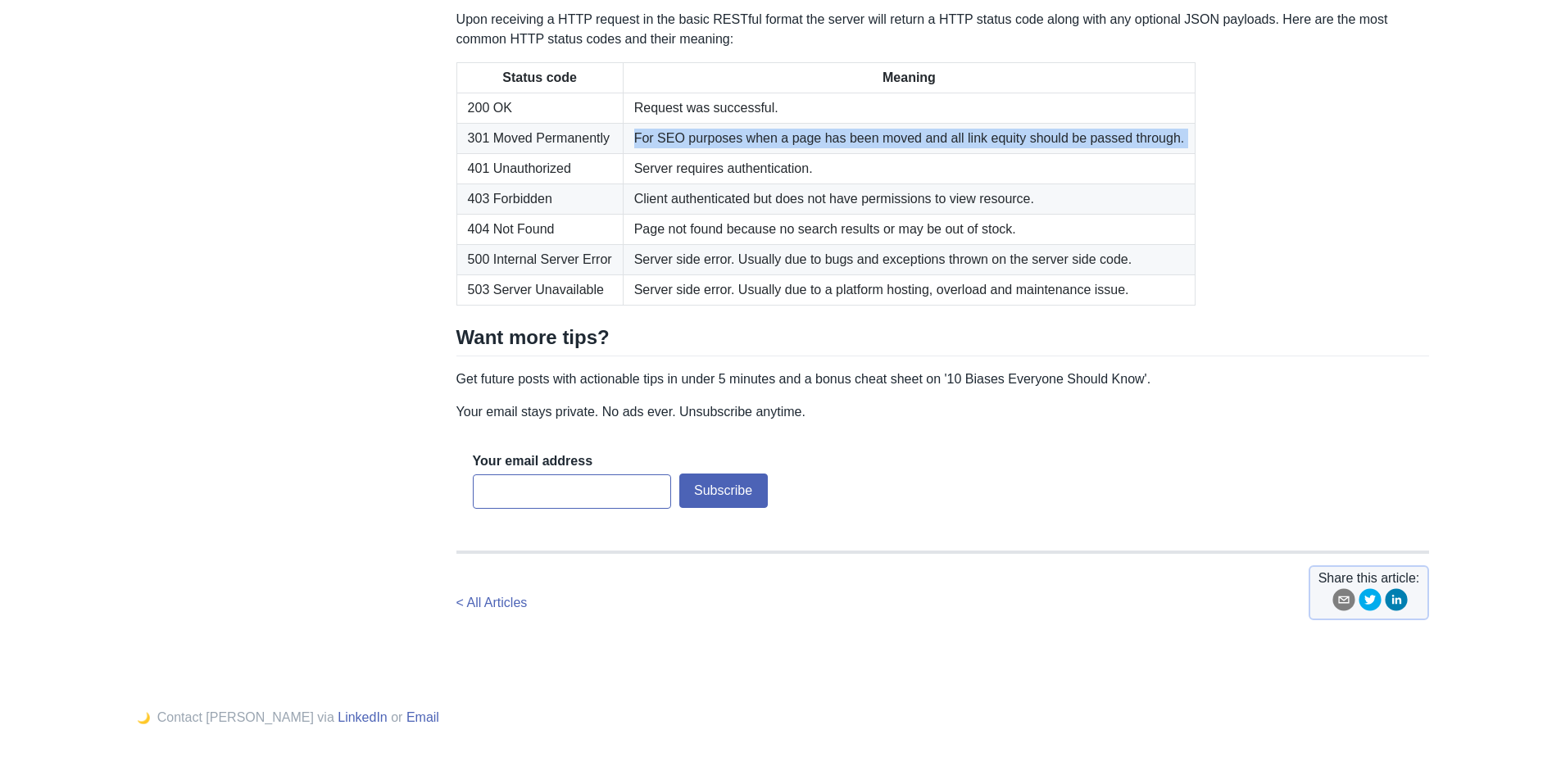
click at [710, 153] on td "For SEO purposes when a page has been moved and all link equity should be passe…" at bounding box center [909, 138] width 573 height 30
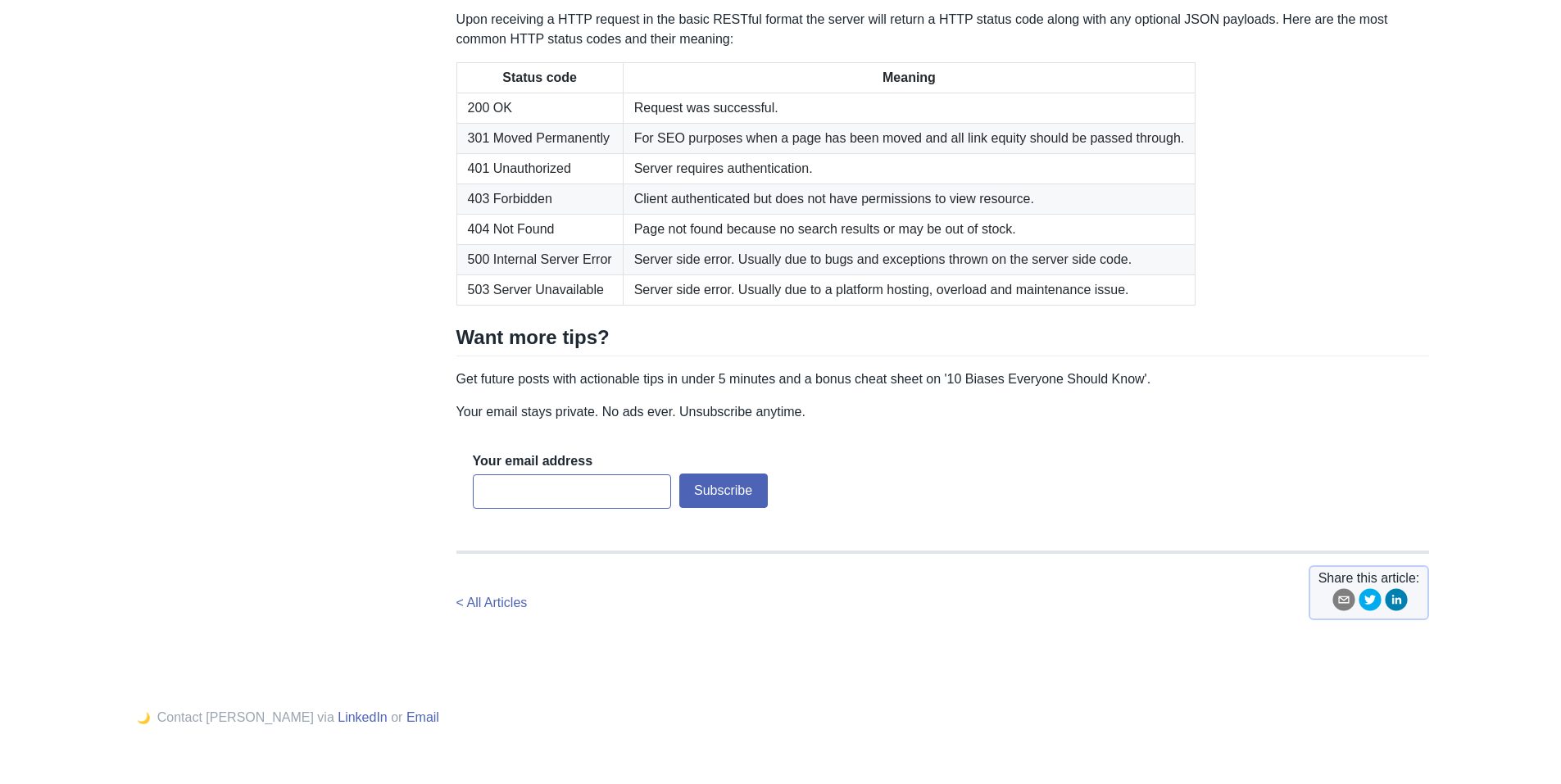
click at [674, 184] on td "Server requires authentication." at bounding box center [909, 168] width 573 height 30
click at [860, 153] on td "For SEO purposes when a page has been moved and all link equity should be passe…" at bounding box center [909, 138] width 573 height 30
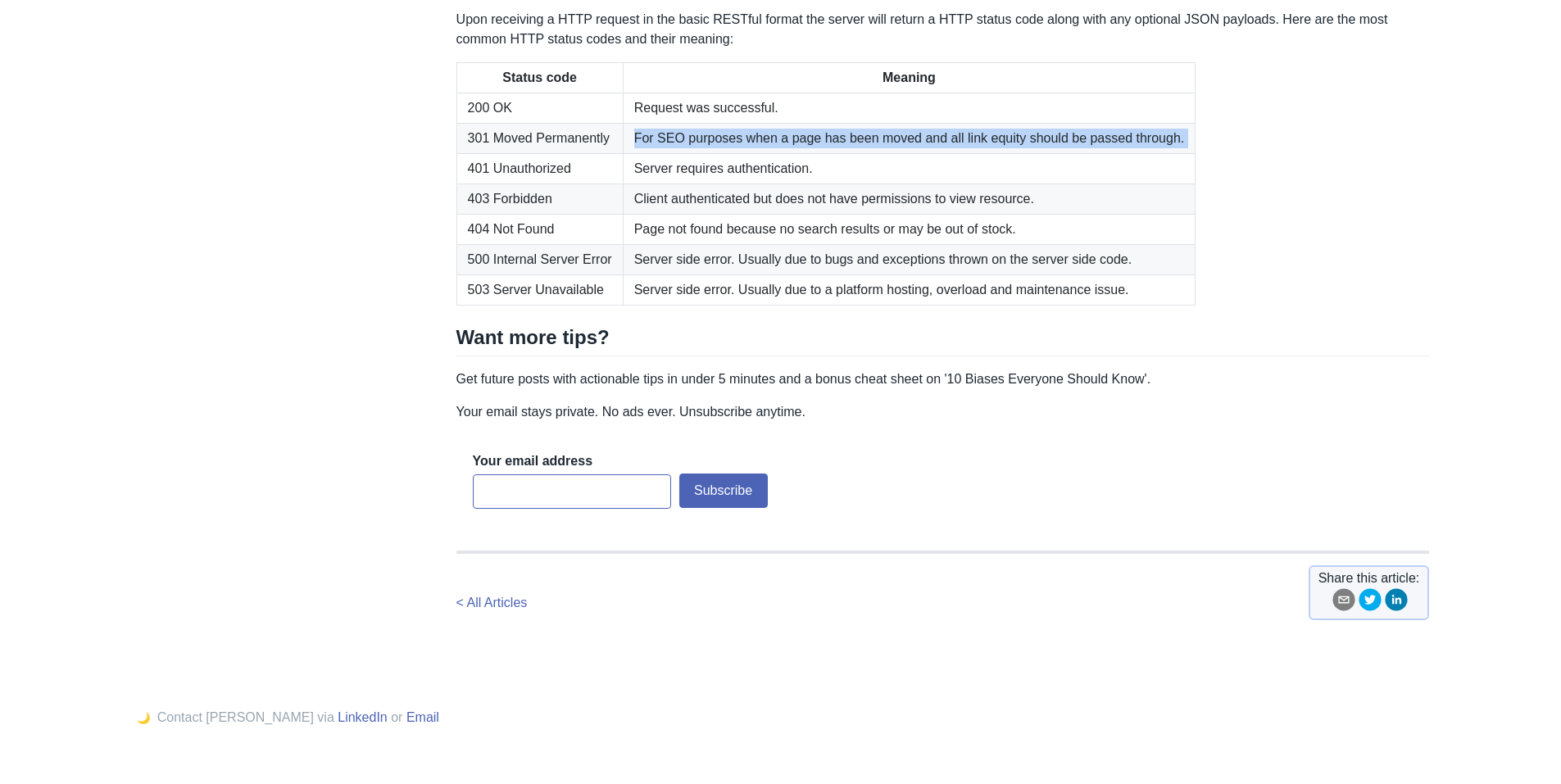
click at [860, 153] on td "For SEO purposes when a page has been moved and all link equity should be passe…" at bounding box center [909, 138] width 573 height 30
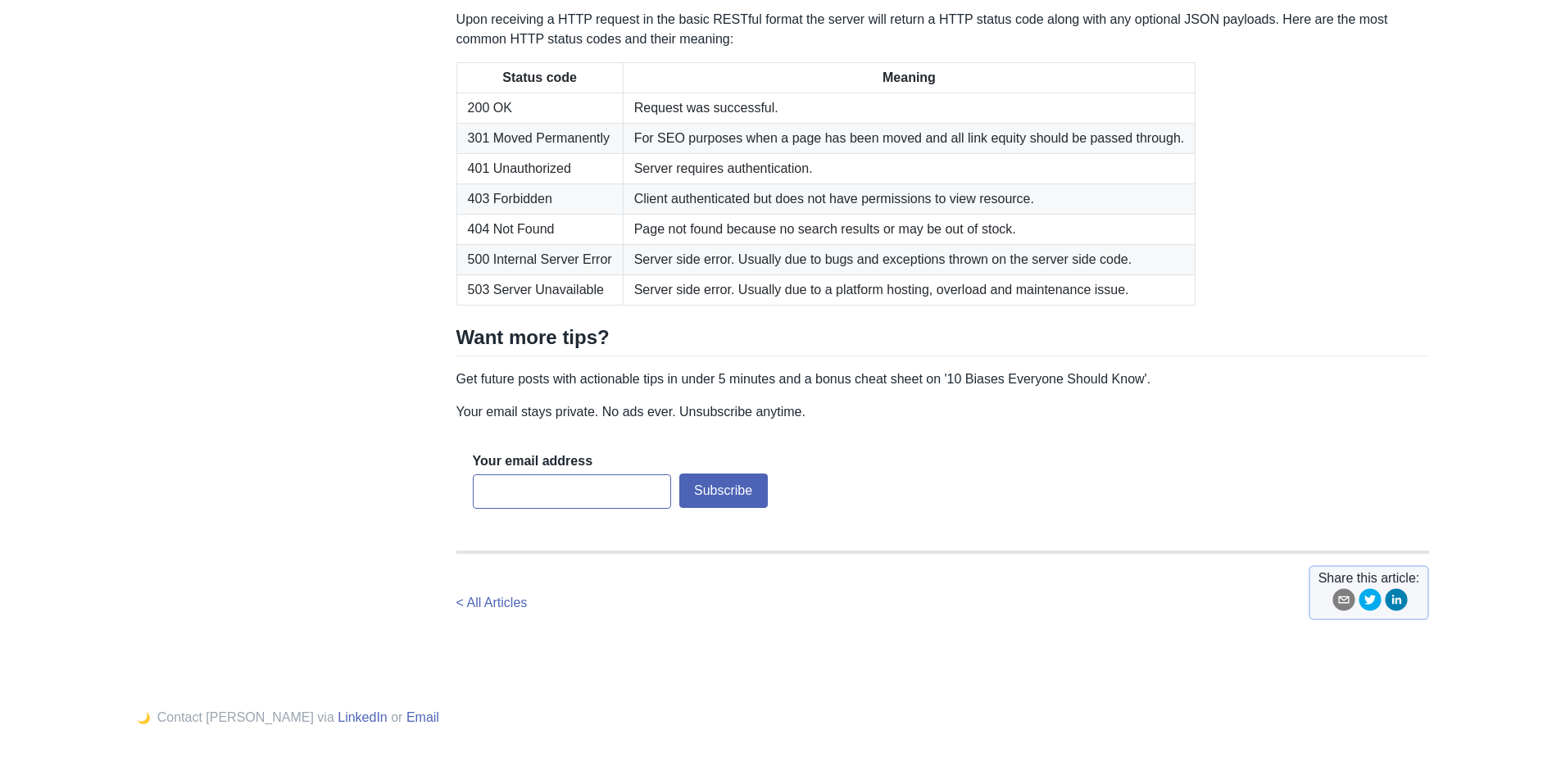
click at [920, 184] on td "Server requires authentication." at bounding box center [909, 168] width 573 height 30
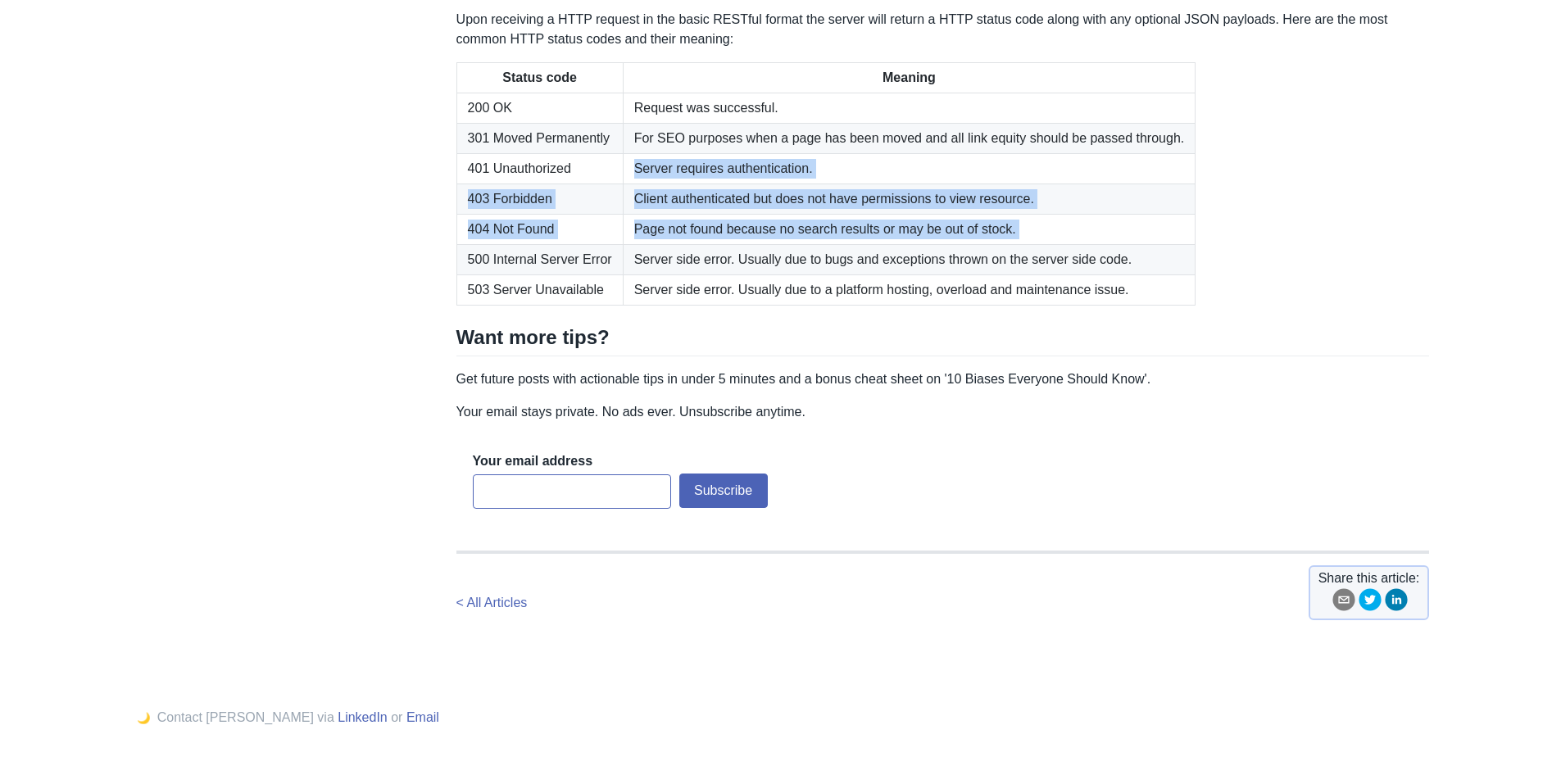
drag, startPoint x: 920, startPoint y: 437, endPoint x: 1000, endPoint y: 468, distance: 85.8
click at [1000, 305] on tbody "200 OK Request was successful. 301 Moved Permanently For SEO purposes when a pa…" at bounding box center [826, 198] width 739 height 212
click at [1000, 244] on td "Page not found because no search results or may be out of stock." at bounding box center [909, 229] width 573 height 30
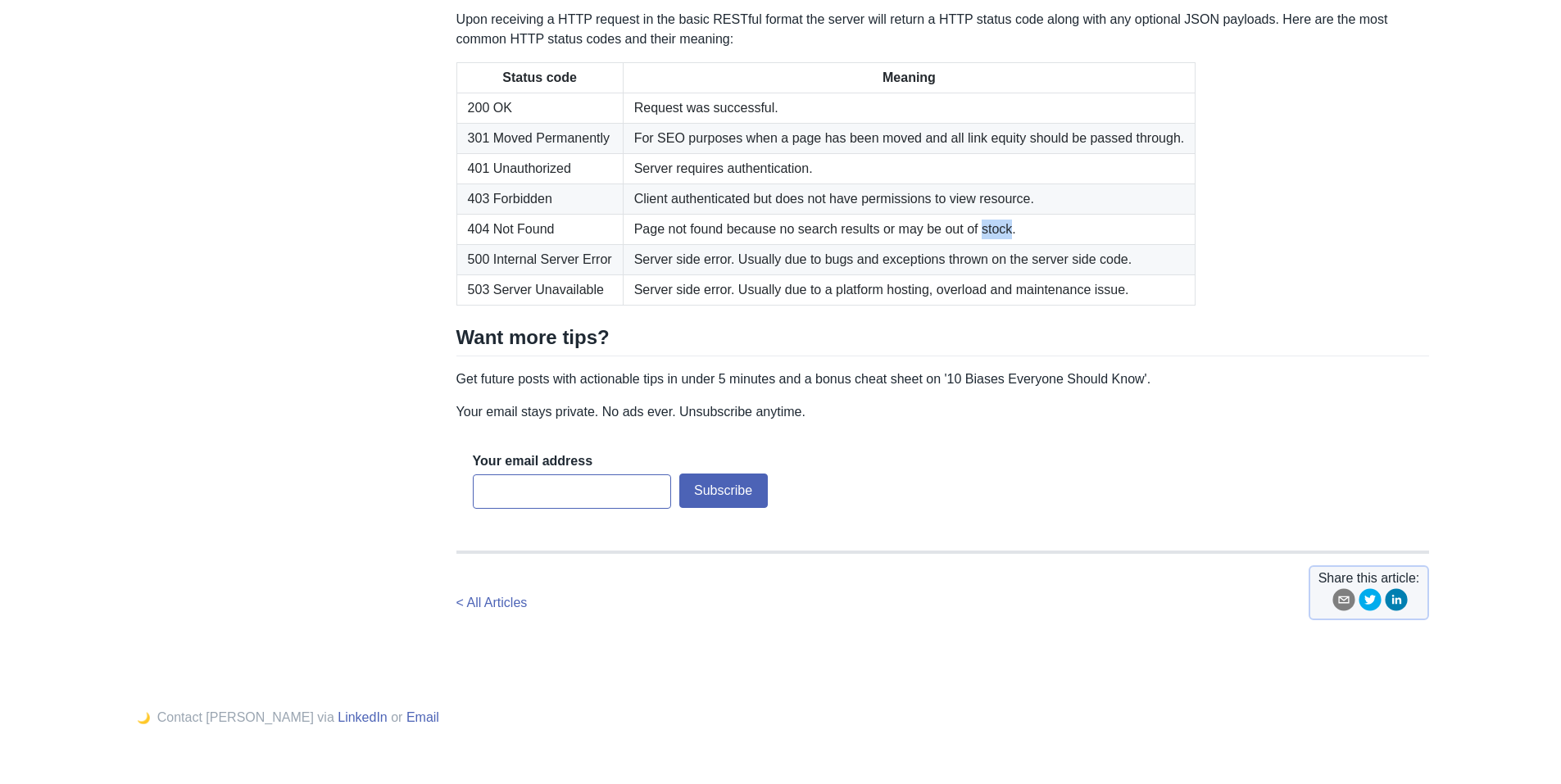
click at [1000, 244] on td "Page not found because no search results or may be out of stock." at bounding box center [909, 229] width 573 height 30
click at [997, 184] on td "Server requires authentication." at bounding box center [909, 168] width 573 height 30
drag, startPoint x: 1171, startPoint y: 271, endPoint x: 1260, endPoint y: 269, distance: 89.0
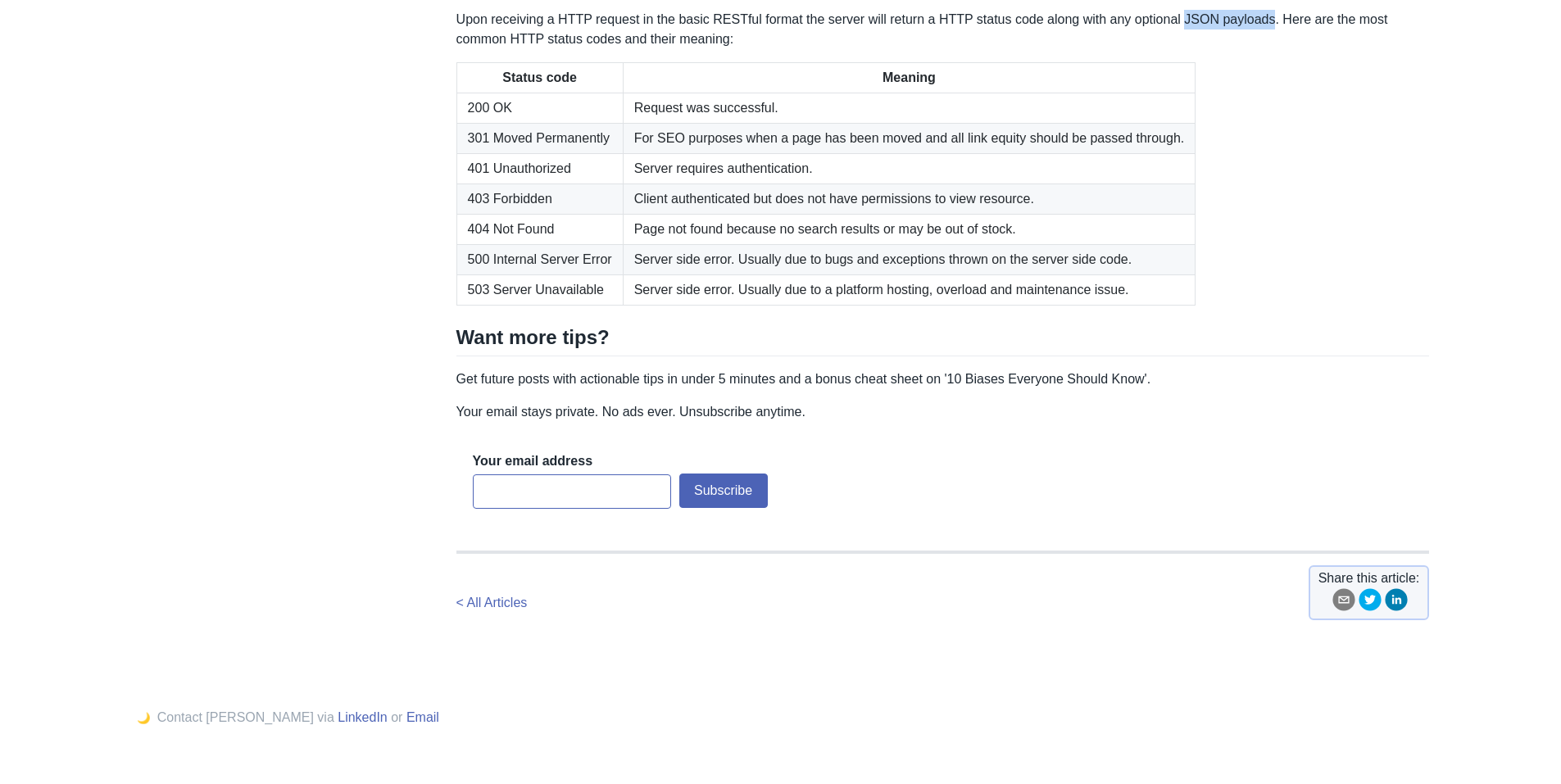
click at [1260, 49] on p "Upon receiving a HTTP request in the basic RESTful format the server will retur…" at bounding box center [943, 30] width 974 height 39
copy p "JSON payloads"
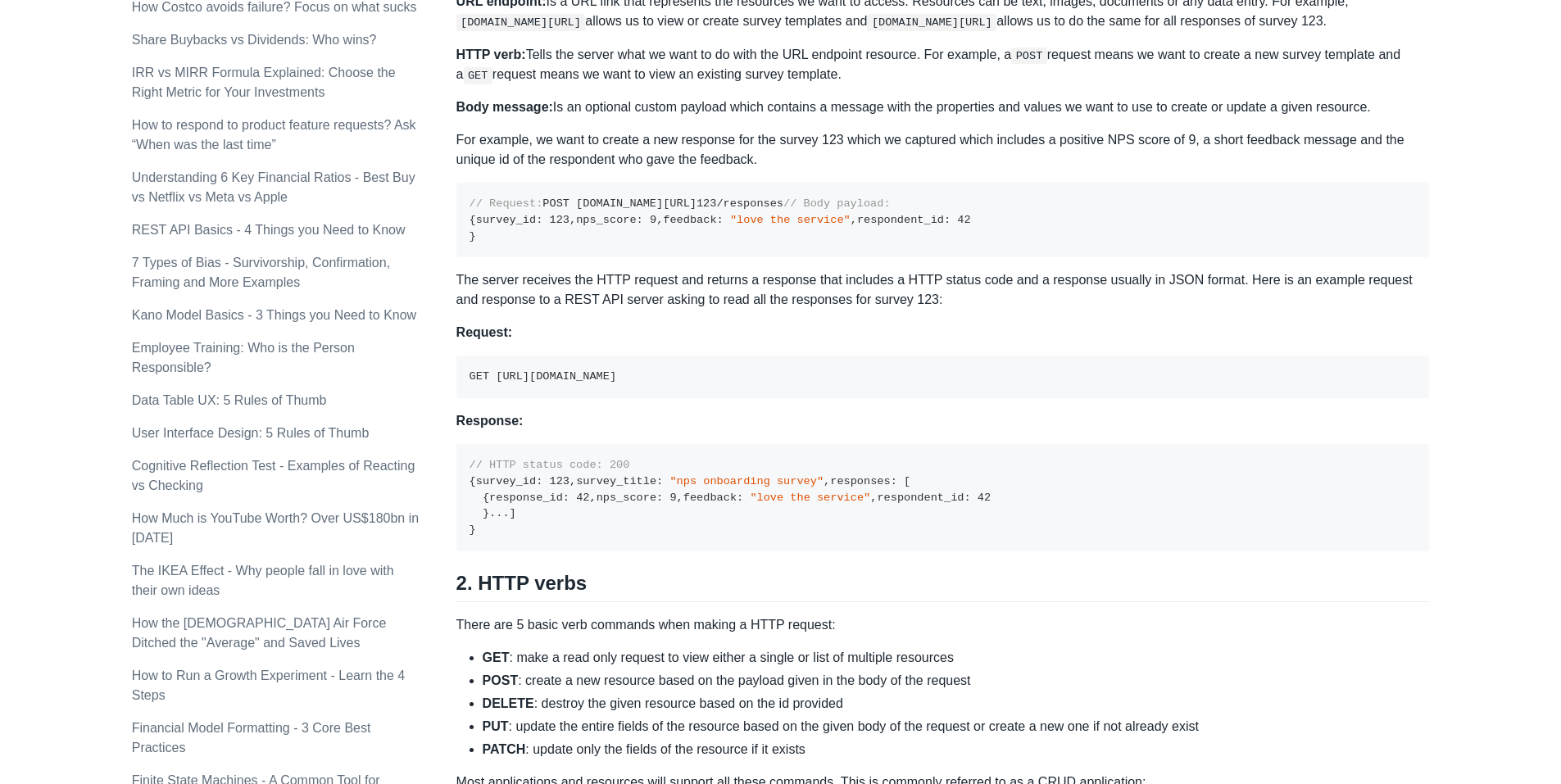
scroll to position [873, 0]
click at [1257, 311] on p "The server receives the HTTP request and returns a response that includes a HTT…" at bounding box center [943, 291] width 974 height 39
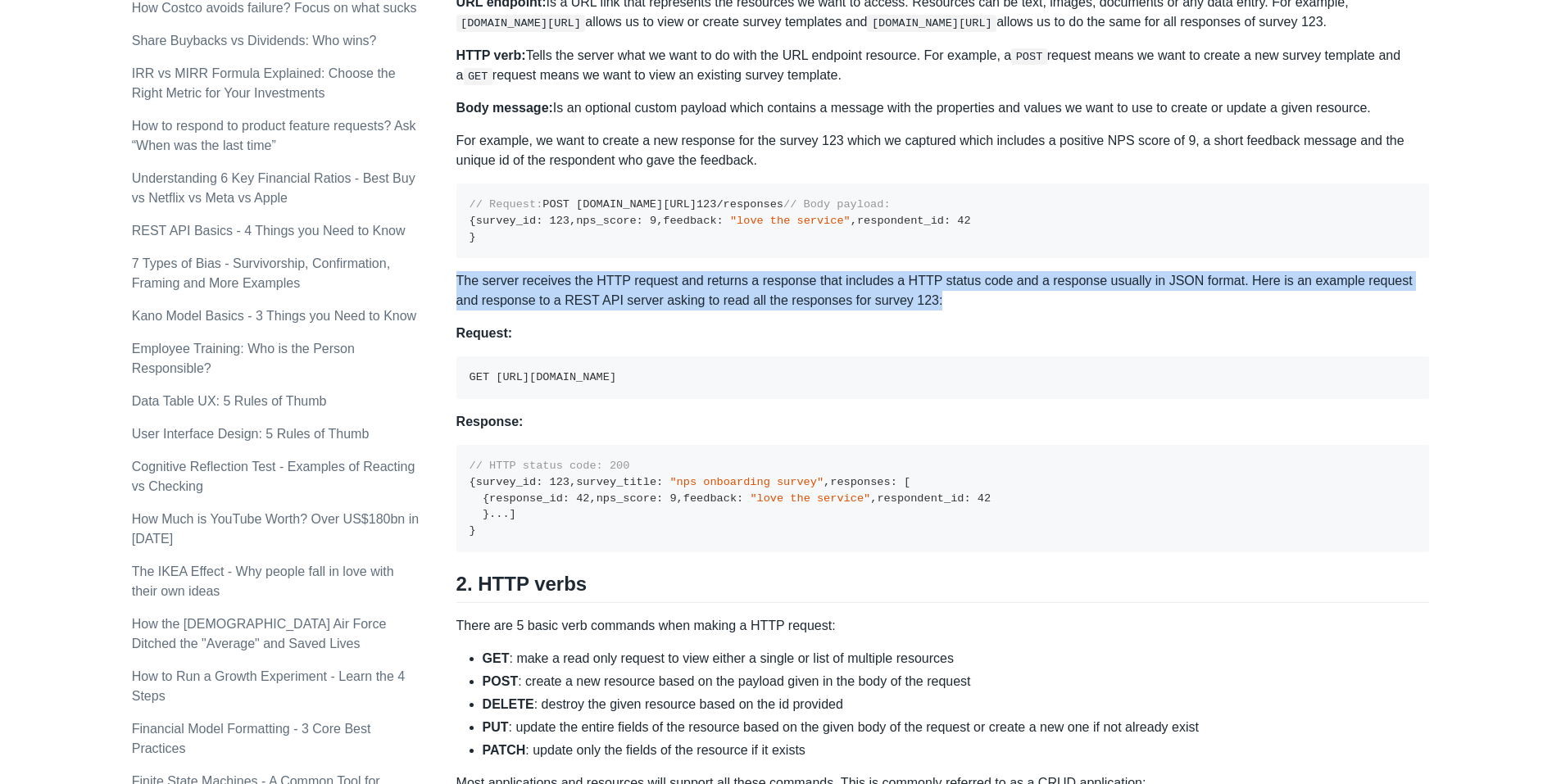
click at [1257, 311] on p "The server receives the HTTP request and returns a response that includes a HTT…" at bounding box center [943, 291] width 974 height 39
drag, startPoint x: 1257, startPoint y: 394, endPoint x: 1201, endPoint y: 385, distance: 56.7
click at [1201, 311] on p "The server receives the HTTP request and returns a response that includes a HTT…" at bounding box center [943, 291] width 974 height 39
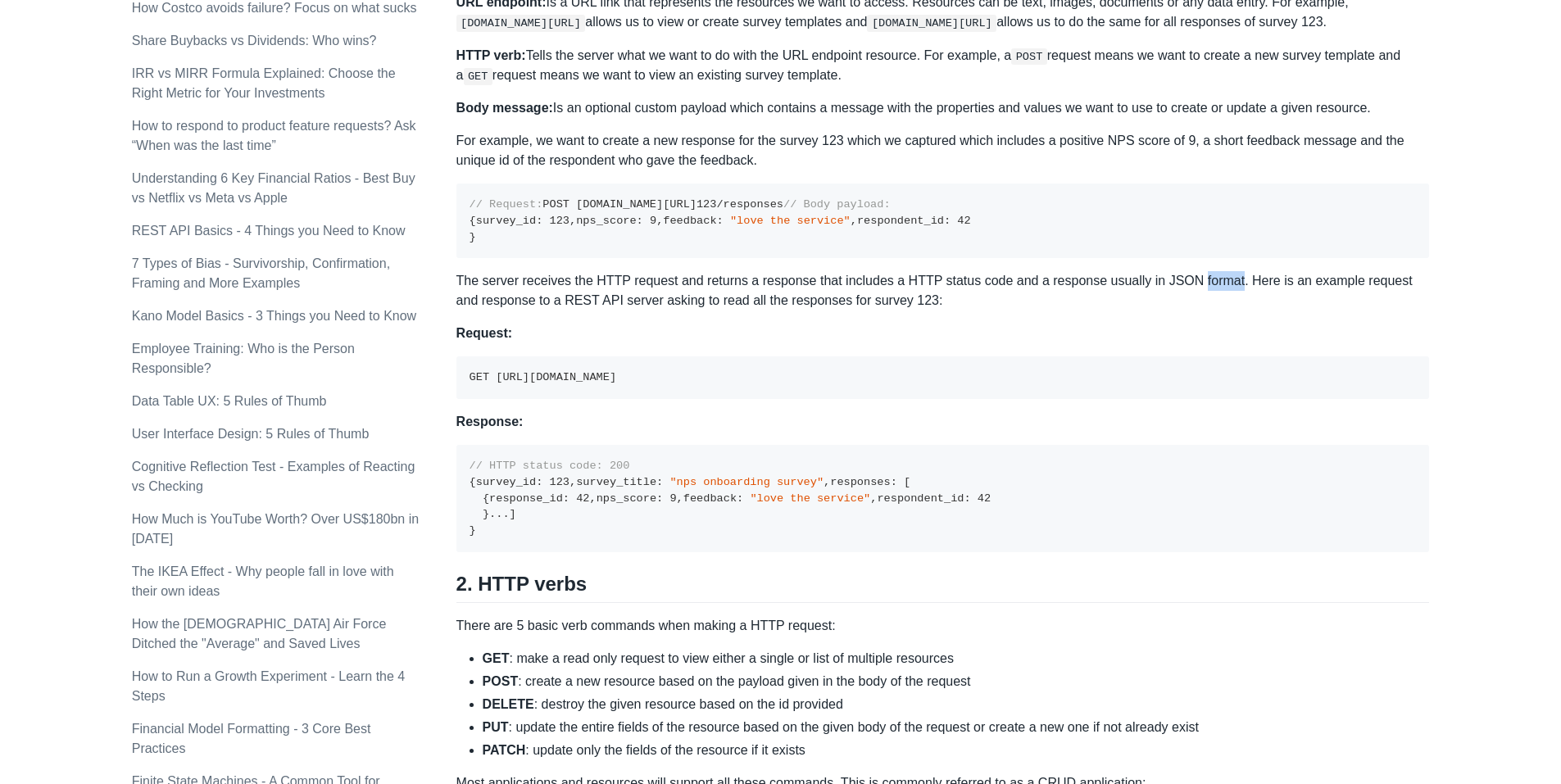
click at [1201, 311] on p "The server receives the HTTP request and returns a response that includes a HTT…" at bounding box center [943, 291] width 974 height 39
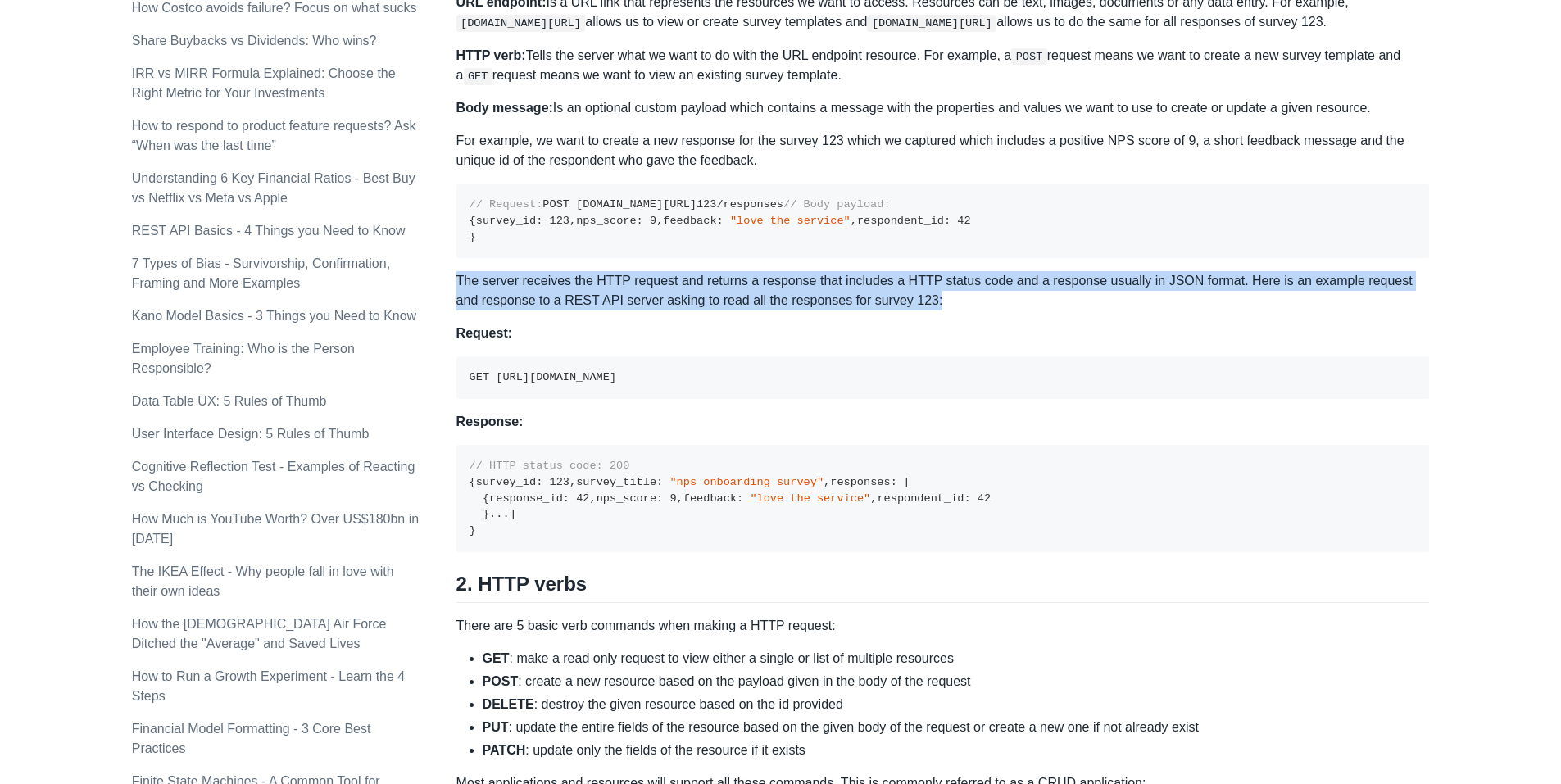
drag, startPoint x: 1201, startPoint y: 385, endPoint x: 1211, endPoint y: 407, distance: 24.2
click at [1211, 311] on p "The server receives the HTTP request and returns a response that includes a HTT…" at bounding box center [943, 291] width 974 height 39
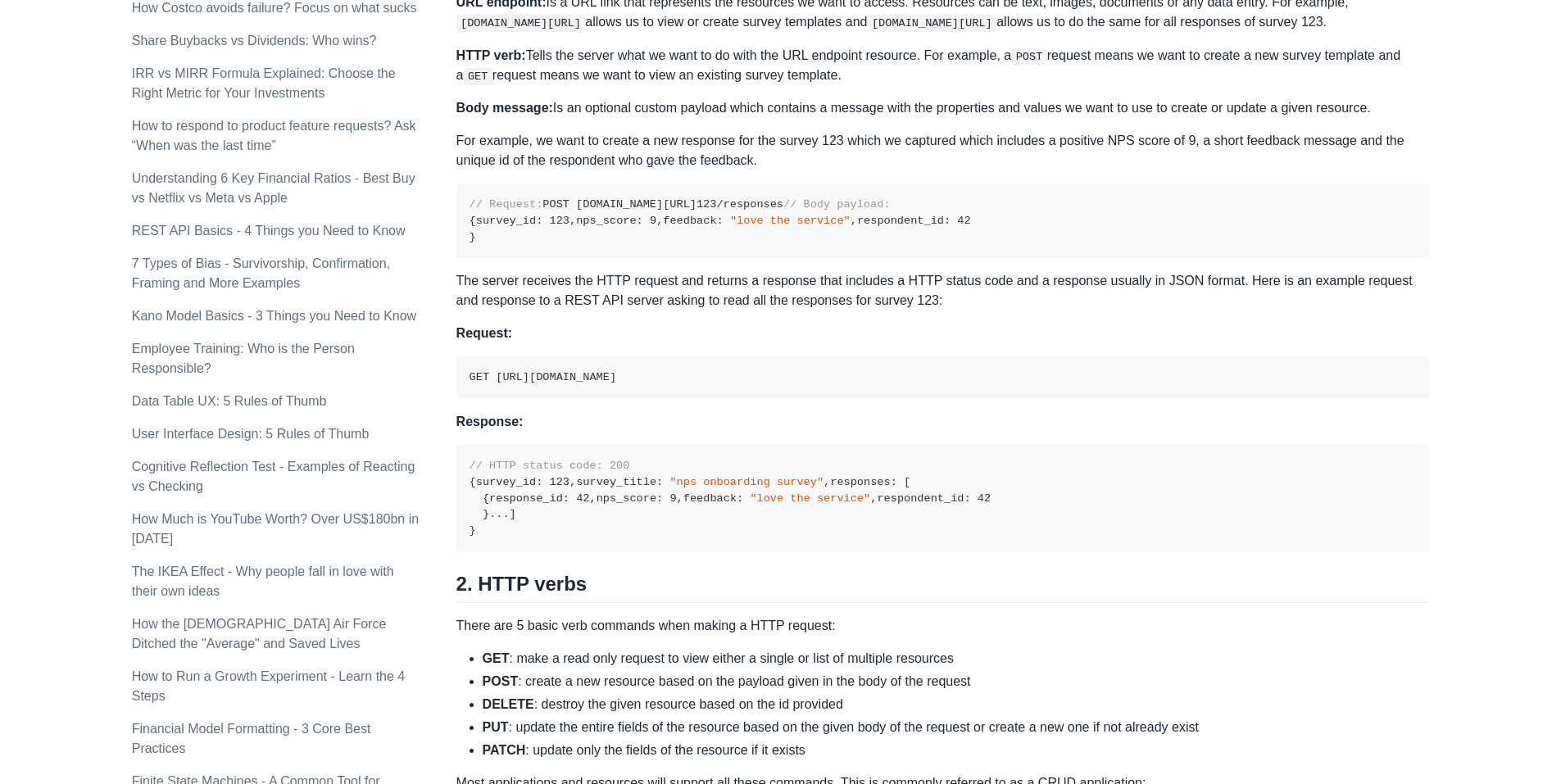
click at [1211, 311] on p "The server receives the HTTP request and returns a response that includes a HTT…" at bounding box center [943, 291] width 974 height 39
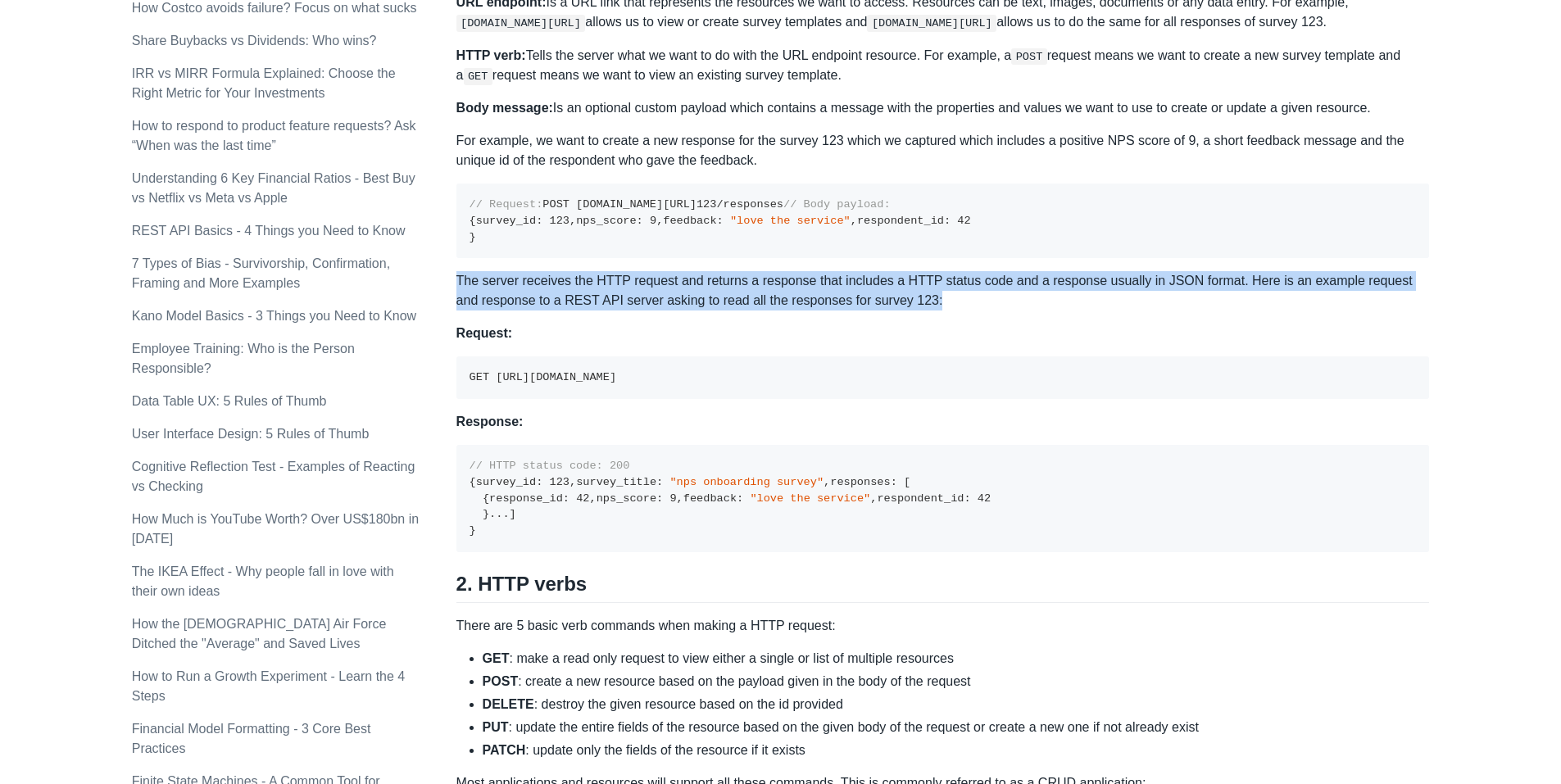
click at [1211, 311] on p "The server receives the HTTP request and returns a response that includes a HTT…" at bounding box center [943, 291] width 974 height 39
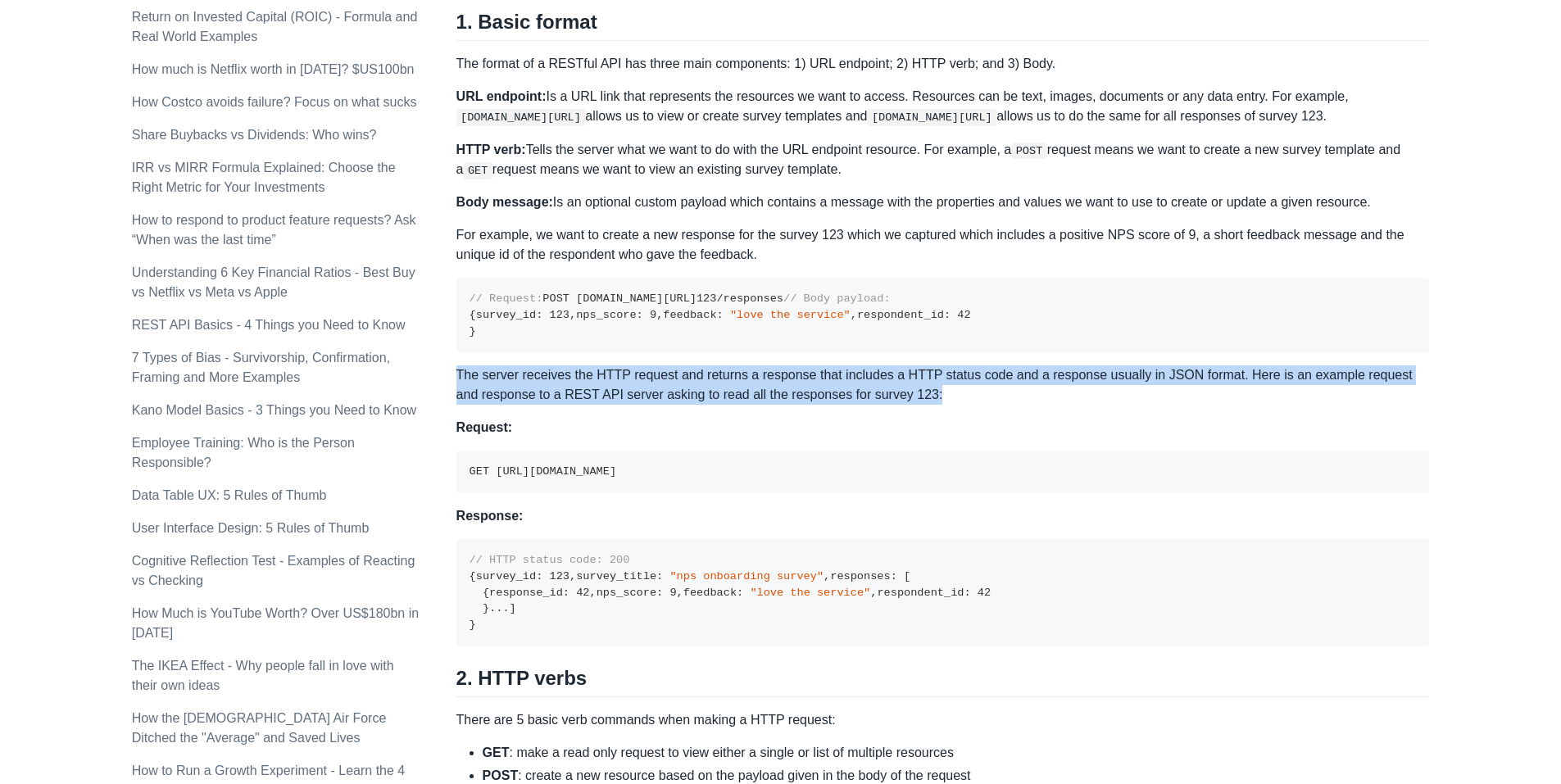
scroll to position [768, 0]
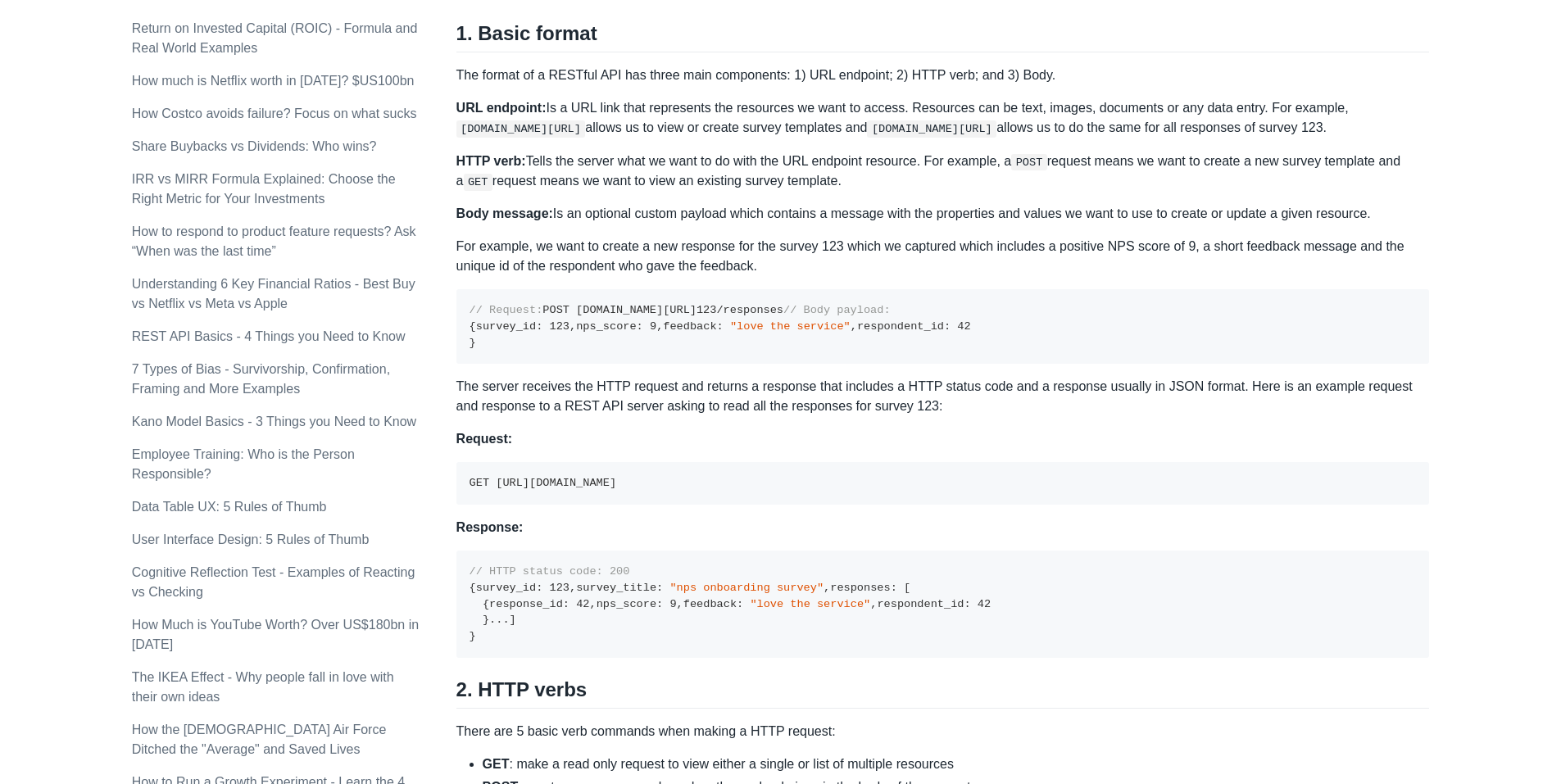
click at [1130, 364] on pre "// Request: POST [DOMAIN_NAME][URL] 123 /responses // Body payload: { survey_id…" at bounding box center [943, 326] width 974 height 75
drag, startPoint x: 1130, startPoint y: 394, endPoint x: 1105, endPoint y: 381, distance: 28.2
click at [1105, 364] on pre "// Request: POST [DOMAIN_NAME][URL] 123 /responses // Body payload: { survey_id…" at bounding box center [943, 326] width 974 height 75
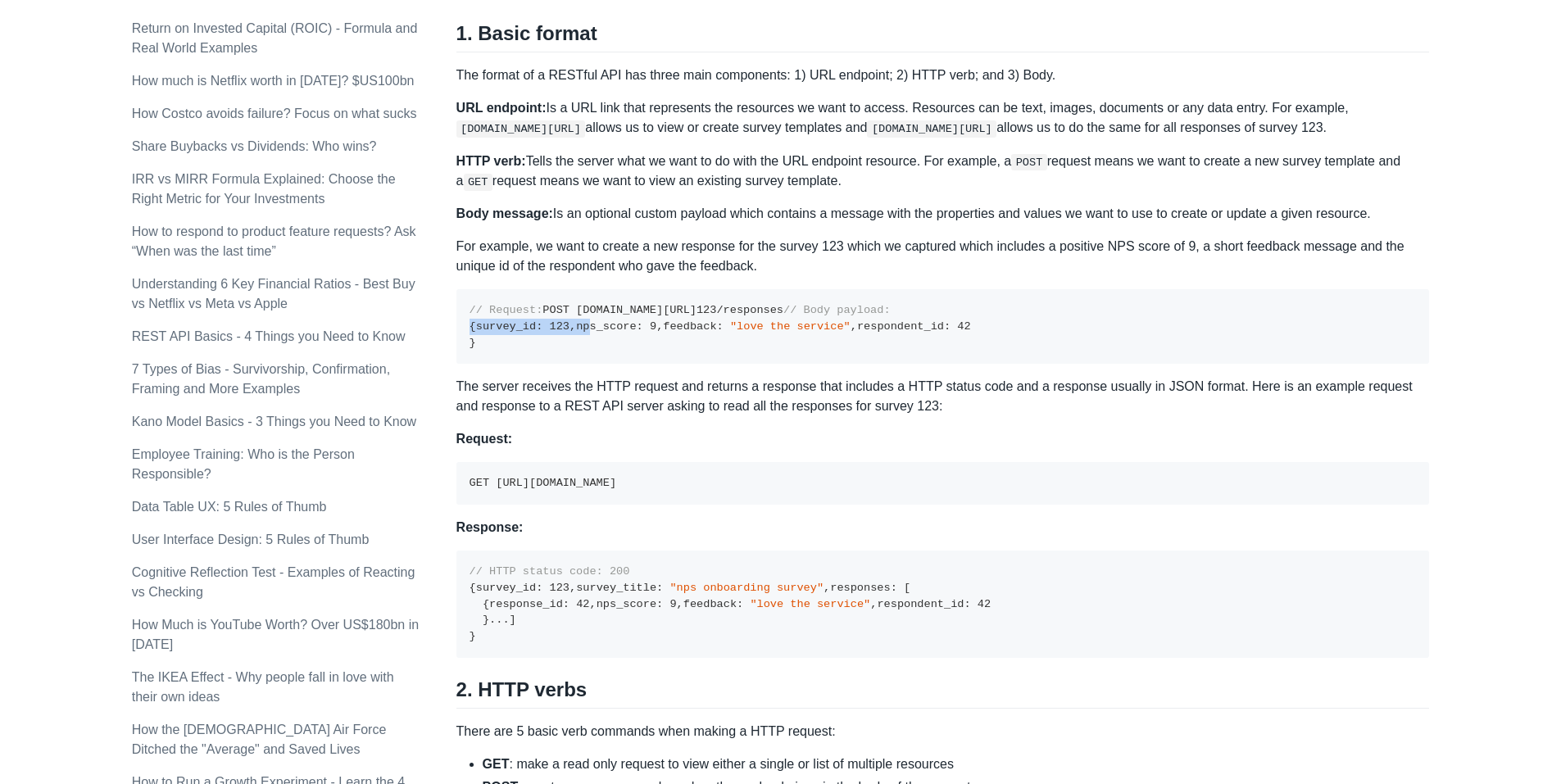
click at [1105, 364] on pre "// Request: POST [DOMAIN_NAME][URL] 123 /responses // Body payload: { survey_id…" at bounding box center [943, 326] width 974 height 75
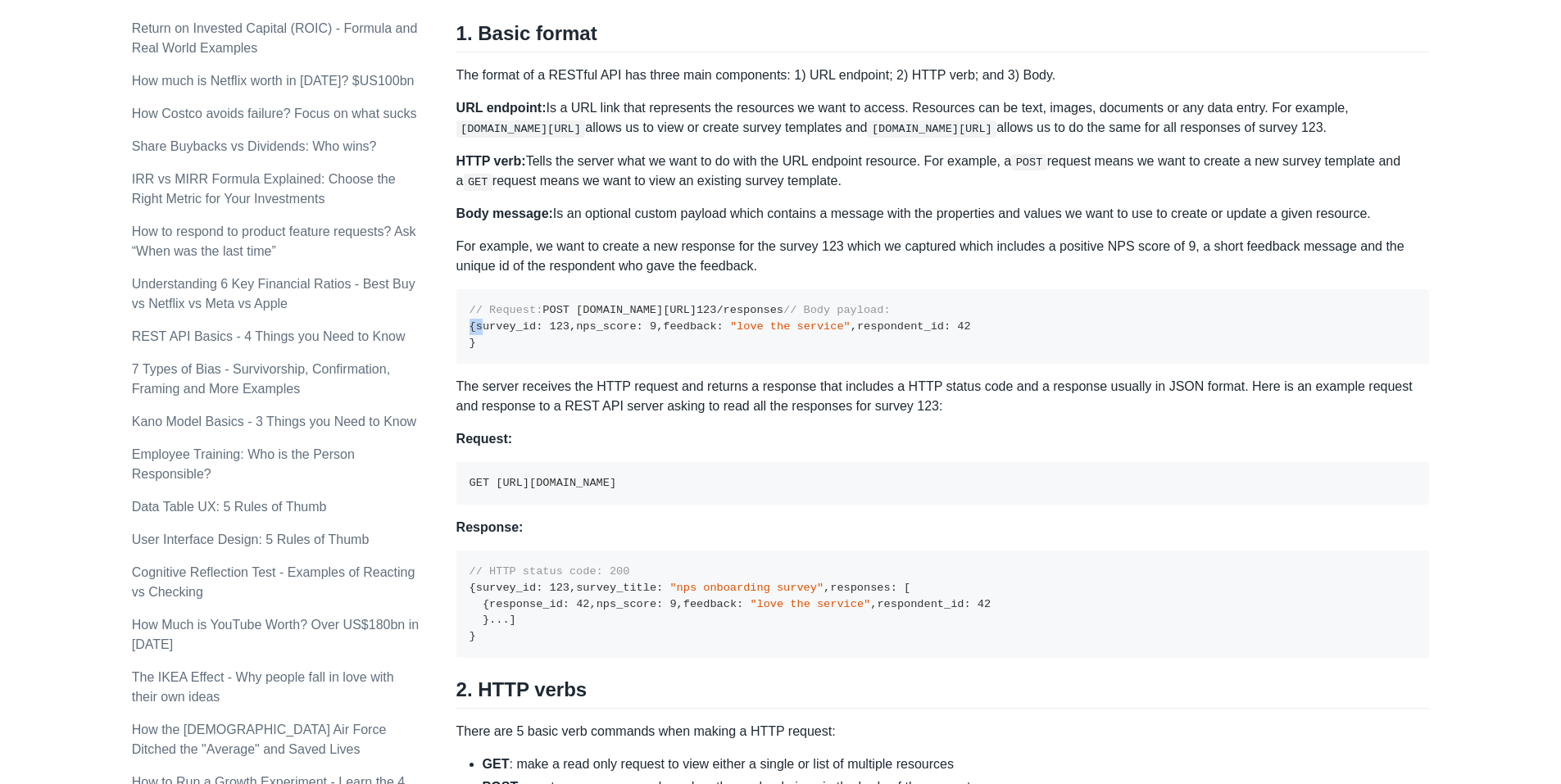
click at [1105, 364] on pre "// Request: POST [DOMAIN_NAME][URL] 123 /responses // Body payload: { survey_id…" at bounding box center [943, 326] width 974 height 75
click at [1102, 234] on div "A REST API is the most common standard used between Clients (a person or applic…" at bounding box center [943, 717] width 974 height 2456
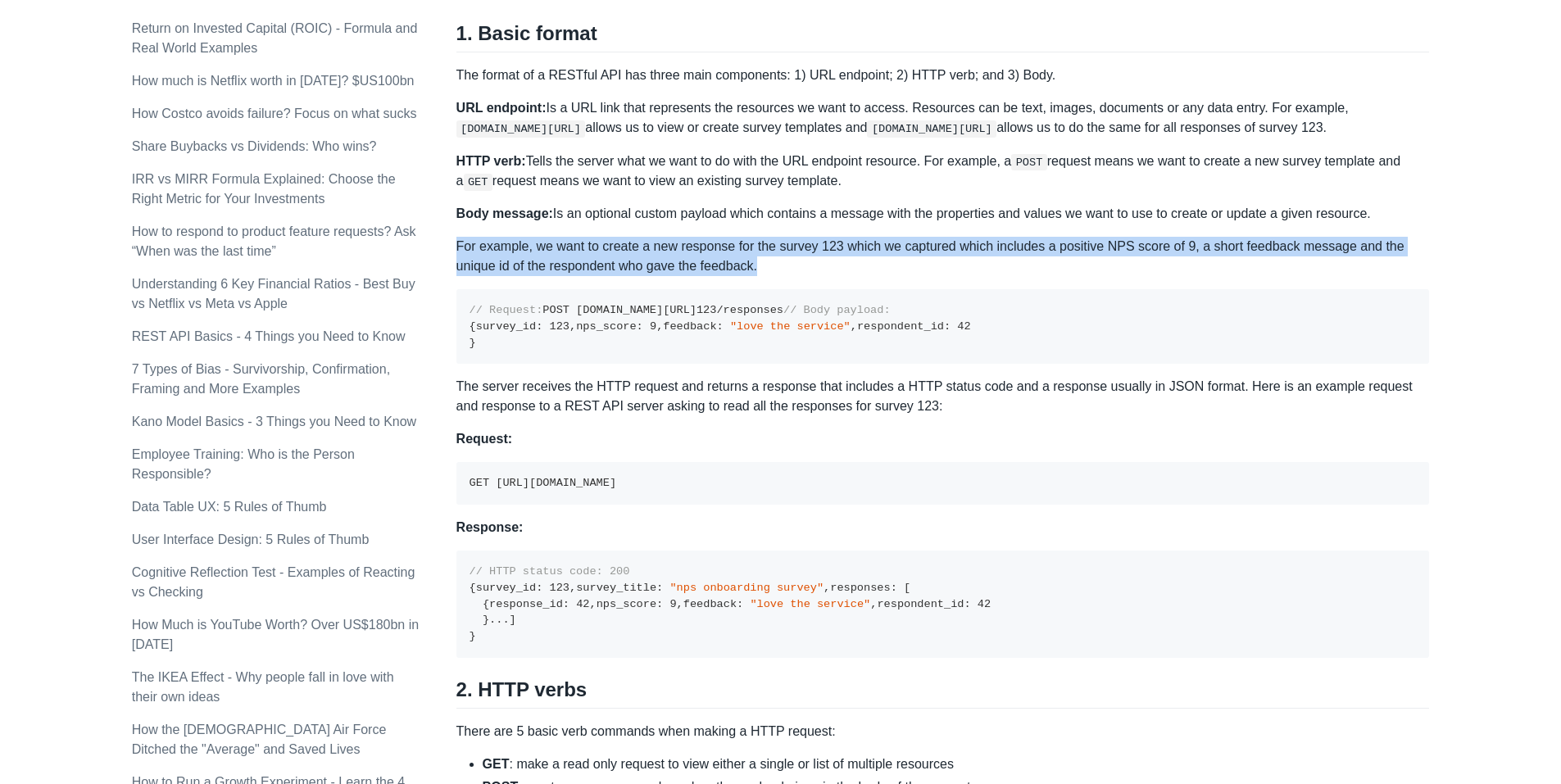
drag, startPoint x: 1102, startPoint y: 234, endPoint x: 1104, endPoint y: 246, distance: 12.2
click at [1104, 246] on div "A REST API is the most common standard used between Clients (a person or applic…" at bounding box center [943, 717] width 974 height 2456
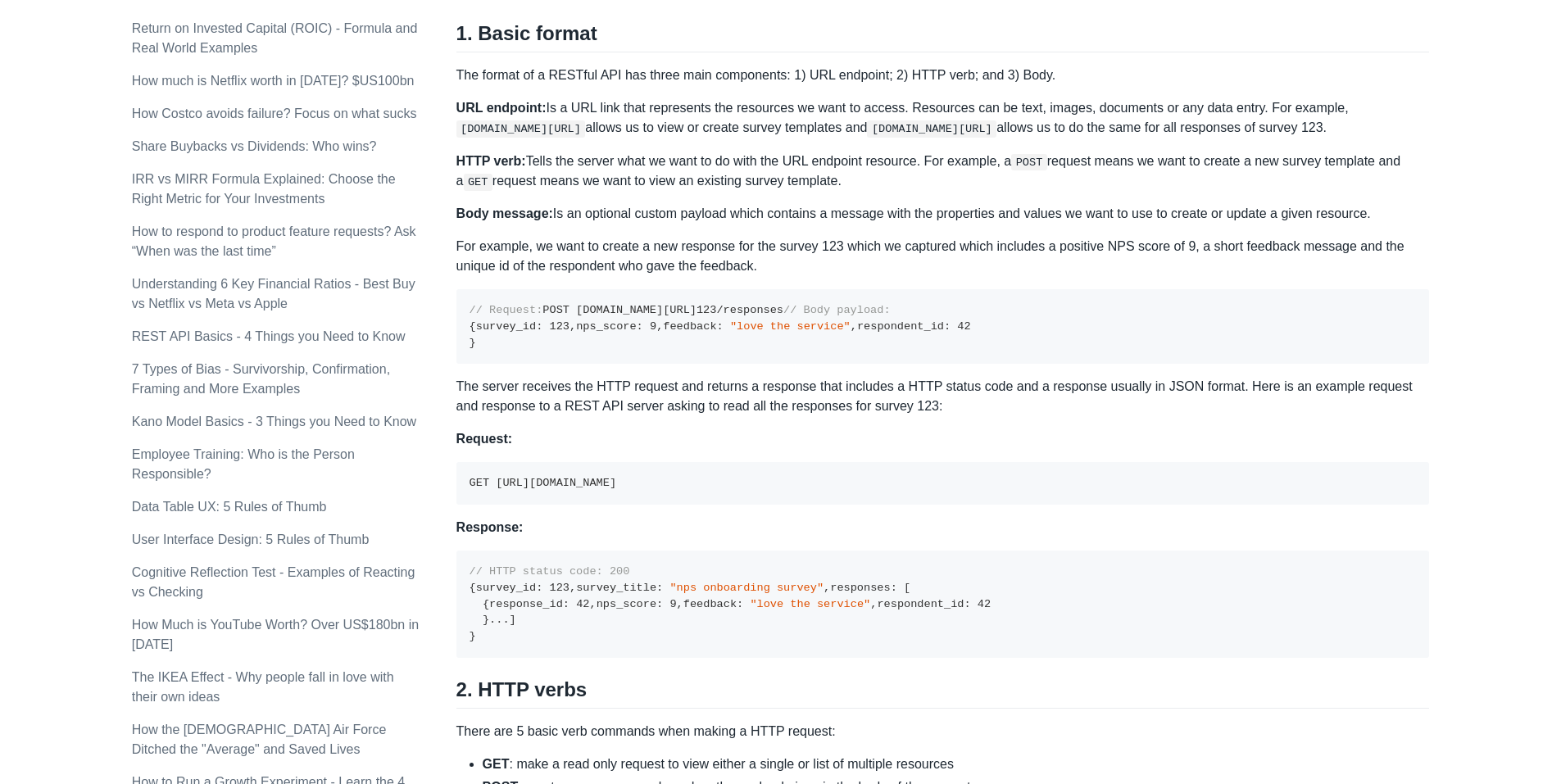
click at [1090, 204] on p "Body message: Is an optional custom payload which contains a message with the p…" at bounding box center [943, 214] width 974 height 20
click at [1103, 134] on p "URL endpoint: Is a URL link that represents the resources we want to access. Re…" at bounding box center [943, 118] width 974 height 39
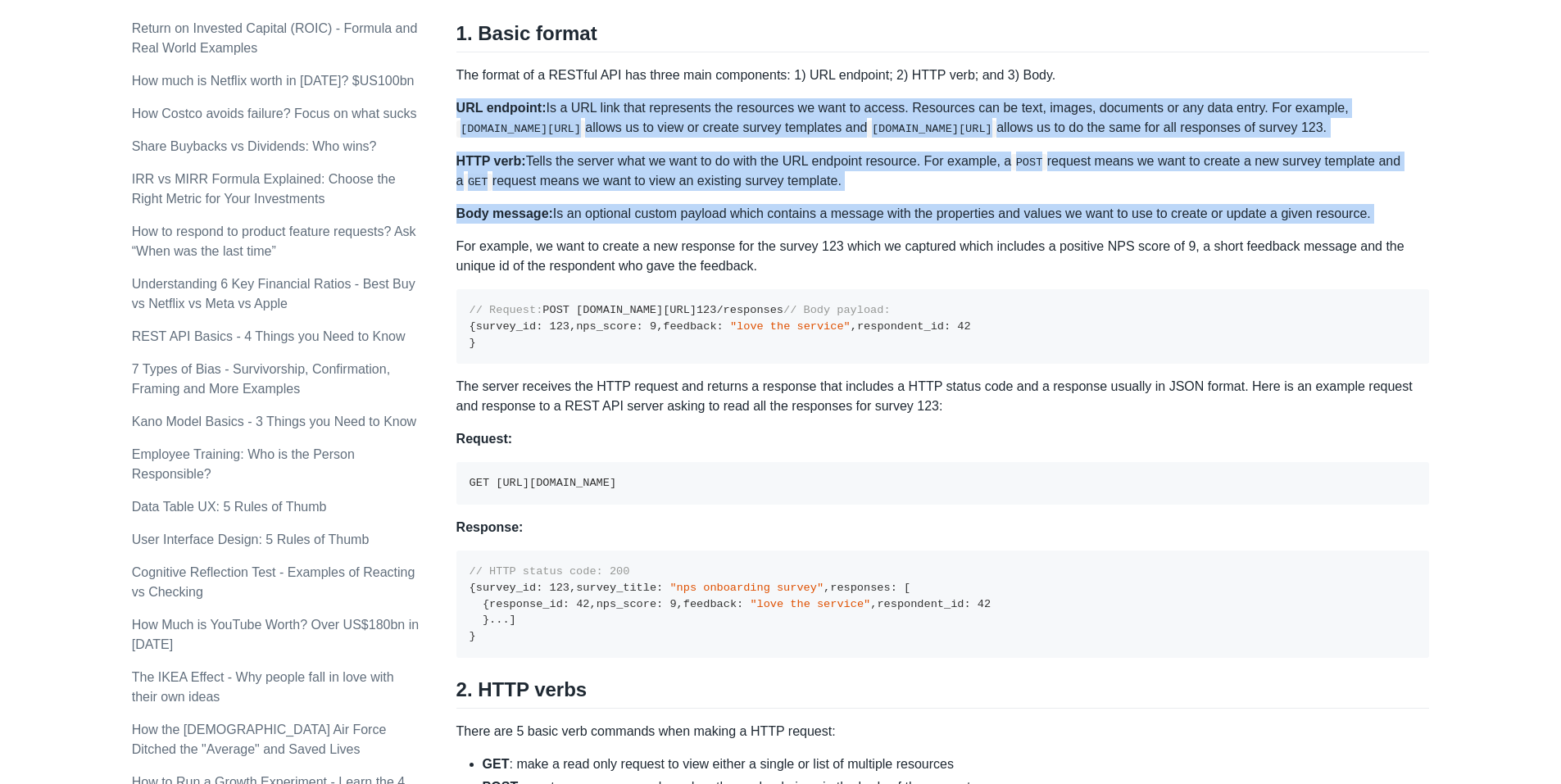
drag, startPoint x: 1103, startPoint y: 134, endPoint x: 1106, endPoint y: 203, distance: 69.1
click at [1106, 203] on div "A REST API is the most common standard used between Clients (a person or applic…" at bounding box center [943, 717] width 974 height 2456
click at [1106, 204] on p "Body message: Is an optional custom payload which contains a message with the p…" at bounding box center [943, 214] width 974 height 20
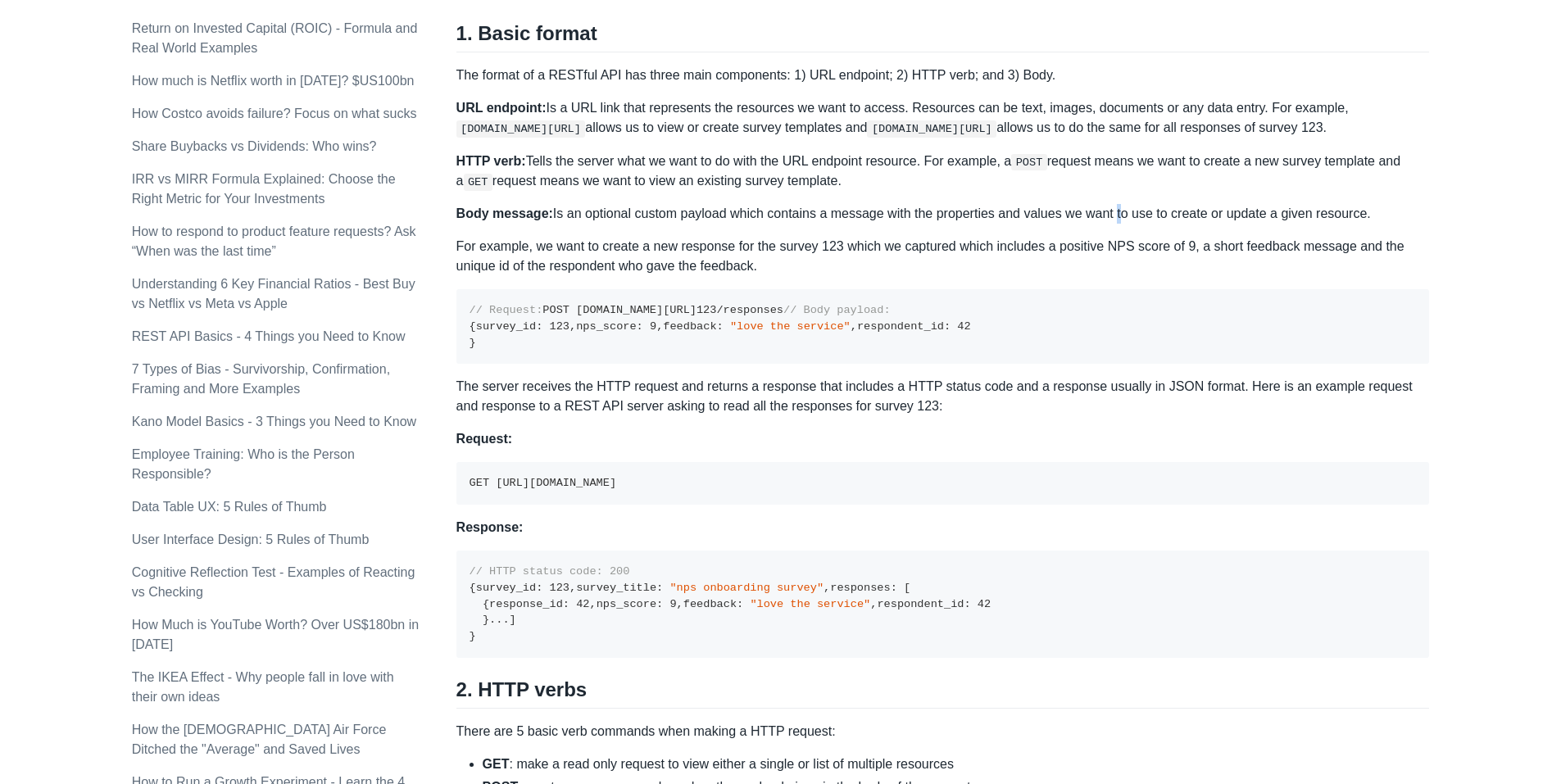
click at [1106, 204] on p "Body message: Is an optional custom payload which contains a message with the p…" at bounding box center [943, 214] width 974 height 20
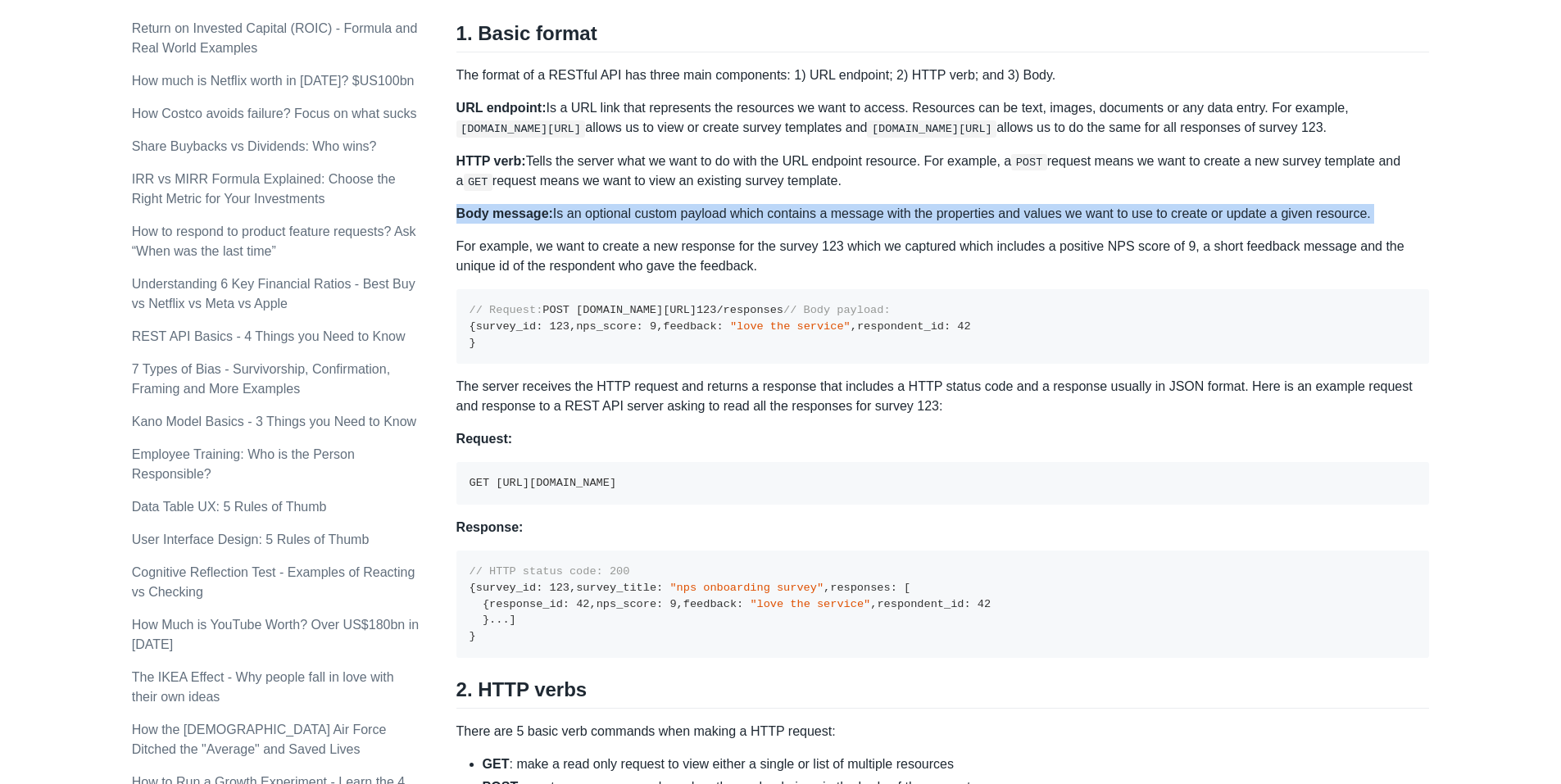
click at [1106, 204] on p "Body message: Is an optional custom payload which contains a message with the p…" at bounding box center [943, 214] width 974 height 20
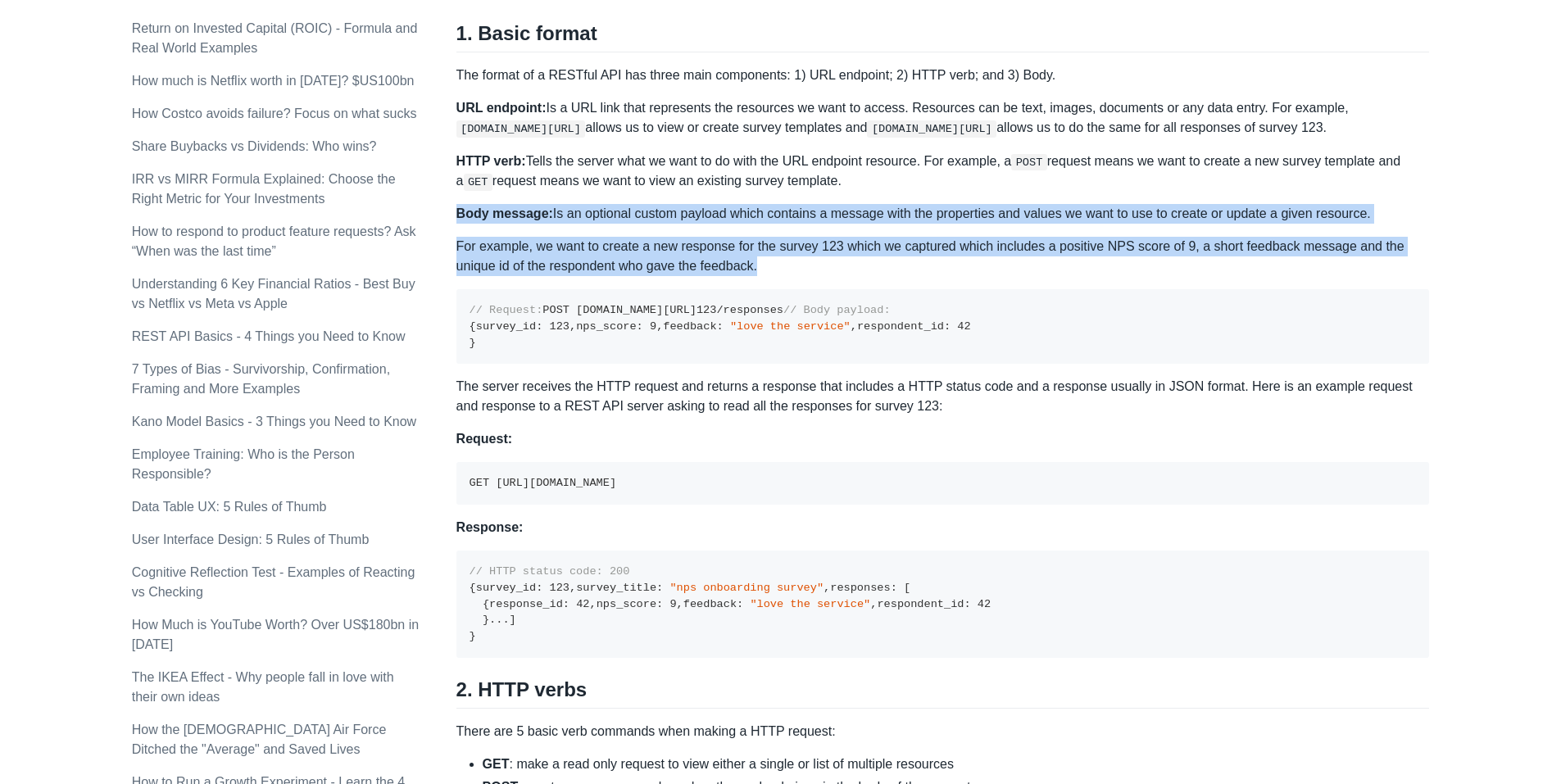
drag, startPoint x: 1106, startPoint y: 203, endPoint x: 1114, endPoint y: 239, distance: 36.9
click at [1114, 239] on div "A REST API is the most common standard used between Clients (a person or applic…" at bounding box center [943, 717] width 974 height 2456
click at [1114, 239] on p "For example, we want to create a new response for the survey 123 which we captu…" at bounding box center [943, 257] width 974 height 39
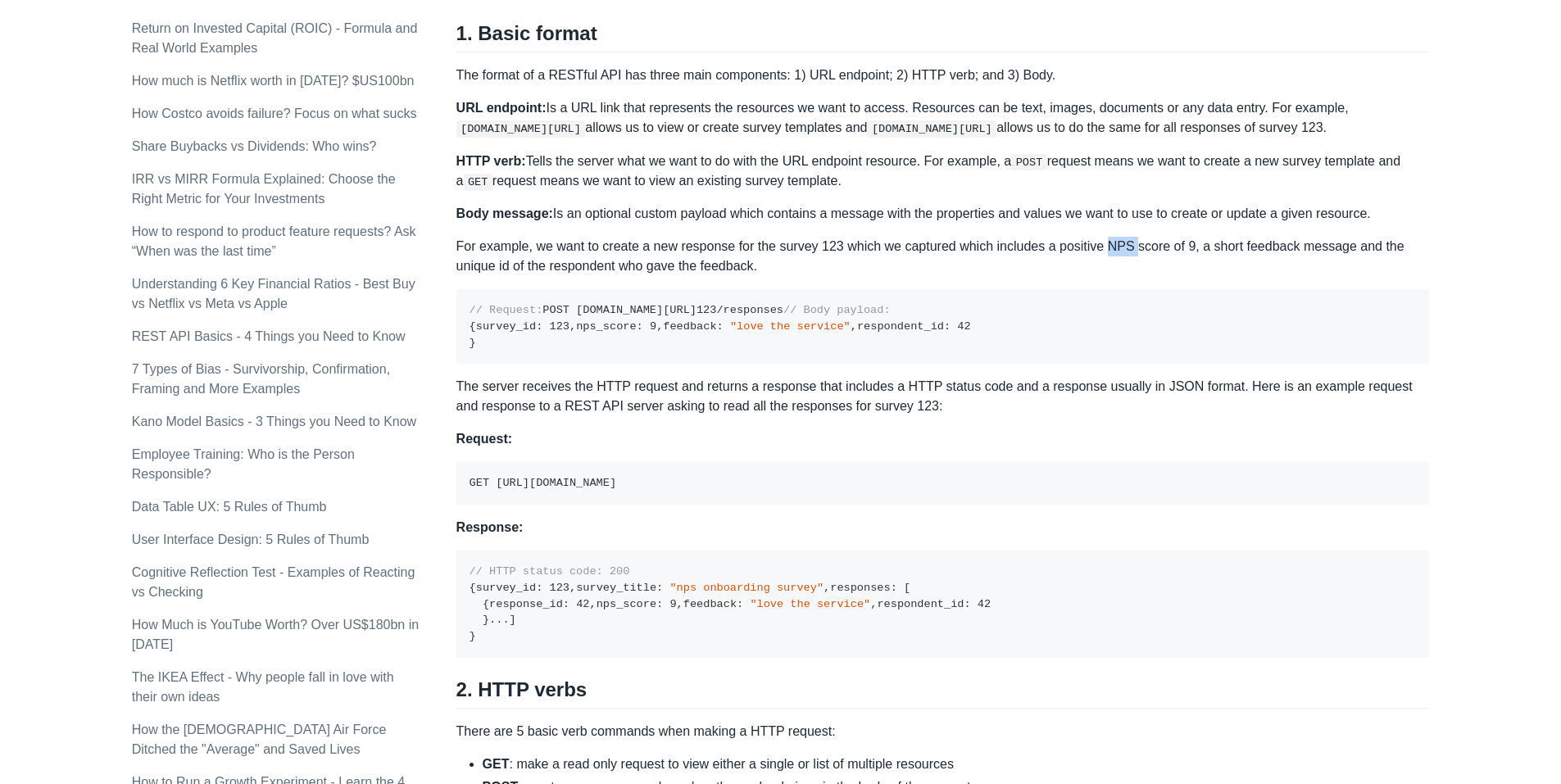
click at [1114, 239] on p "For example, we want to create a new response for the survey 123 which we captu…" at bounding box center [943, 257] width 974 height 39
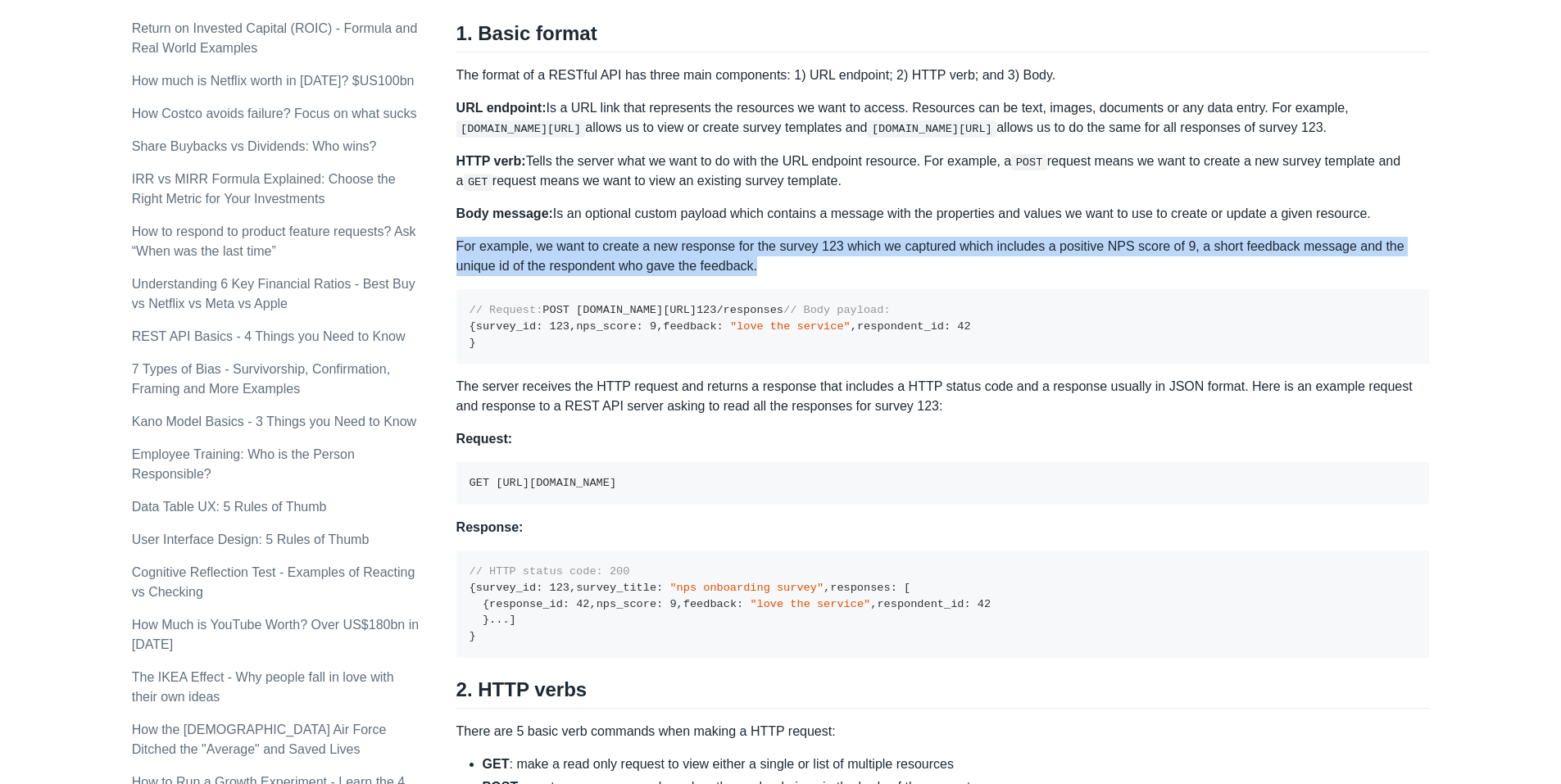
drag, startPoint x: 1114, startPoint y: 239, endPoint x: 1113, endPoint y: 258, distance: 19.0
click at [1113, 258] on p "For example, we want to create a new response for the survey 123 which we captu…" at bounding box center [943, 257] width 974 height 39
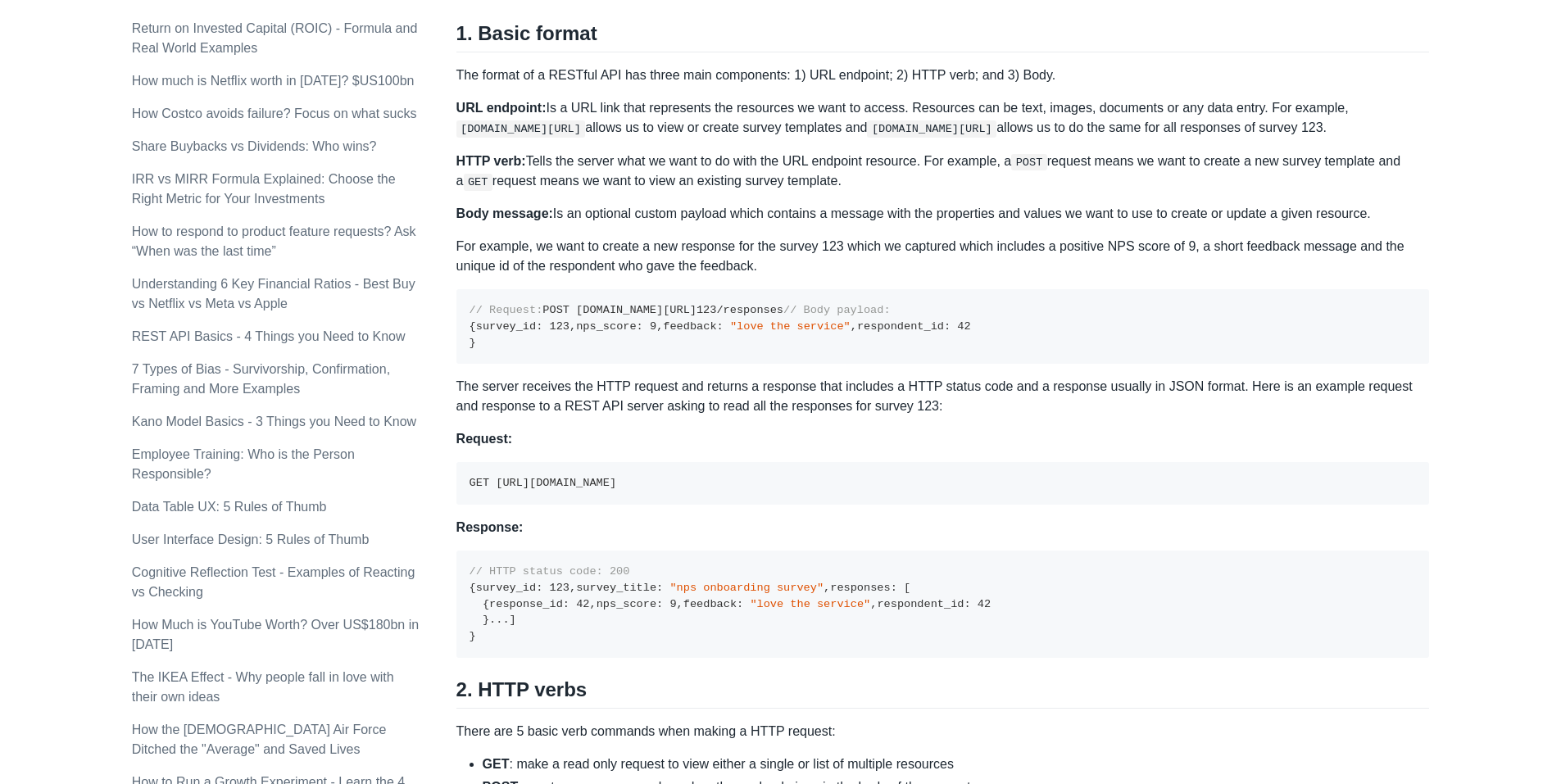
click at [1113, 258] on p "For example, we want to create a new response for the survey 123 which we captu…" at bounding box center [943, 257] width 974 height 39
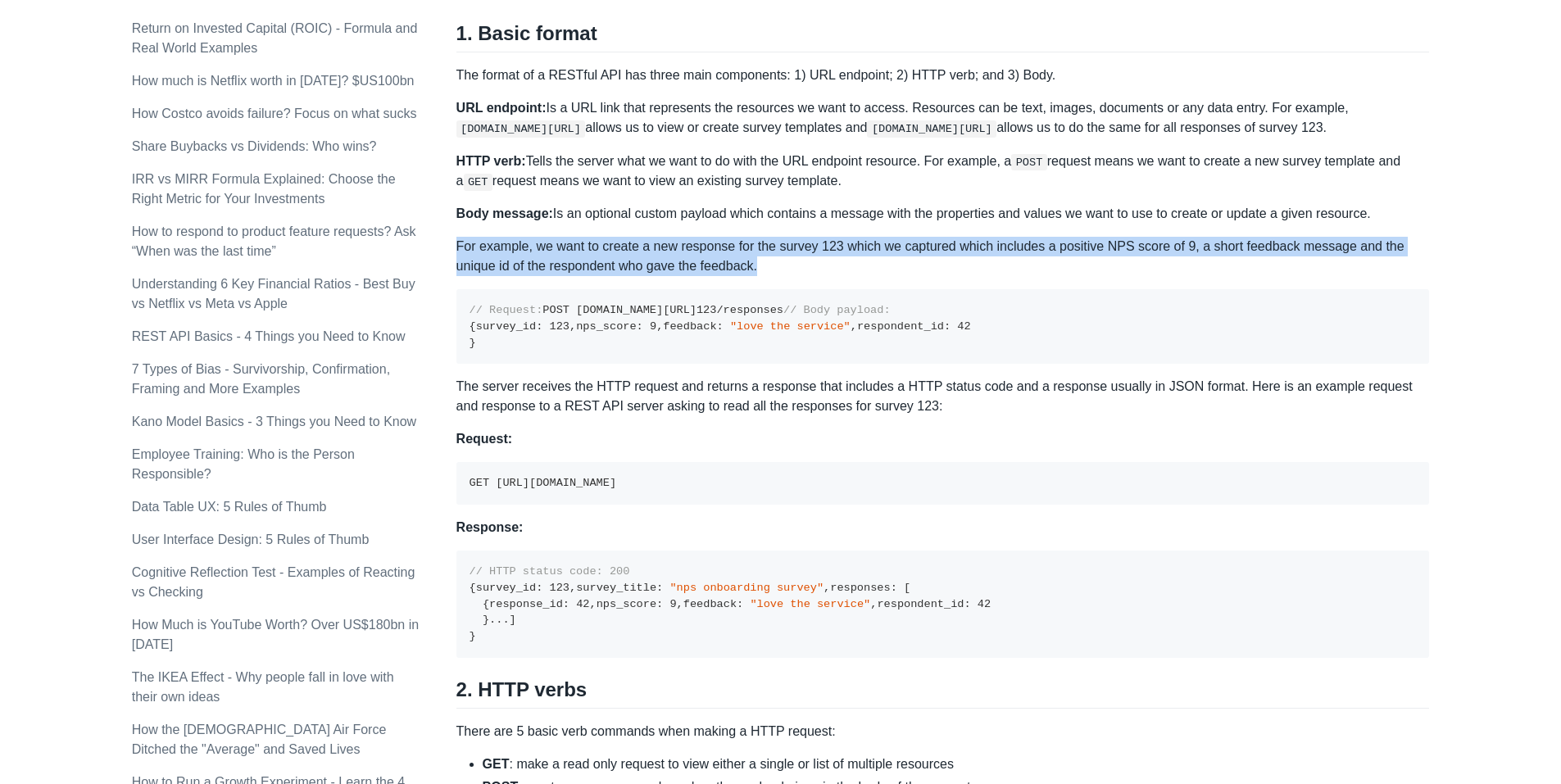
click at [1113, 258] on p "For example, we want to create a new response for the survey 123 which we captu…" at bounding box center [943, 257] width 974 height 39
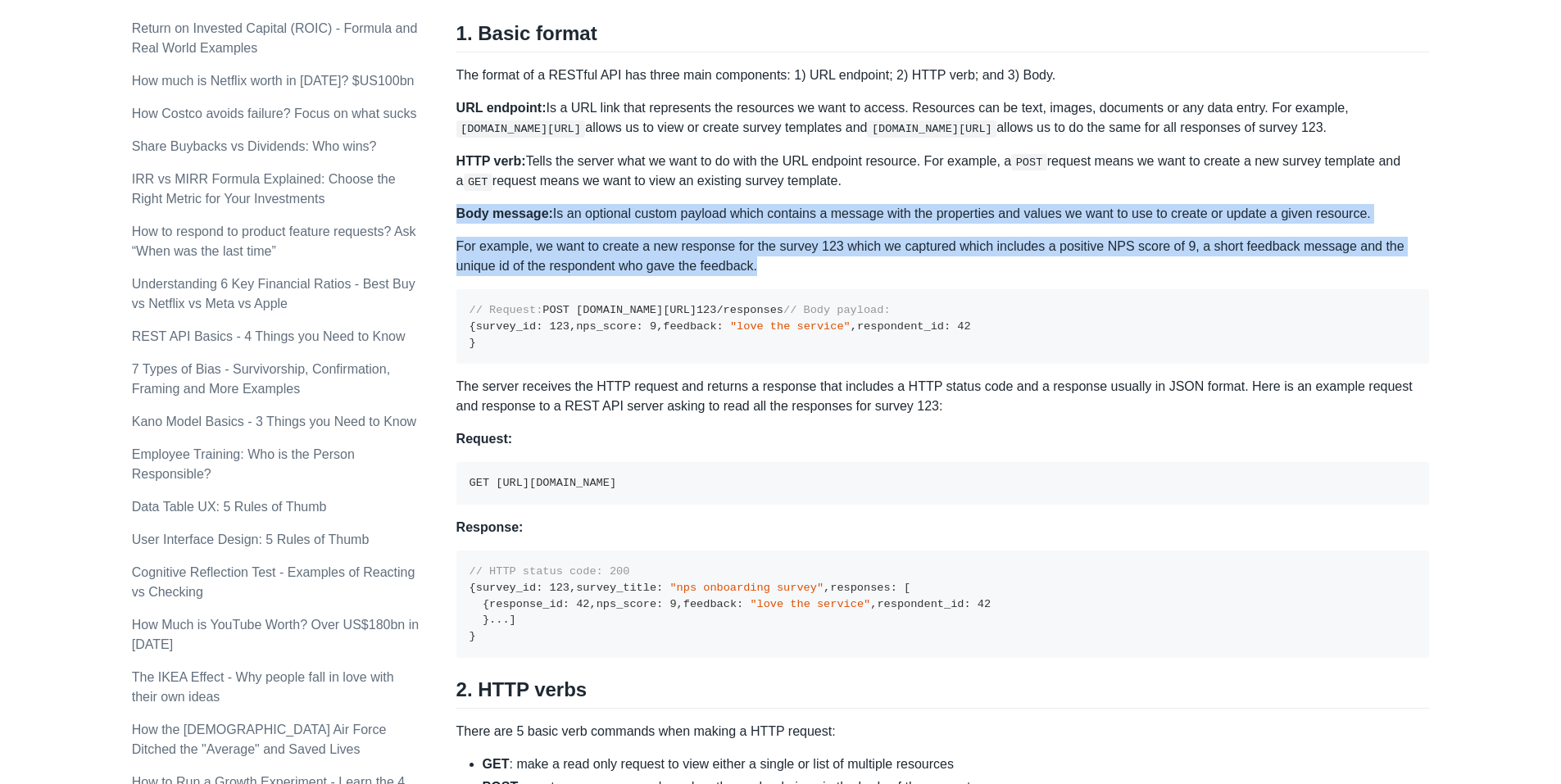
drag, startPoint x: 1113, startPoint y: 258, endPoint x: 1119, endPoint y: 215, distance: 43.4
click at [1119, 215] on div "A REST API is the most common standard used between Clients (a person or applic…" at bounding box center [943, 717] width 974 height 2456
click at [1119, 215] on p "Body message: Is an optional custom payload which contains a message with the p…" at bounding box center [943, 214] width 974 height 20
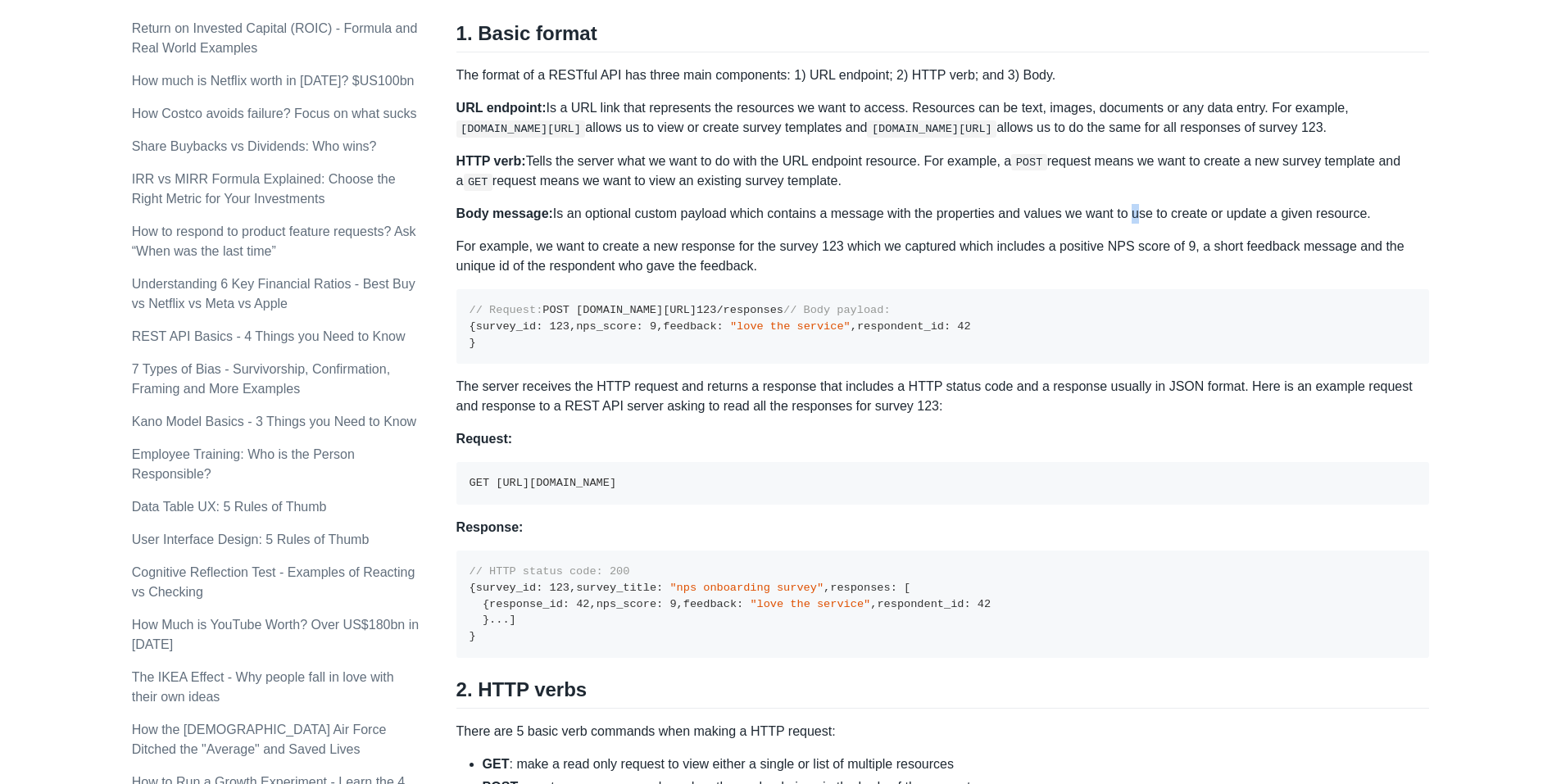
click at [1119, 215] on p "Body message: Is an optional custom payload which contains a message with the p…" at bounding box center [943, 214] width 974 height 20
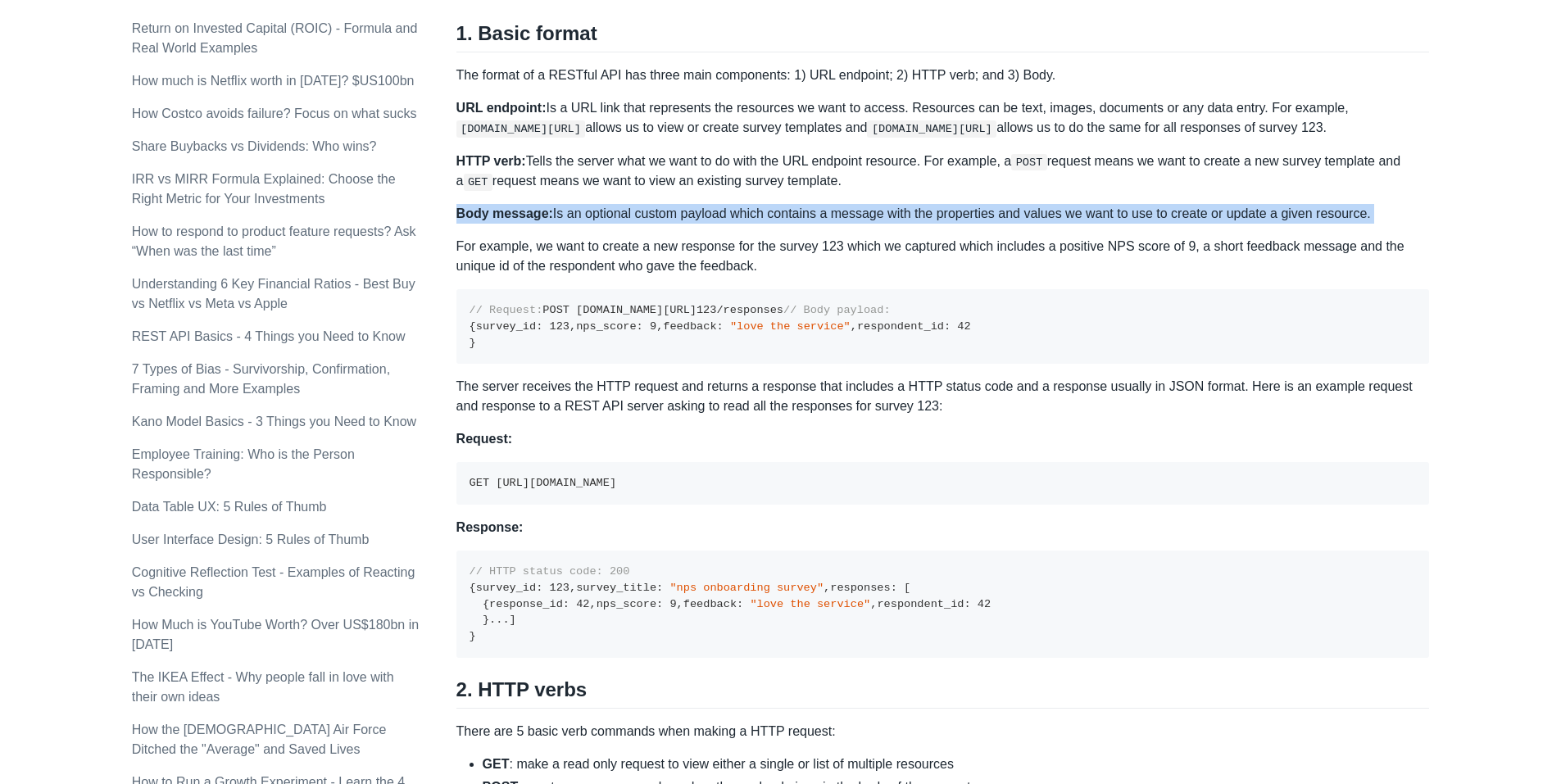
click at [1119, 215] on p "Body message: Is an optional custom payload which contains a message with the p…" at bounding box center [943, 214] width 974 height 20
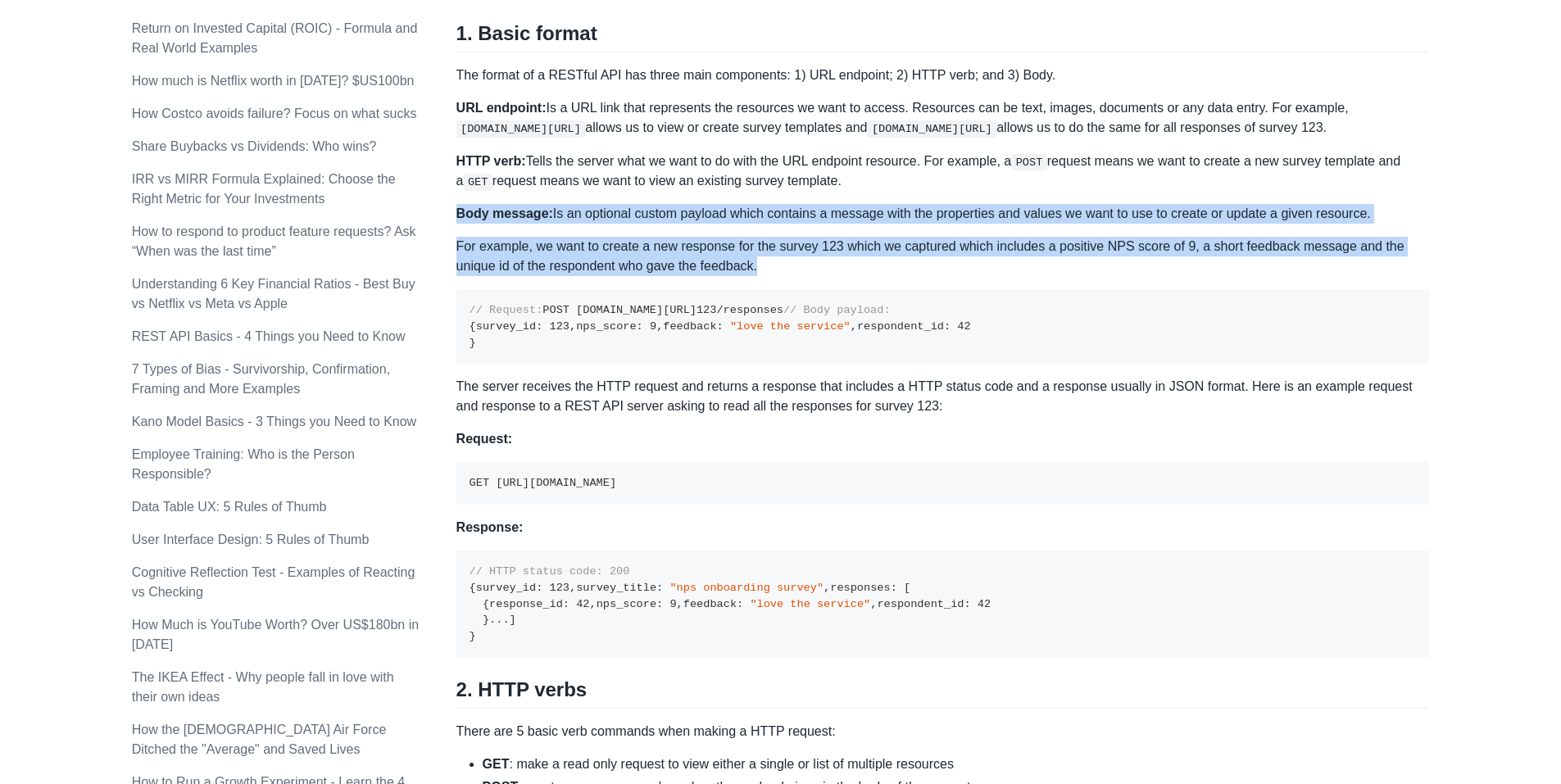
drag, startPoint x: 1119, startPoint y: 215, endPoint x: 1115, endPoint y: 265, distance: 50.2
click at [1115, 265] on div "A REST API is the most common standard used between Clients (a person or applic…" at bounding box center [943, 717] width 974 height 2456
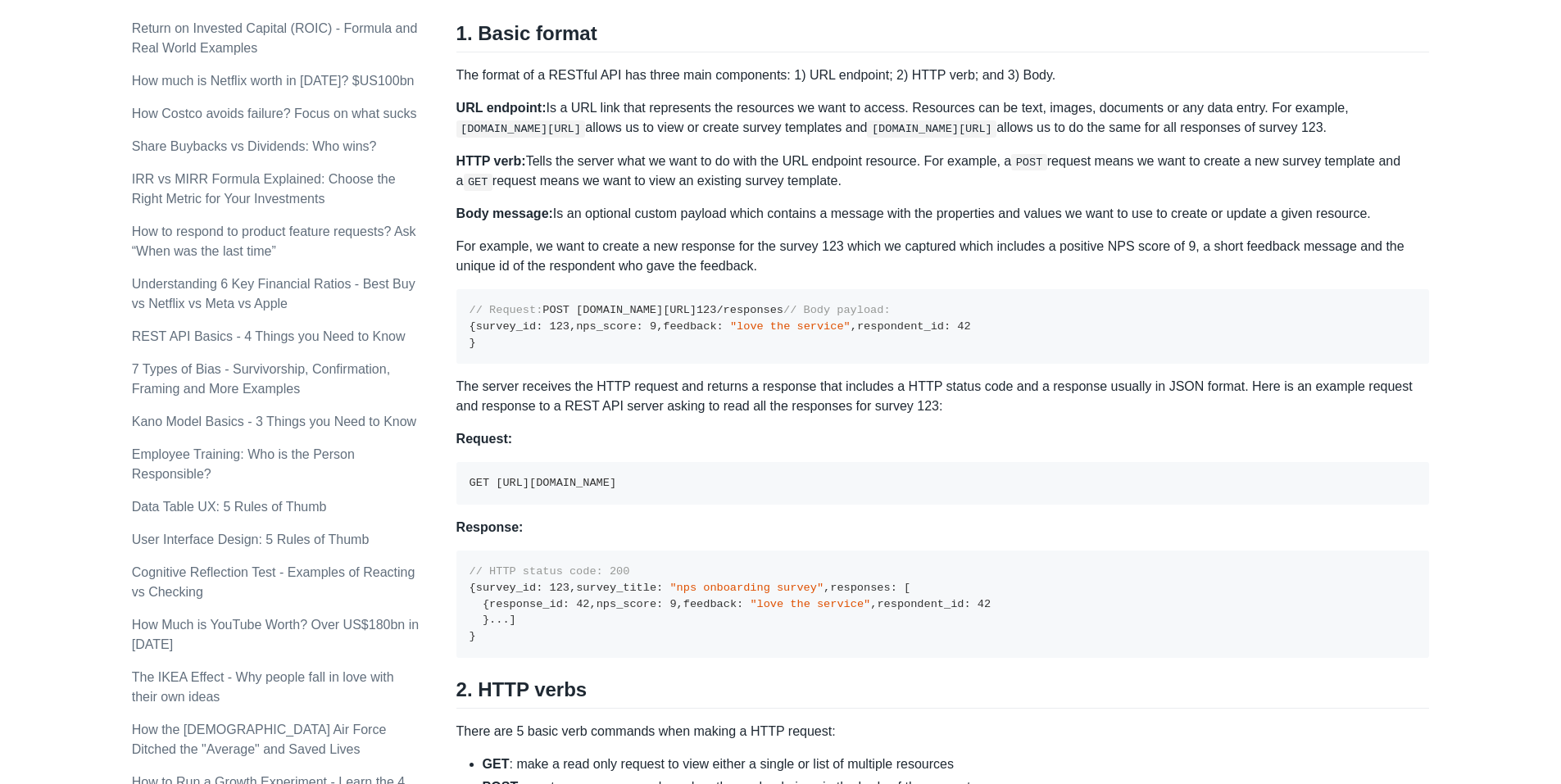
click at [1160, 137] on p "URL endpoint: Is a URL link that represents the resources we want to access. Re…" at bounding box center [943, 118] width 974 height 39
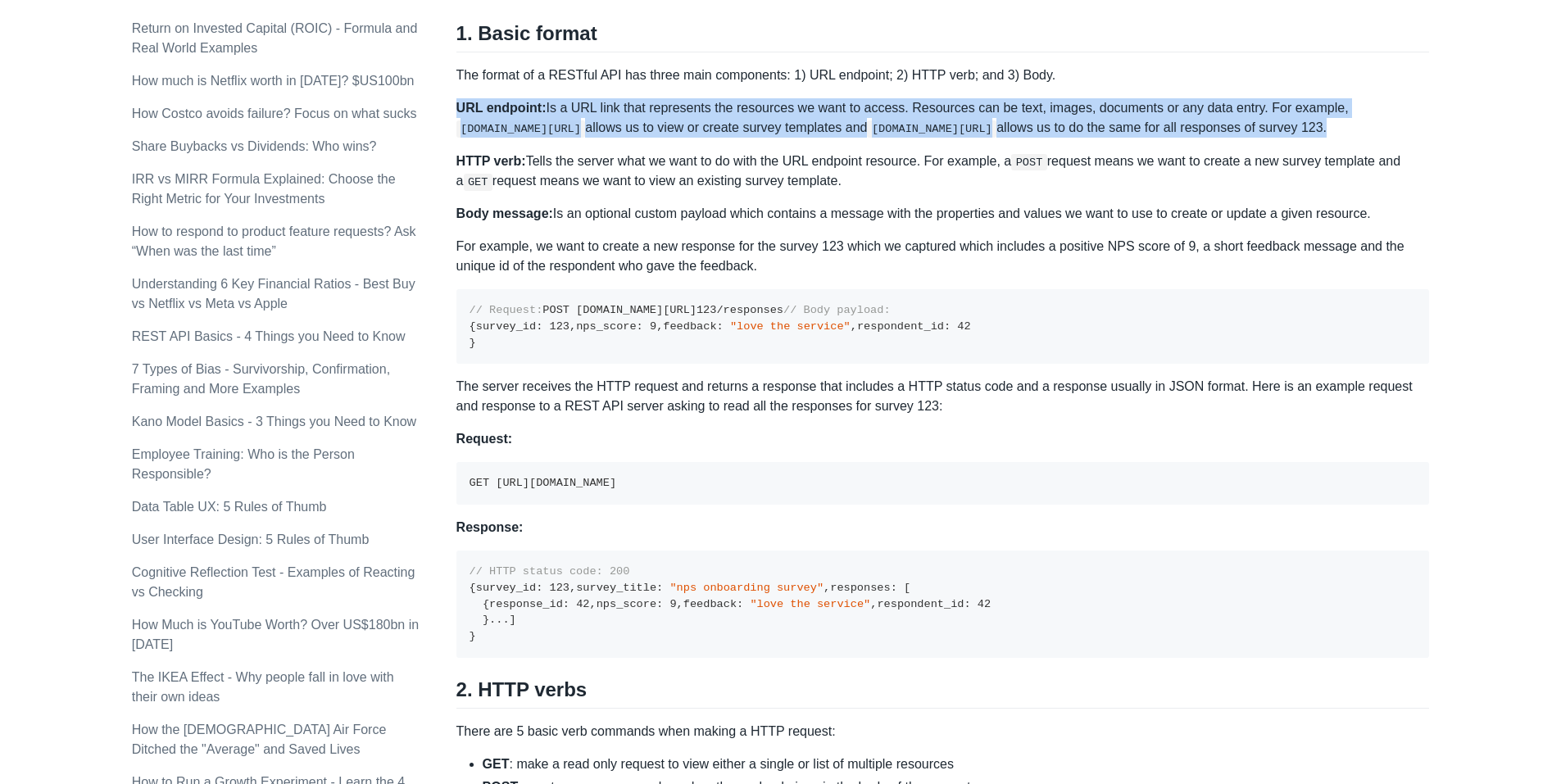
click at [1160, 137] on p "URL endpoint: Is a URL link that represents the resources we want to access. Re…" at bounding box center [943, 118] width 974 height 39
click at [1187, 130] on p "URL endpoint: Is a URL link that represents the resources we want to access. Re…" at bounding box center [943, 118] width 974 height 39
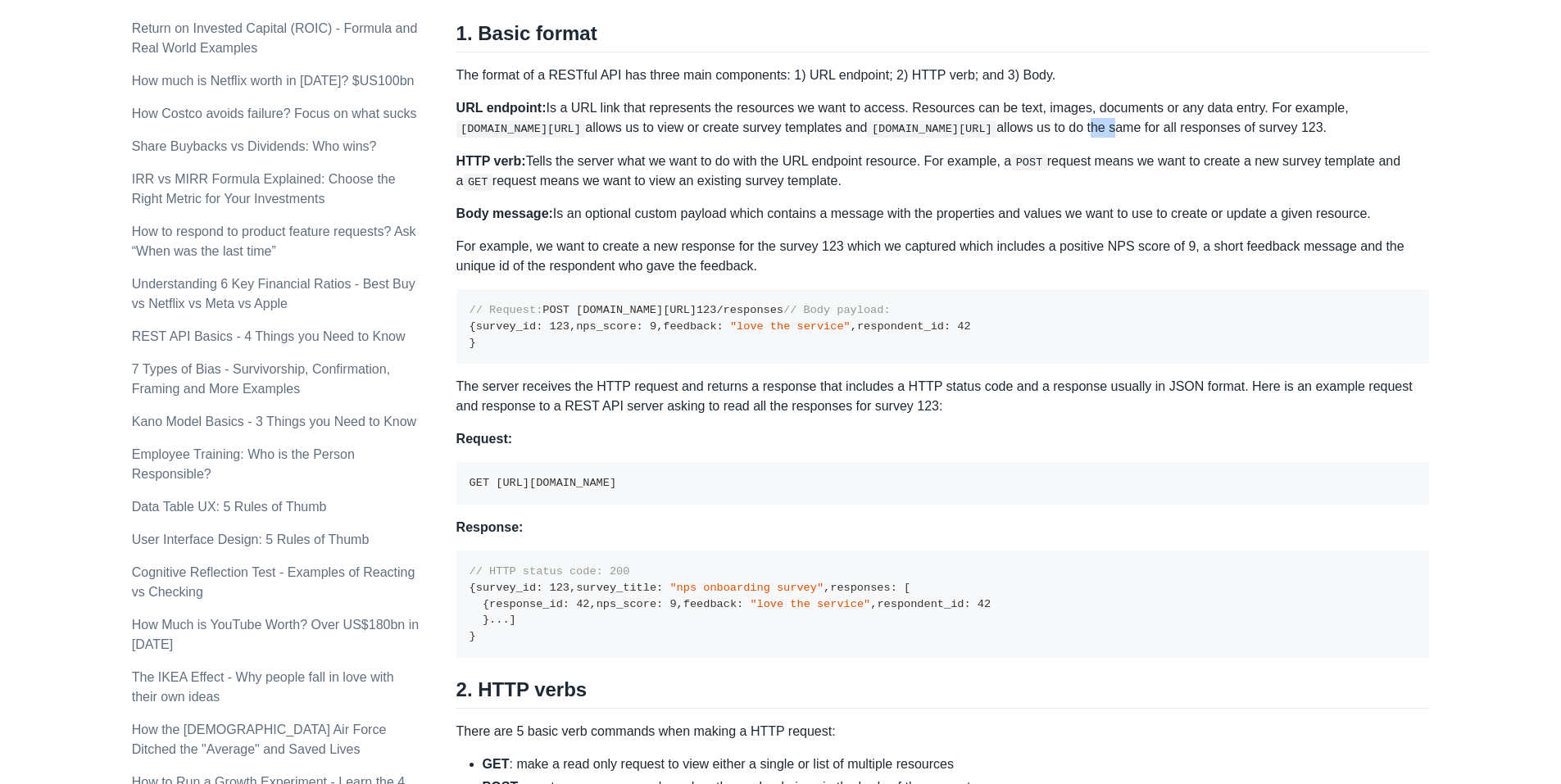
click at [1187, 130] on p "URL endpoint: Is a URL link that represents the resources we want to access. Re…" at bounding box center [943, 118] width 974 height 39
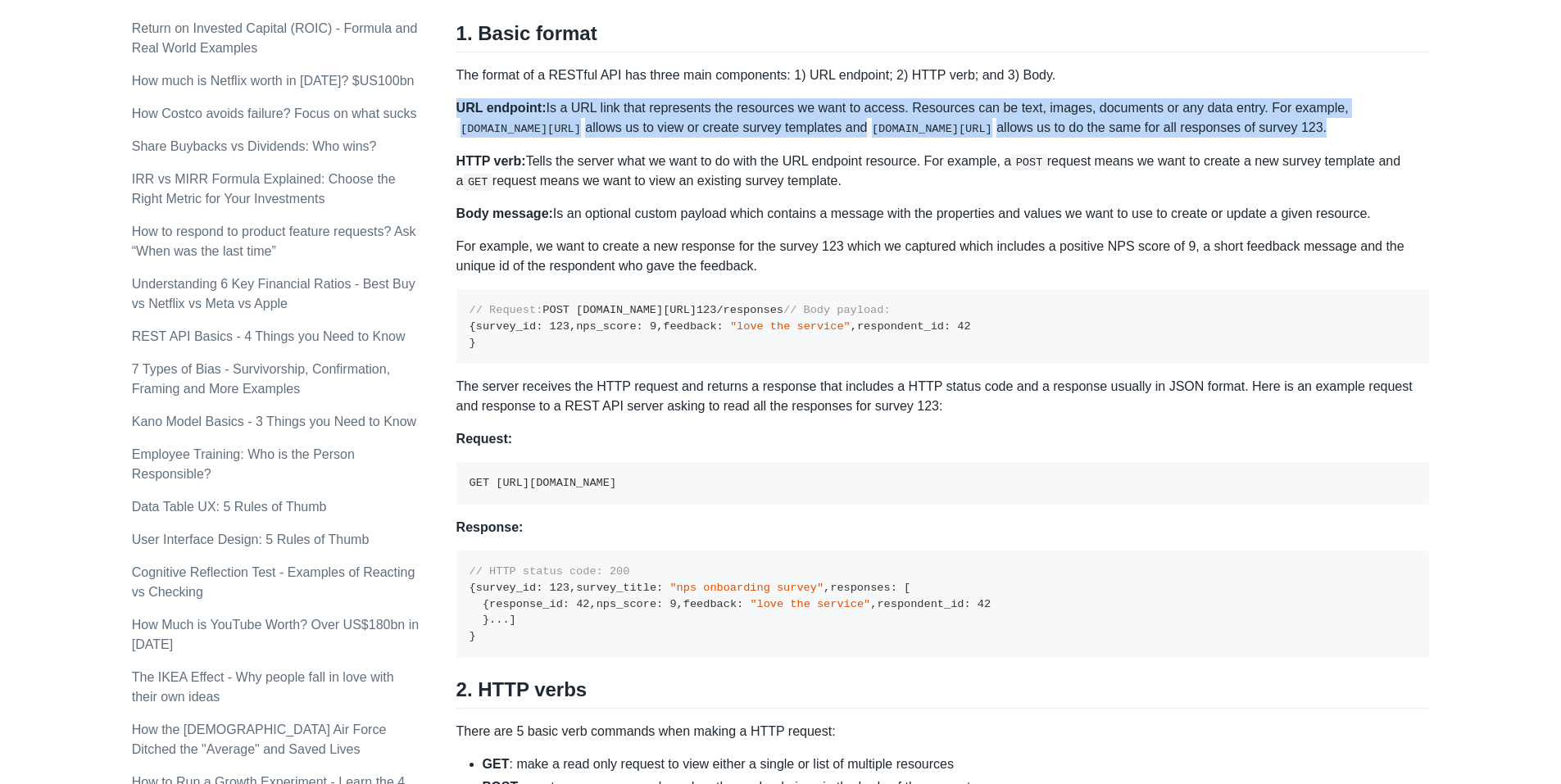
click at [1187, 130] on p "URL endpoint: Is a URL link that represents the resources we want to access. Re…" at bounding box center [943, 118] width 974 height 39
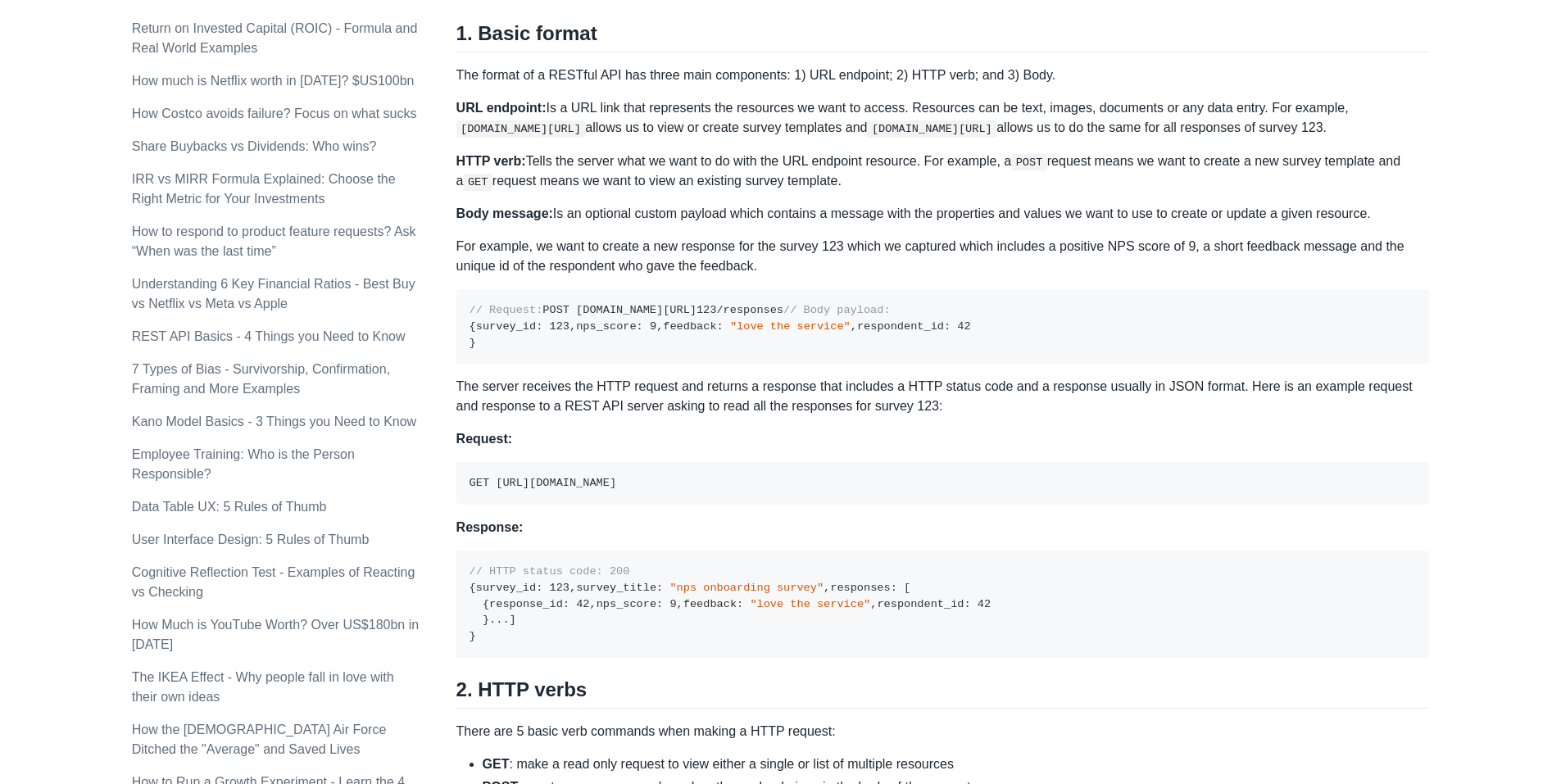
click at [1187, 133] on p "URL endpoint: Is a URL link that represents the resources we want to access. Re…" at bounding box center [943, 118] width 974 height 39
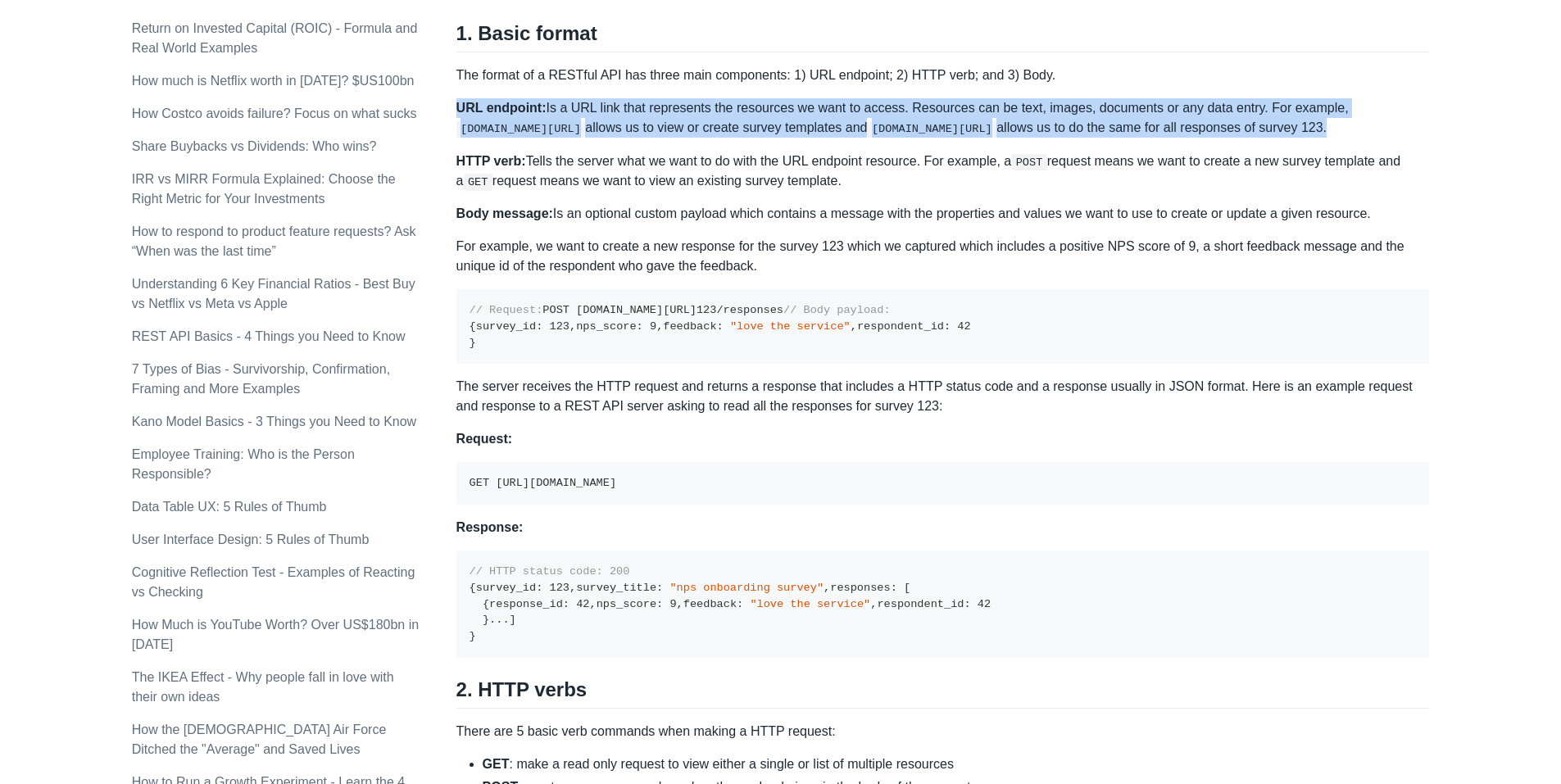
drag, startPoint x: 1187, startPoint y: 133, endPoint x: 1288, endPoint y: 130, distance: 101.0
click at [1288, 130] on p "URL endpoint: Is a URL link that represents the resources we want to access. Re…" at bounding box center [943, 118] width 974 height 39
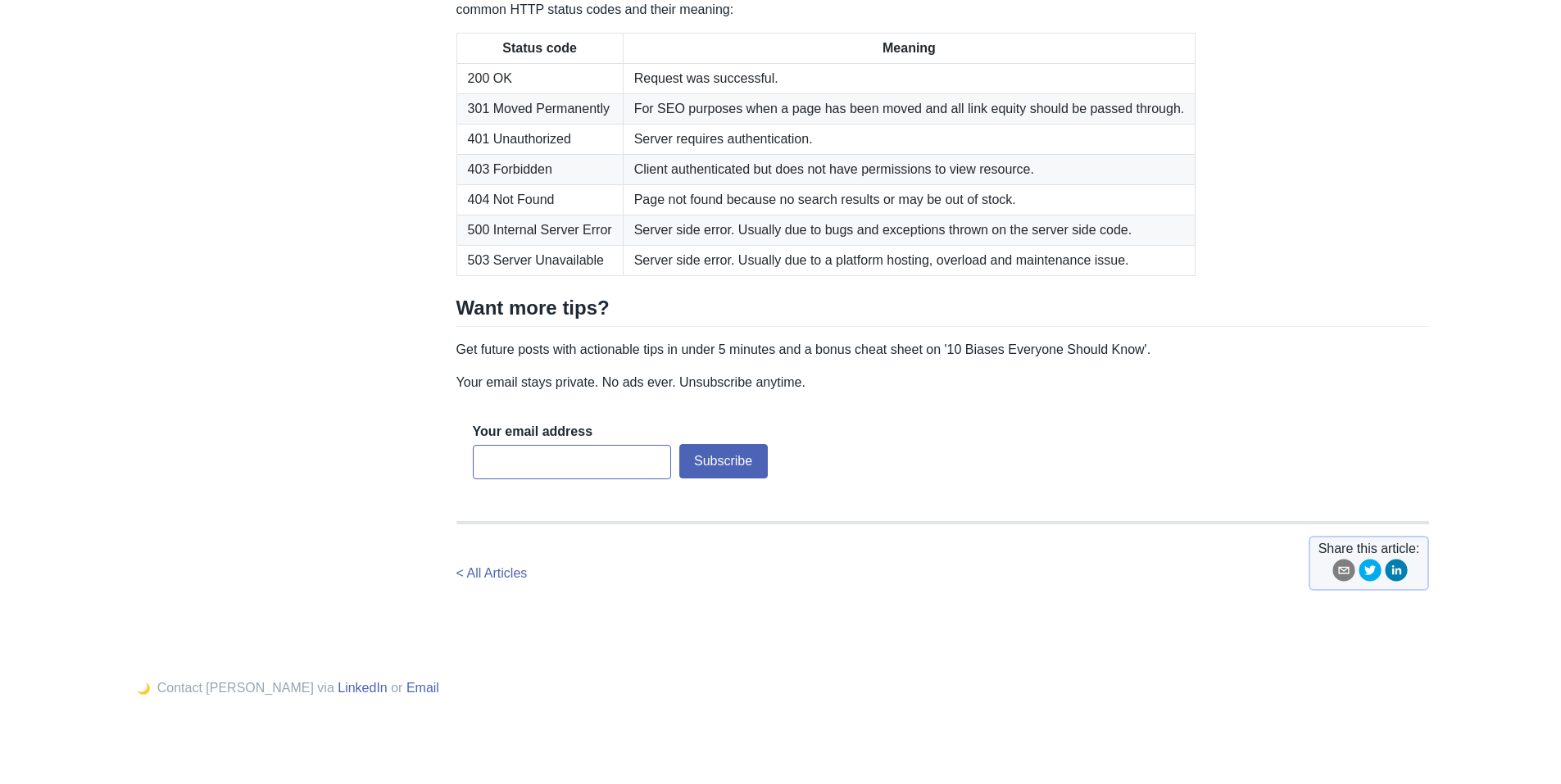
scroll to position [2472, 0]
drag, startPoint x: 1149, startPoint y: 203, endPoint x: 1162, endPoint y: 208, distance: 13.9
click at [1162, 20] on p "Upon receiving a HTTP request in the basic RESTful format the server will retur…" at bounding box center [943, 0] width 974 height 39
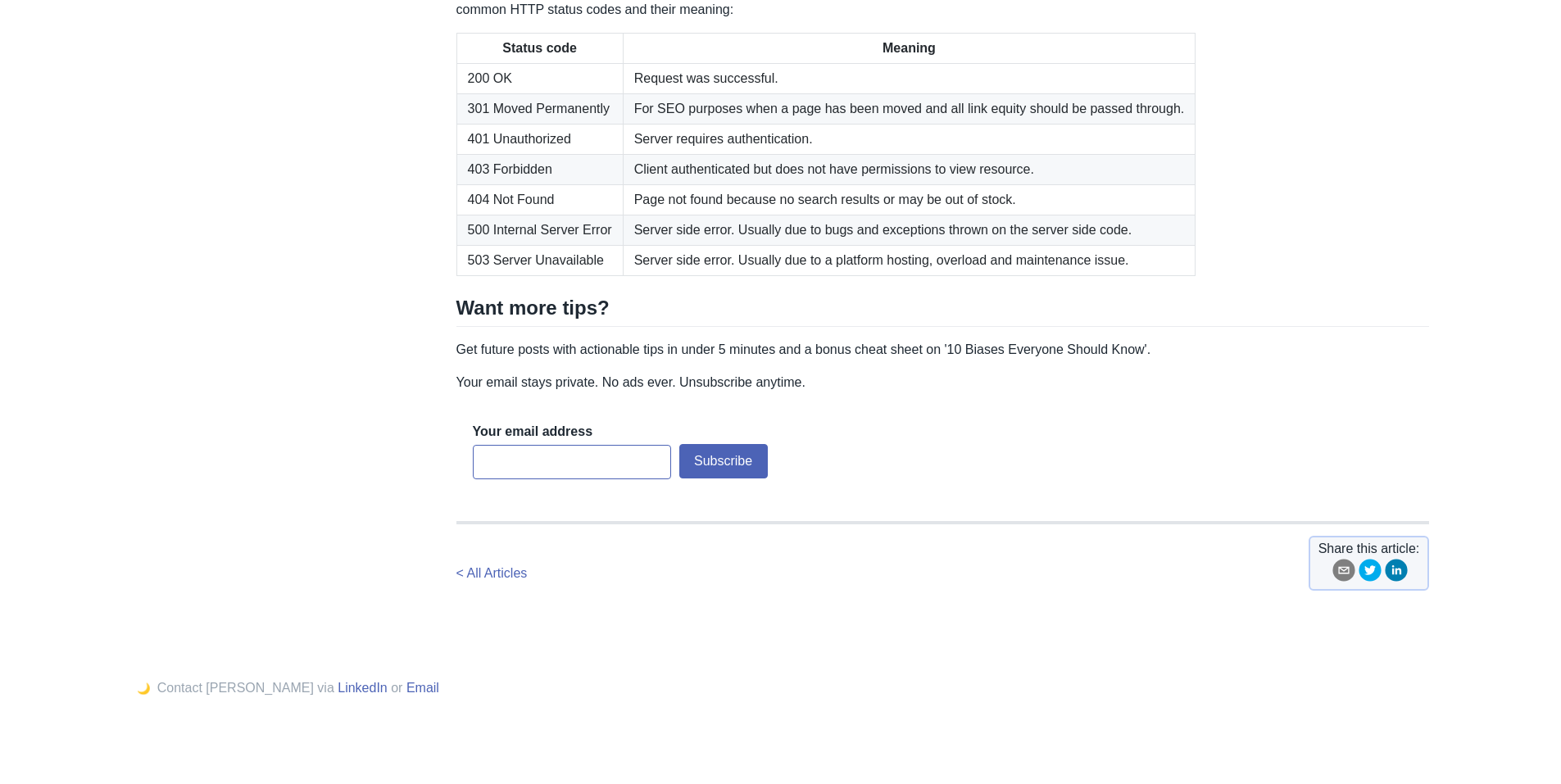
drag, startPoint x: 1173, startPoint y: 212, endPoint x: 1258, endPoint y: 191, distance: 87.6
copy p "JSON payloads"
click at [785, 245] on td "Server side error. Usually due to bugs and exceptions thrown on the server side…" at bounding box center [909, 230] width 573 height 30
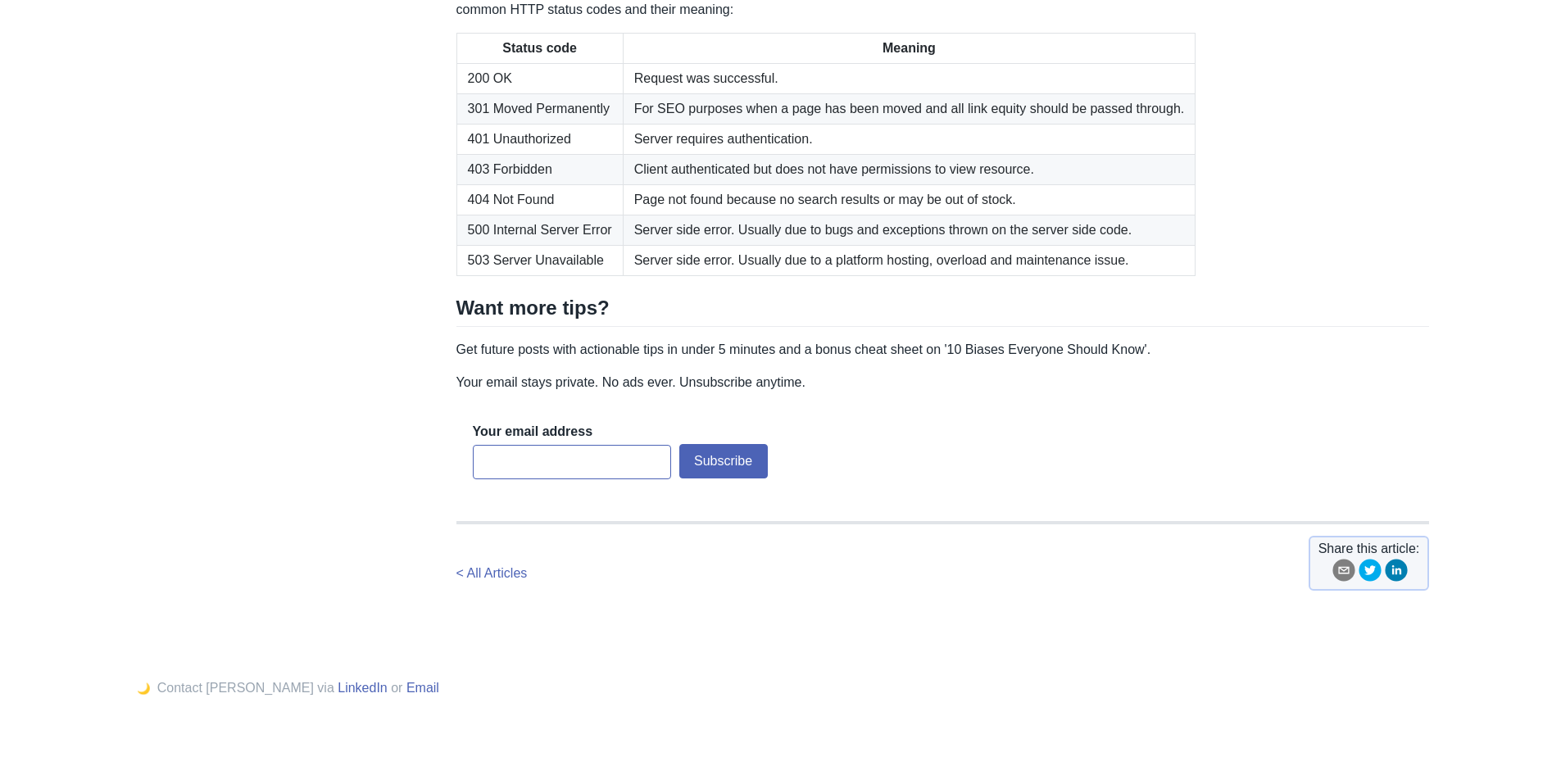
click at [842, 185] on td "Client authenticated but does not have permissions to view resource." at bounding box center [909, 169] width 573 height 30
click at [842, 215] on td "Page not found because no search results or may be out of stock." at bounding box center [909, 199] width 573 height 30
click at [845, 215] on td "Page not found because no search results or may be out of stock." at bounding box center [909, 199] width 573 height 30
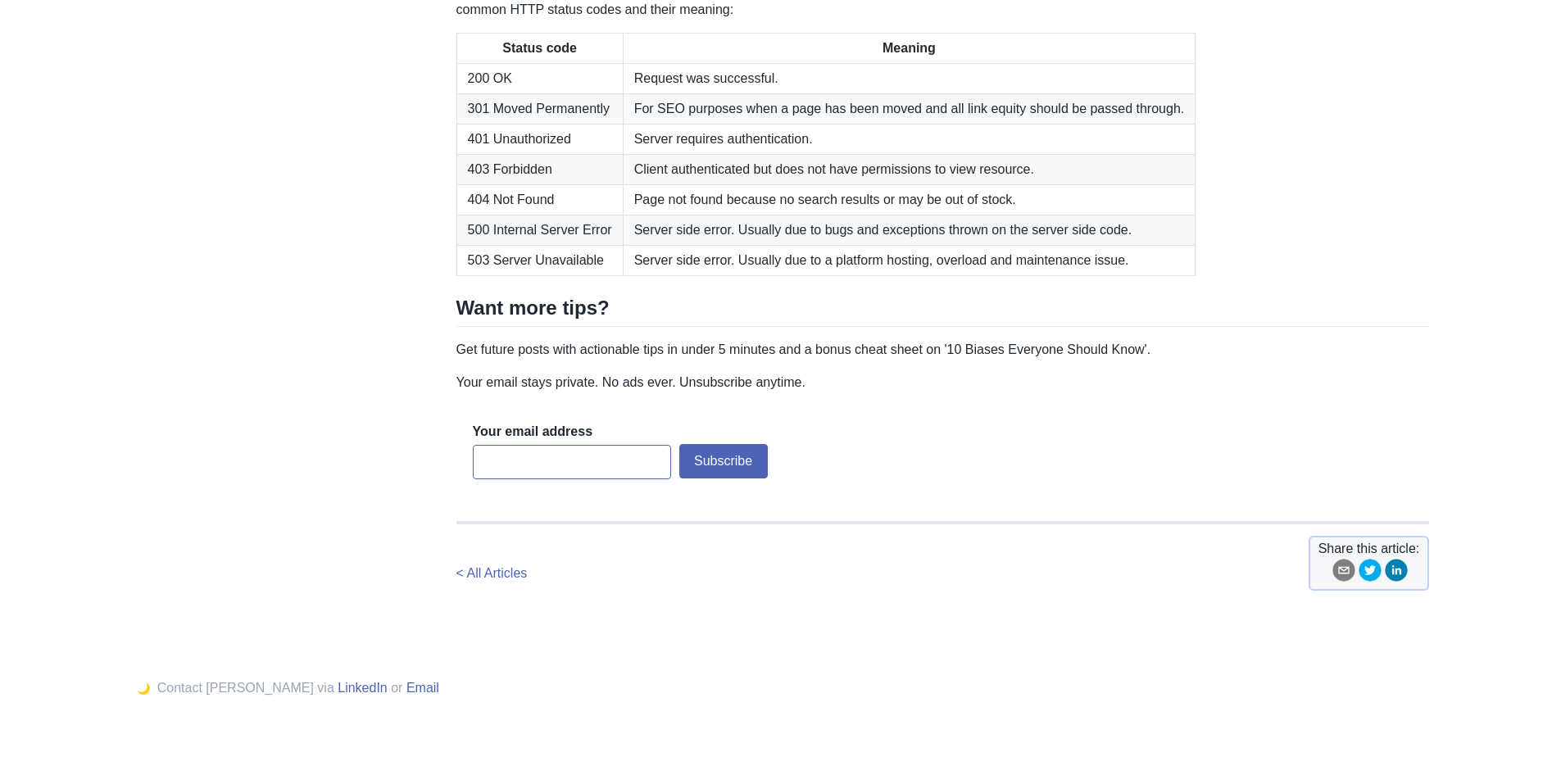
click at [1076, 185] on td "Client authenticated but does not have permissions to view resource." at bounding box center [909, 169] width 573 height 30
drag, startPoint x: 1038, startPoint y: 389, endPoint x: 621, endPoint y: 382, distance: 417.1
click at [623, 185] on td "Client authenticated but does not have permissions to view resource." at bounding box center [909, 169] width 573 height 30
drag, startPoint x: 623, startPoint y: 385, endPoint x: 1092, endPoint y: 386, distance: 469.0
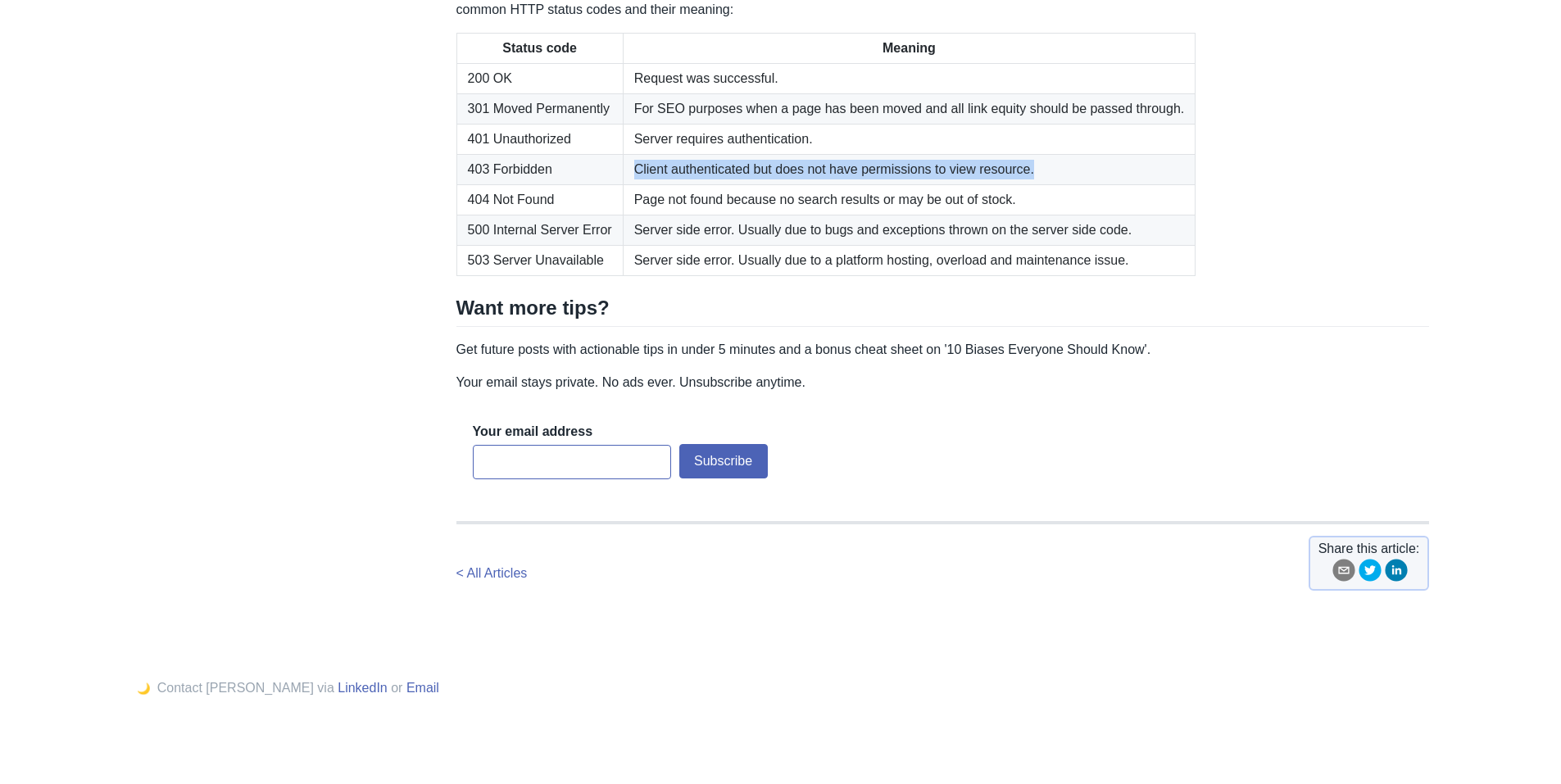
click at [1092, 185] on td "Client authenticated but does not have permissions to view resource." at bounding box center [909, 169] width 573 height 30
